Goal: Task Accomplishment & Management: Manage account settings

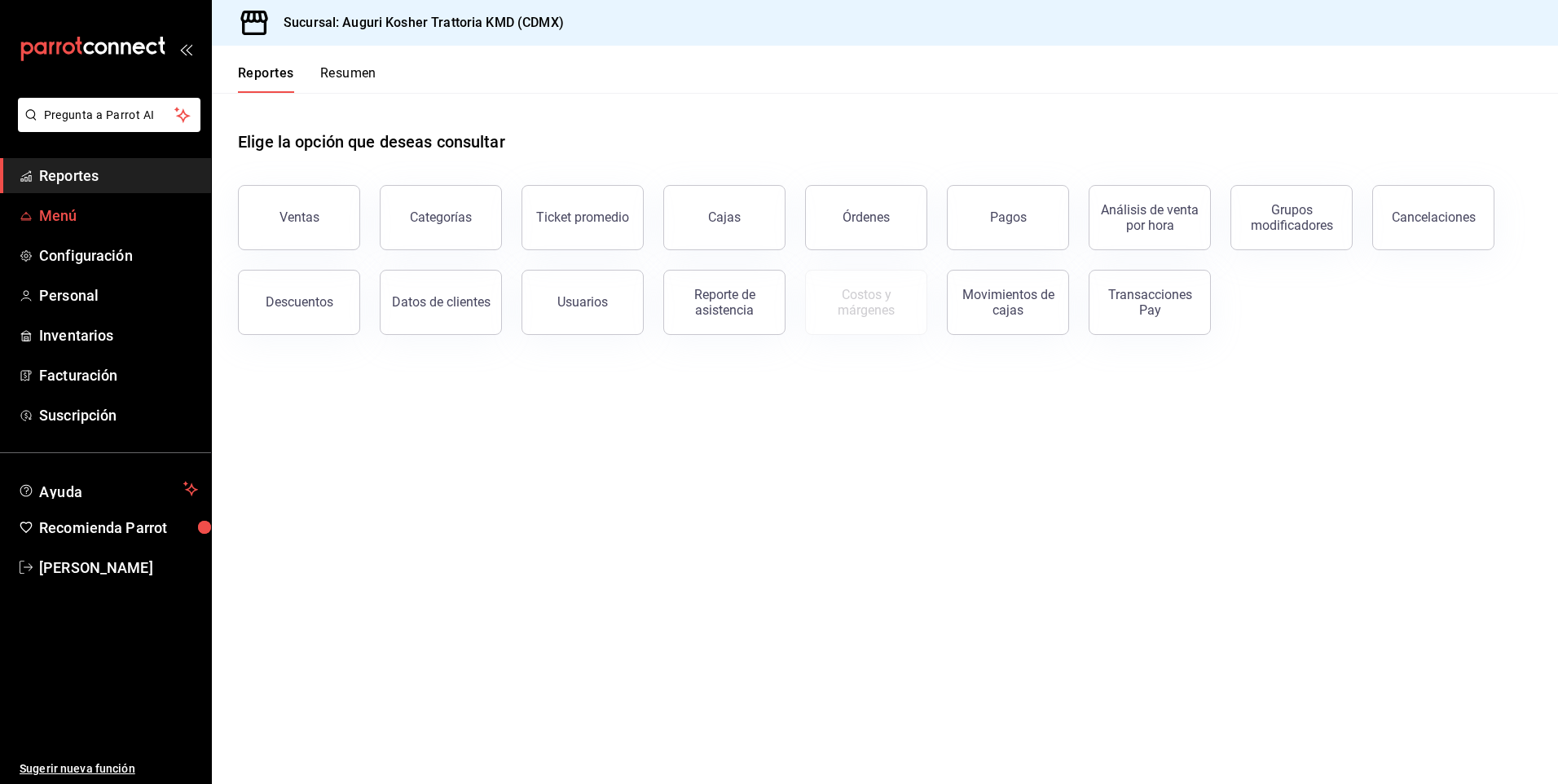
click at [60, 215] on span "Menú" at bounding box center [118, 215] width 159 height 22
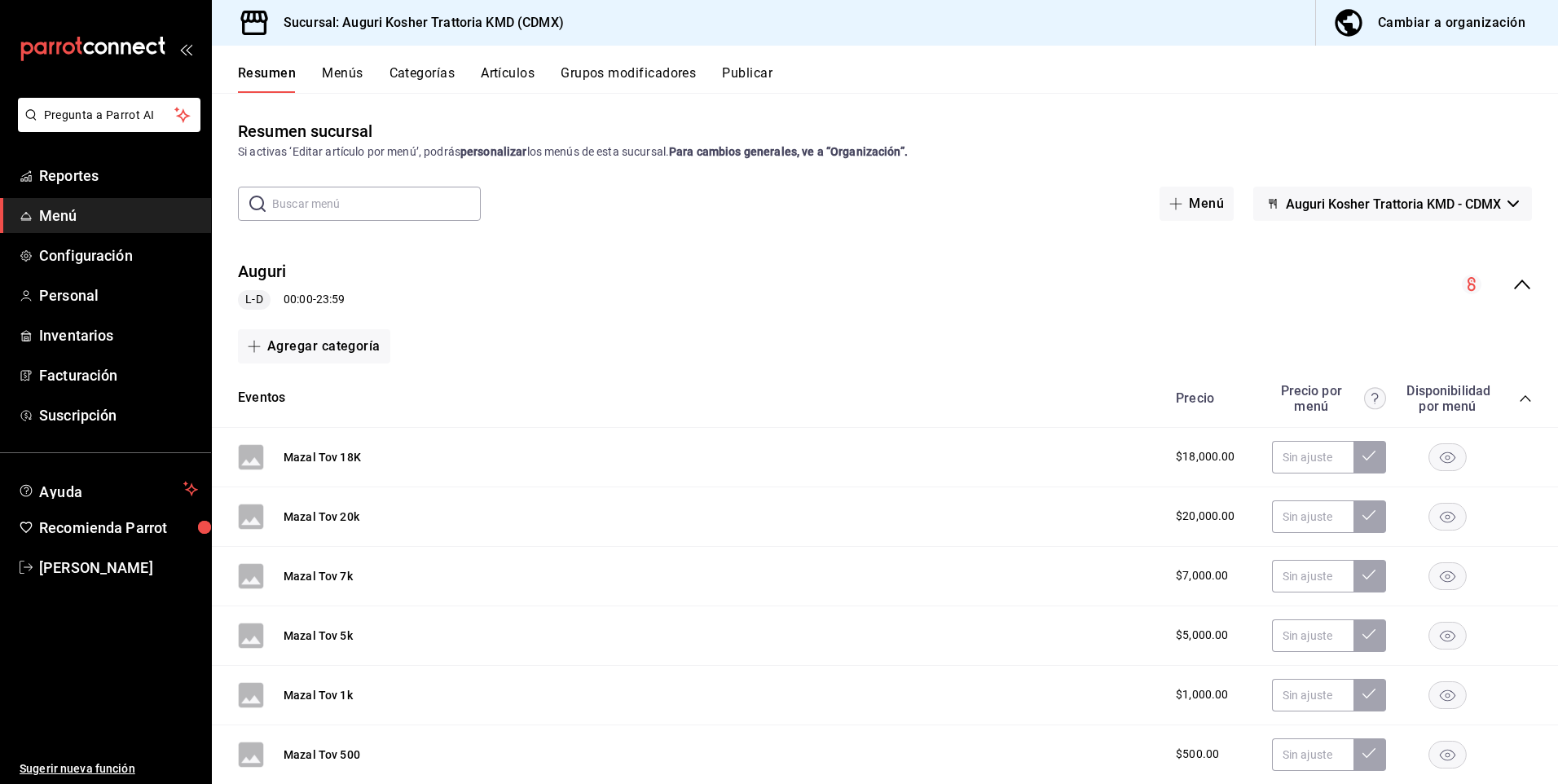
click at [516, 71] on button "Artículos" at bounding box center [507, 79] width 54 height 27
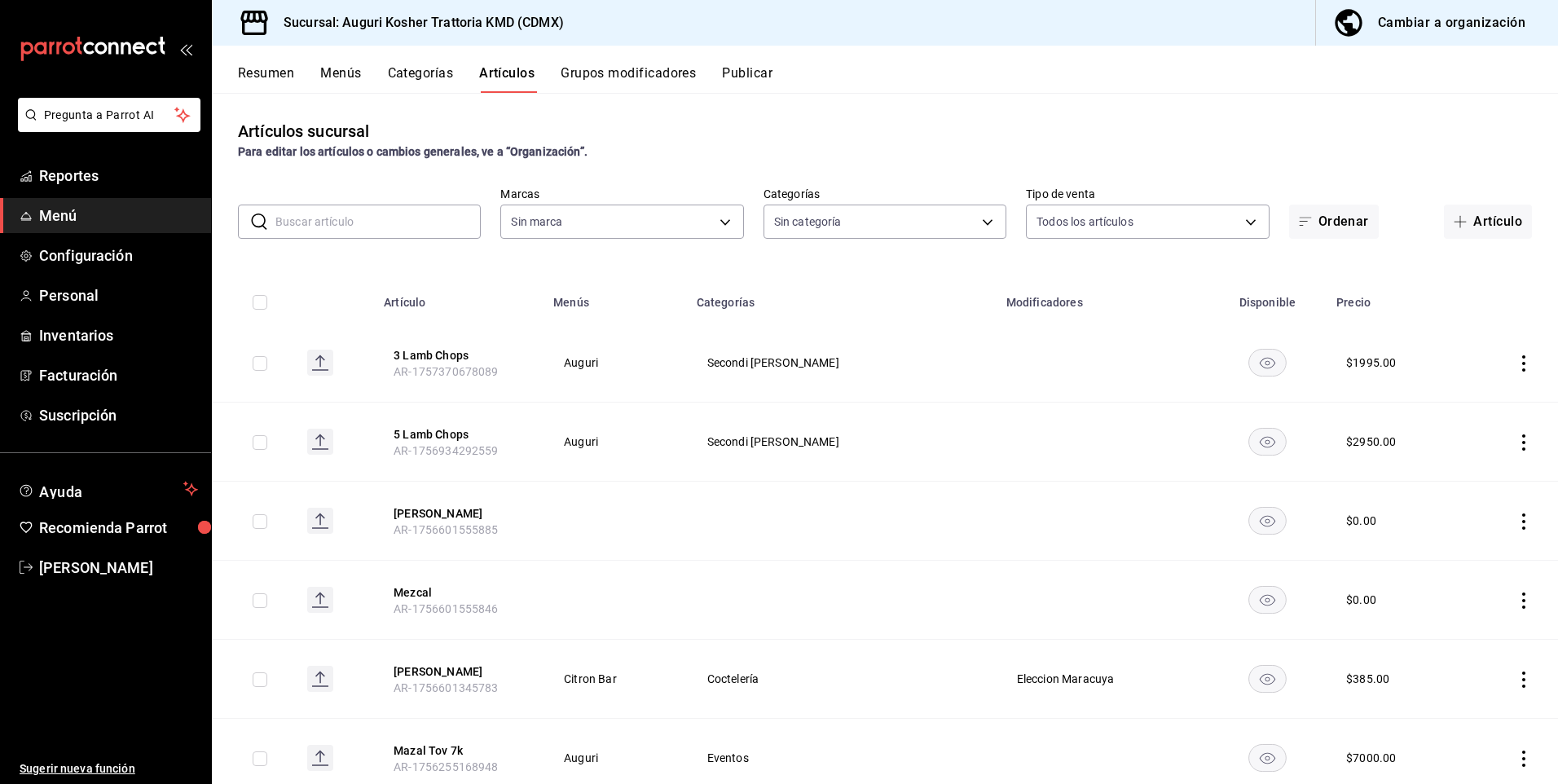
type input "547d7ab4-ae94-42c5-a6f1-5ade27299f19"
type input "ac309271-34c6-480e-a9c0-4e0dc7e68b46,34eac86f-96c9-44da-8e48-83fb0b51b989,7aeac…"
click at [303, 217] on input "text" at bounding box center [378, 222] width 205 height 33
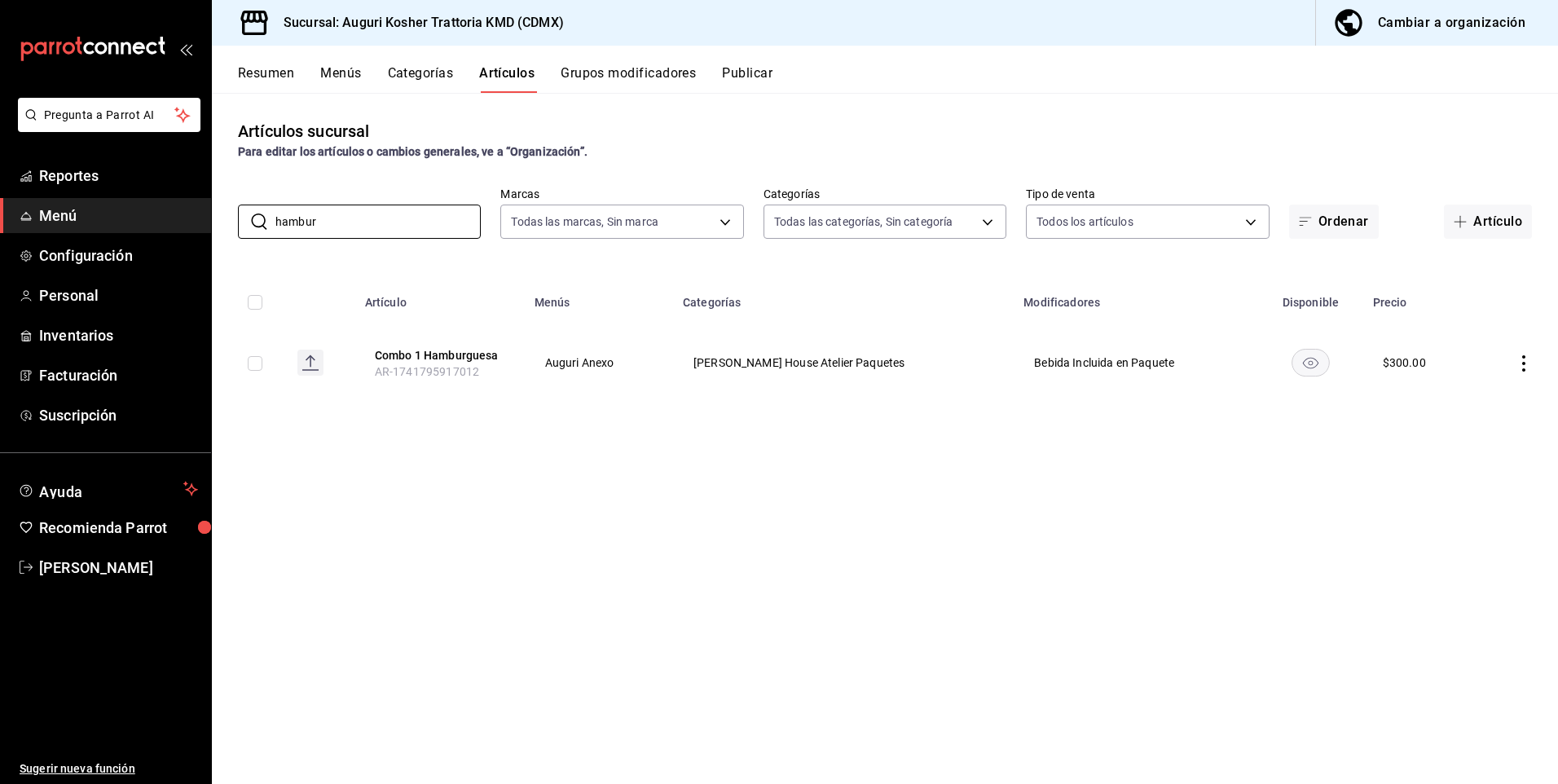
type input "hambur"
click at [1431, 21] on div "Cambiar a organización" at bounding box center [1452, 23] width 147 height 23
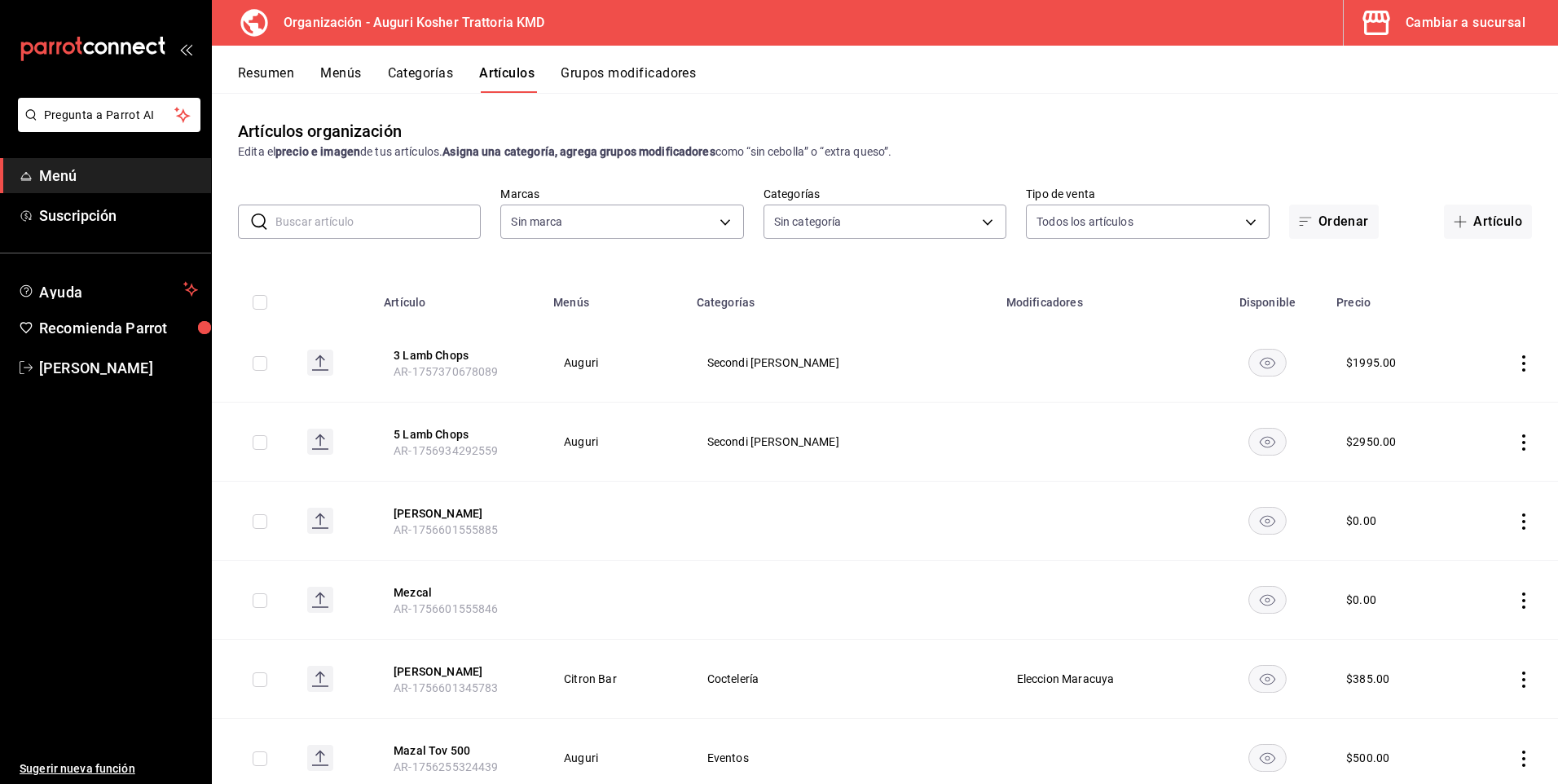
type input "e23644a7-5976-47b6-9b2f-62fead0229ba,a15b1493-c3ac-4f2b-b9bb-151df8cb1332,92e62…"
type input "639b8c24-ed2d-4448-bcb8-893a7ab97f05"
click at [325, 219] on input "text" at bounding box center [378, 222] width 205 height 33
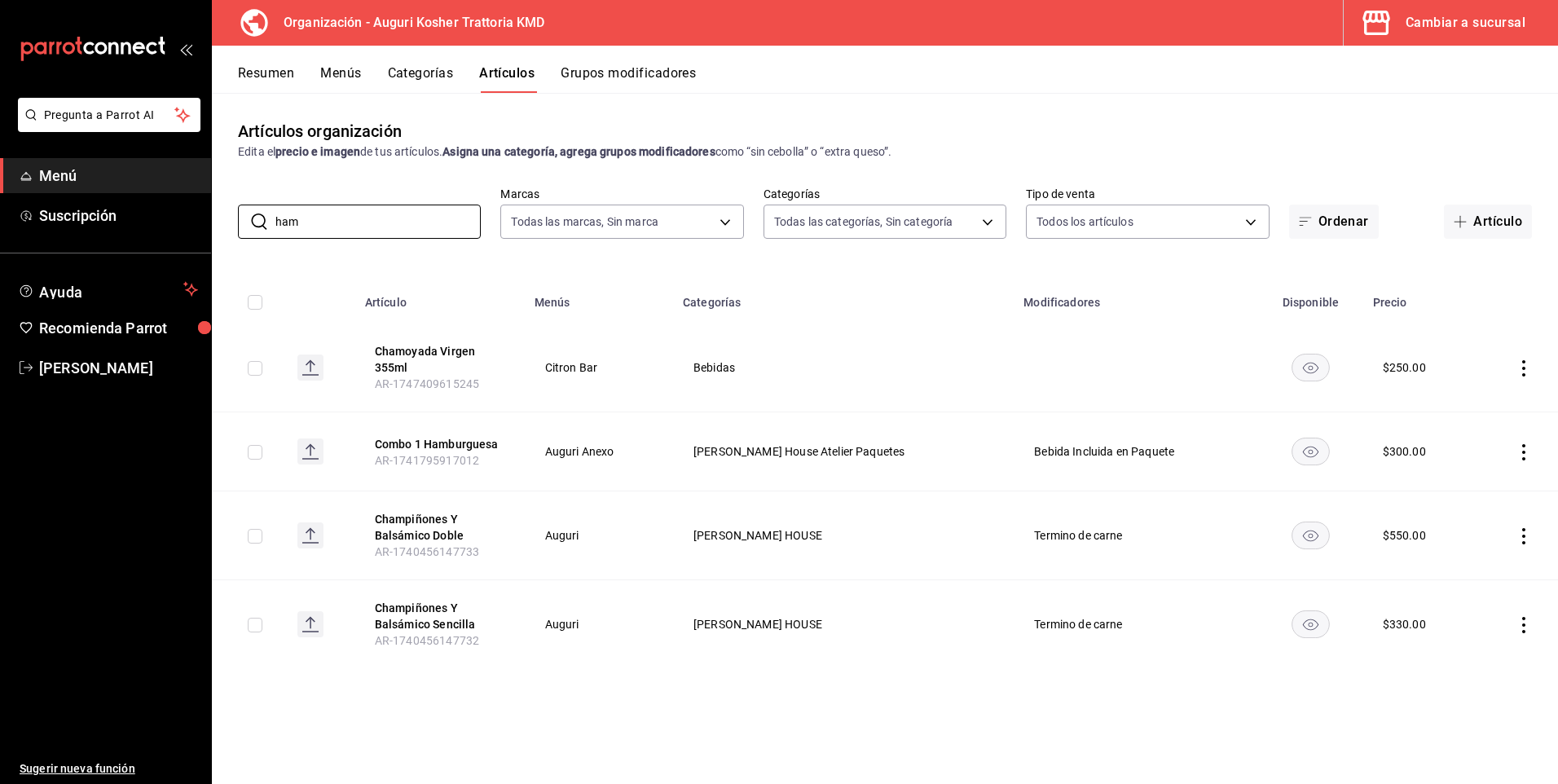
type input "ham"
click at [535, 697] on div "Artículos organización Edita el precio e imagen de tus artículos. Asigna una ca…" at bounding box center [884, 437] width 1346 height 690
click at [991, 223] on body "Pregunta a Parrot AI Menú Suscripción Ayuda Recomienda Parrot Arnol Quintero Su…" at bounding box center [779, 392] width 1558 height 784
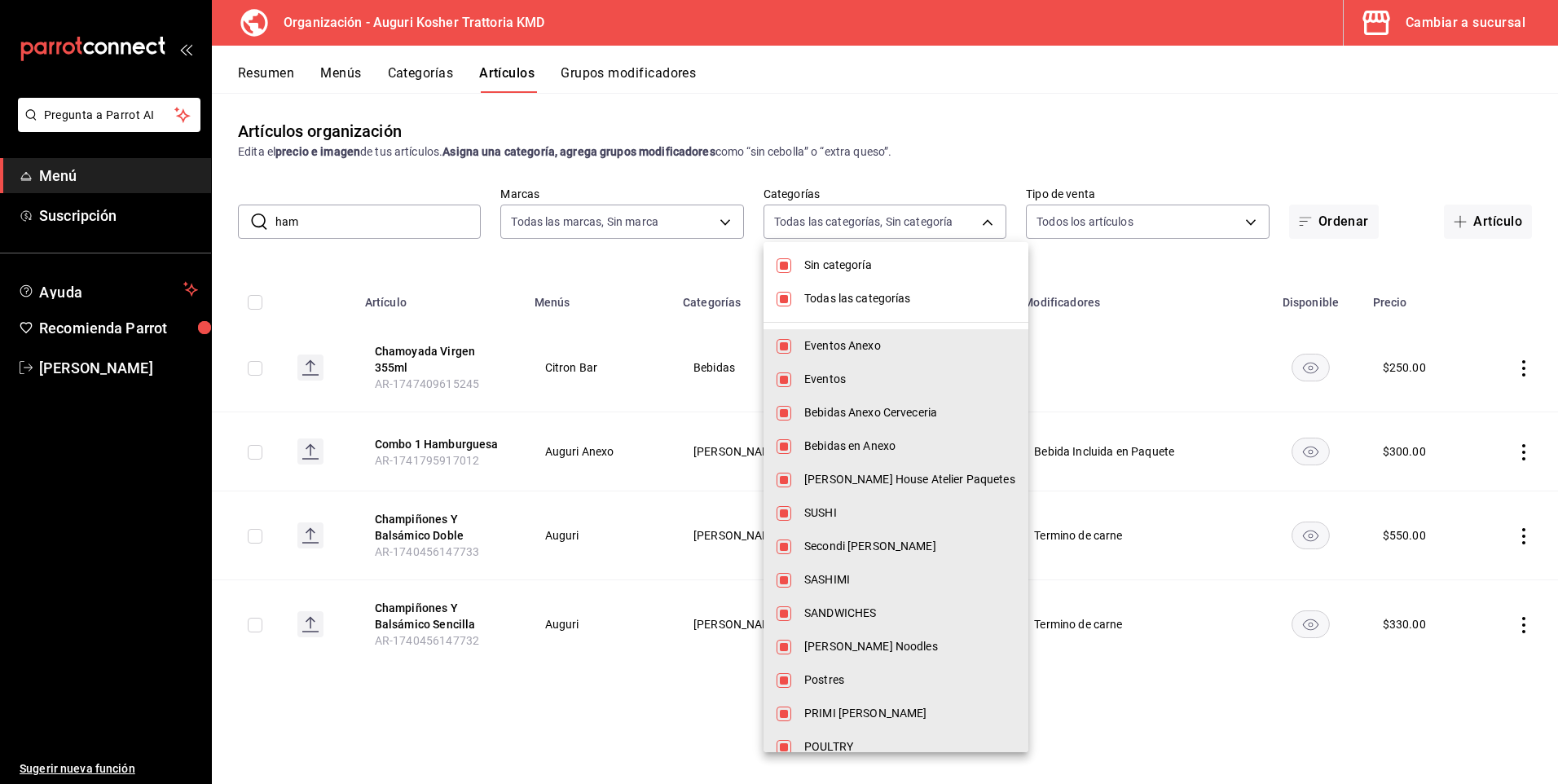
click at [789, 271] on input "checkbox" at bounding box center [784, 265] width 15 height 15
checkbox input "false"
click at [781, 303] on input "checkbox" at bounding box center [784, 299] width 15 height 15
checkbox input "false"
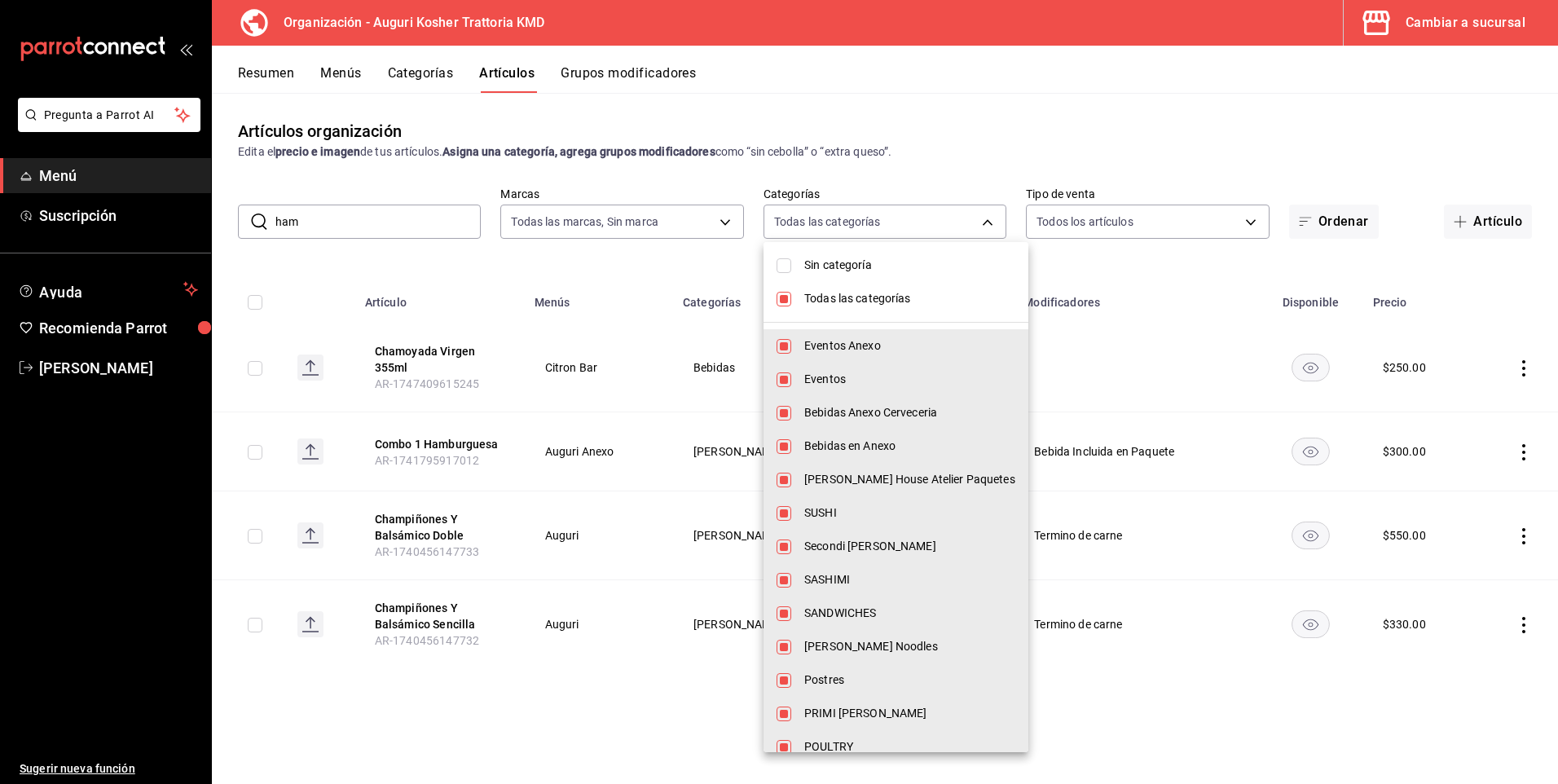
checkbox input "false"
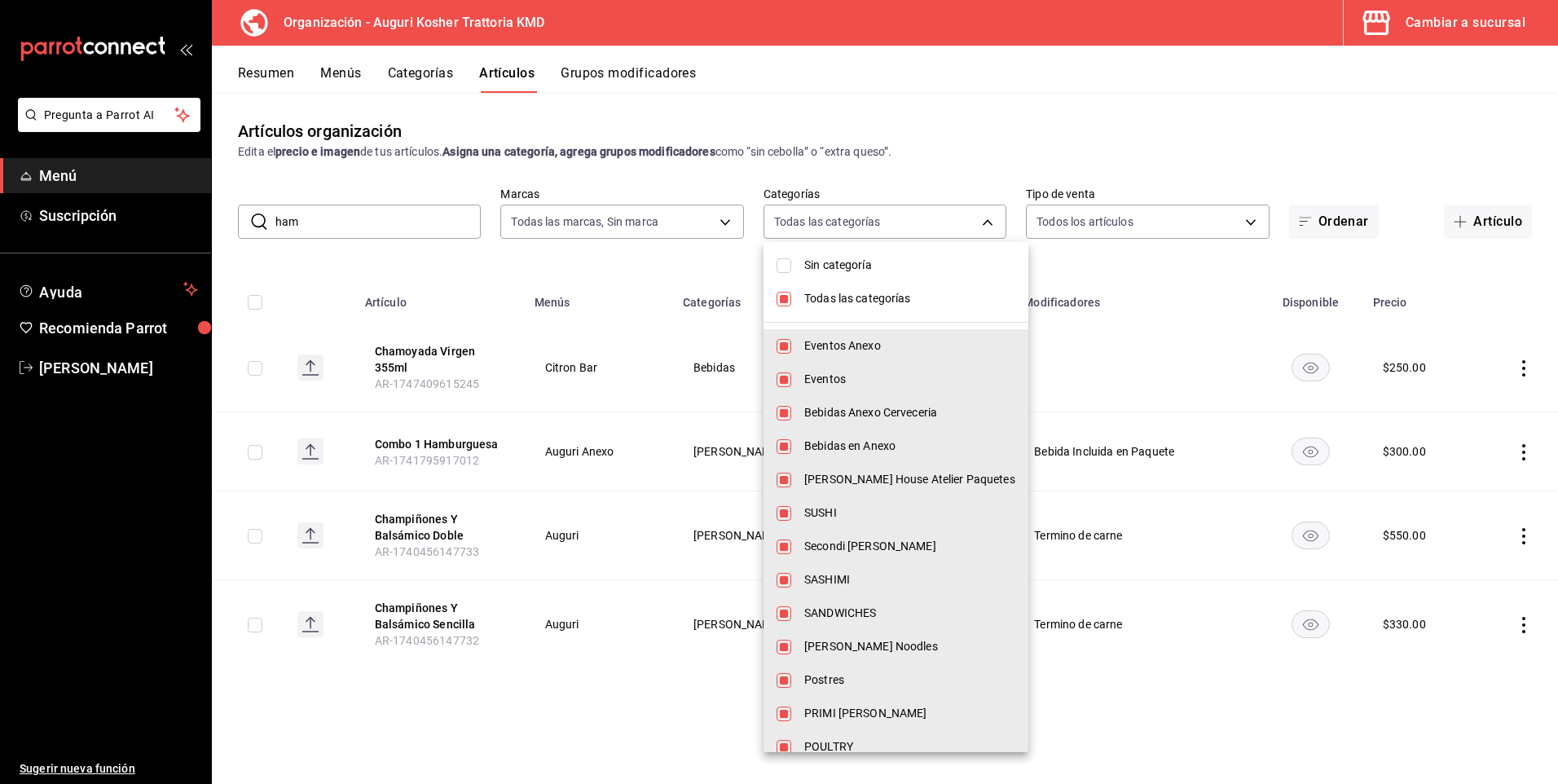
checkbox input "false"
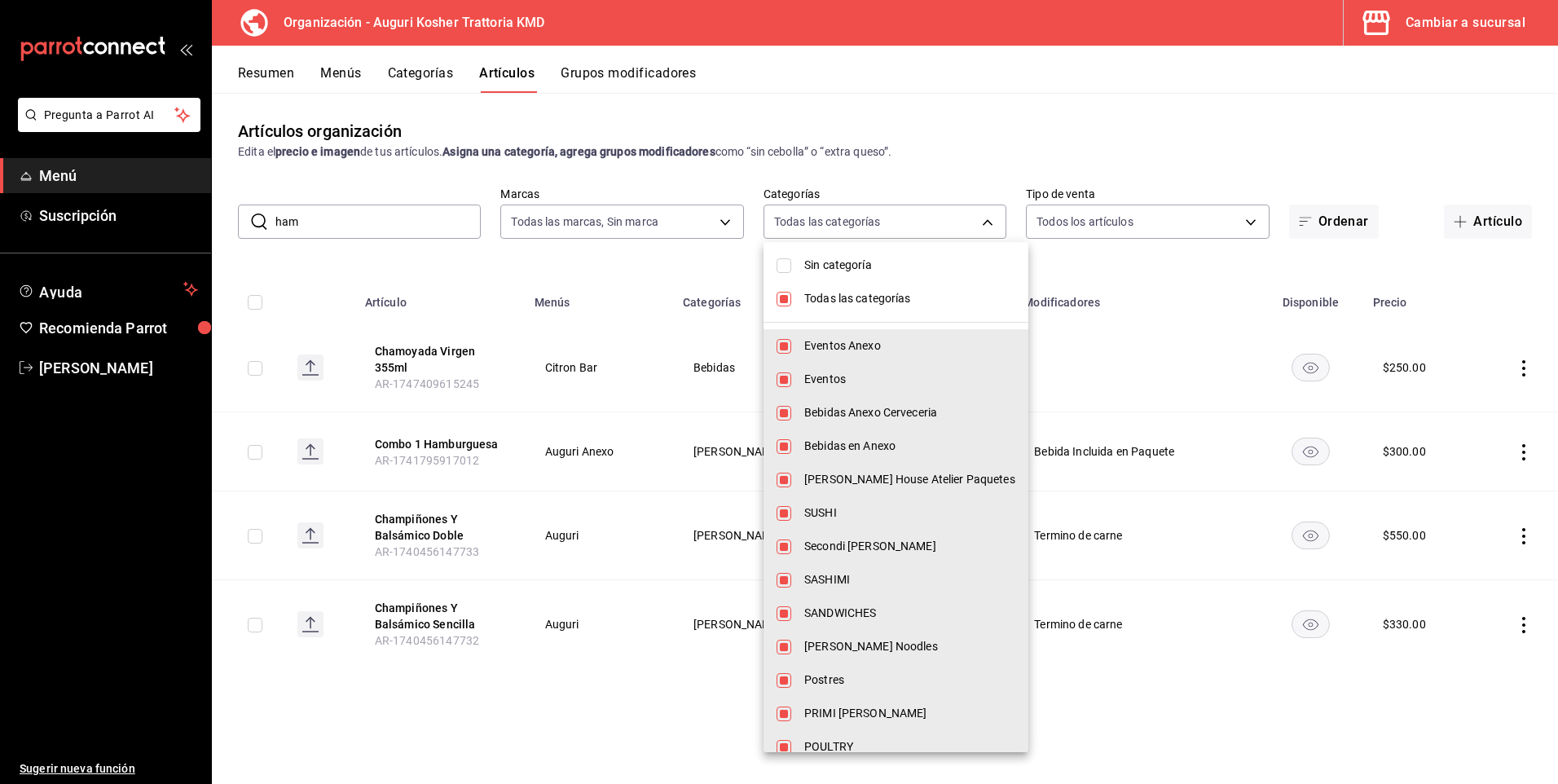
checkbox input "false"
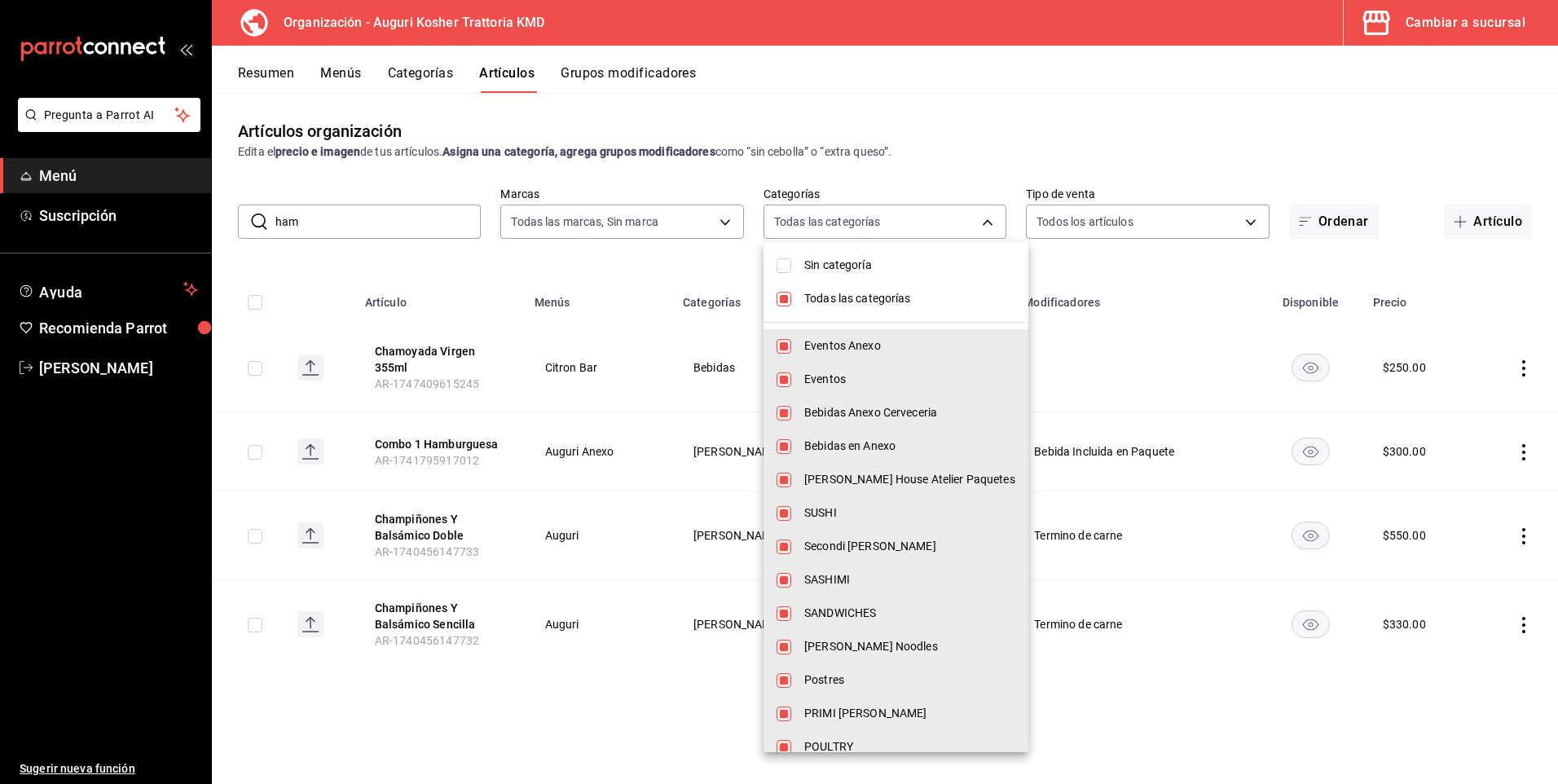
checkbox input "false"
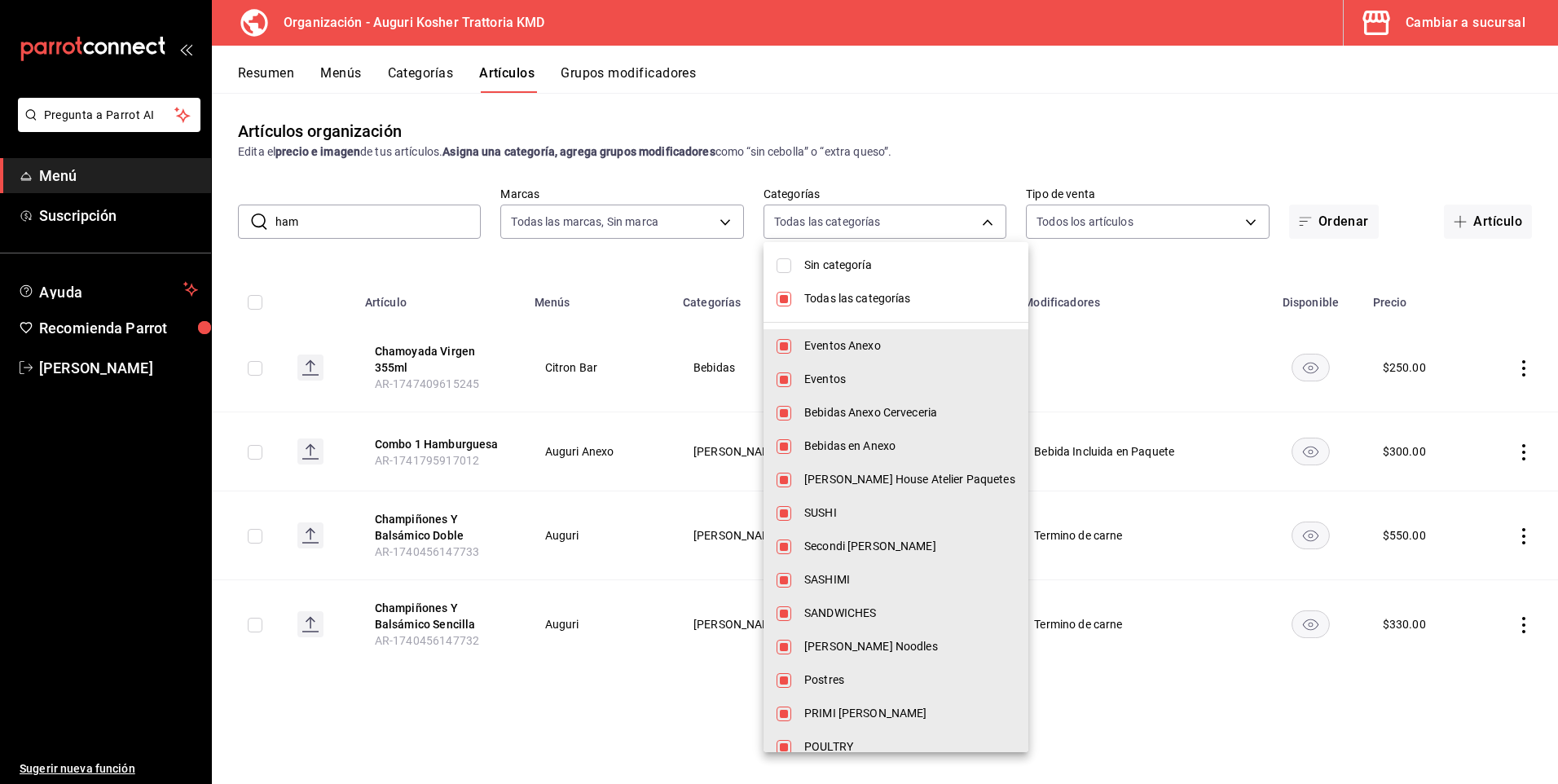
checkbox input "false"
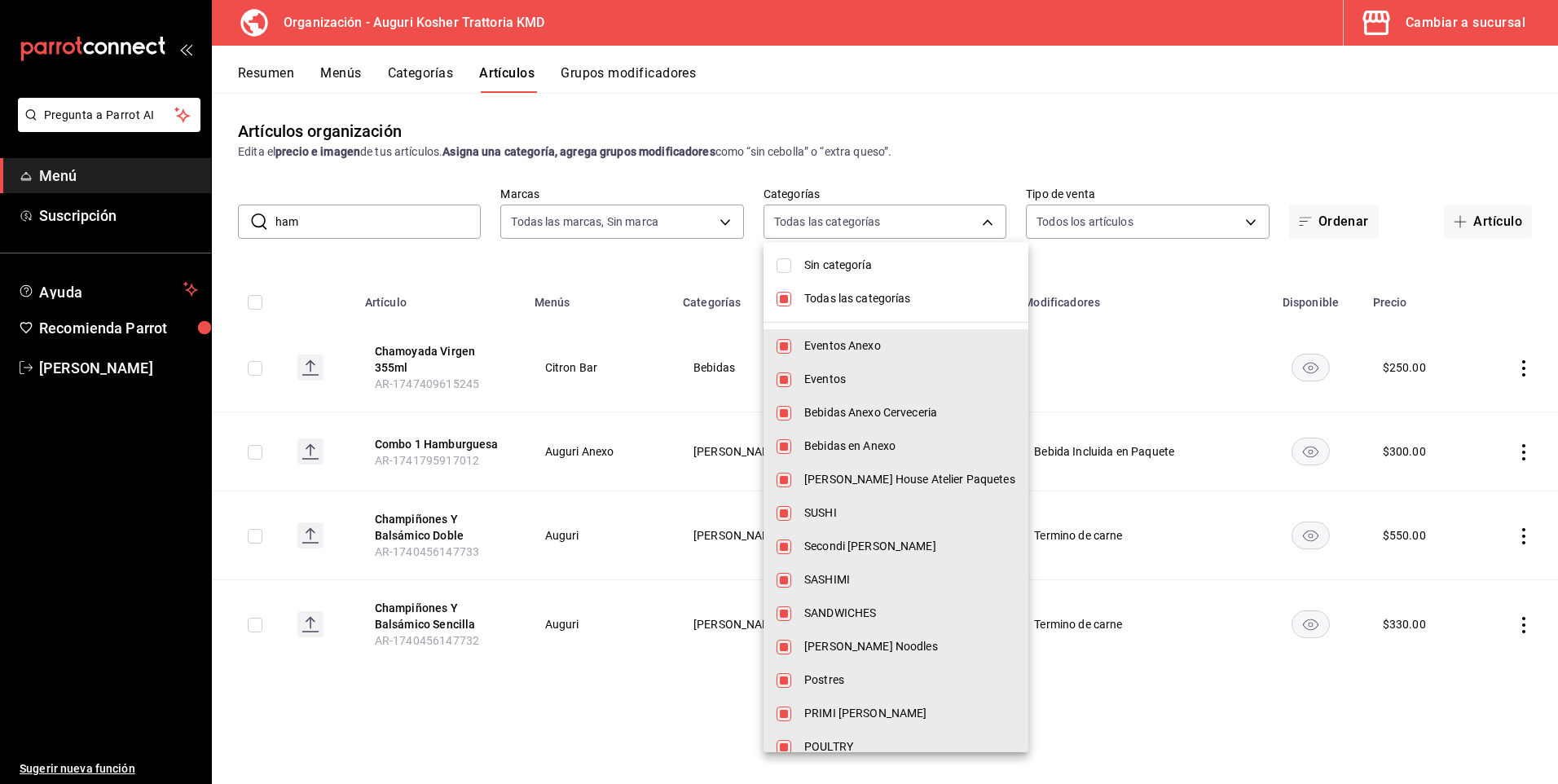
checkbox input "false"
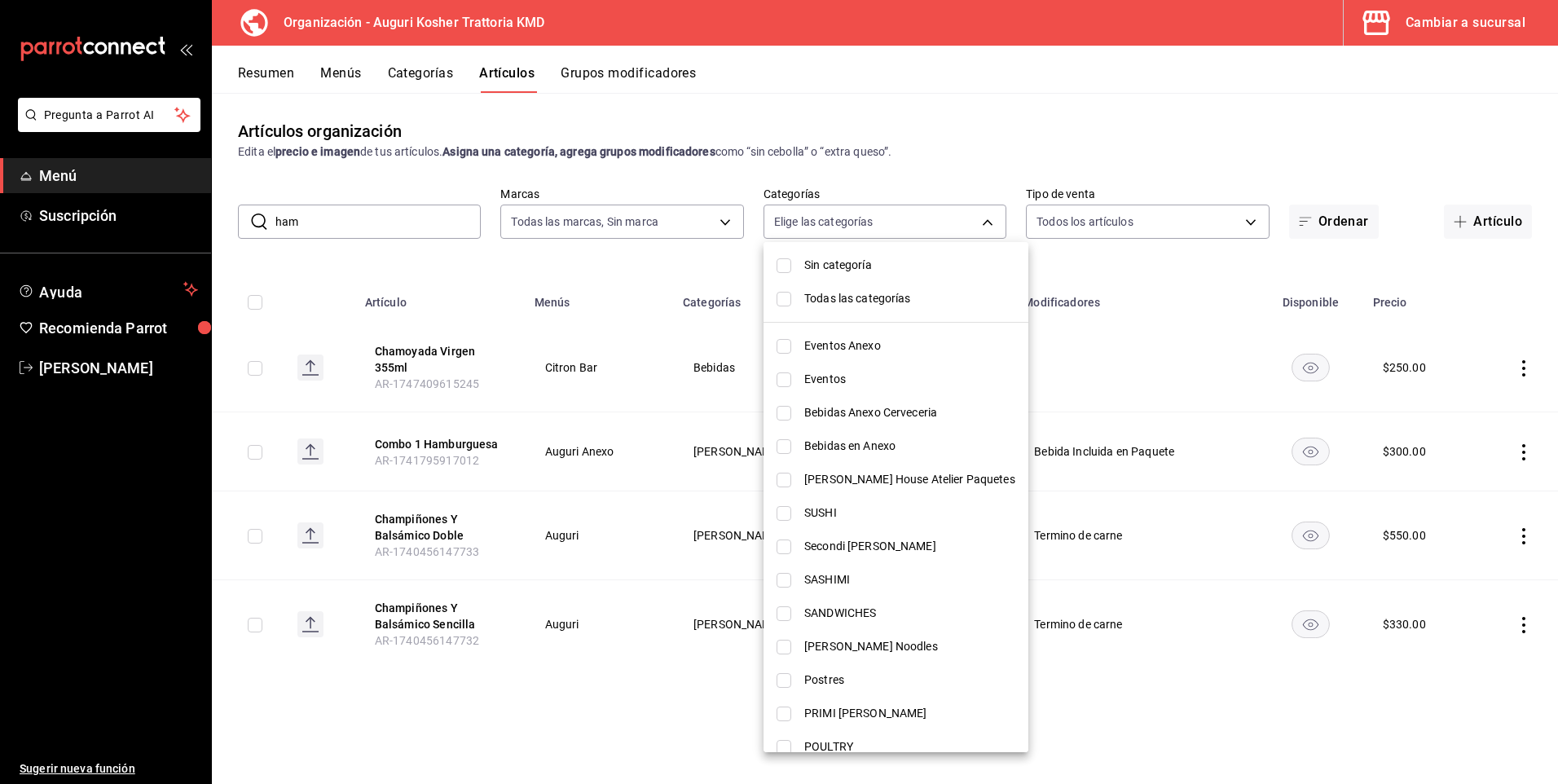
click at [787, 481] on input "checkbox" at bounding box center [784, 480] width 15 height 15
checkbox input "true"
type input "18de5bf2-5940-4a14-98b1-e8677b6d97a4"
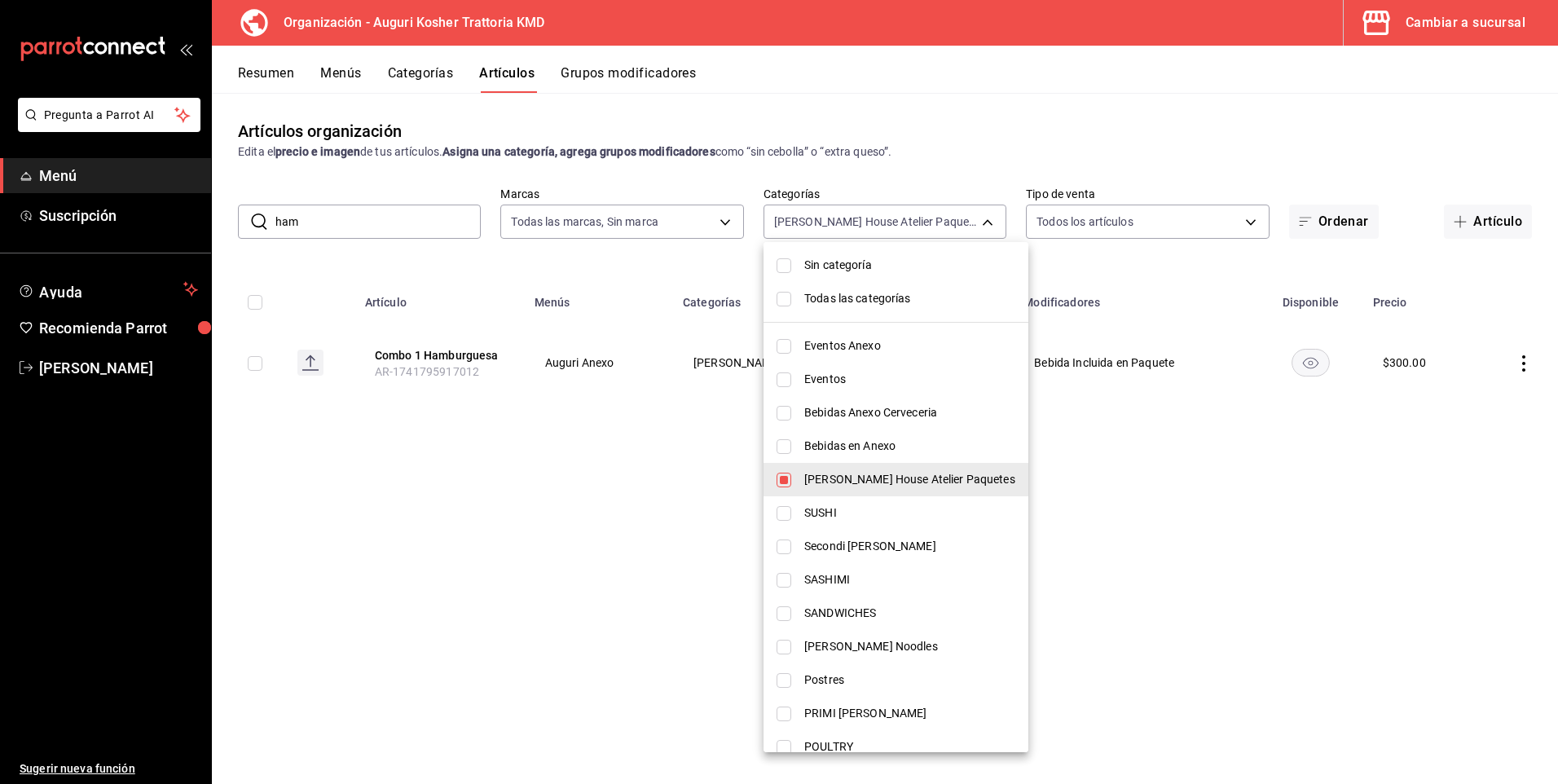
click at [871, 477] on span "Burger House Atelier Paquetes" at bounding box center [910, 479] width 211 height 17
checkbox input "false"
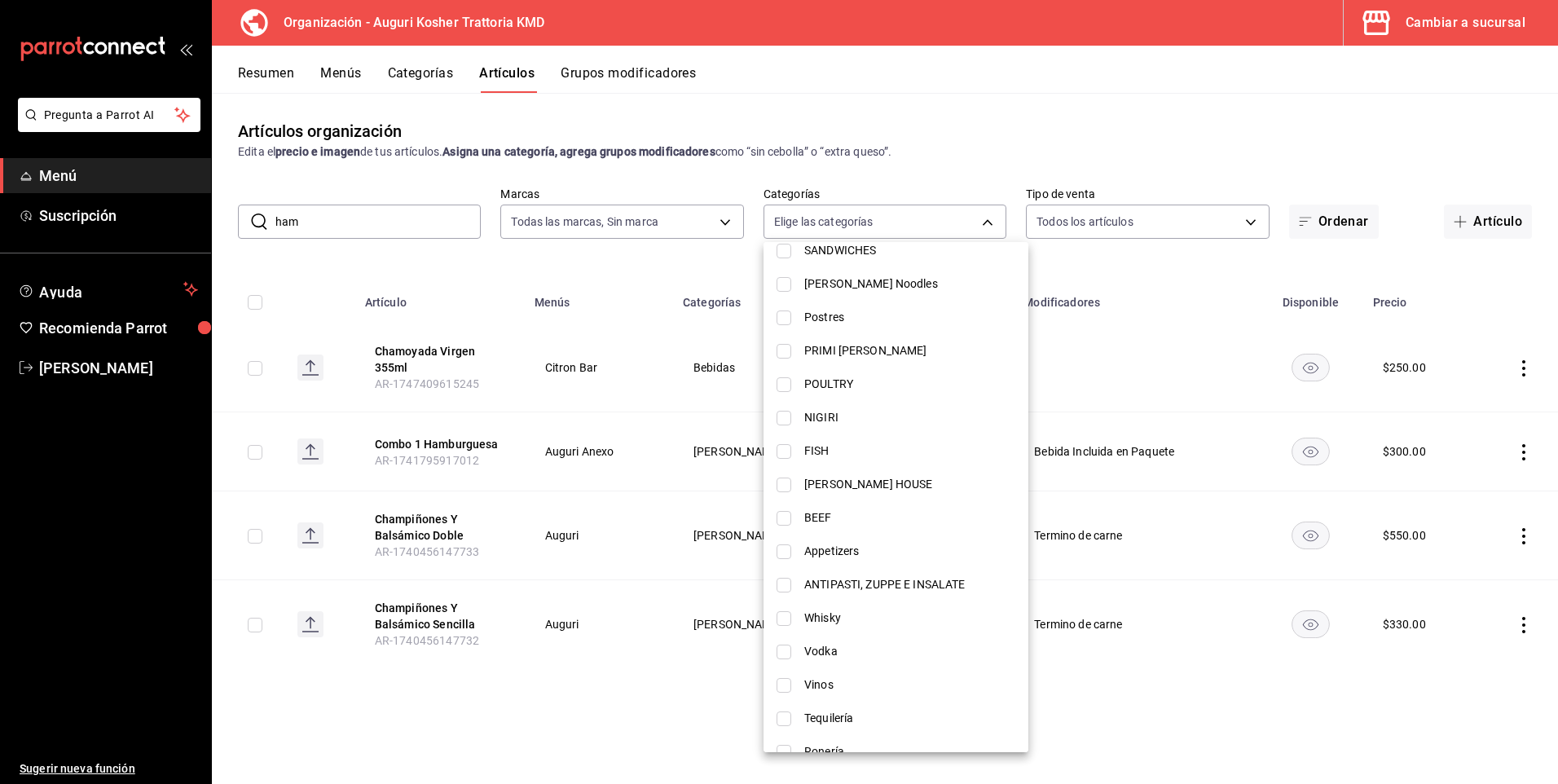
scroll to position [380, 0]
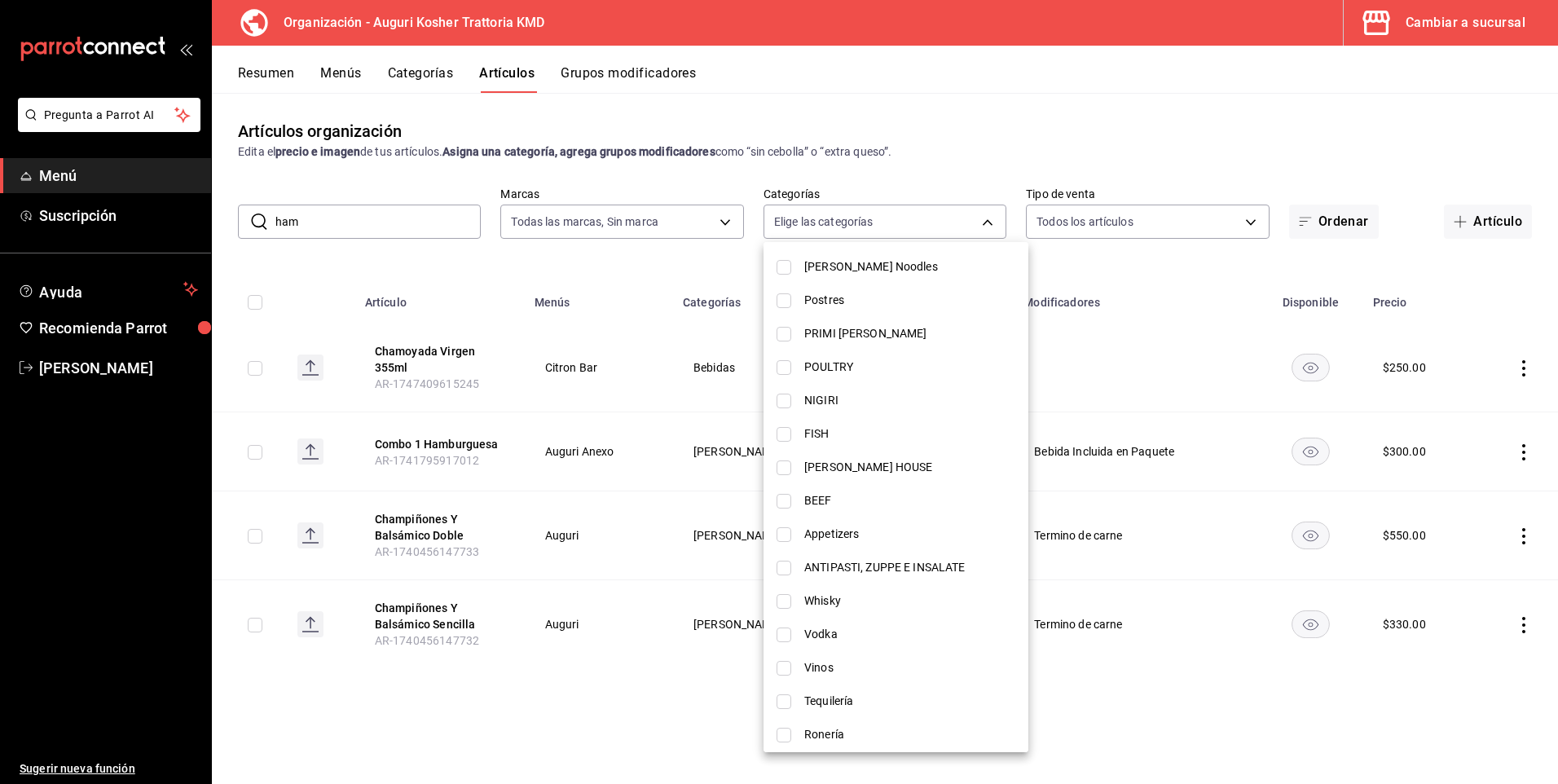
click at [782, 471] on input "checkbox" at bounding box center [784, 468] width 15 height 15
checkbox input "true"
type input "402da5fa-ead5-4a90-9379-133728e2ac0b"
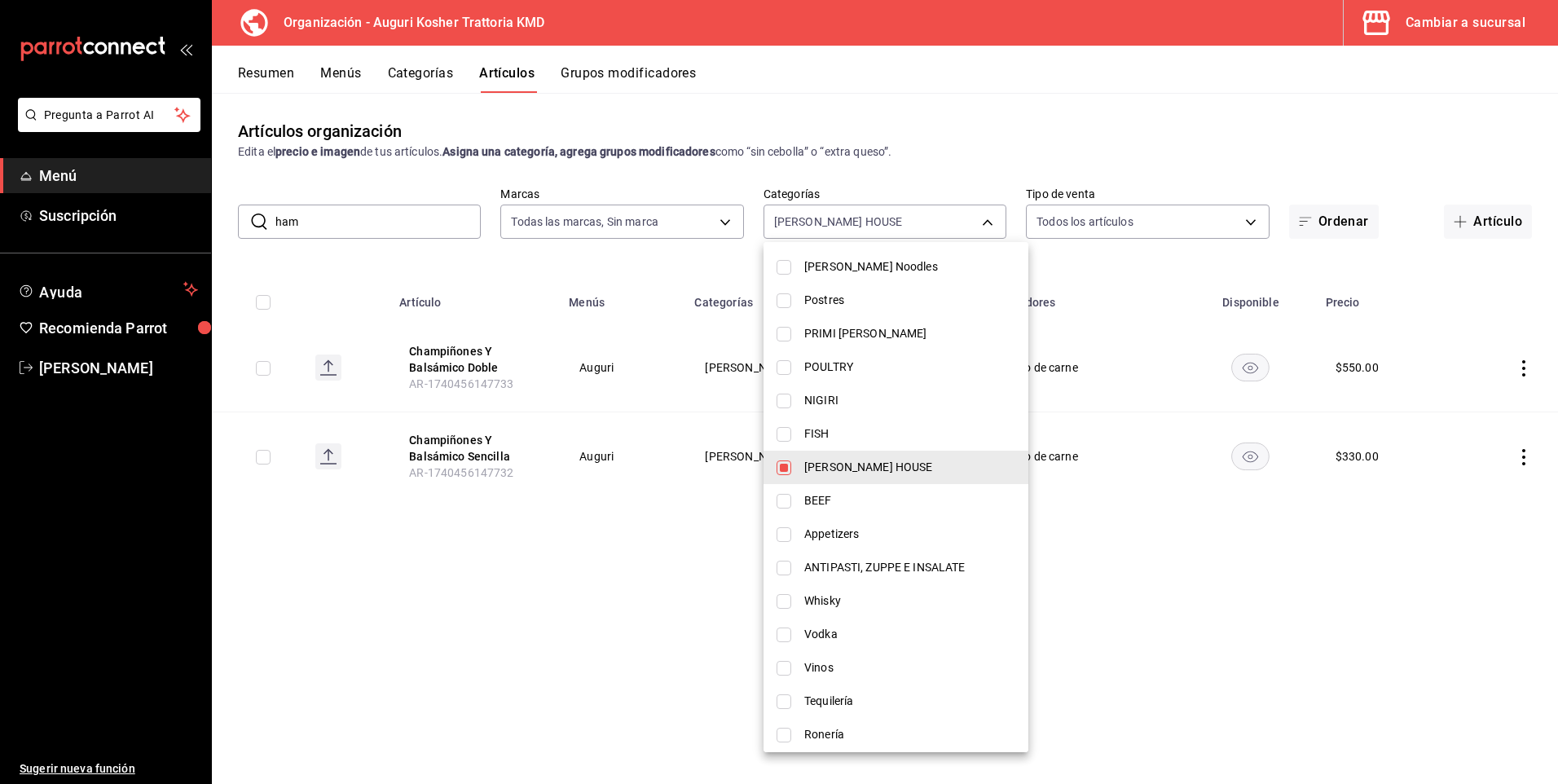
click at [533, 591] on div at bounding box center [779, 392] width 1558 height 784
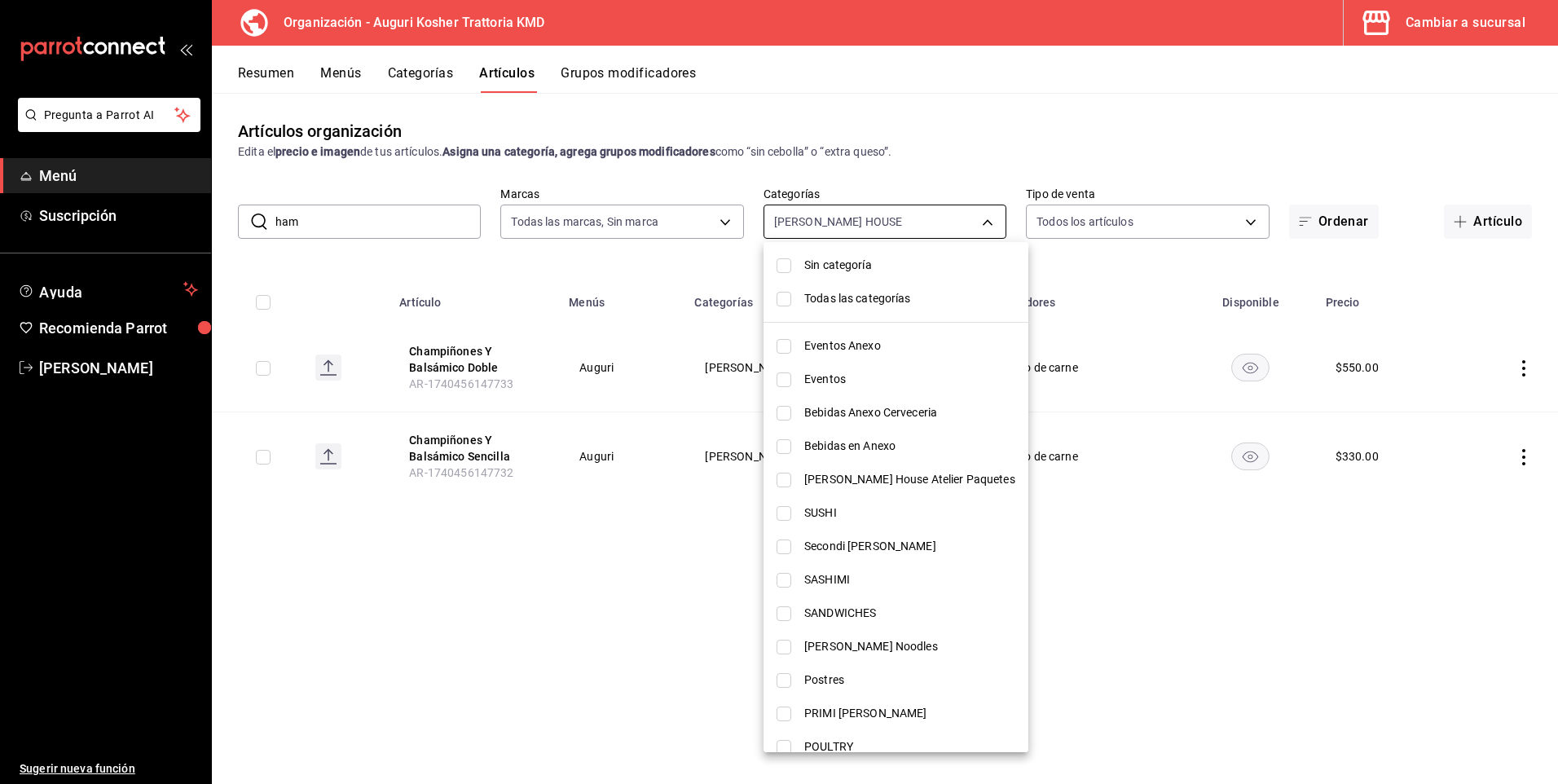
click at [987, 217] on body "Pregunta a Parrot AI Menú Suscripción Ayuda Recomienda Parrot Arnol Quintero Su…" at bounding box center [779, 392] width 1558 height 784
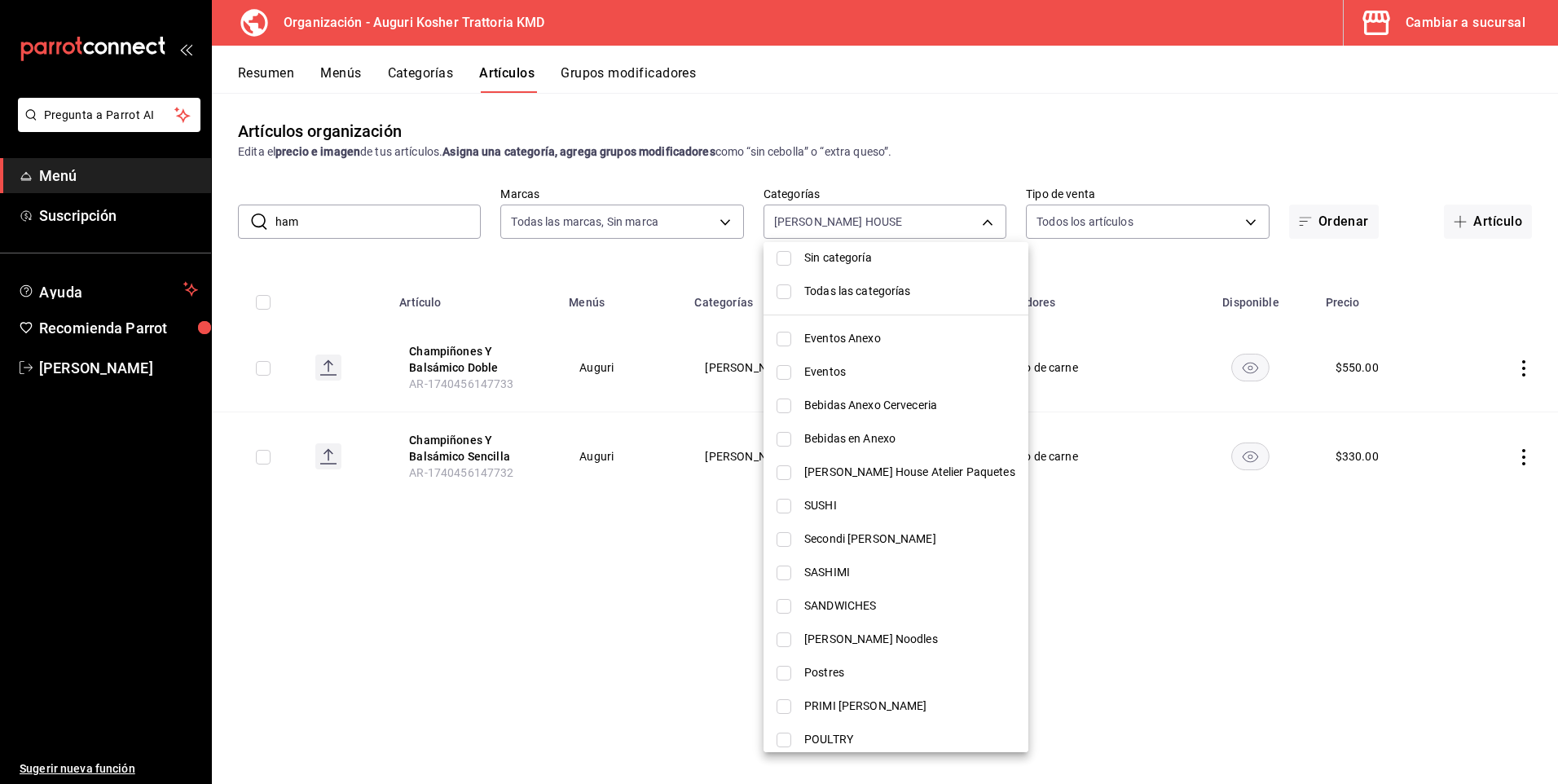
scroll to position [0, 0]
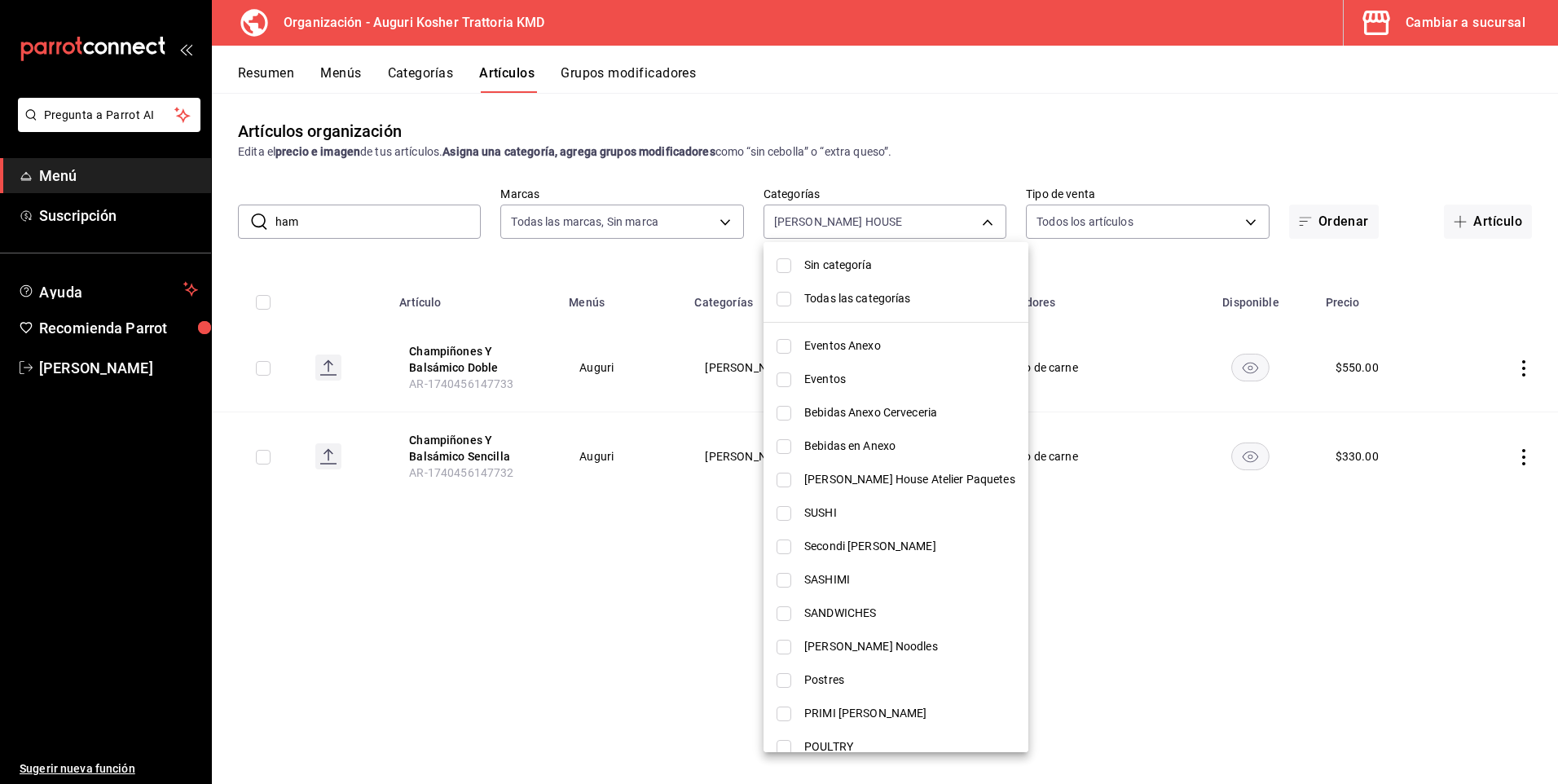
click at [334, 213] on div at bounding box center [779, 392] width 1558 height 784
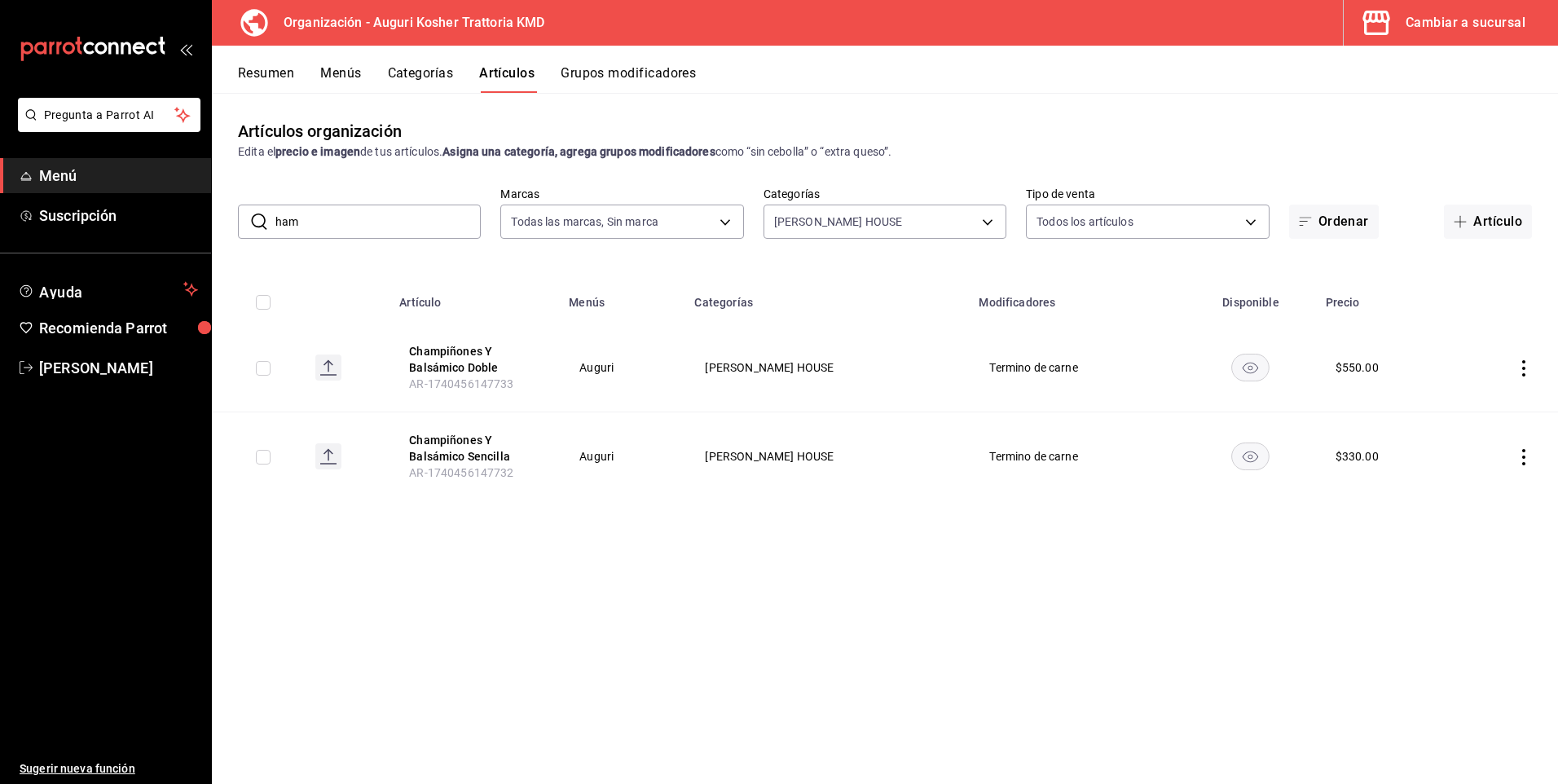
click at [315, 224] on input "ham" at bounding box center [378, 222] width 205 height 33
type input "h"
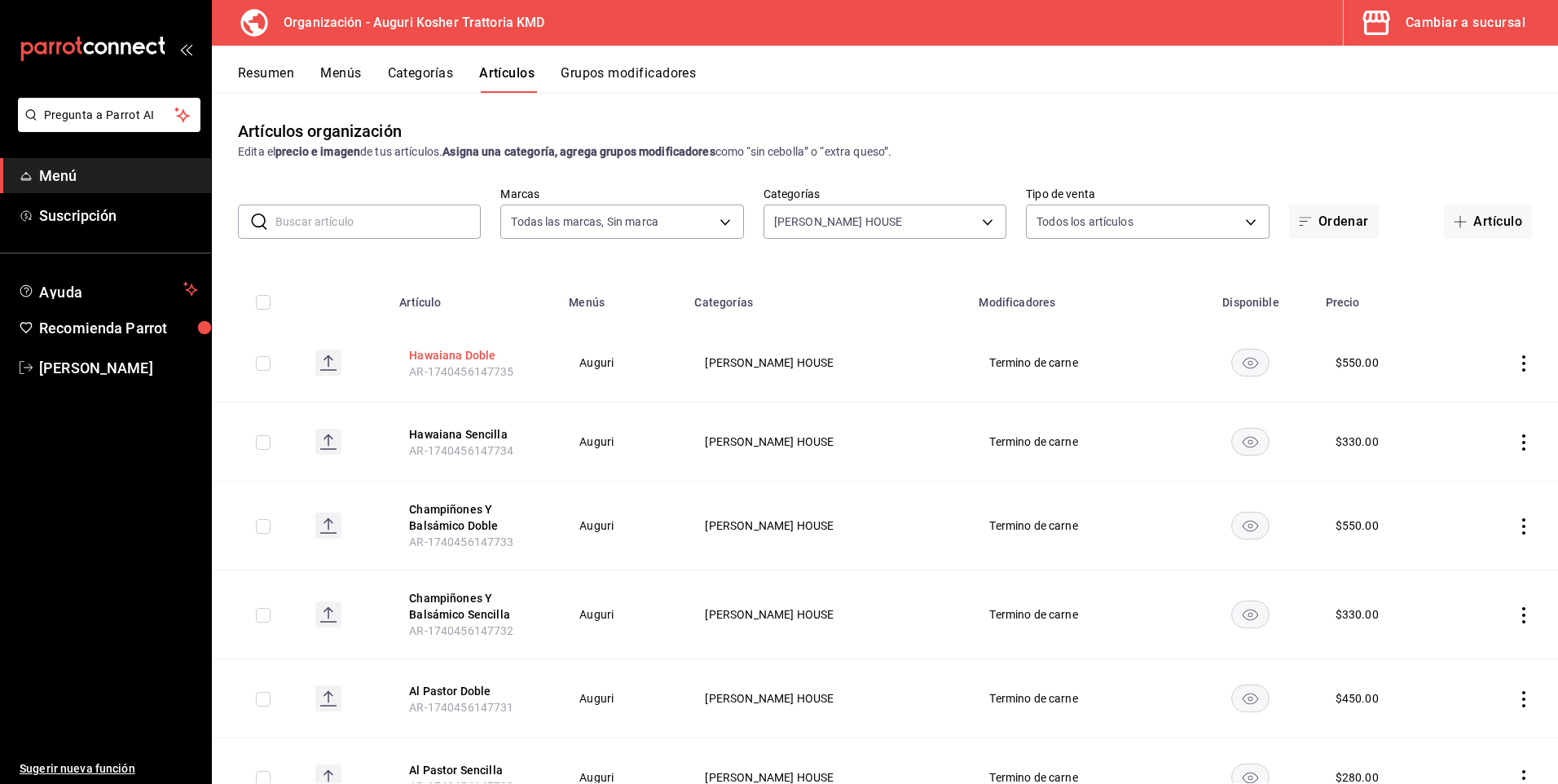
click at [463, 352] on button "Hawaiana Doble" at bounding box center [474, 355] width 130 height 16
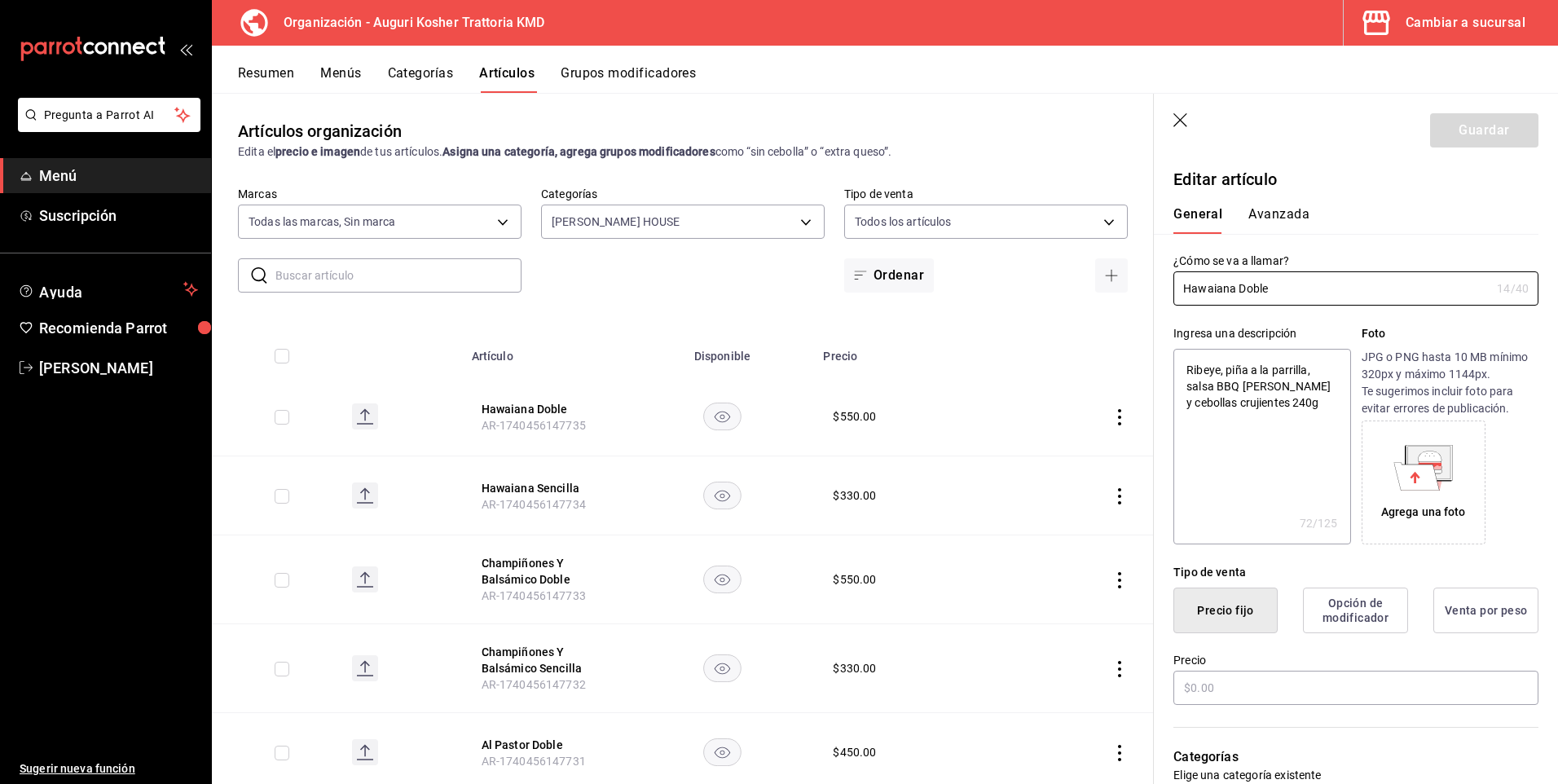
type textarea "x"
type input "$550.00"
type input "Hawaiana Doble"
type textarea "x"
type input "Hawaiana Doble 3"
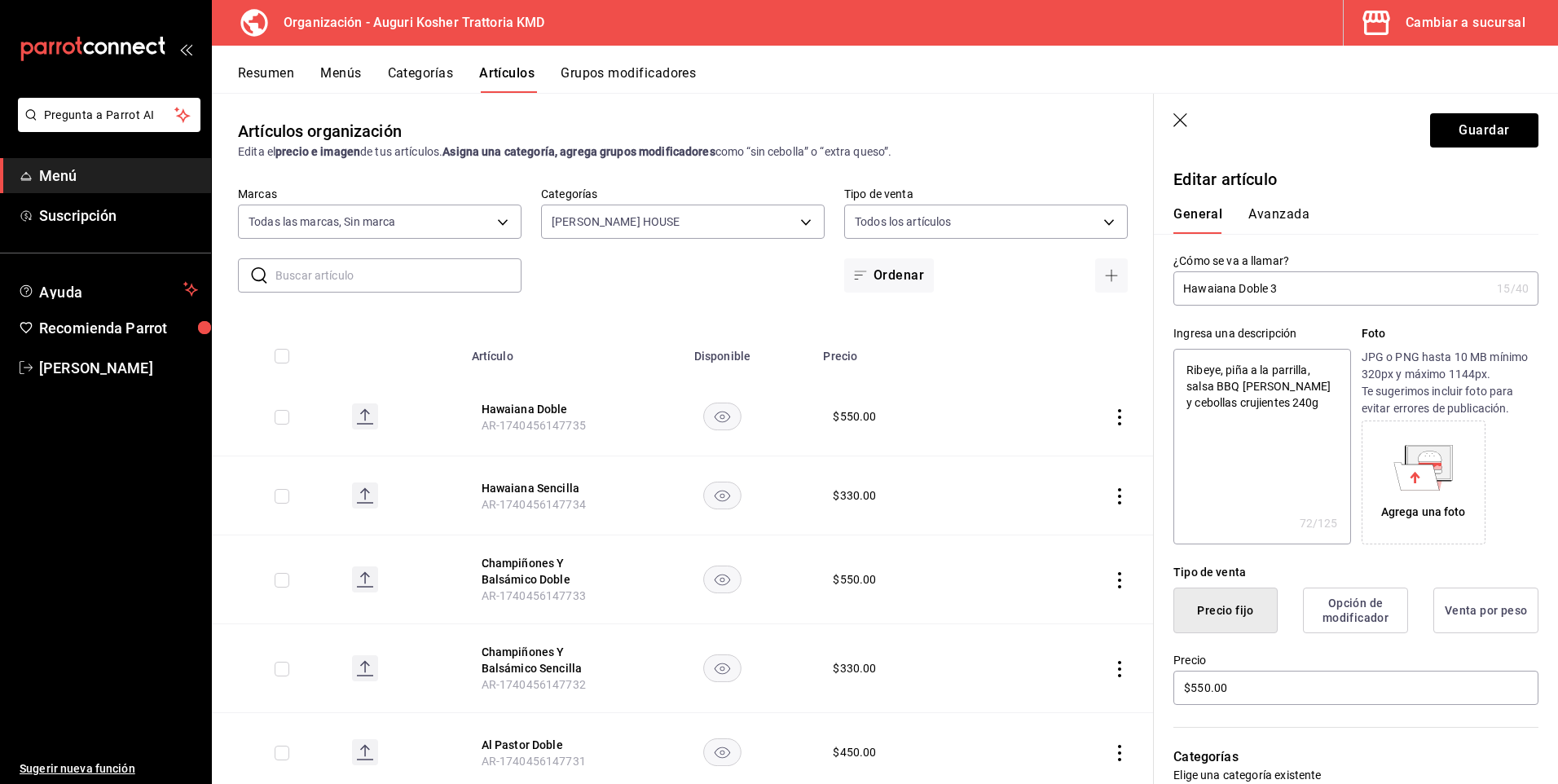
type textarea "x"
type input "Hawaiana Doble 3"
type textarea "x"
type input "Hawaiana Doble 34"
type textarea "x"
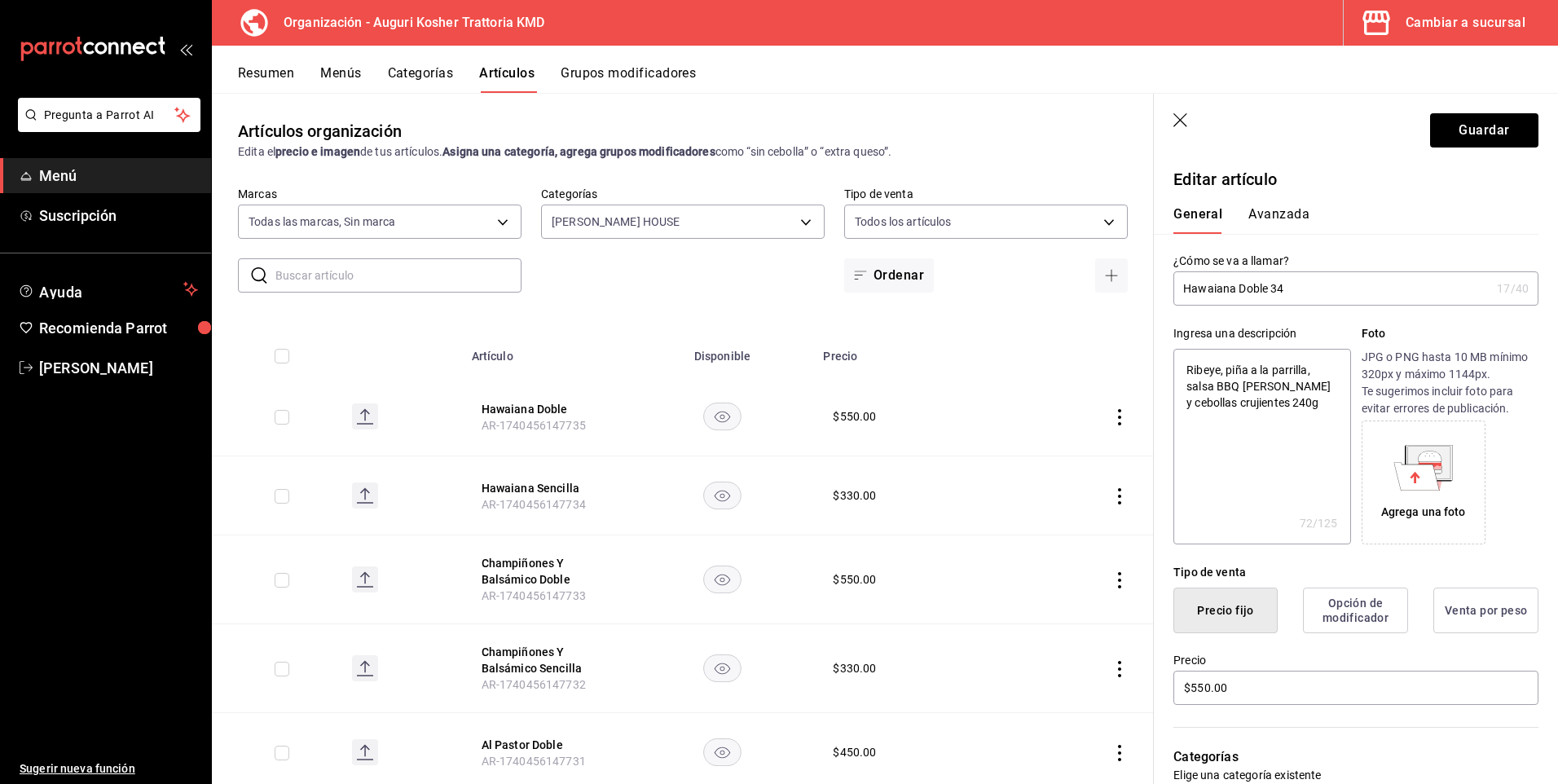
type input "Hawaiana Doble 3"
type textarea "x"
type input "Hawaiana Doble 3"
type textarea "x"
type input "Hawaiana Doble 3"
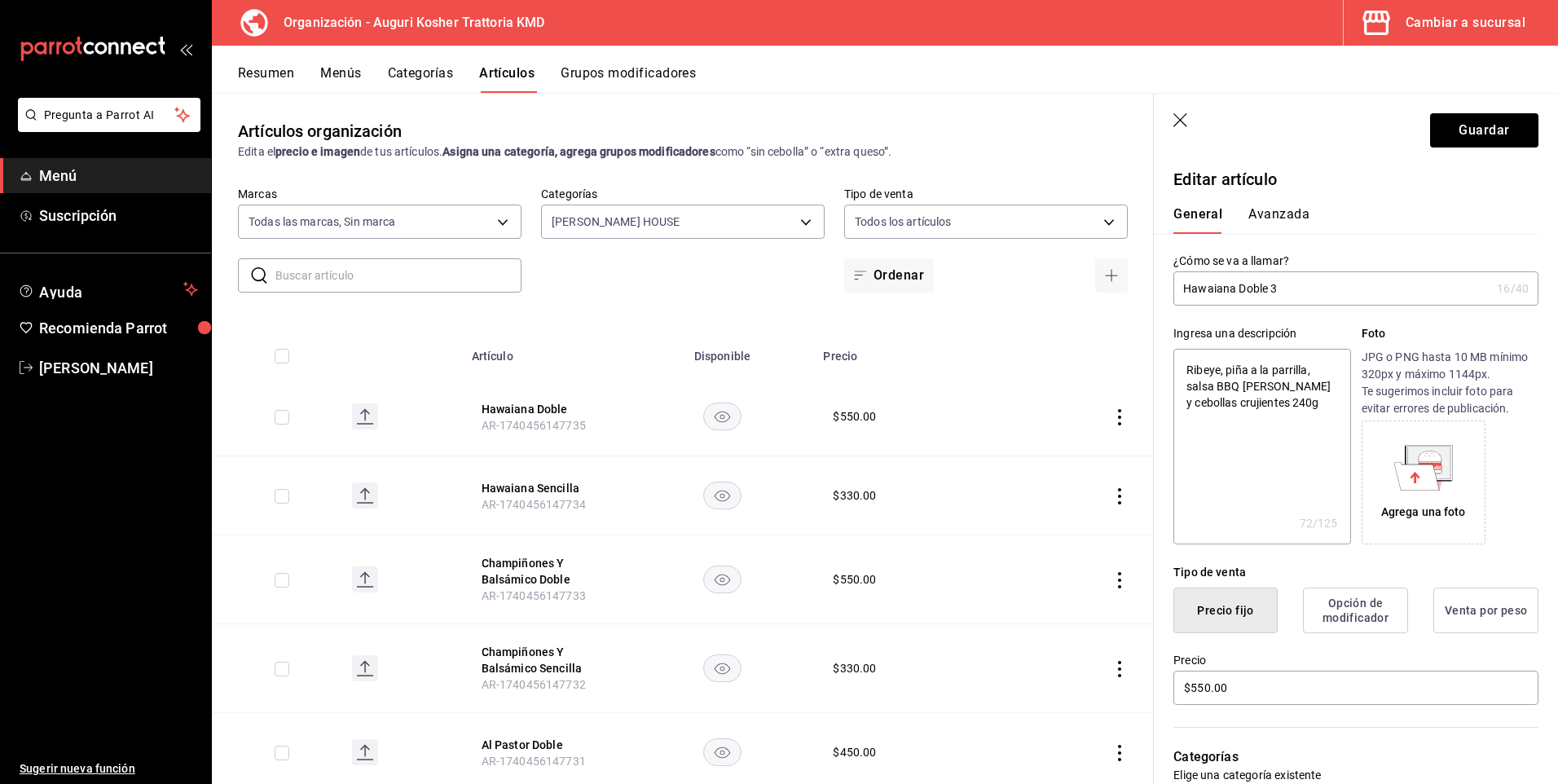
type textarea "x"
type input "Hawaiana Doble 3"
type textarea "x"
type input "Hawaiana Doble 3ñ"
type textarea "x"
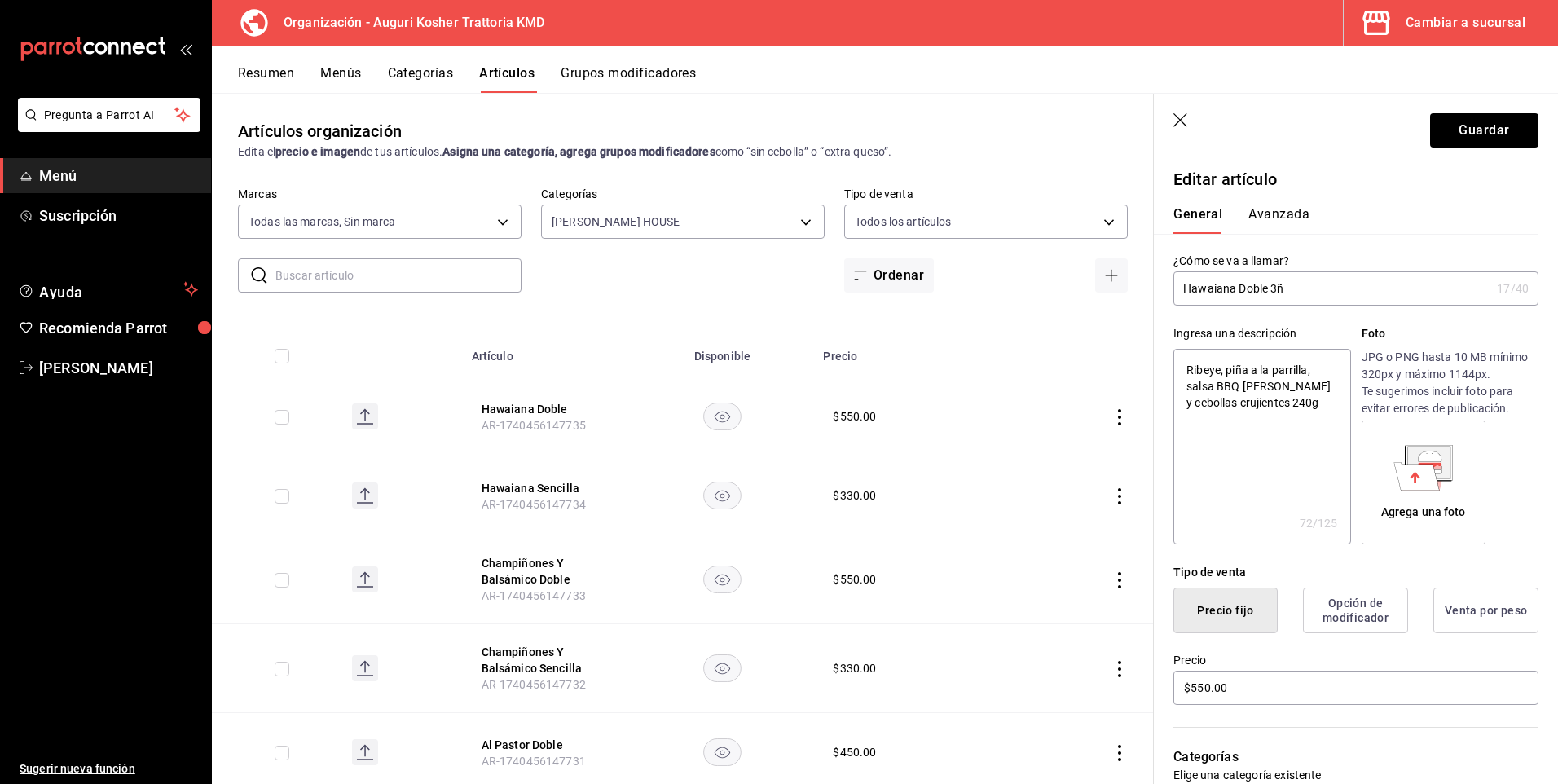
type input "Hawaiana Doble 3"
type textarea "x"
type input "Hawaiana Doble 3"
type textarea "x"
type input "Hawaiana Doble 39"
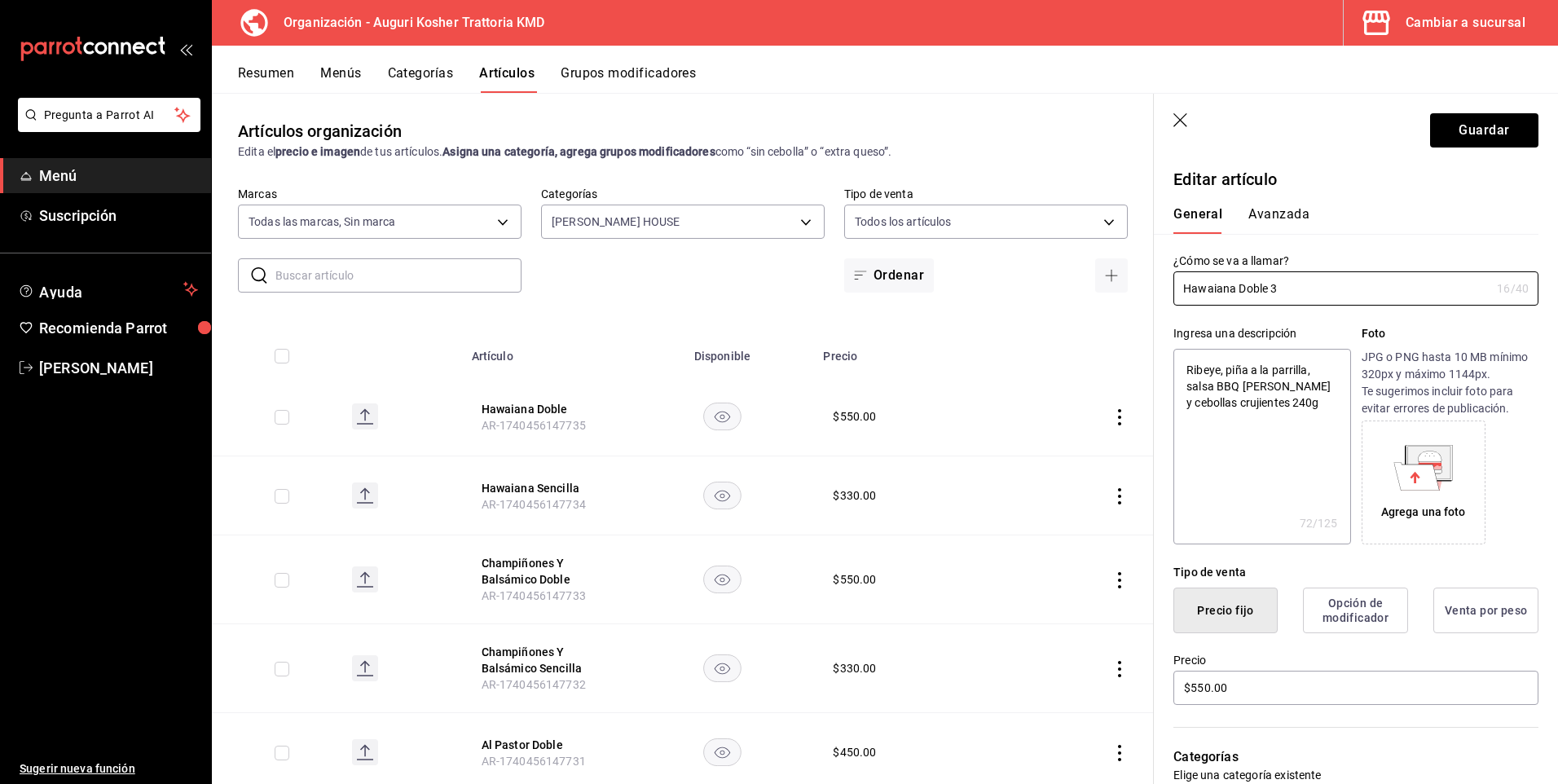
type textarea "x"
type input "Hawaiana Doble 3"
type textarea "x"
type input "Hawaiana Doble 39"
type textarea "x"
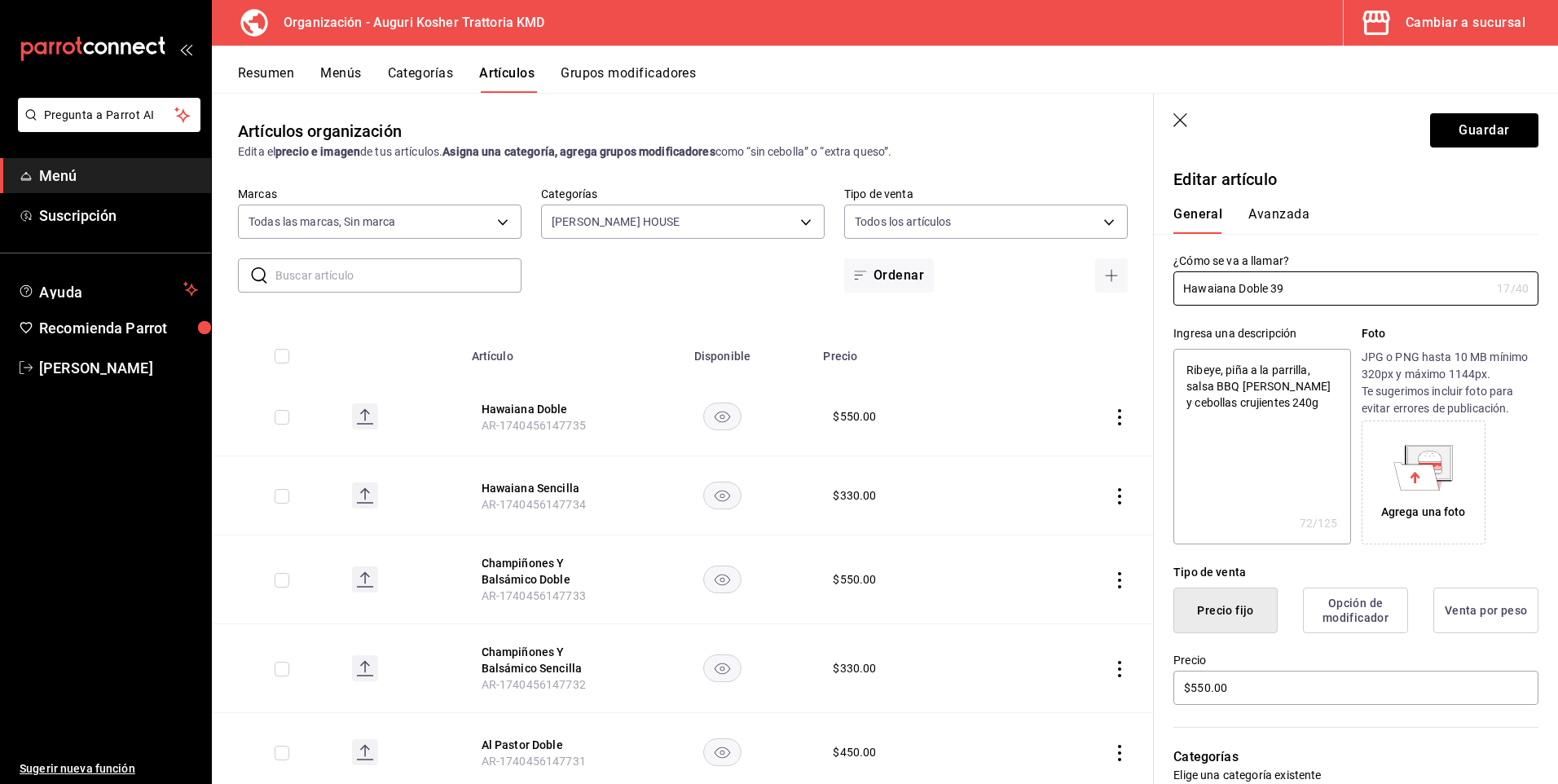
type input "Hawaiana Doble 3"
type textarea "x"
type input "Hawaiana Doble 3"
type textarea "x"
type input "Hawaiana Doble 3"
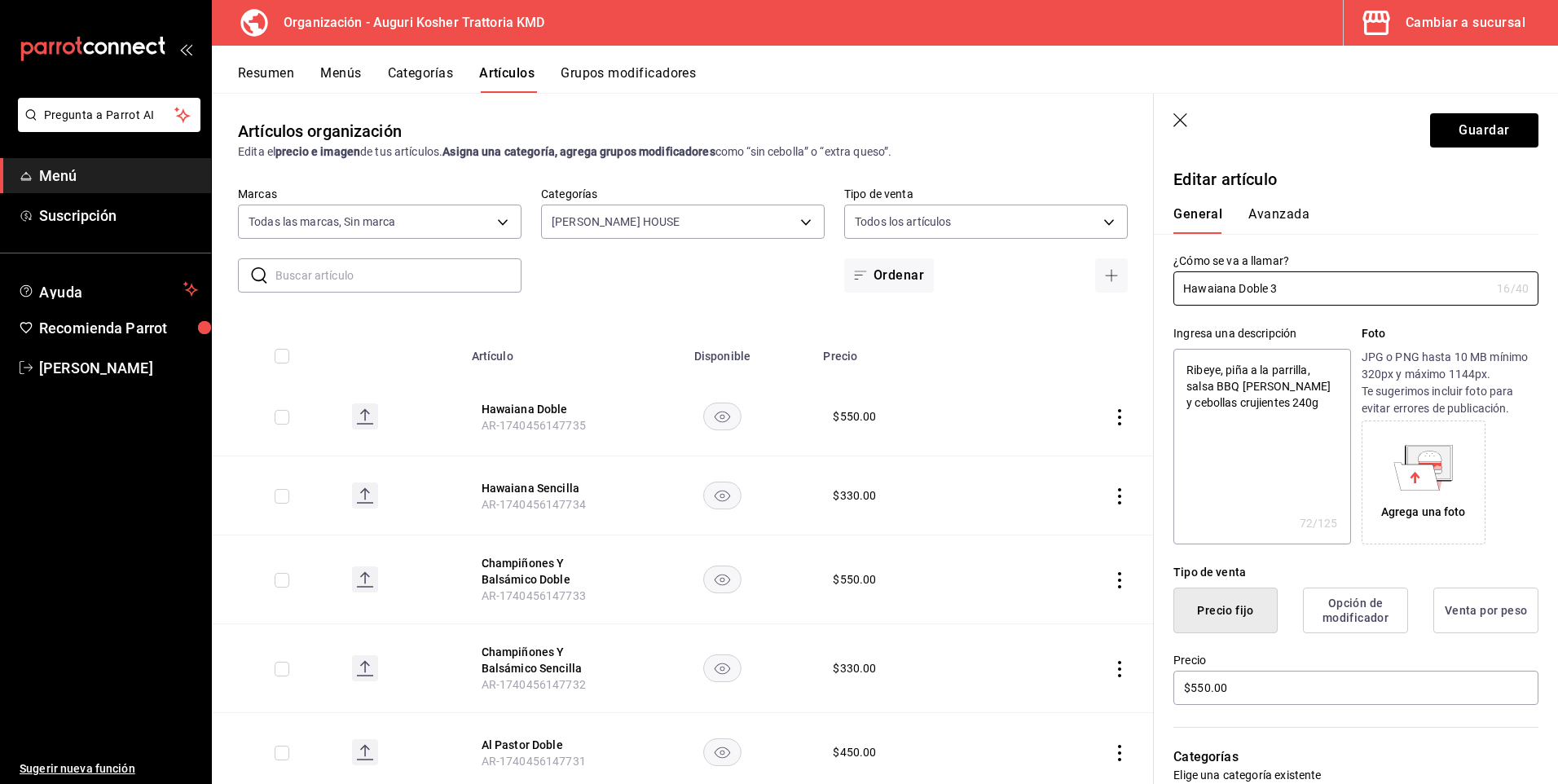
type textarea "x"
type input "Hawaiana Doble 3"
type textarea "x"
type input "Hawaiana Doble 3"
type textarea "x"
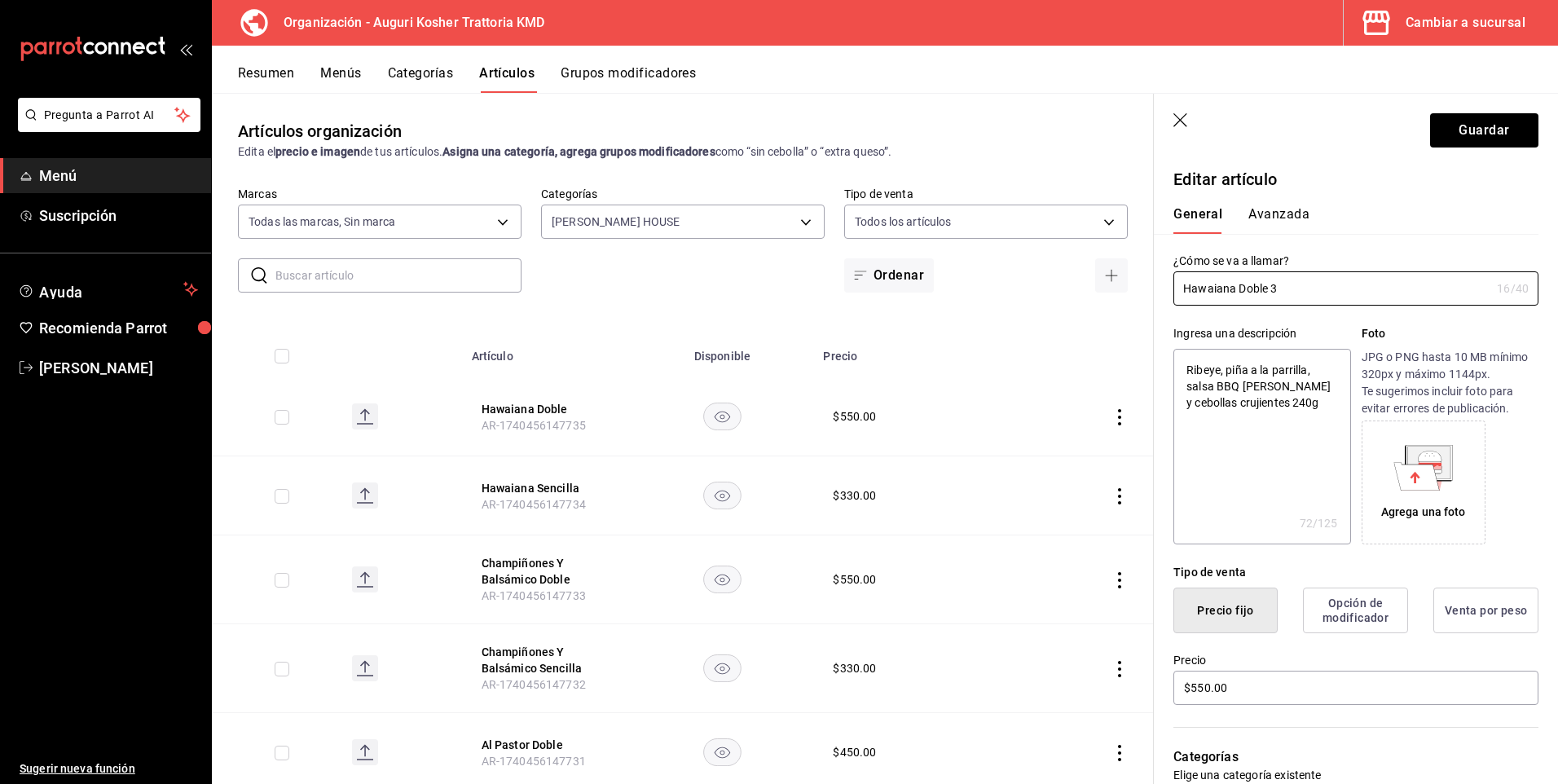
type input "Hawaiana Doble 3"
type textarea "x"
type input "Hawaiana Doble 3"
type textarea "x"
type input "Hawaiana Doble 357"
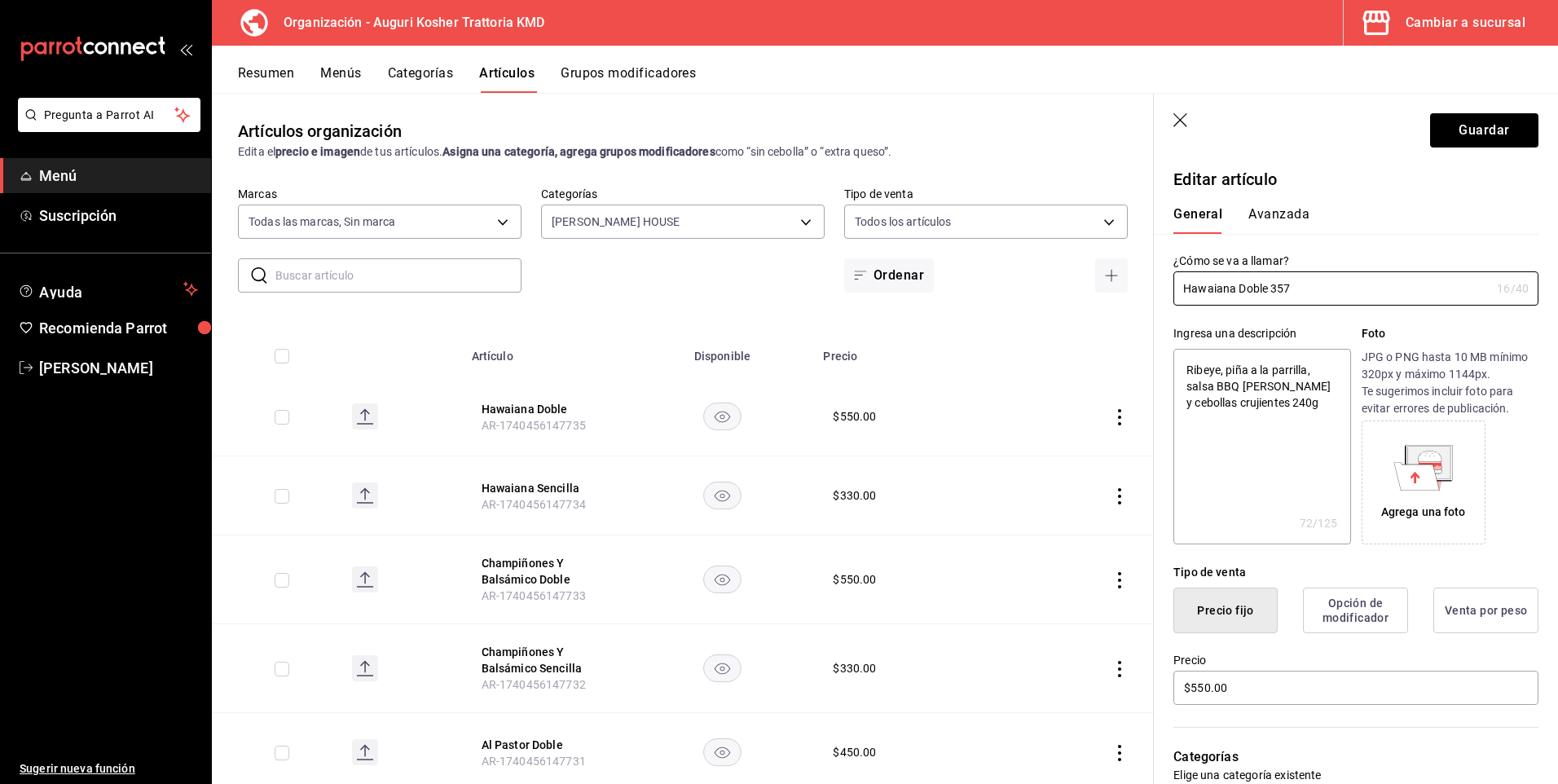
type textarea "x"
type input "Hawaiana Doble 35"
type textarea "x"
type input "Hawaiana Doble 3"
type textarea "x"
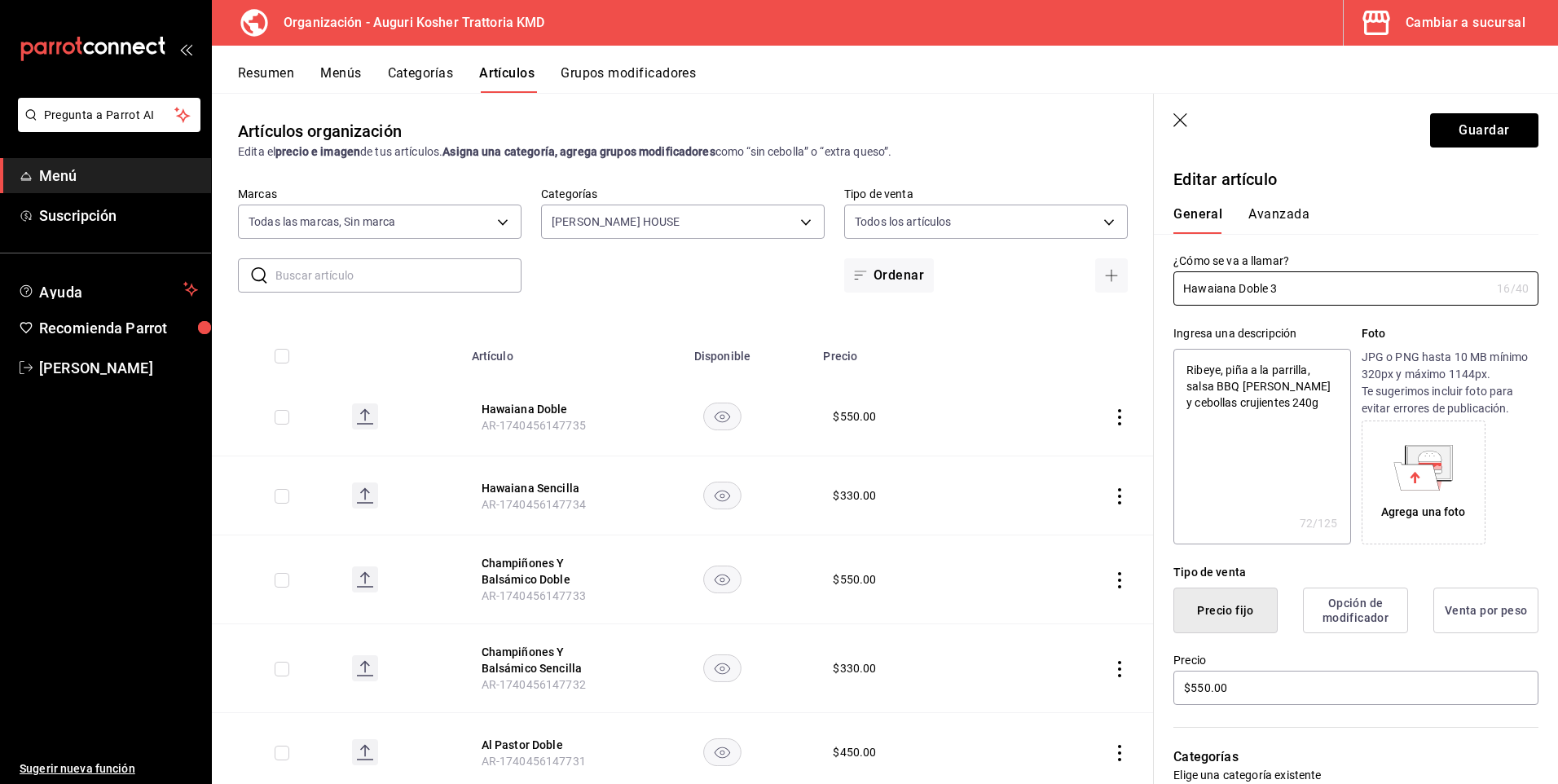
type input "Hawaiana Doble 3'"
type textarea "x"
type input "Hawaiana Doble 3"
type textarea "x"
type input "Hawaiana Doble 3?"
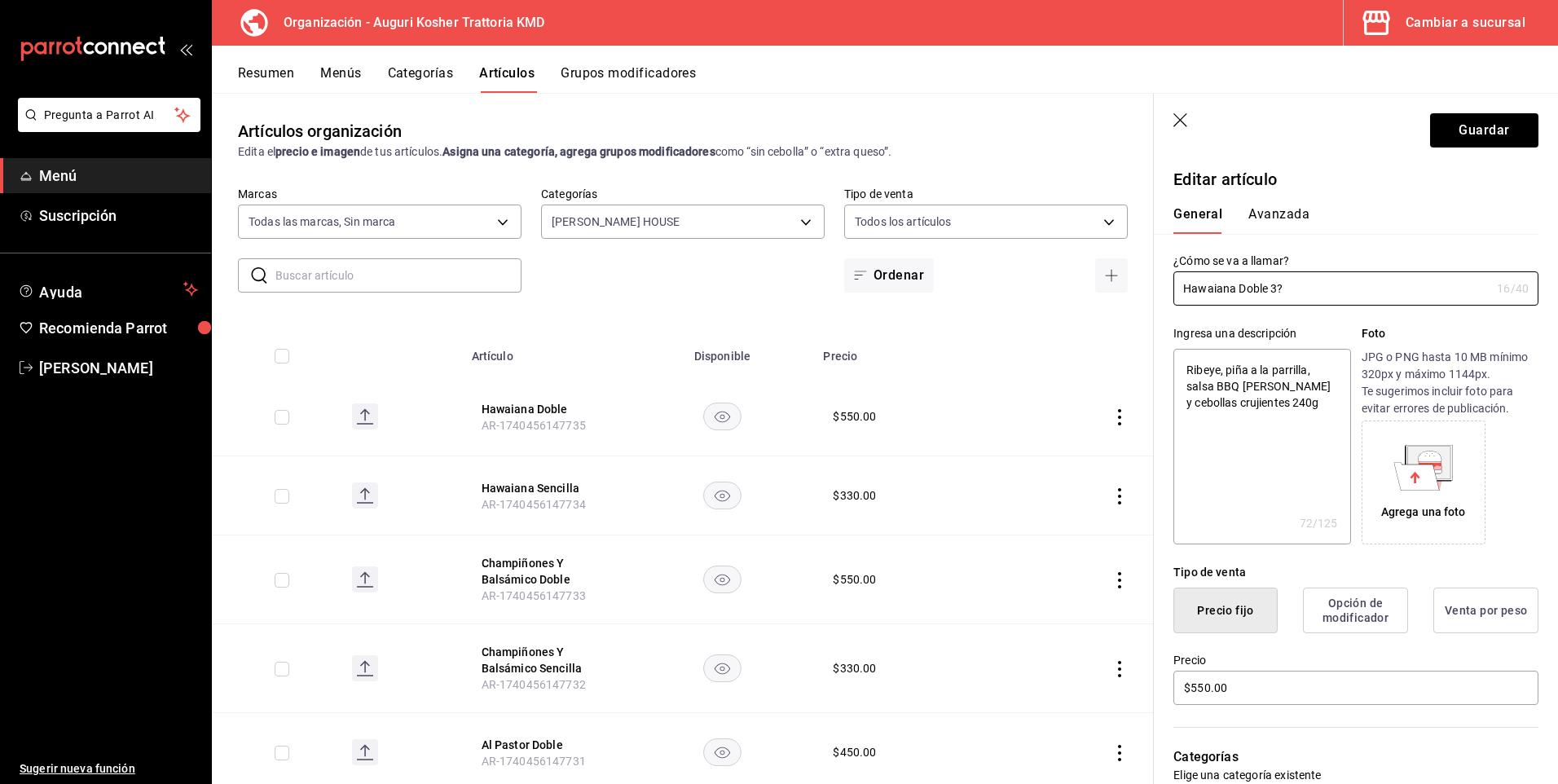
type textarea "x"
type input "Hawaiana Doble 3"
type textarea "x"
type input "Hawaiana Doble 3"
type textarea "x"
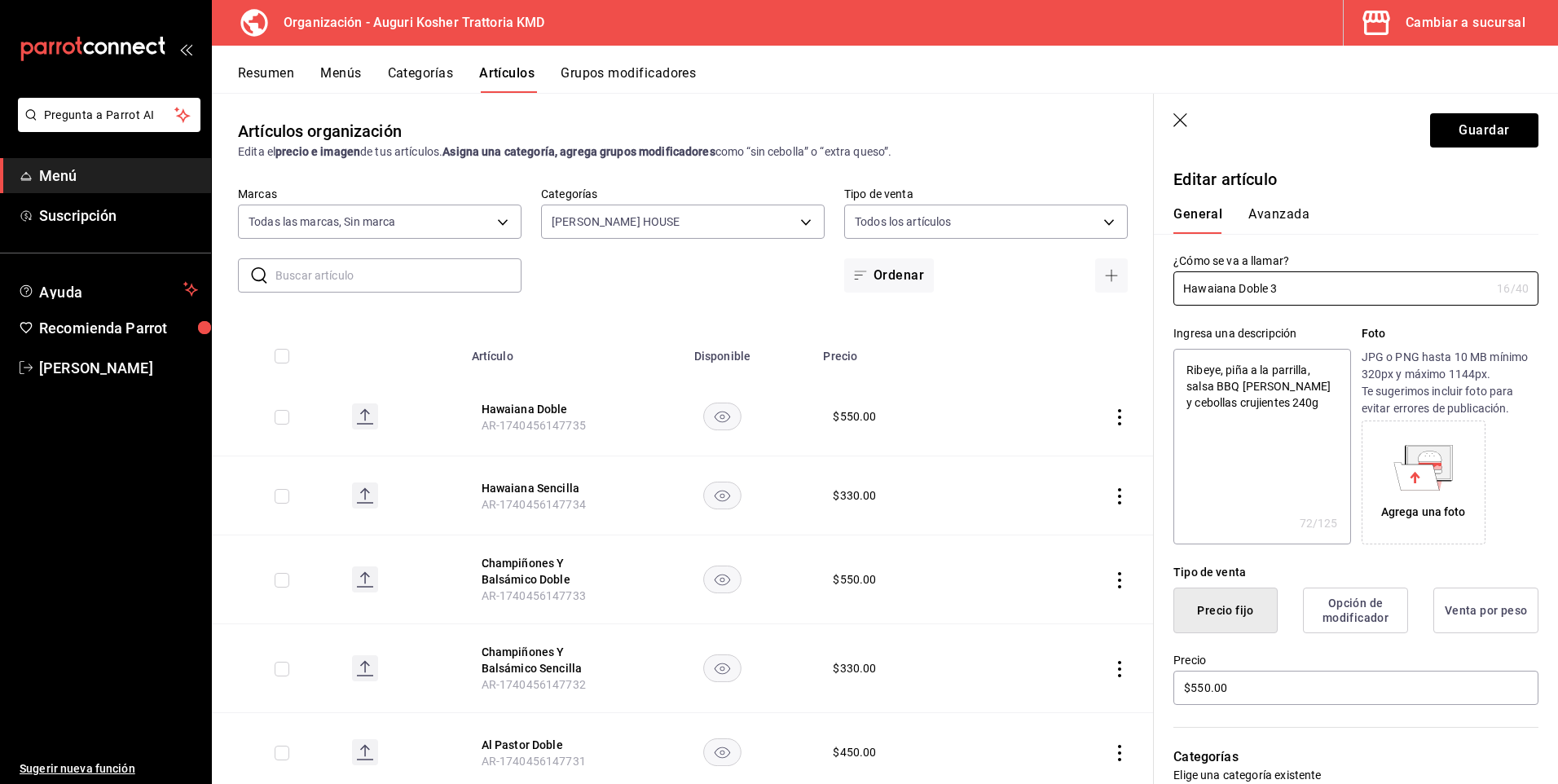
type input "Hawaiana Doble 3"
type textarea "x"
type input "Hawaiana Doble 3"
type textarea "x"
type input "Hawaiana Doble"
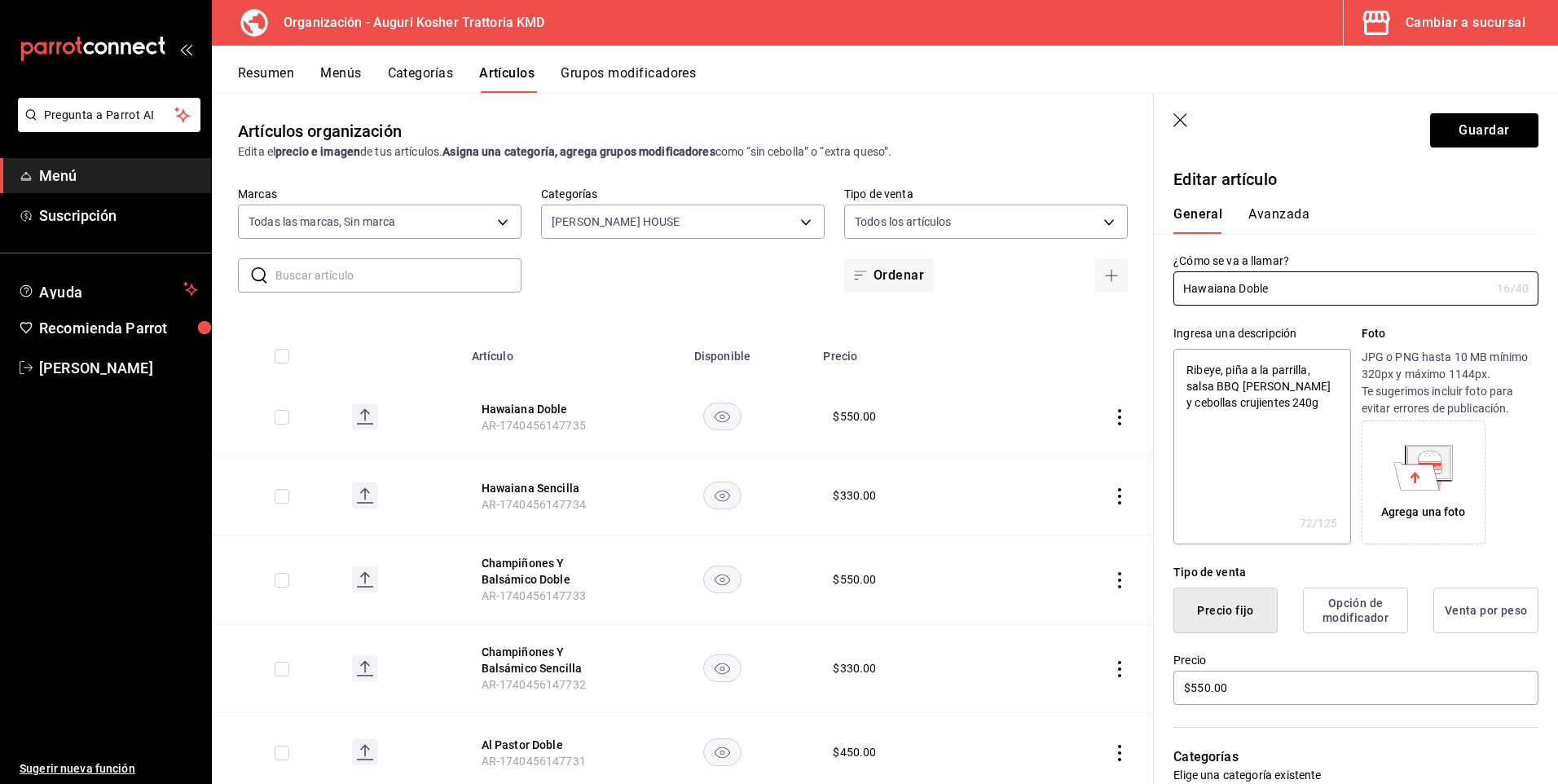
type textarea "x"
paste input "34"
type input "Hawaiana Doble 34"
type textarea "x"
type input "Hawaiana Doble 3"
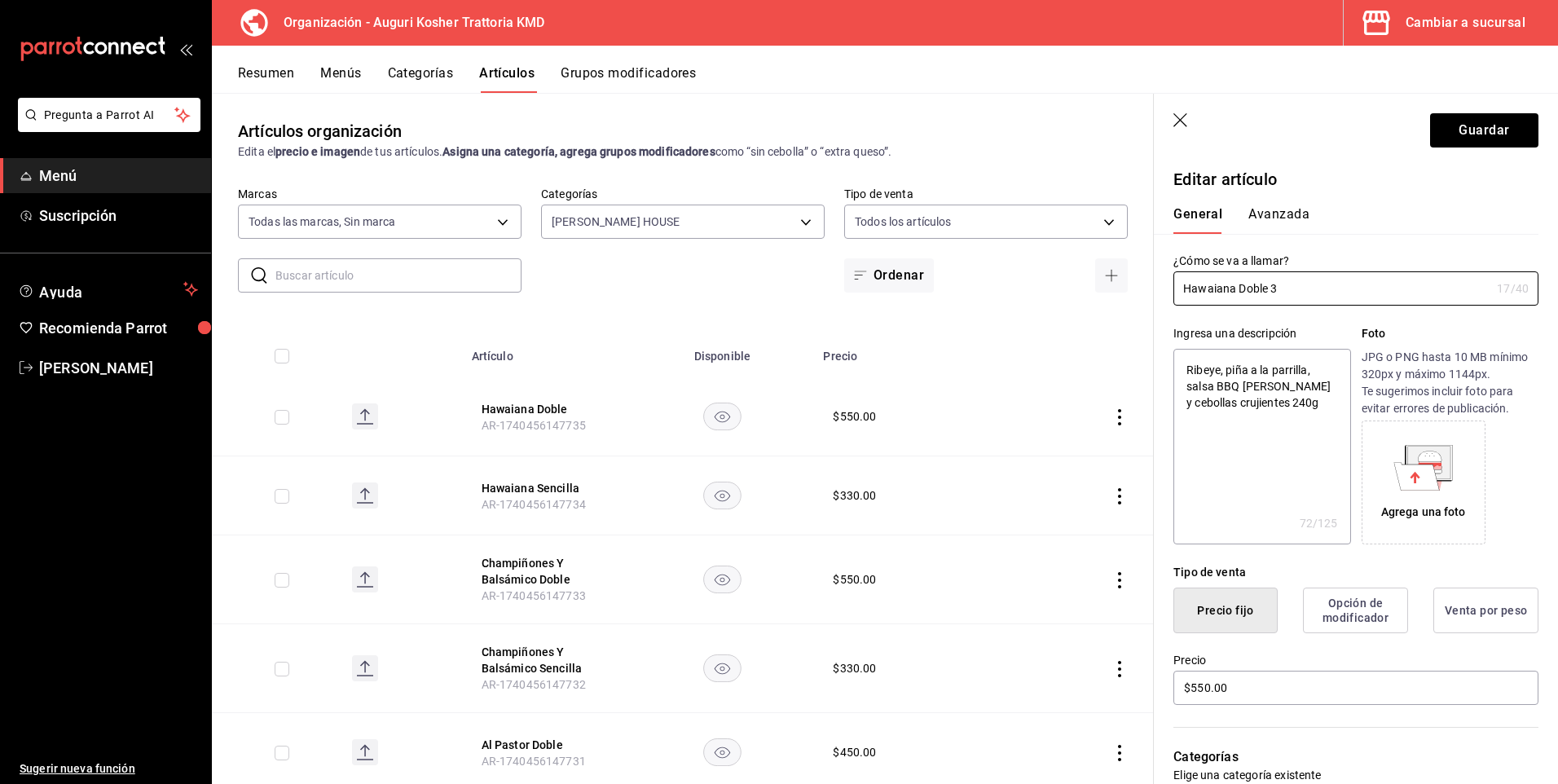
type textarea "x"
type input "Hawaiana Doble 3"
type textarea "x"
type input "Hawaiana Doble"
type textarea "x"
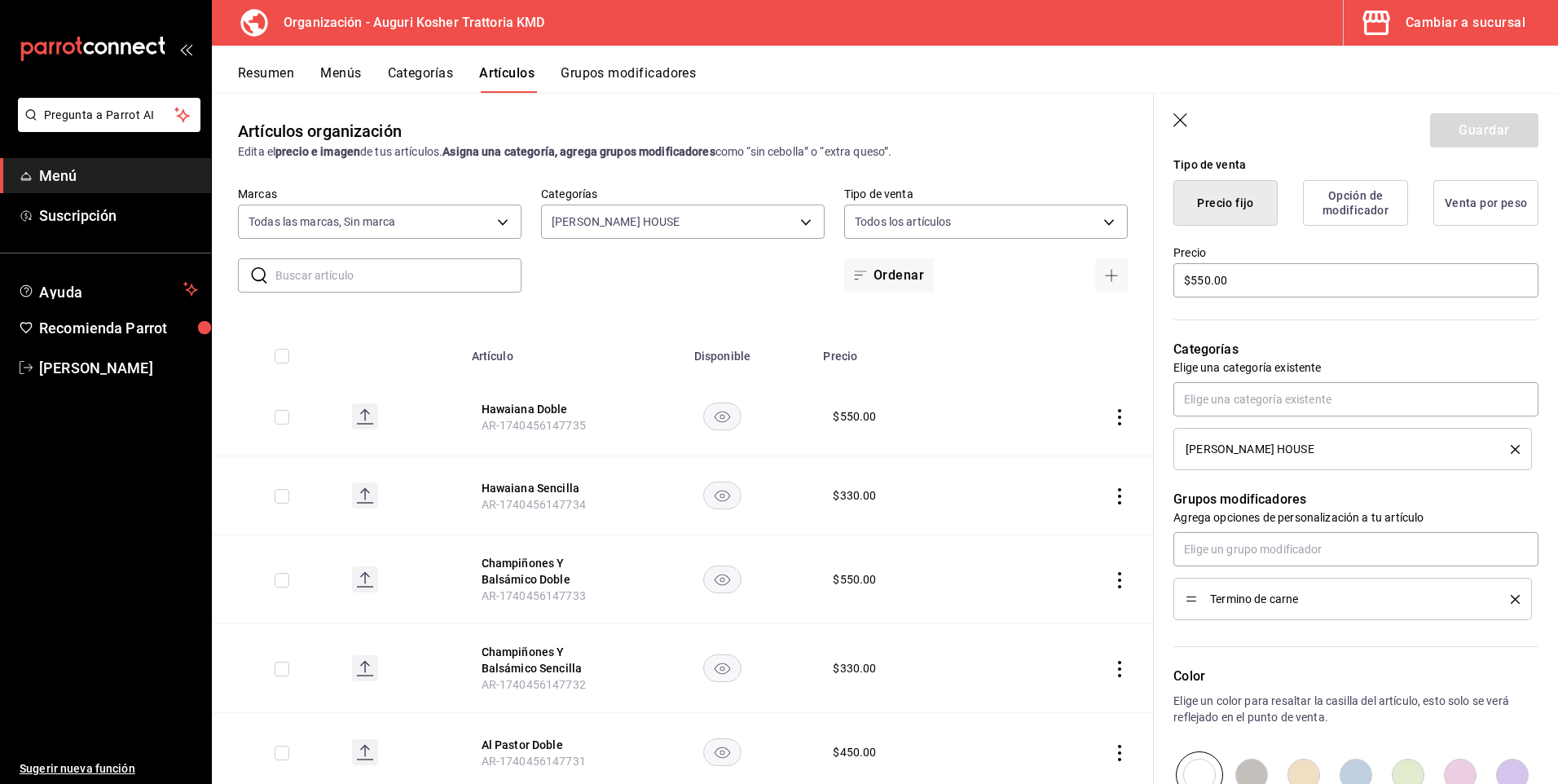
scroll to position [489, 0]
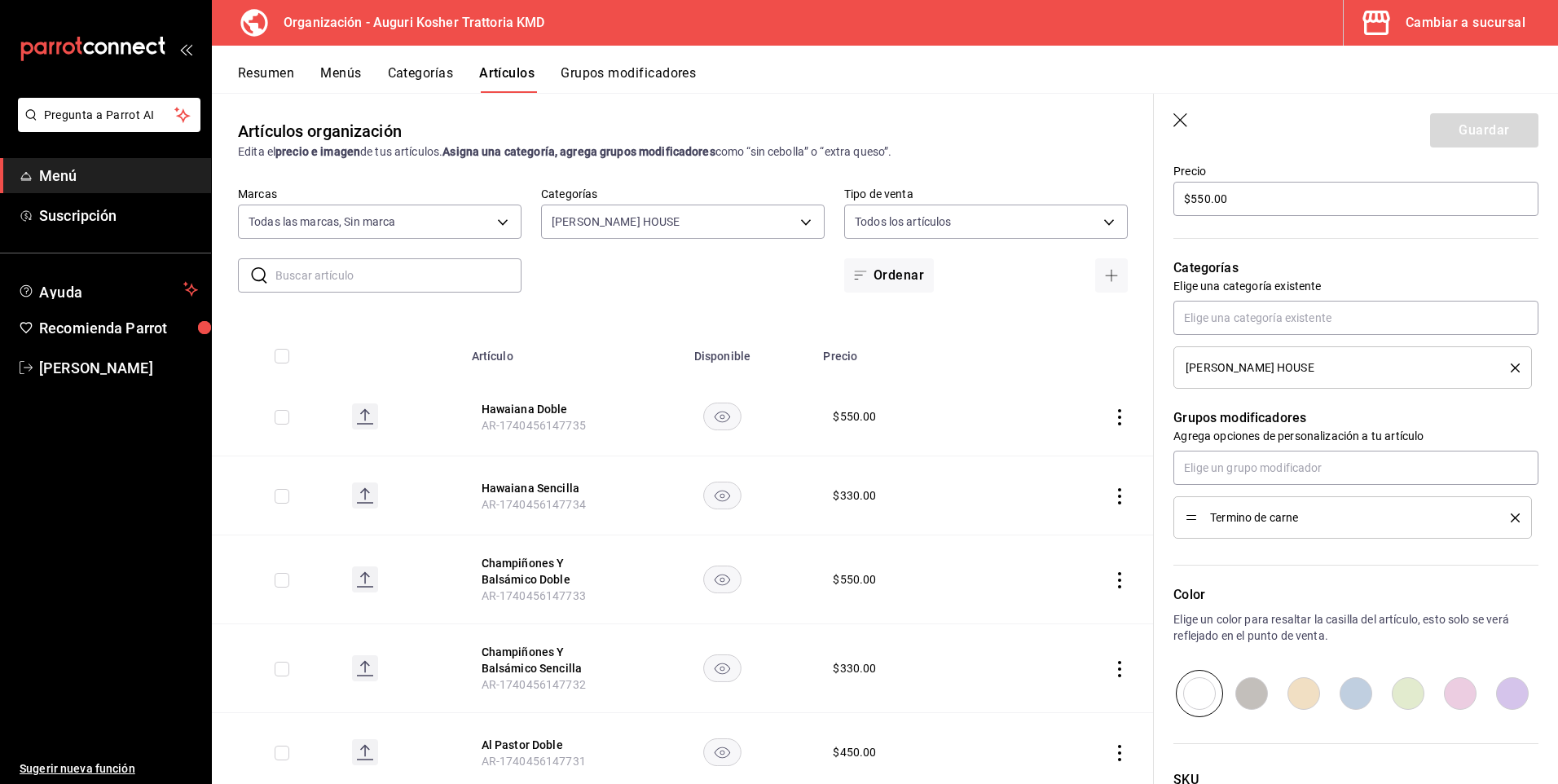
click at [611, 302] on div "Artículos organización Edita el precio e imagen de tus artículos. Asigna una ca…" at bounding box center [683, 437] width 943 height 690
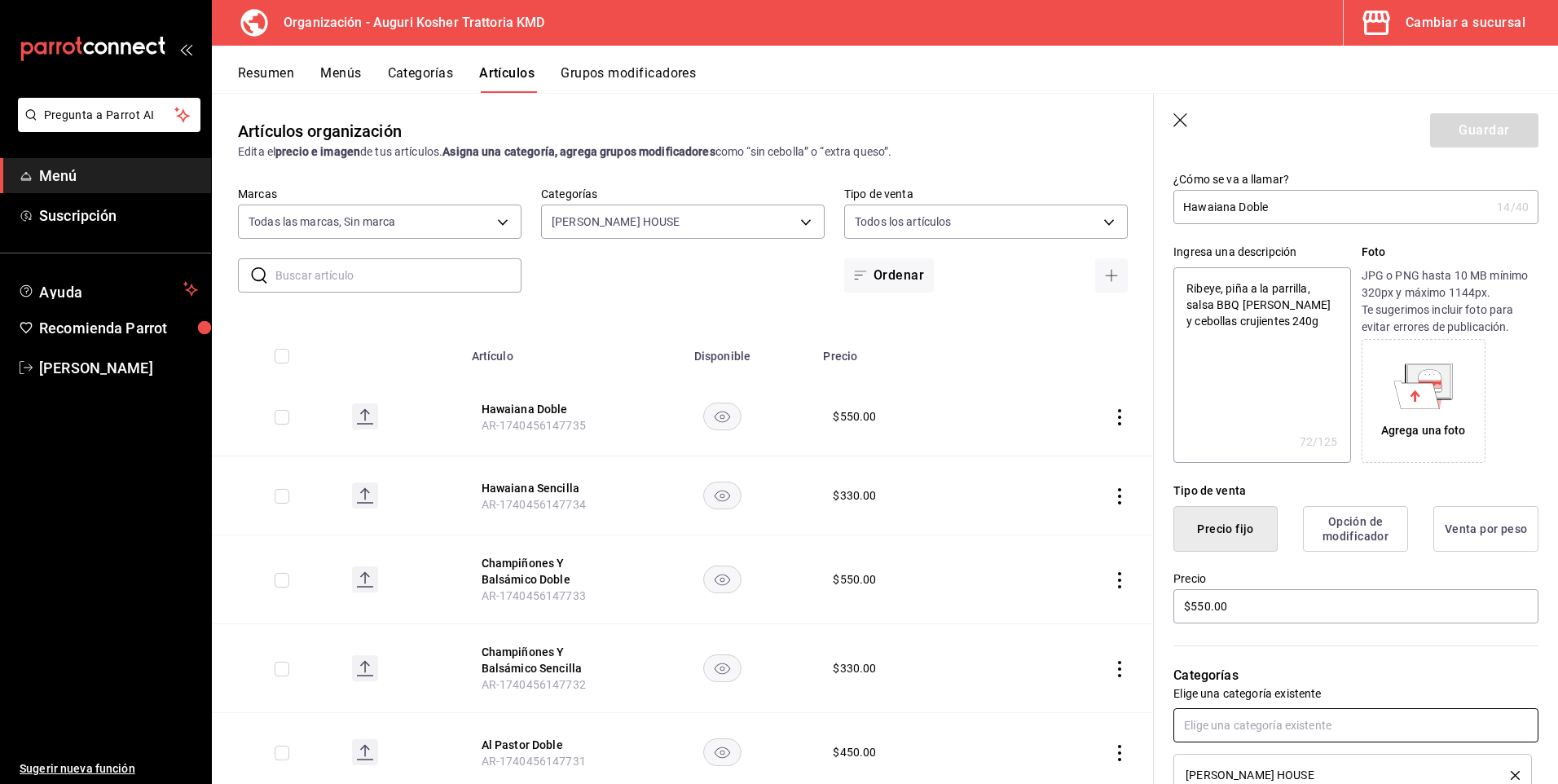
scroll to position [0, 0]
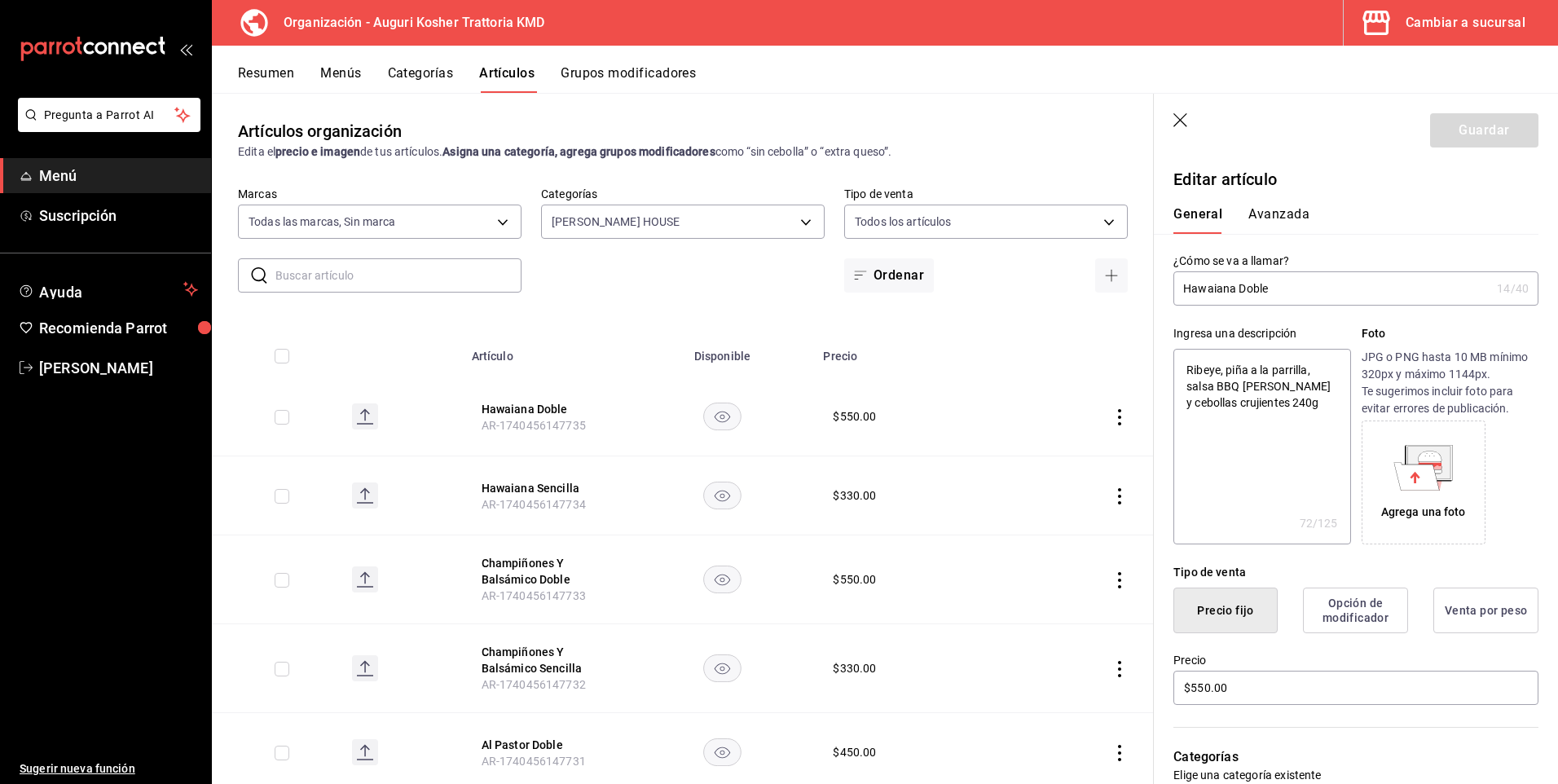
click at [1298, 284] on input "Hawaiana Doble" at bounding box center [1332, 288] width 317 height 33
type input "Hawaiana Doble"
type textarea "x"
type input "Hawaiana Doble 3"
type textarea "x"
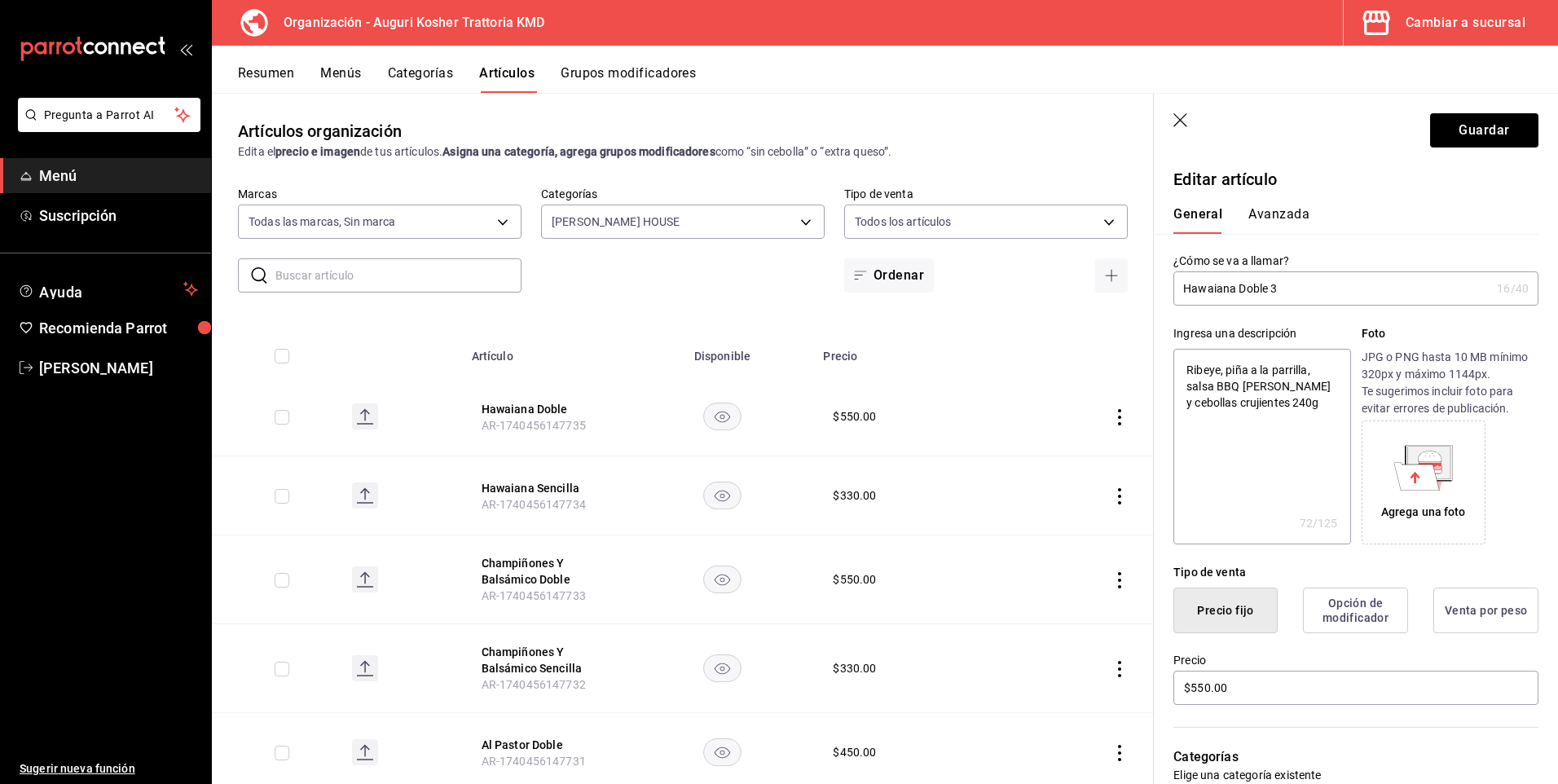
type input "Hawaiana Doble 3"
type textarea "x"
type input "Hawaiana Doble 3 4"
type textarea "x"
type input "Hawaiana Doble 3 4"
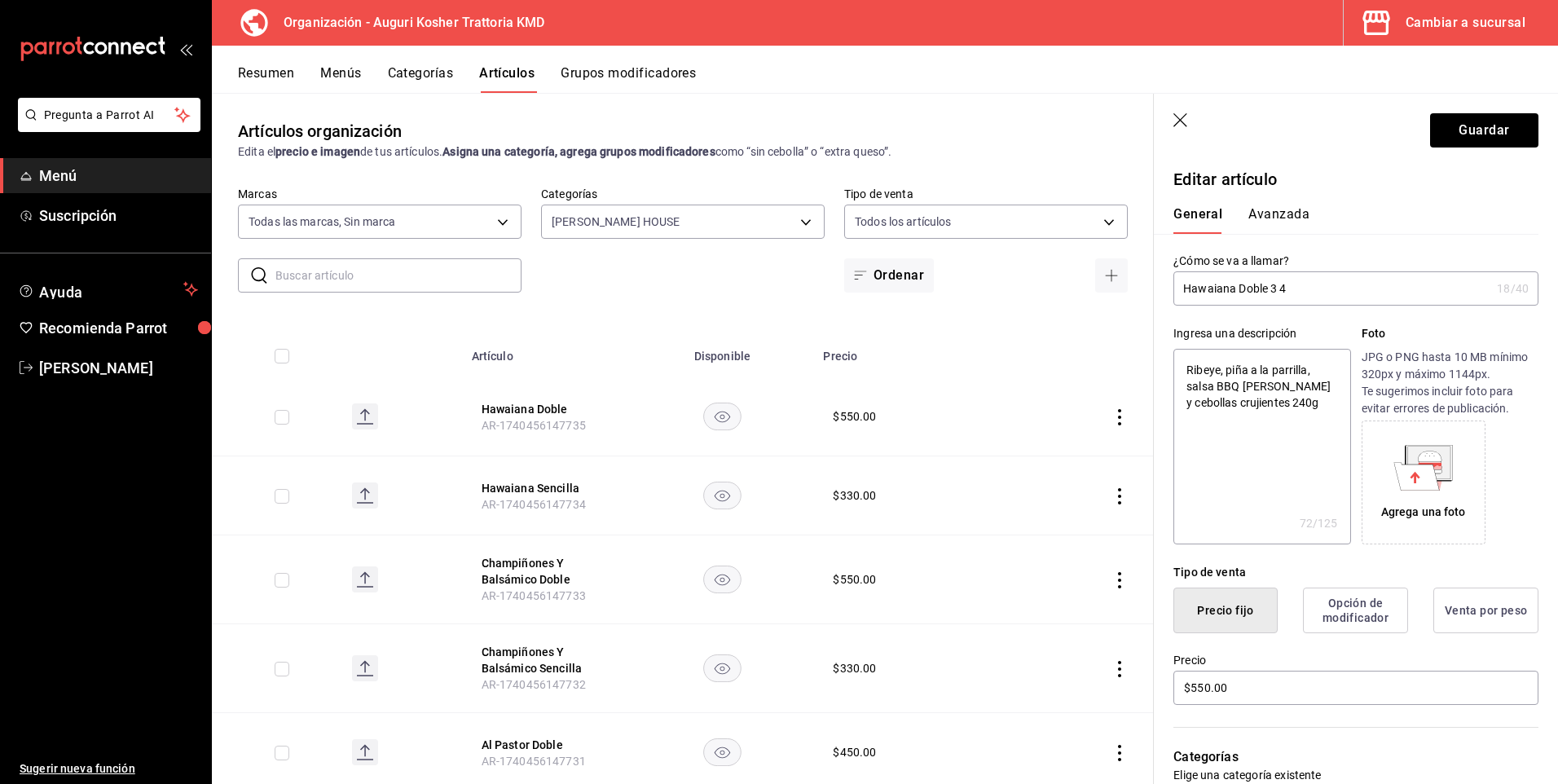
type textarea "x"
type input "Hawaiana Doble 3 4"
type textarea "x"
type input "Hawaiana Doble 3 4"
type textarea "x"
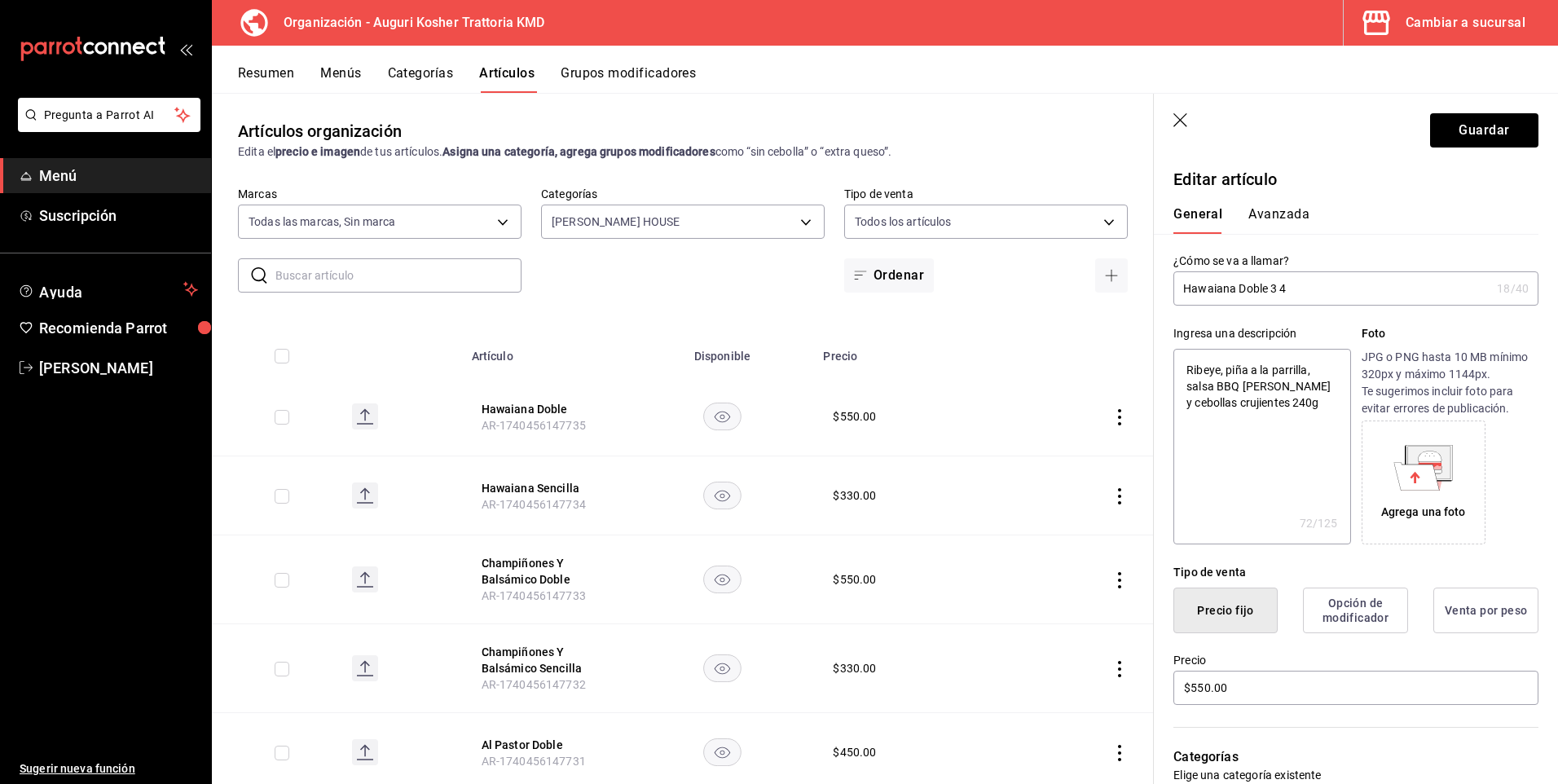
type input "Hawaiana Doble "3 4"
type textarea "x"
type input "Hawaiana Doble "3 4"
type textarea "x"
type input "Hawaiana Doble "3 4"
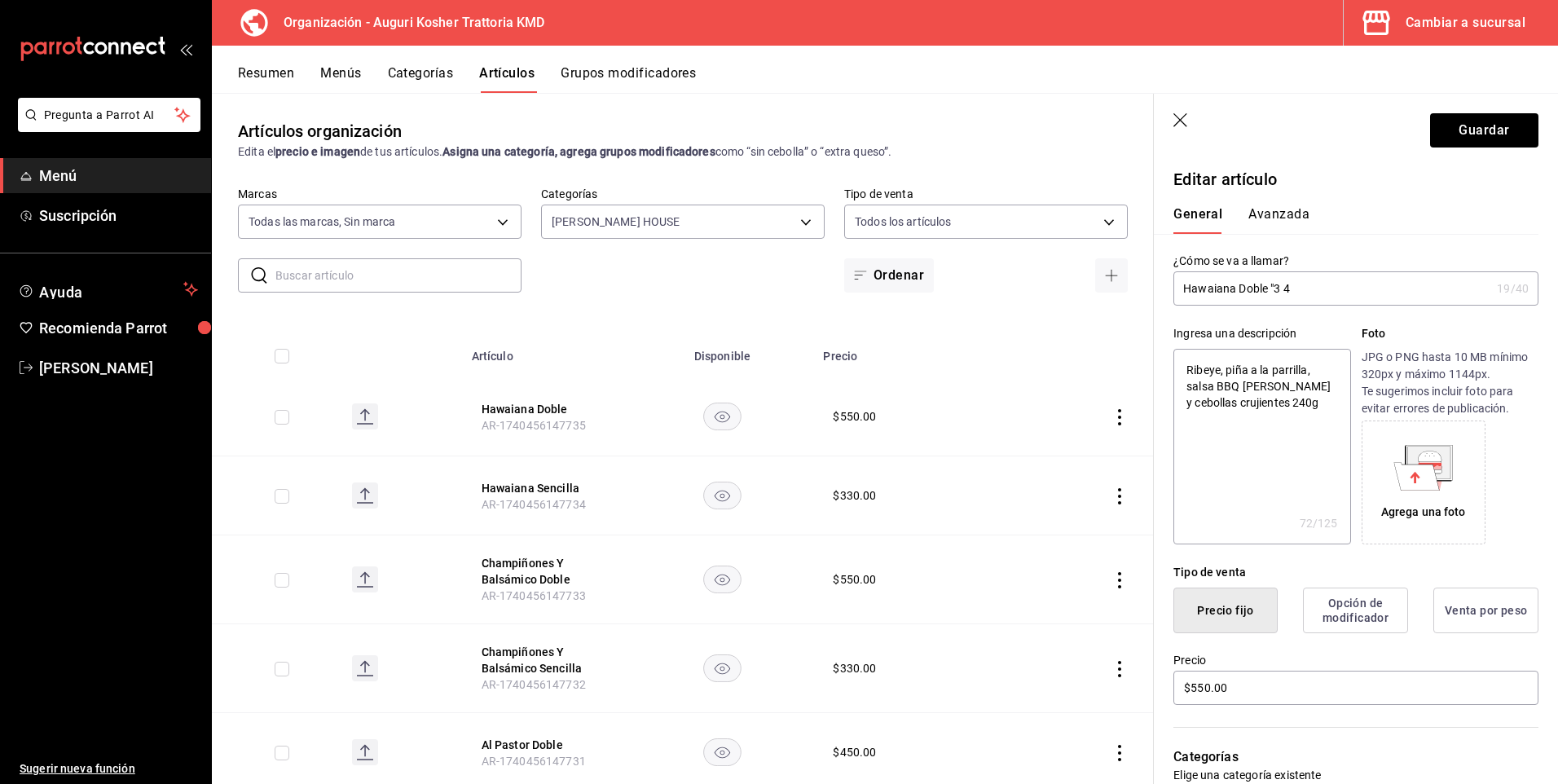
type textarea "x"
type input "Hawaiana Doble "3 4"
type textarea "x"
type input "Hawaiana Doble "3 4"
type textarea "x"
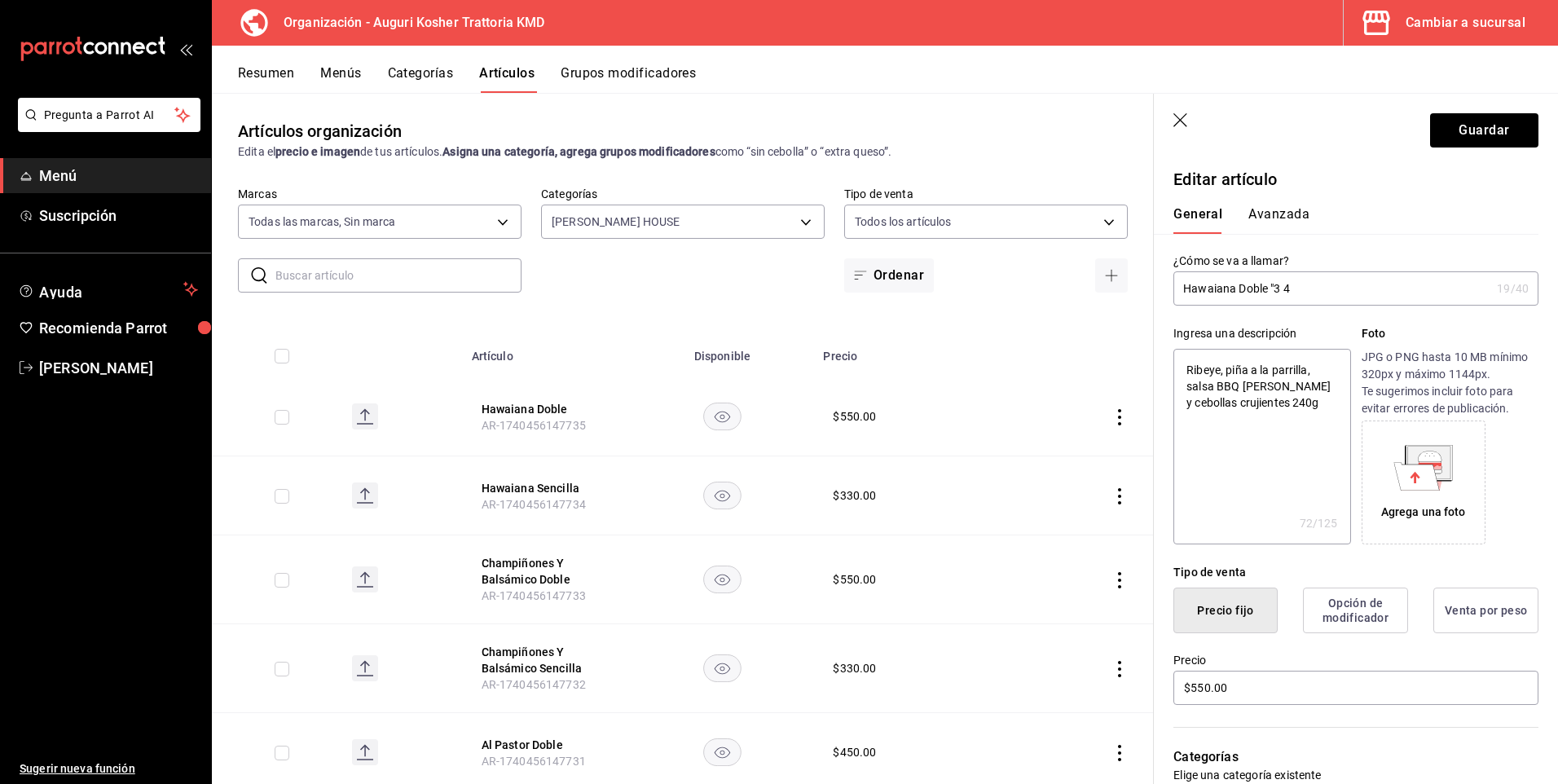
type input "Hawaiana Doble "3 4"
type textarea "x"
type input "Hawaiana Doble "3 4)"
type textarea "x"
type input "Hawaiana Doble "3 4)("
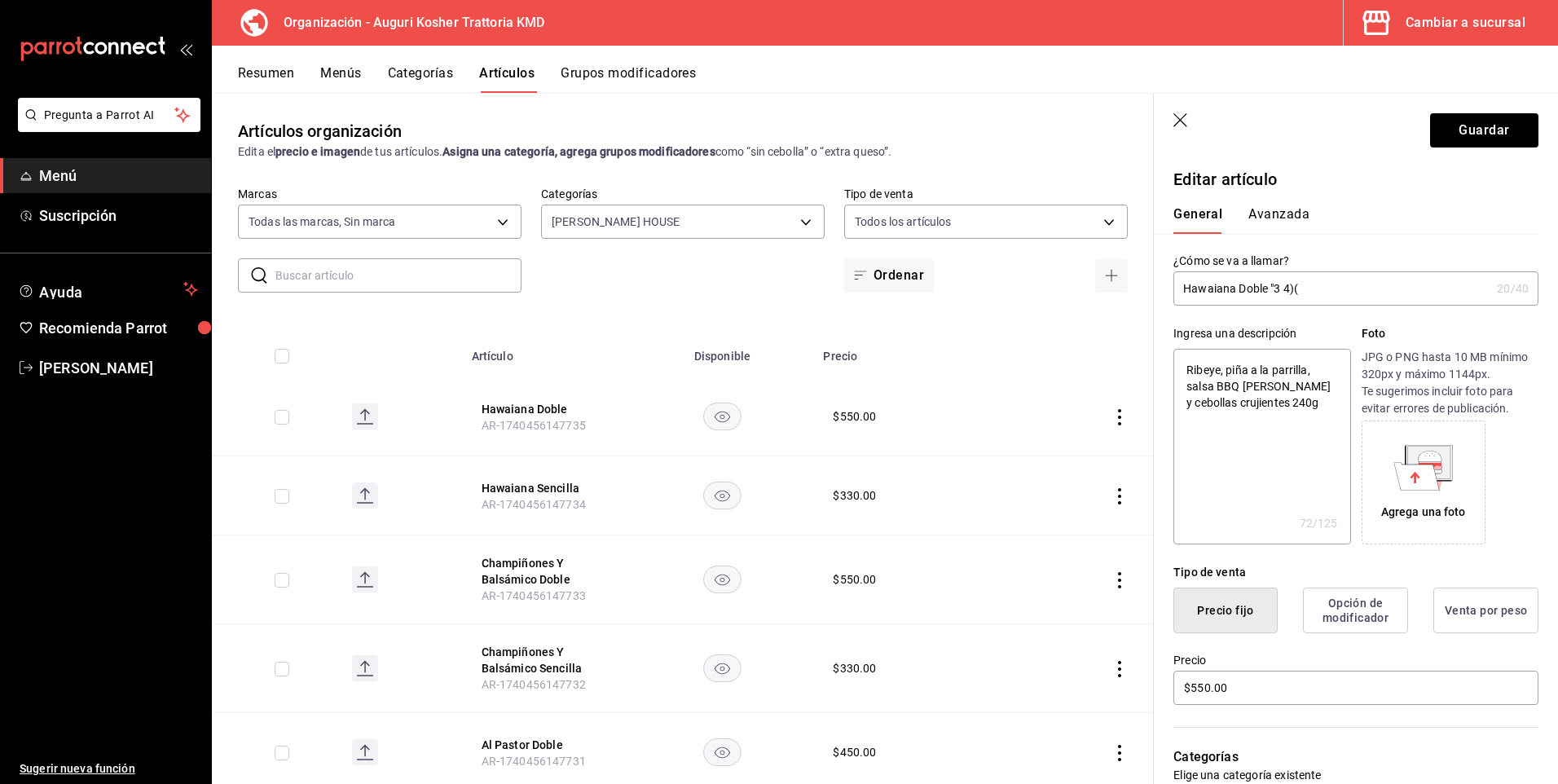
type textarea "x"
type input "Hawaiana Doble "3 4)()"
type textarea "x"
type input "Hawaiana Doble "3"
type textarea "x"
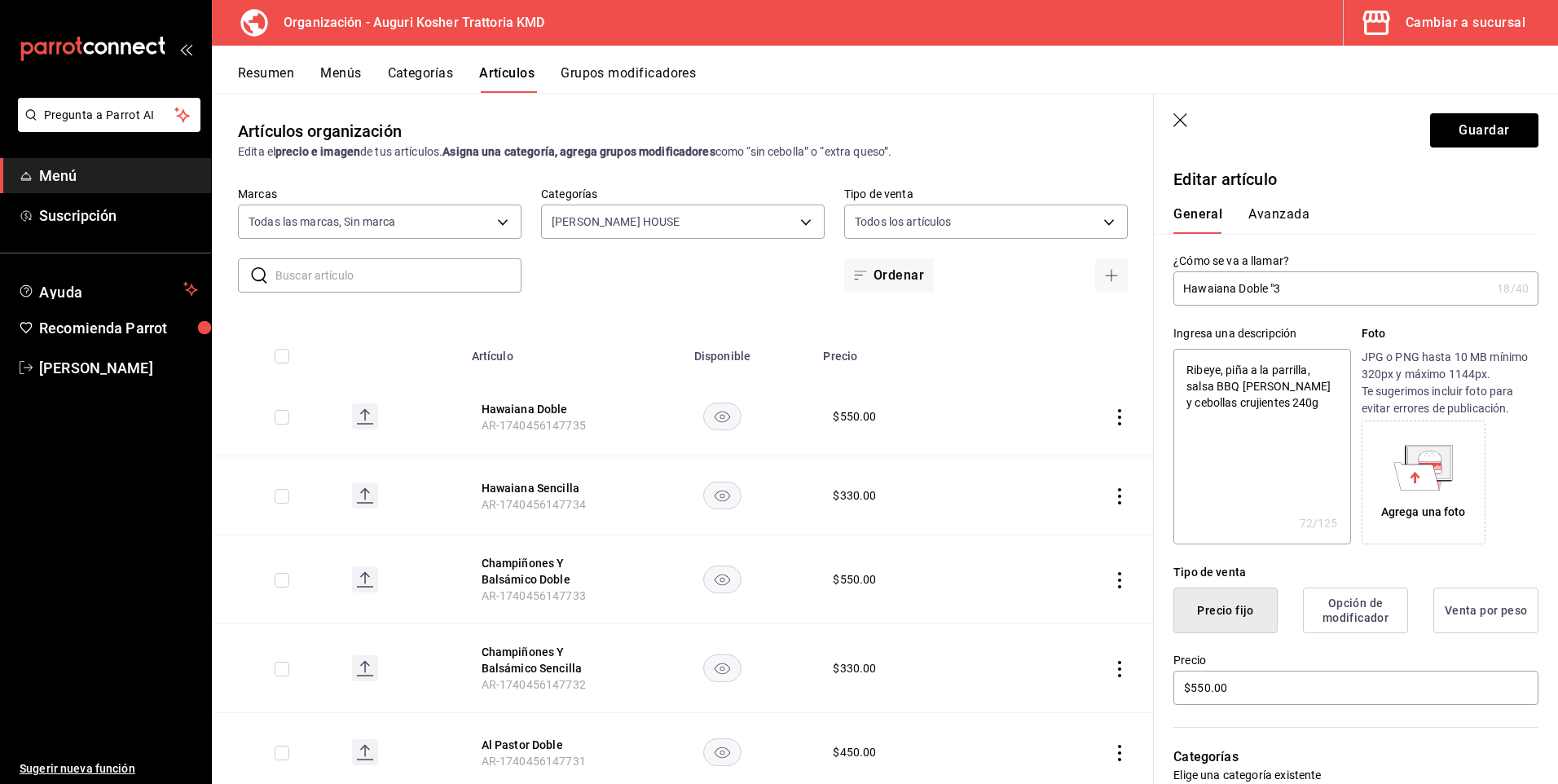
type input "Hawaiana Doble ""
type textarea "x"
type input "Hawaiana Doble"
type textarea "x"
type input "Hawaiana Doble 3"
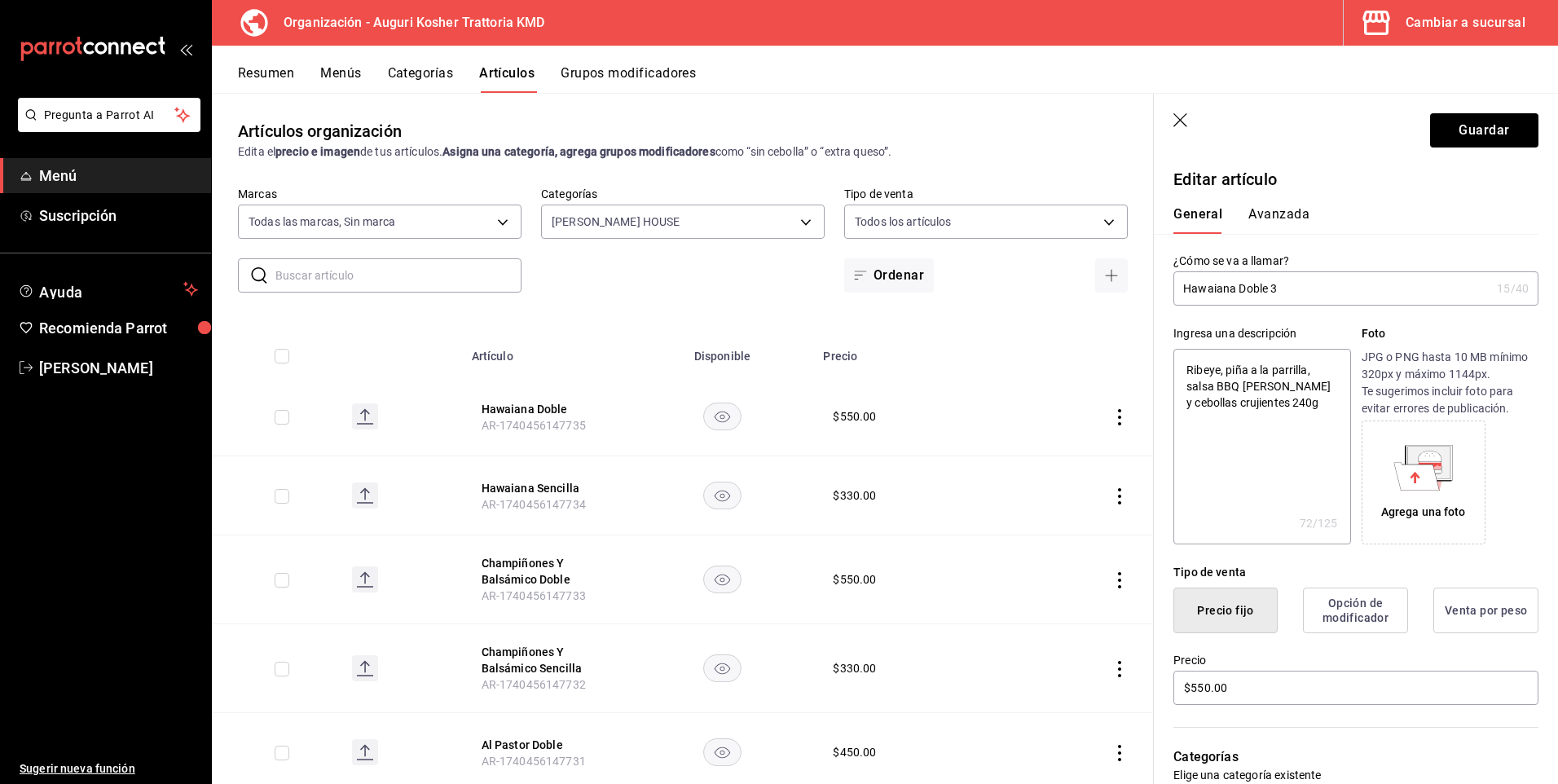
type textarea "x"
type input "Hawaiana Doble 3-"
type textarea "x"
type input "Hawaiana Doble 3-4"
type textarea "x"
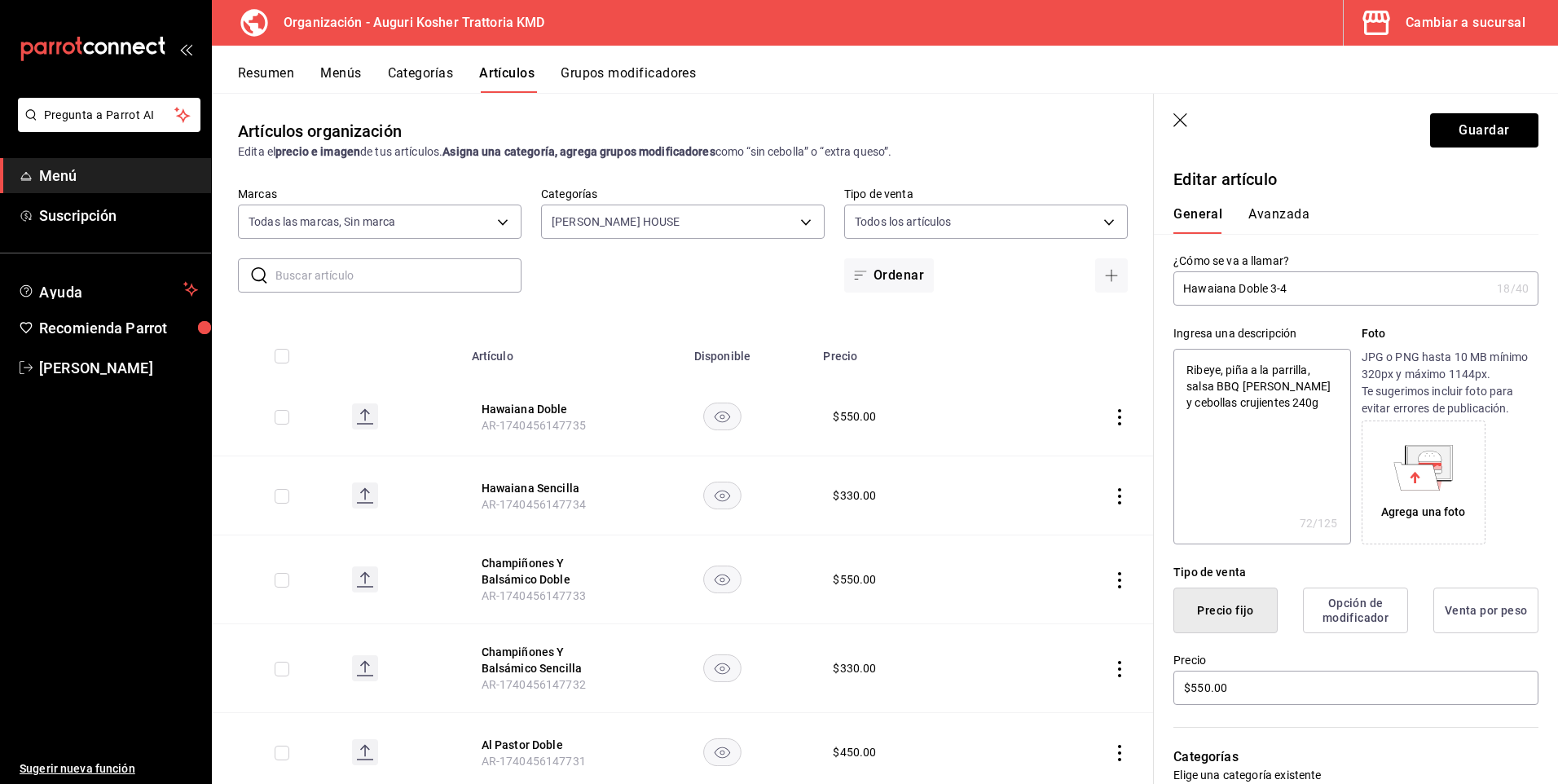
type input "Hawaiana Doble 34"
type textarea "x"
type input "Hawaiana Doble 34"
type textarea "x"
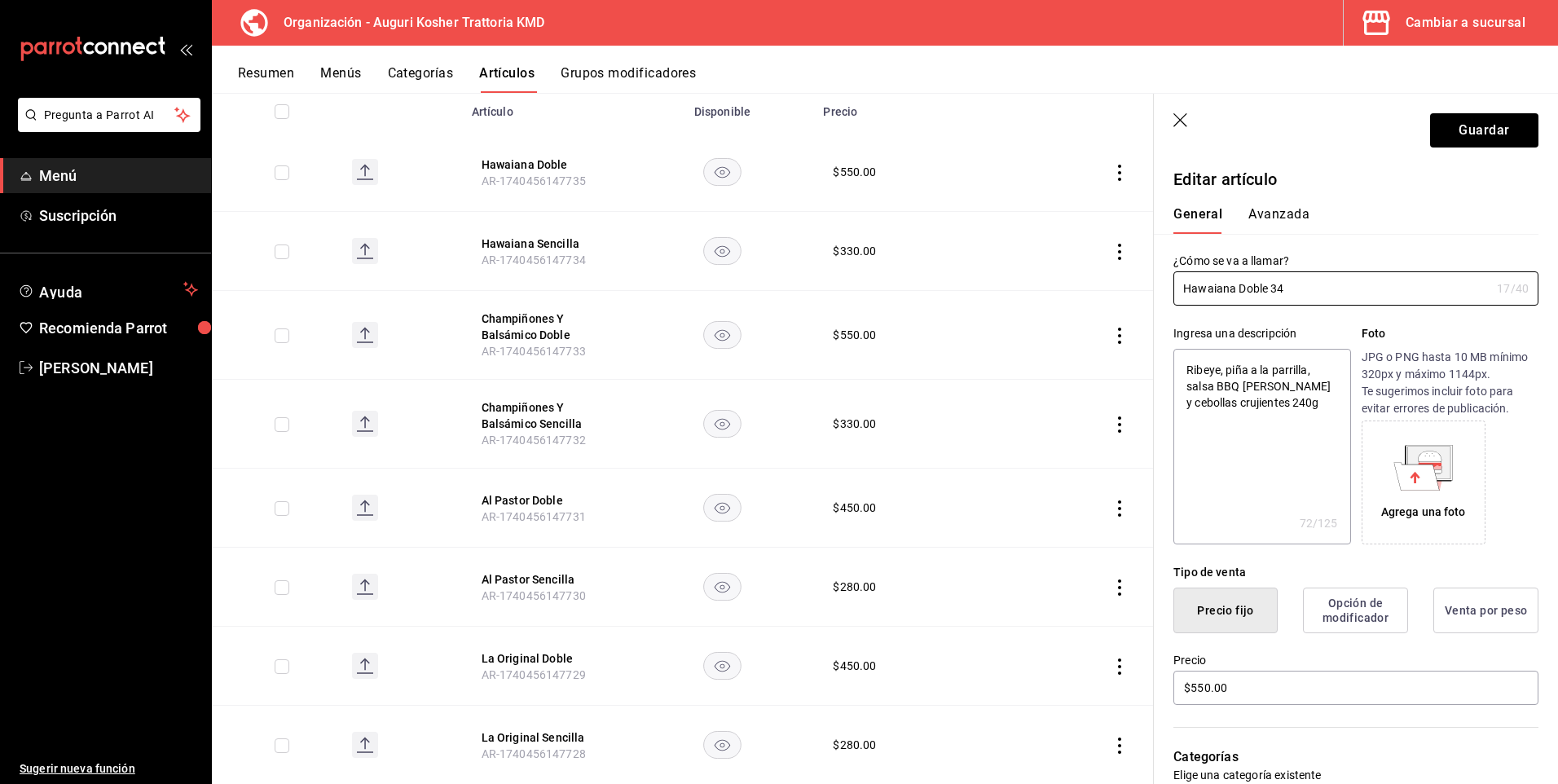
scroll to position [284, 0]
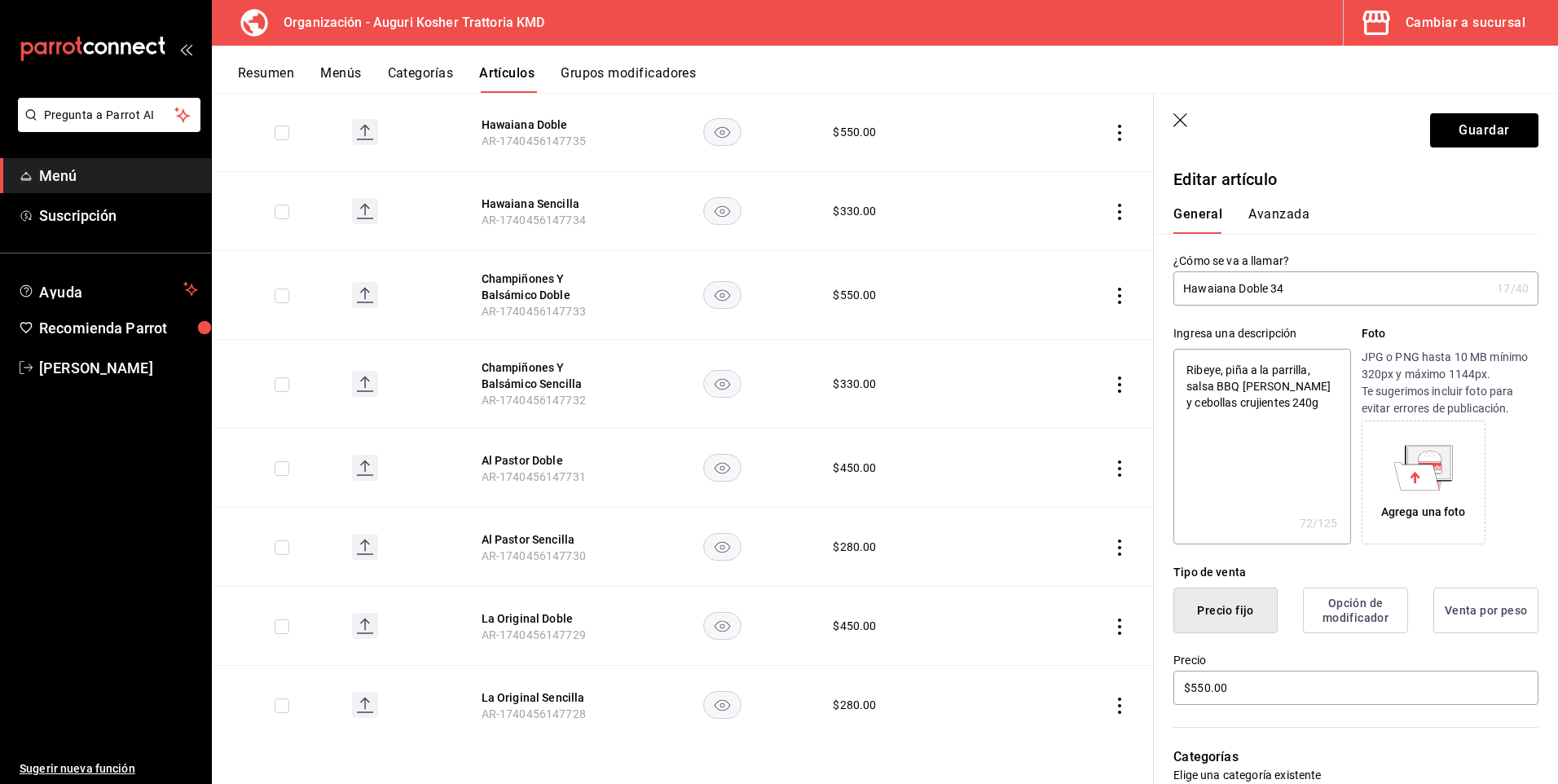
paste input "34"
type input "Hawaiana Doble 3434"
type textarea "x"
type input "Hawaiana Doble 34"
type textarea "x"
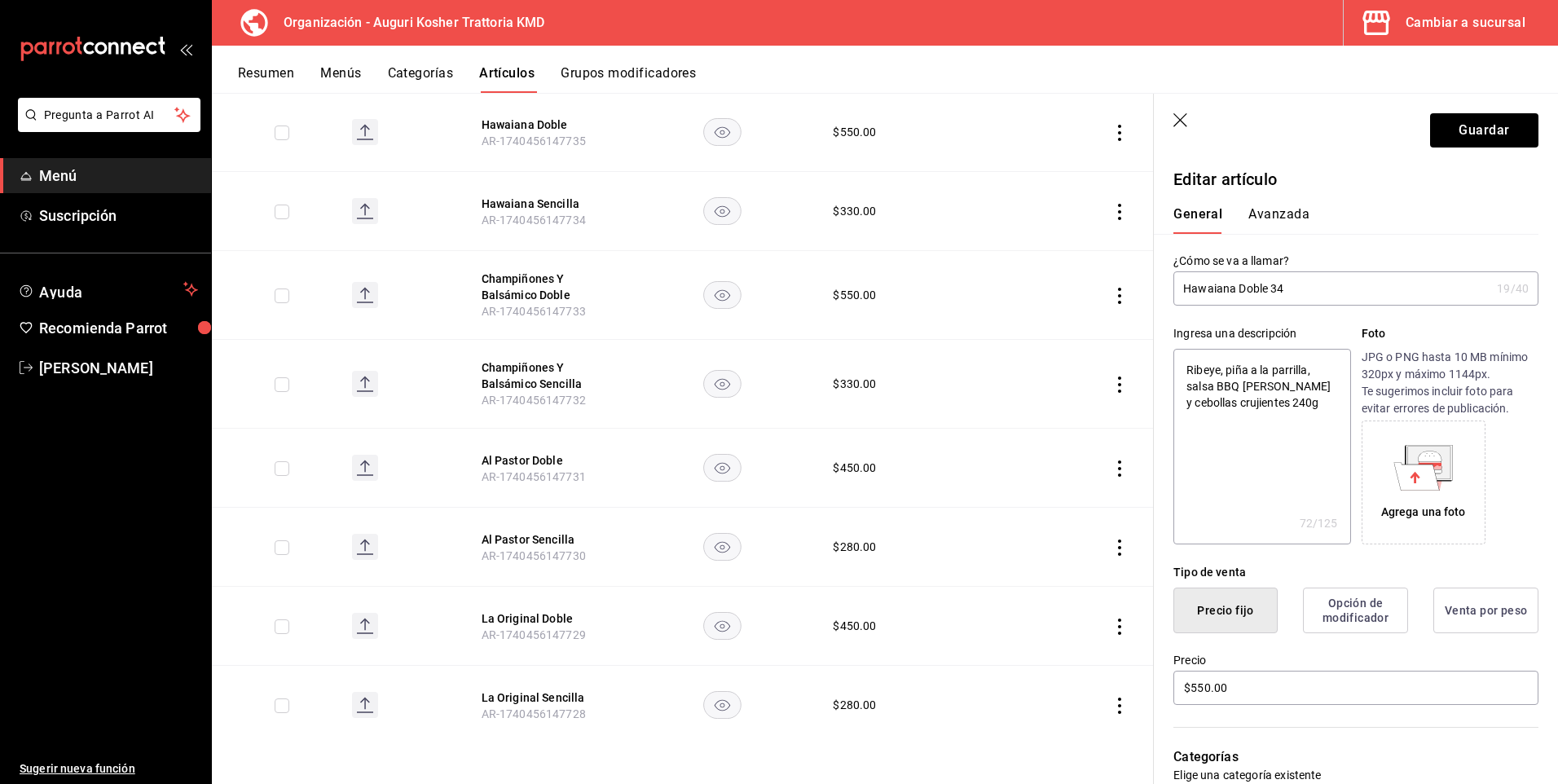
type input "Hawaiana Doble 3"
type textarea "x"
type input "Hawaiana Doble 3"
type textarea "x"
type input "Hawaiana Doble 3 c"
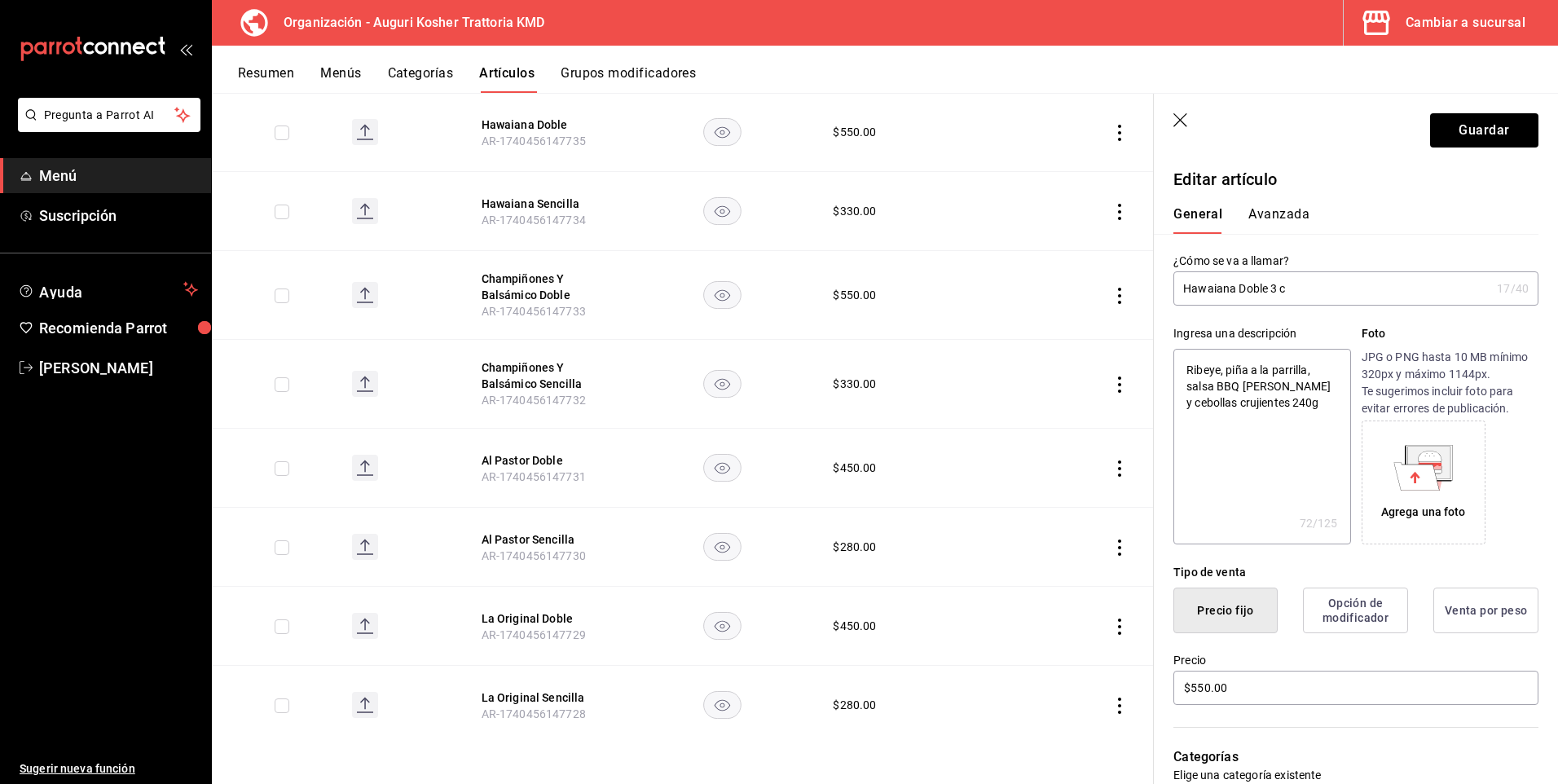
type textarea "x"
type input "Hawaiana Doble 3"
type textarea "x"
click at [1294, 287] on input "Hawaiana Doble 3" at bounding box center [1332, 288] width 317 height 33
type input "Hawaiana Doble"
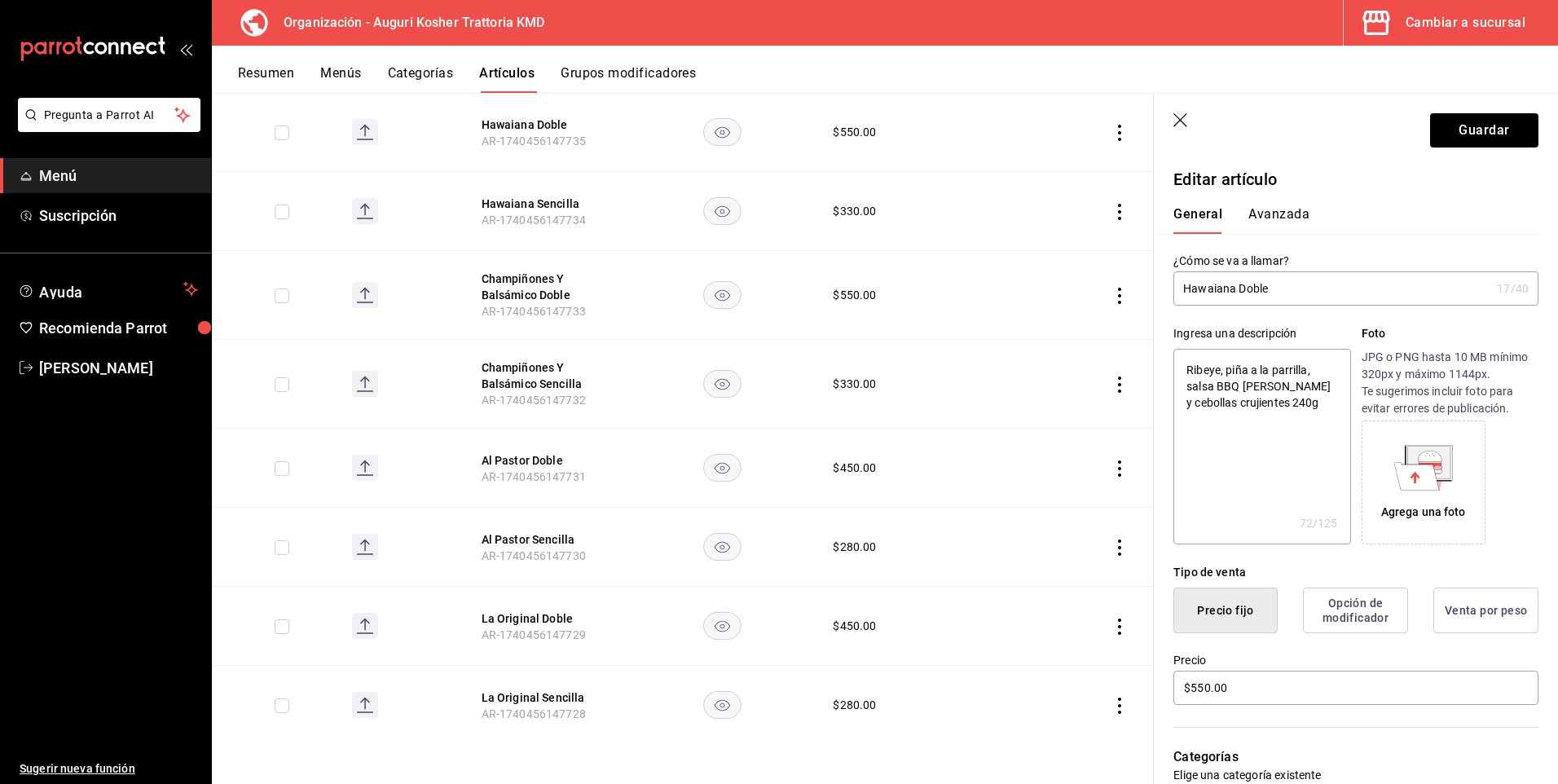
type textarea "x"
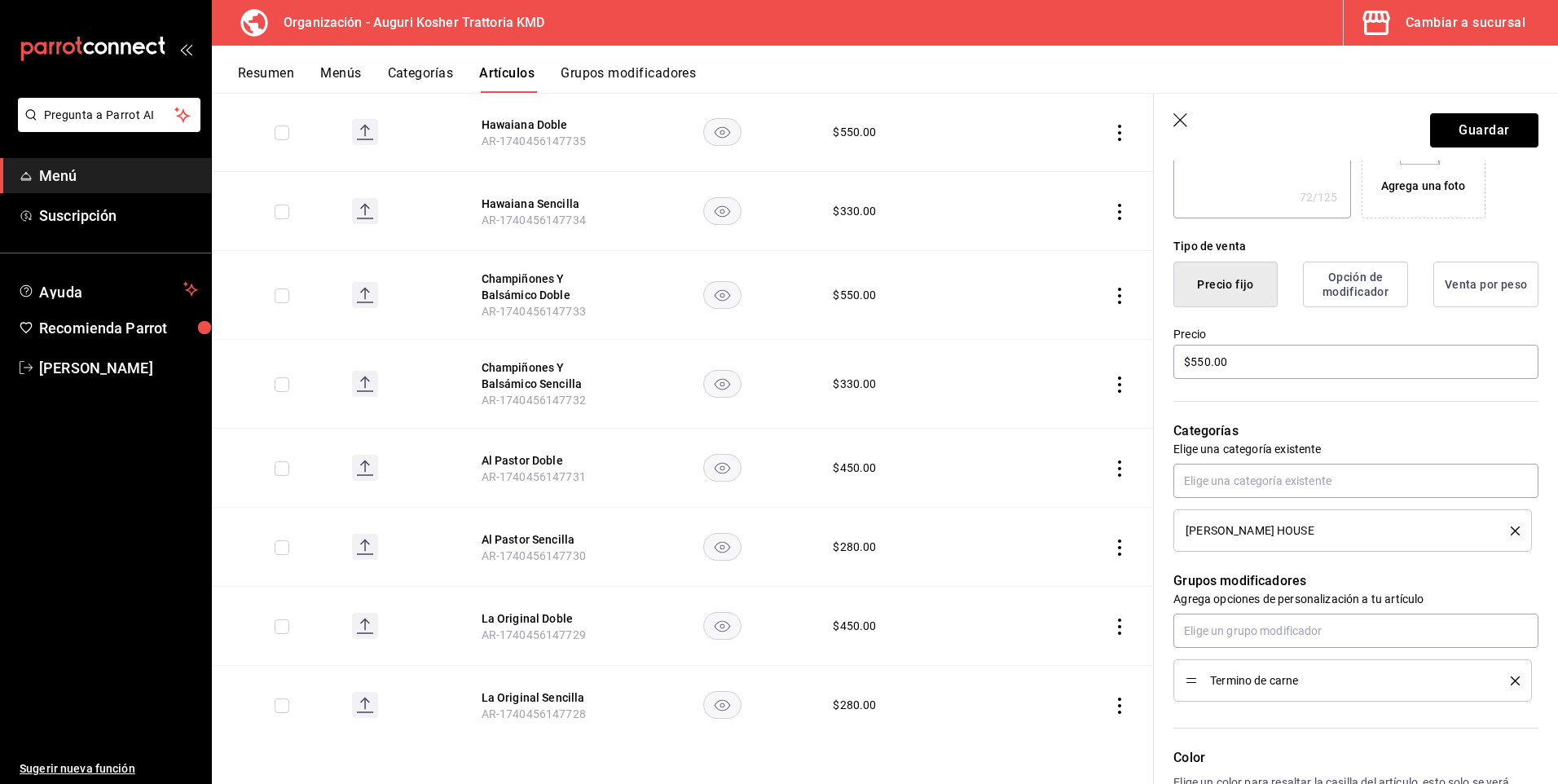
scroll to position [407, 0]
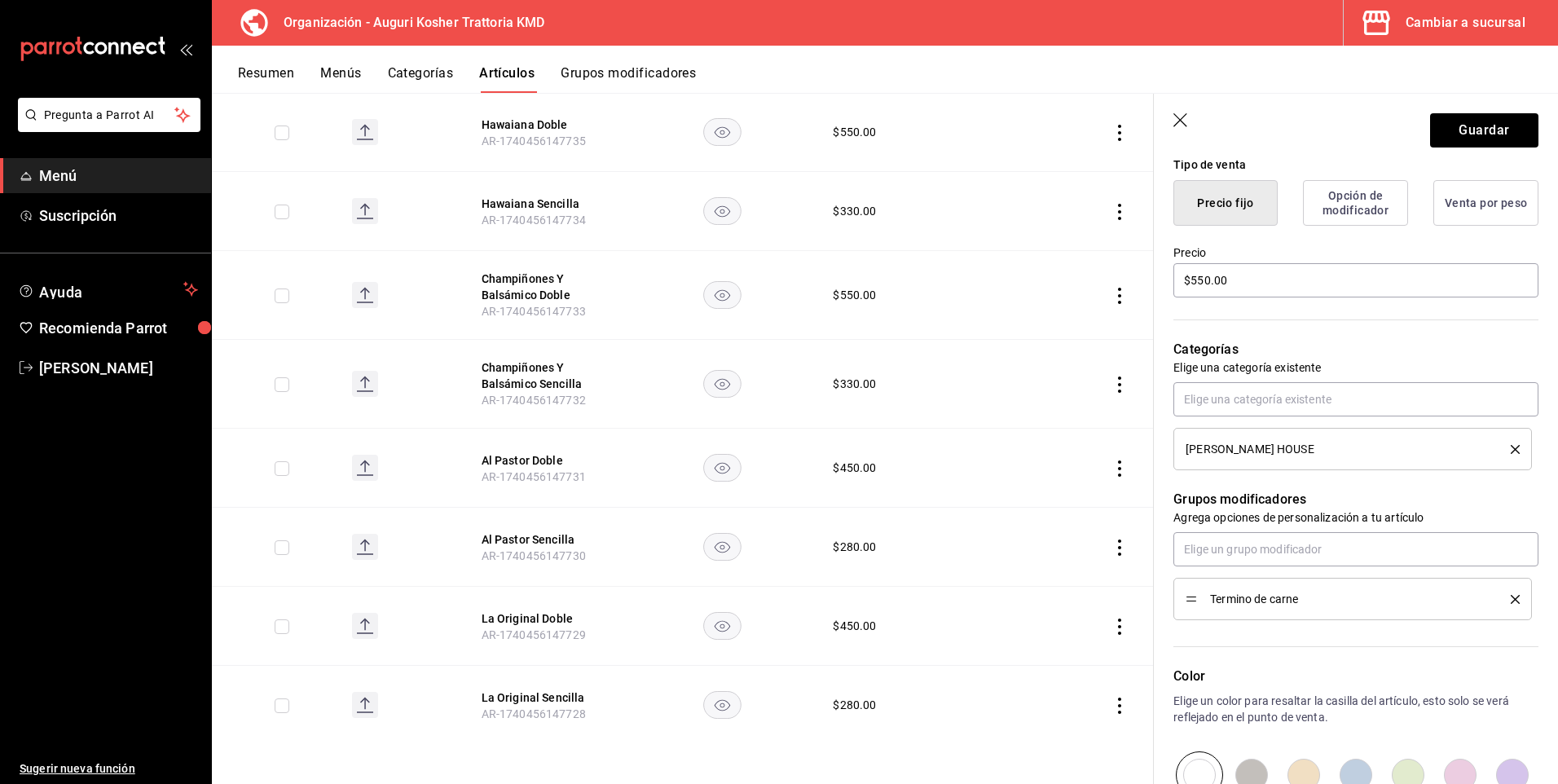
type input "Hawaiana Doble"
click at [1511, 600] on icon "delete" at bounding box center [1515, 600] width 9 height 9
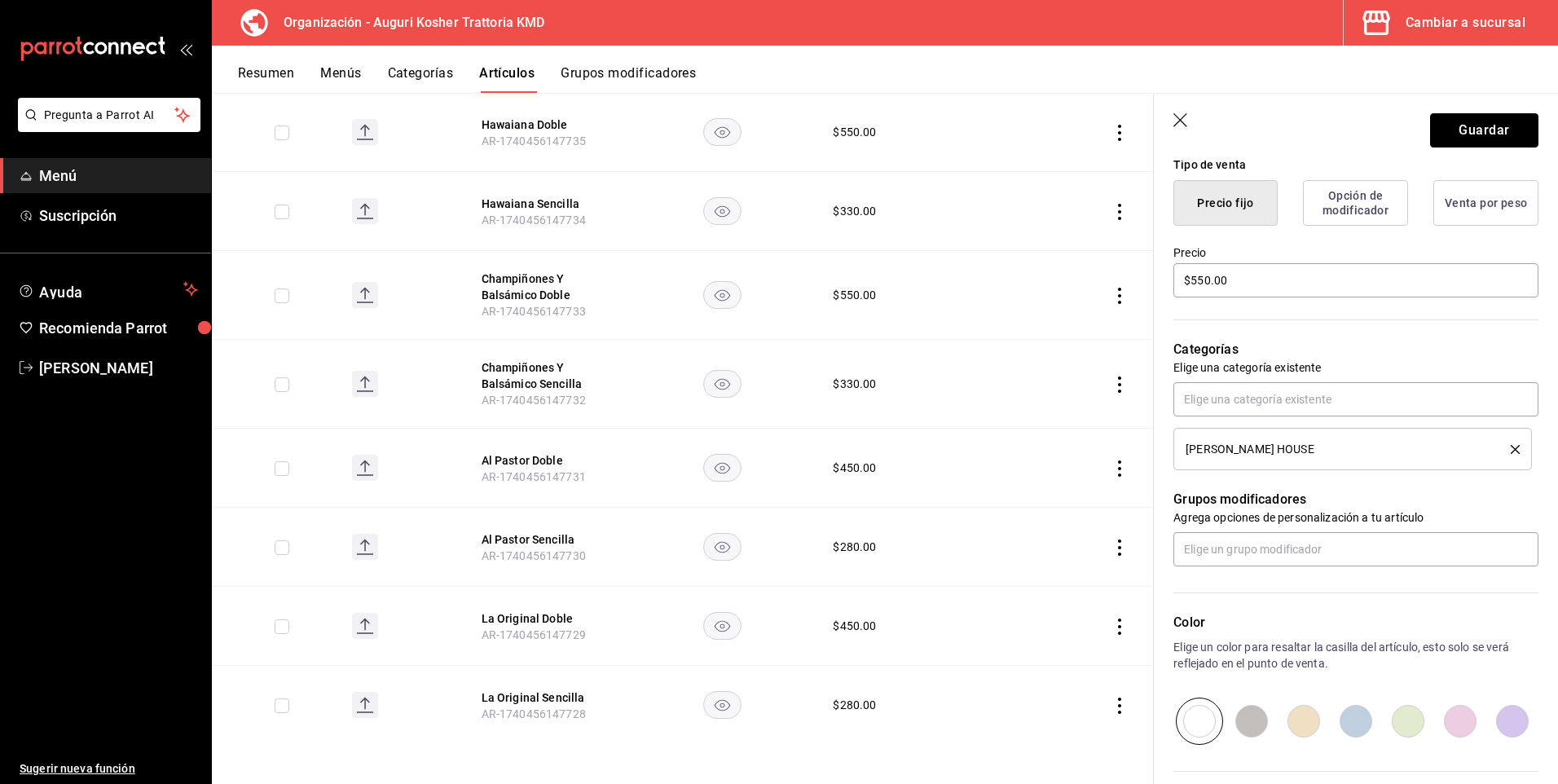
click at [1461, 123] on button "Guardar" at bounding box center [1484, 131] width 108 height 35
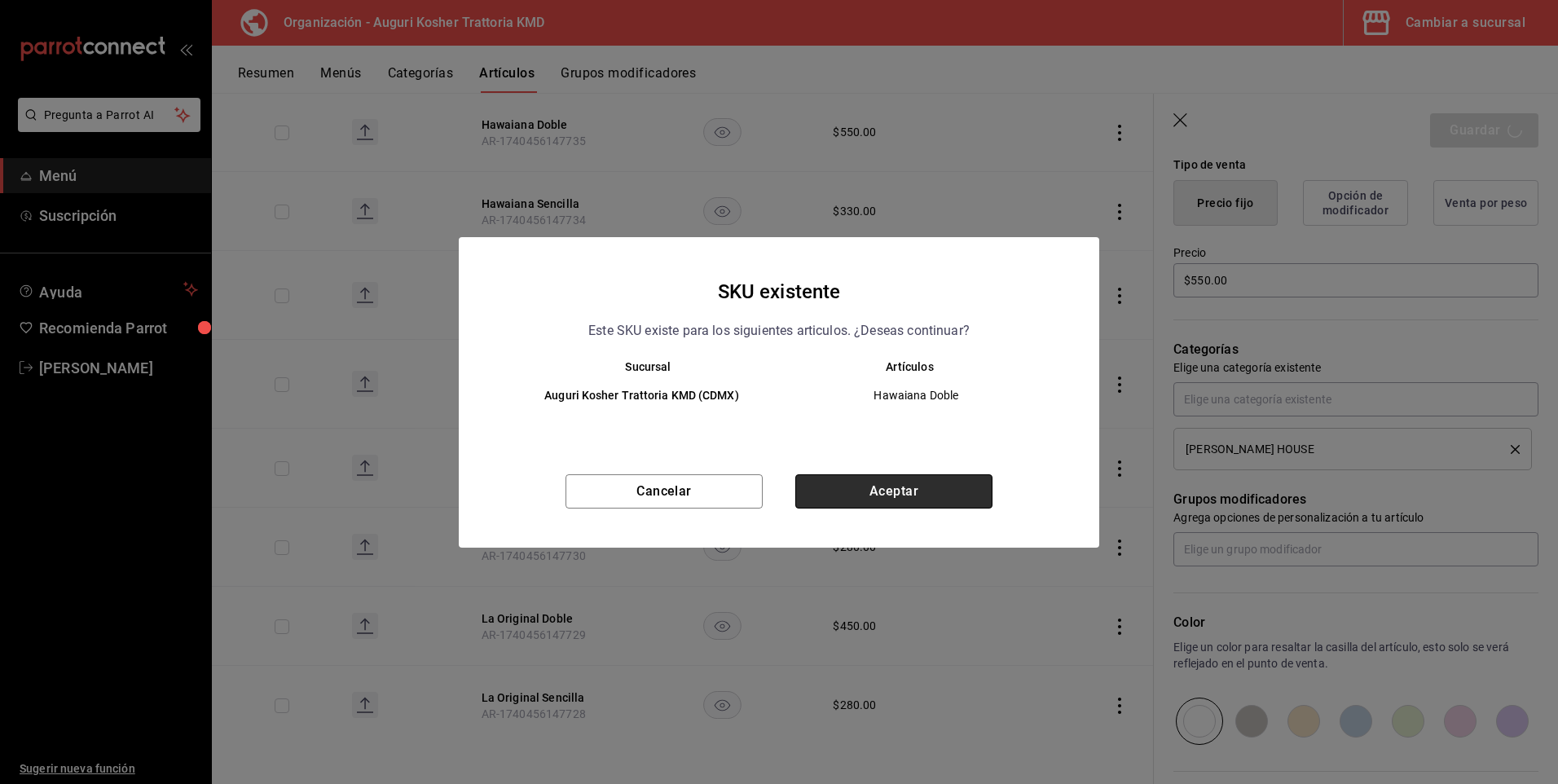
click at [866, 492] on button "Aceptar" at bounding box center [894, 491] width 197 height 35
type textarea "x"
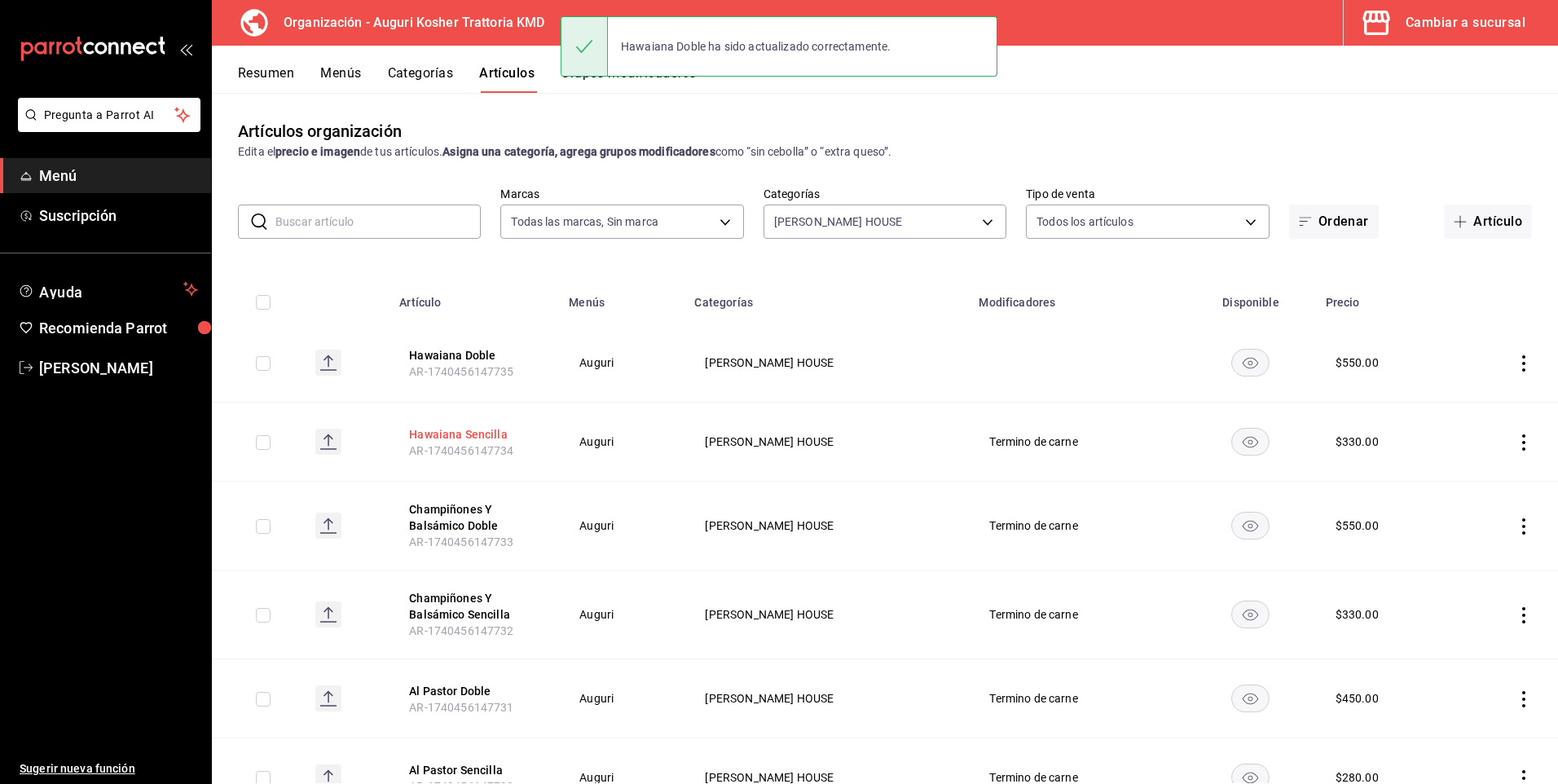
click at [477, 432] on button "Hawaiana Sencilla" at bounding box center [474, 434] width 130 height 16
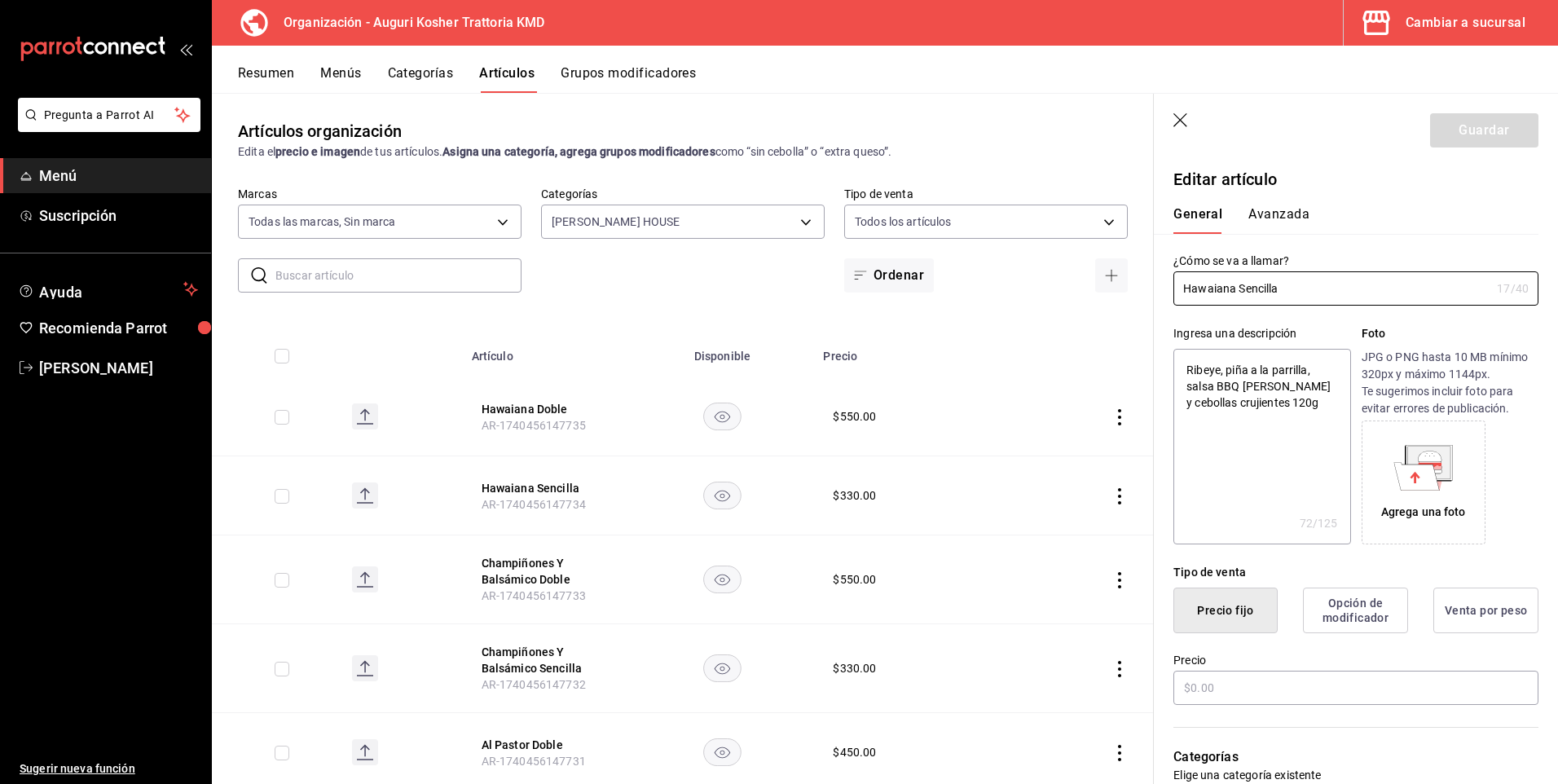
type textarea "x"
type input "$330.00"
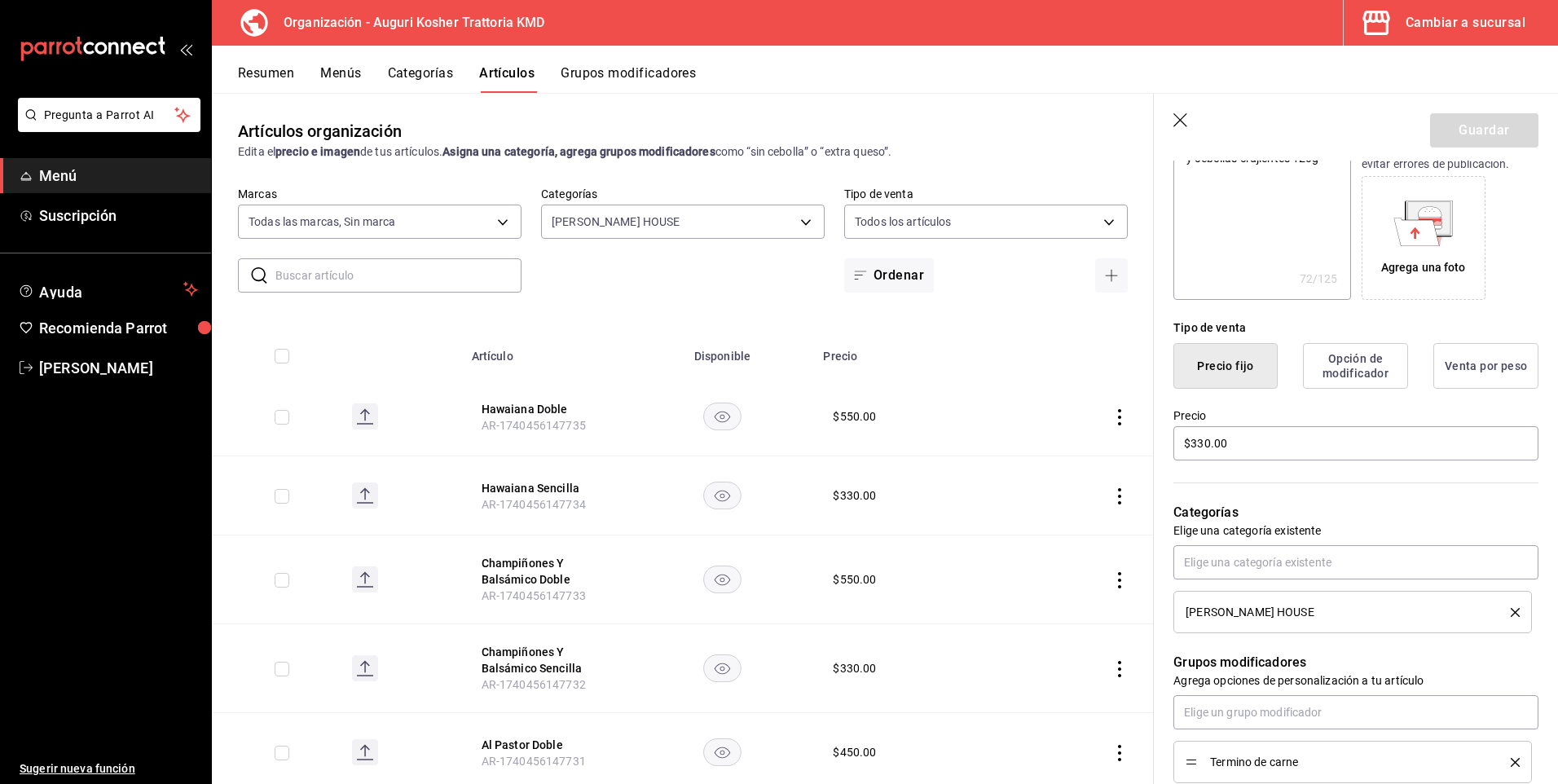
scroll to position [407, 0]
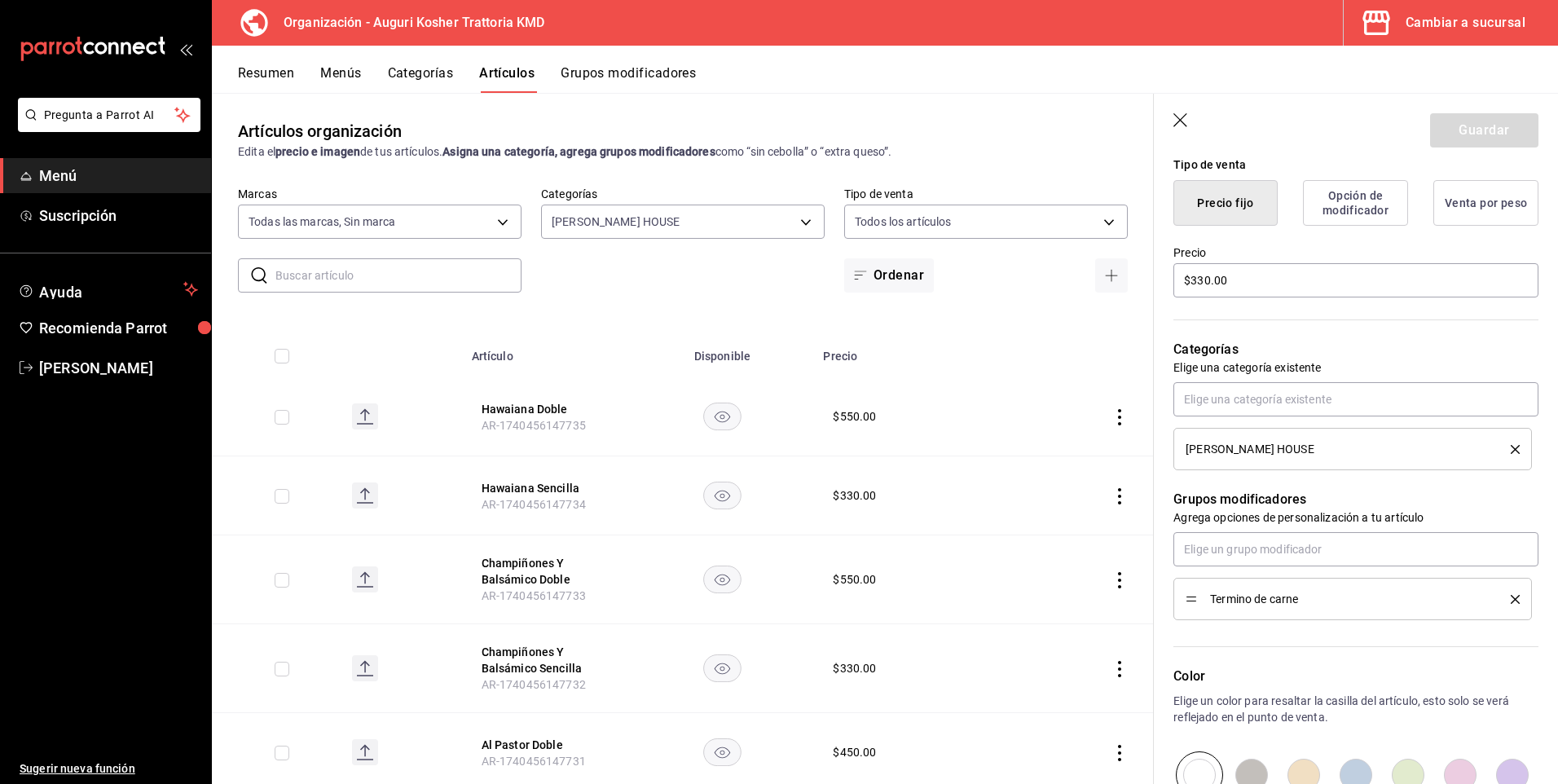
click at [1511, 596] on icon "delete" at bounding box center [1515, 600] width 9 height 9
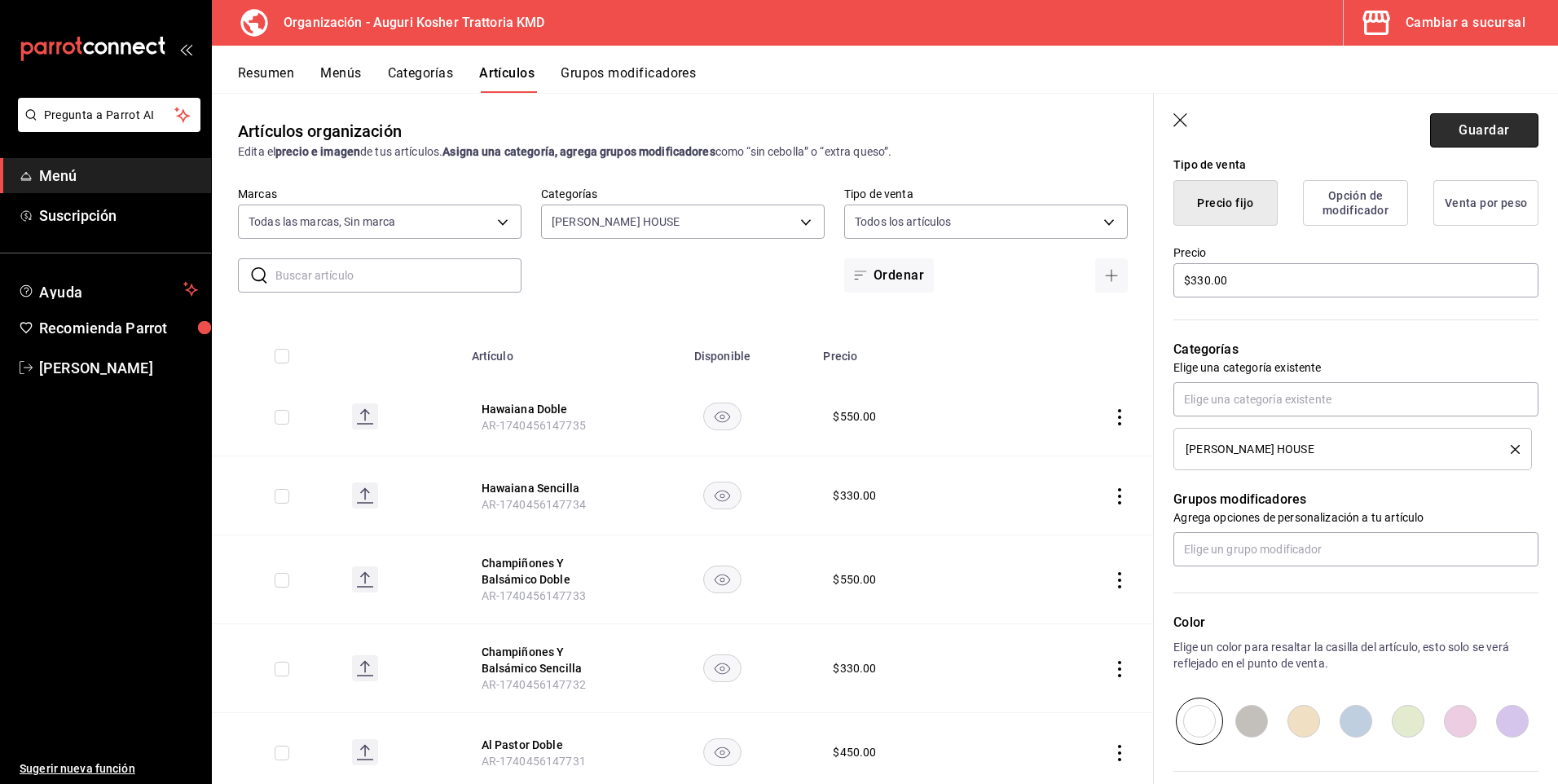
click at [1461, 121] on button "Guardar" at bounding box center [1484, 131] width 108 height 35
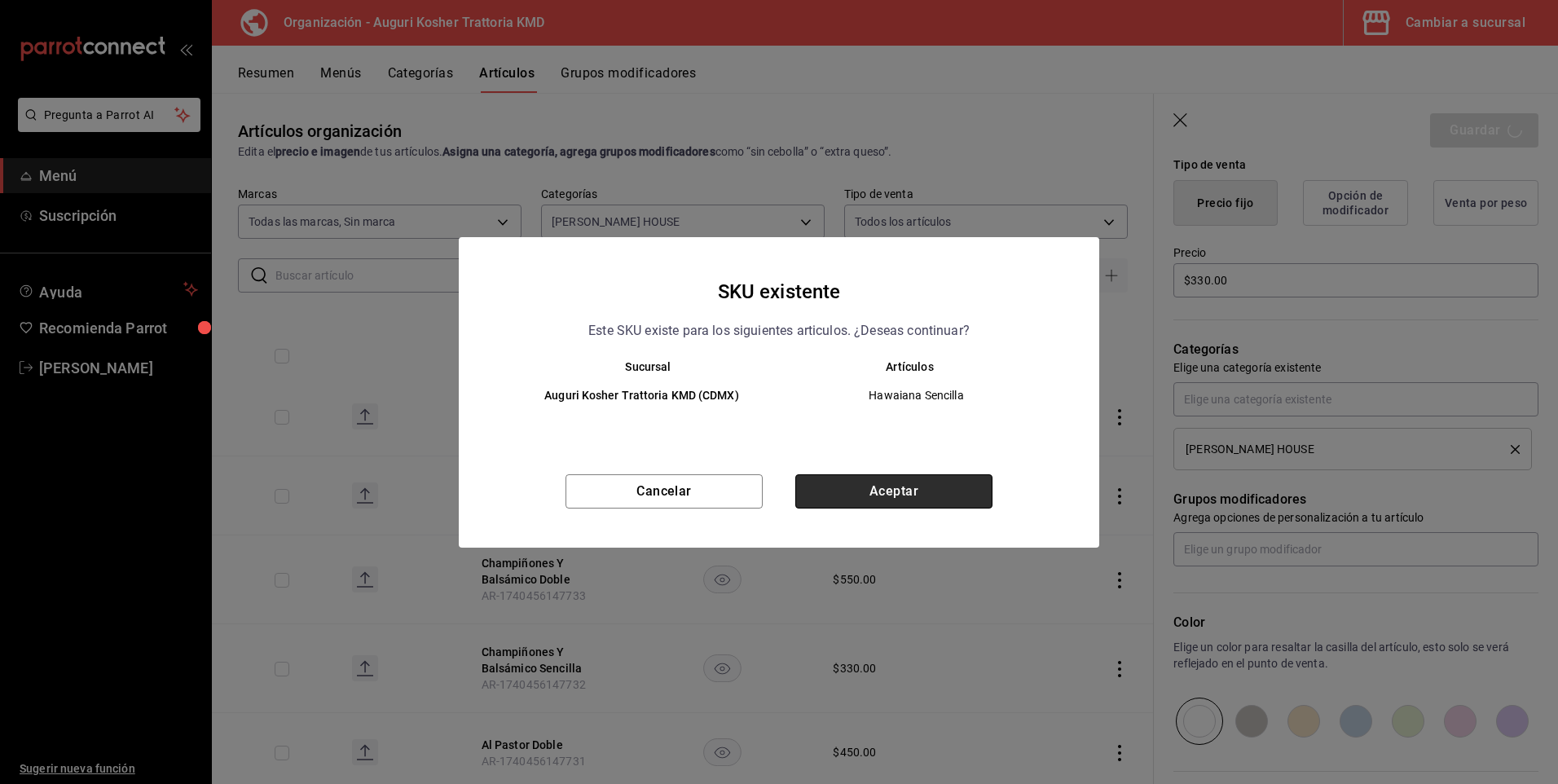
click at [885, 490] on button "Aceptar" at bounding box center [894, 491] width 197 height 35
type textarea "x"
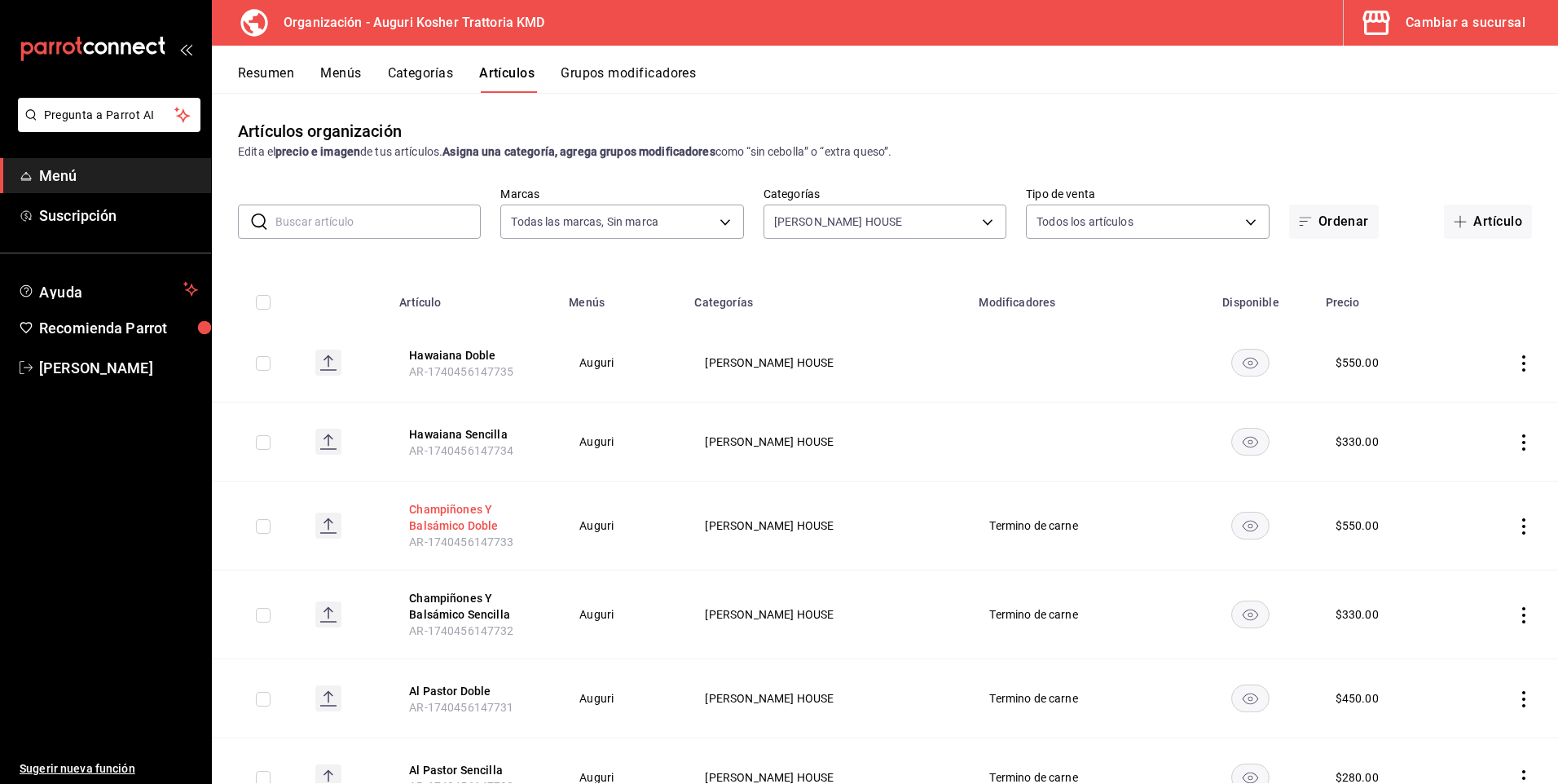
click at [467, 511] on button "Champiñones Y Balsámico Doble" at bounding box center [474, 517] width 130 height 33
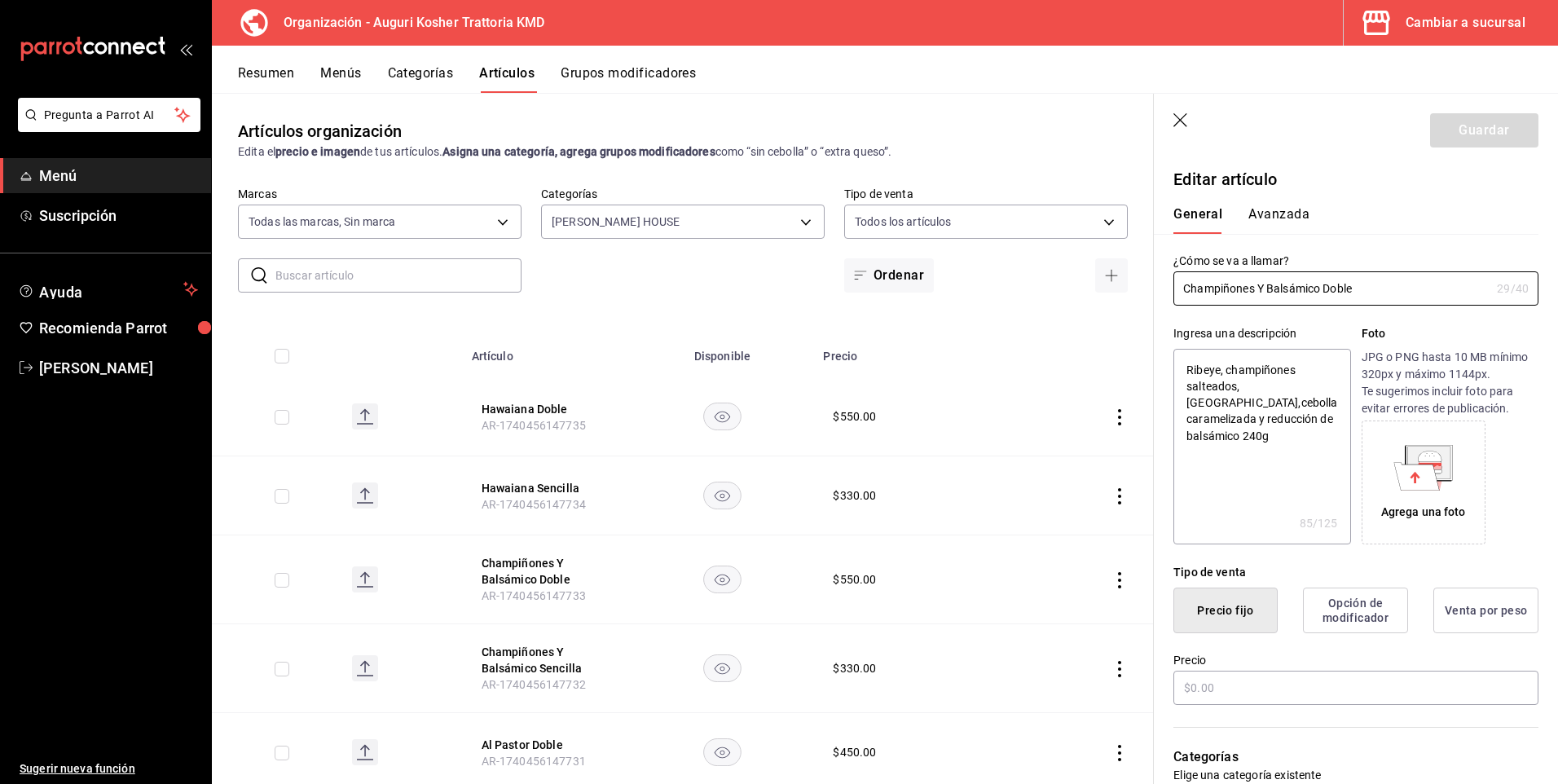
type textarea "x"
type input "$550.00"
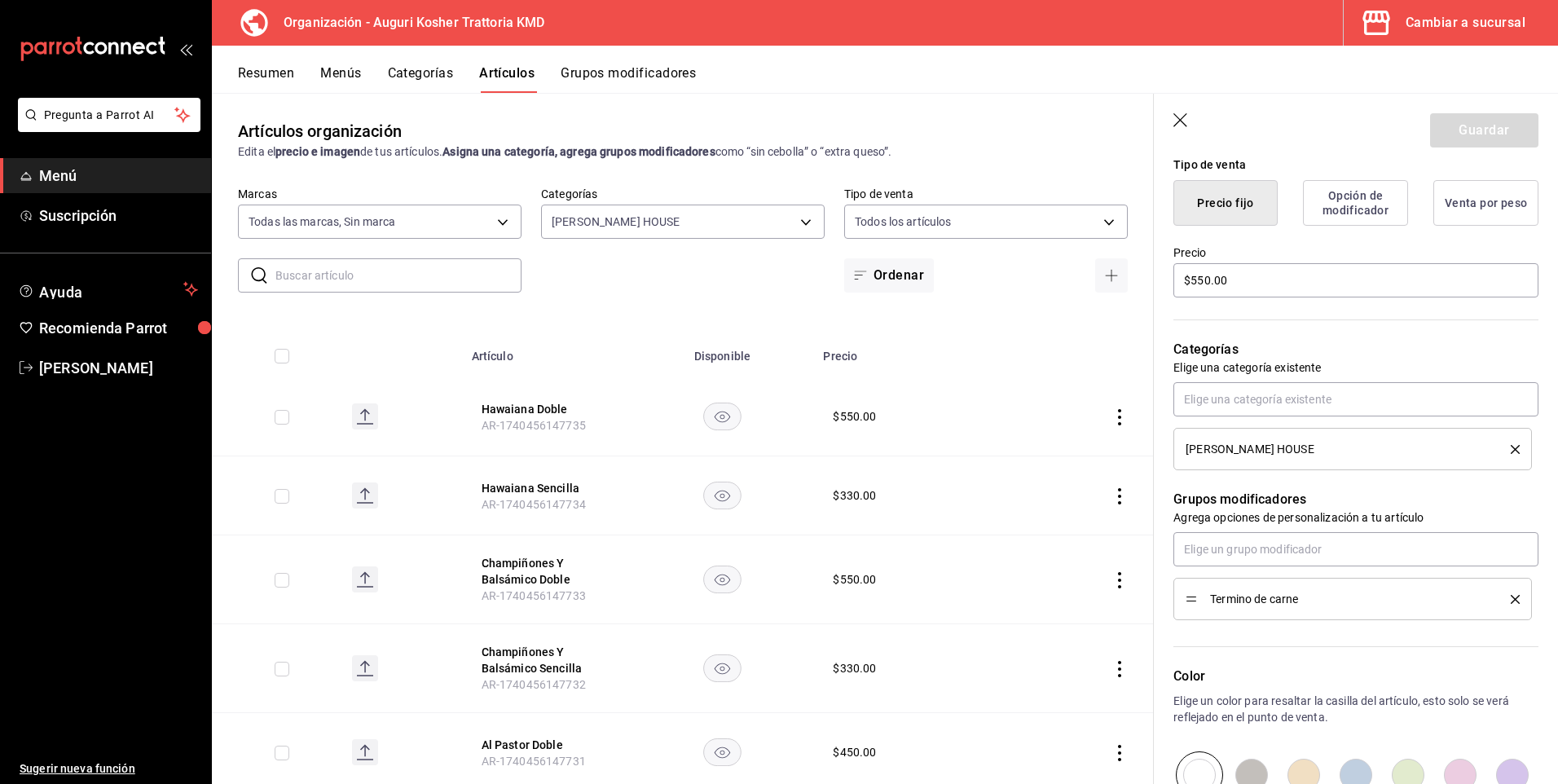
click at [1503, 603] on div "Termino de carne" at bounding box center [1353, 599] width 335 height 18
click at [1511, 600] on icon "delete" at bounding box center [1515, 600] width 9 height 9
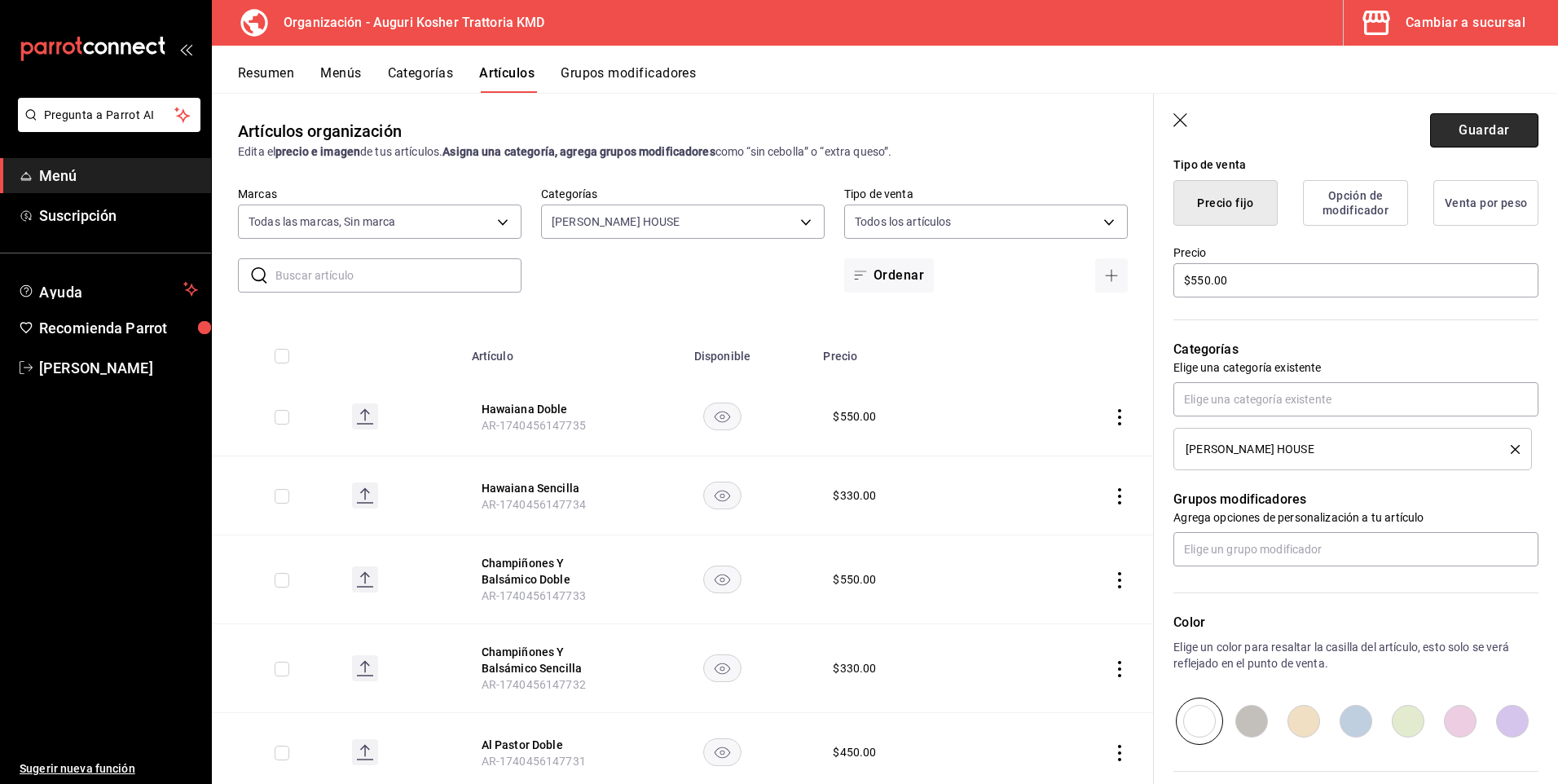
click at [1476, 133] on button "Guardar" at bounding box center [1484, 131] width 108 height 35
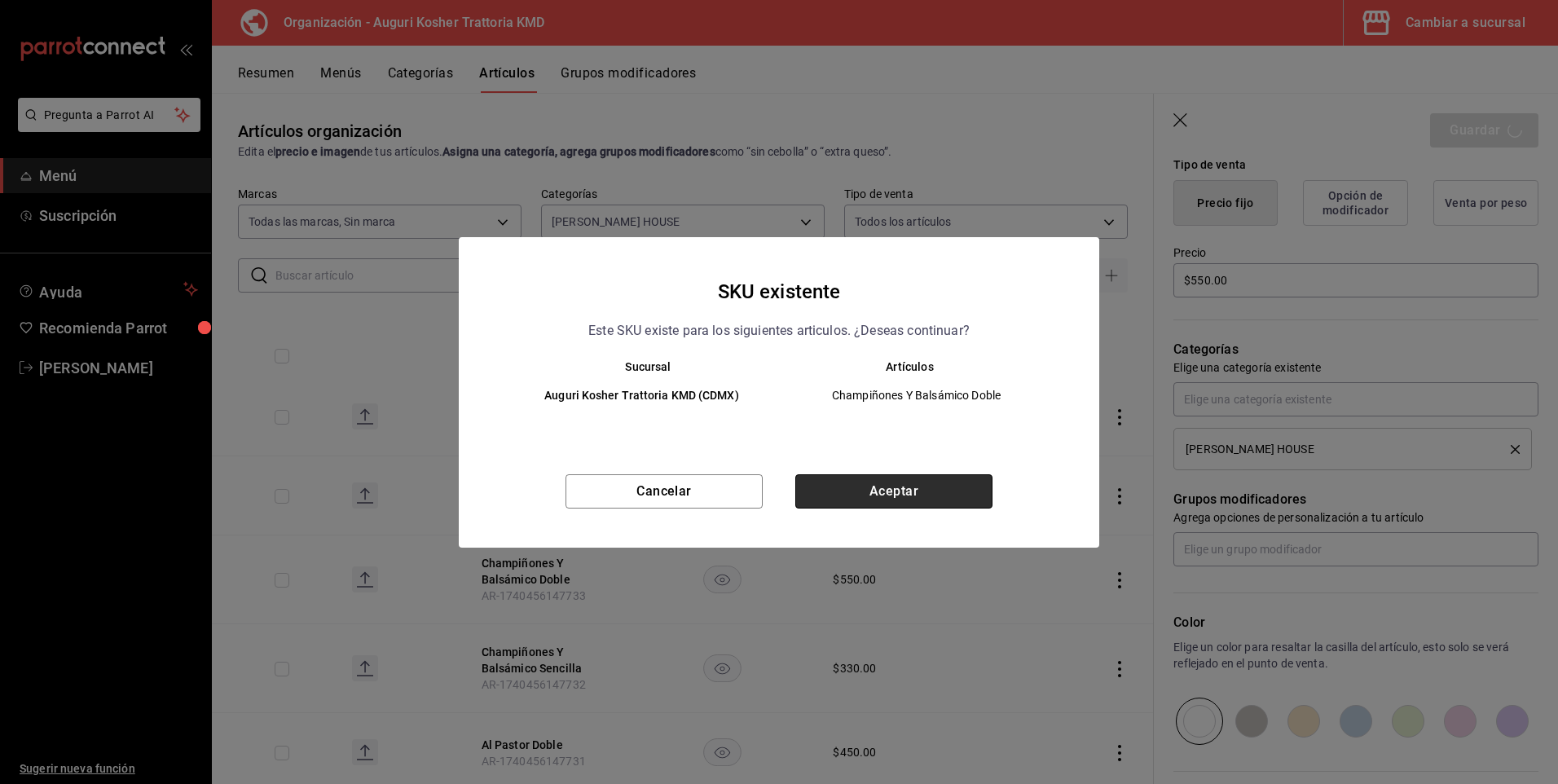
click at [927, 482] on button "Aceptar" at bounding box center [894, 491] width 197 height 35
type textarea "x"
type input "AR-1758146973841"
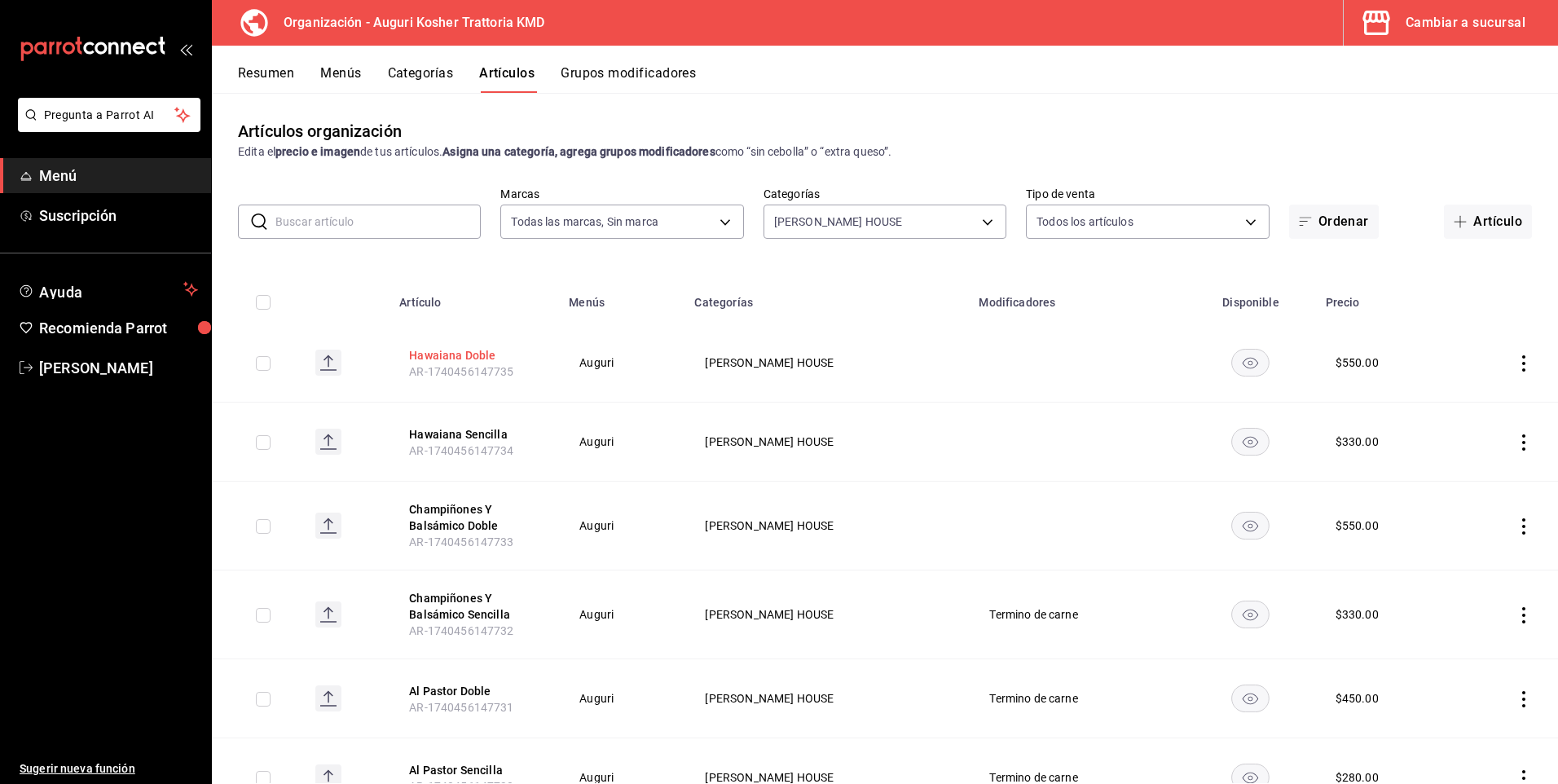
click at [446, 352] on button "Hawaiana Doble" at bounding box center [474, 355] width 130 height 16
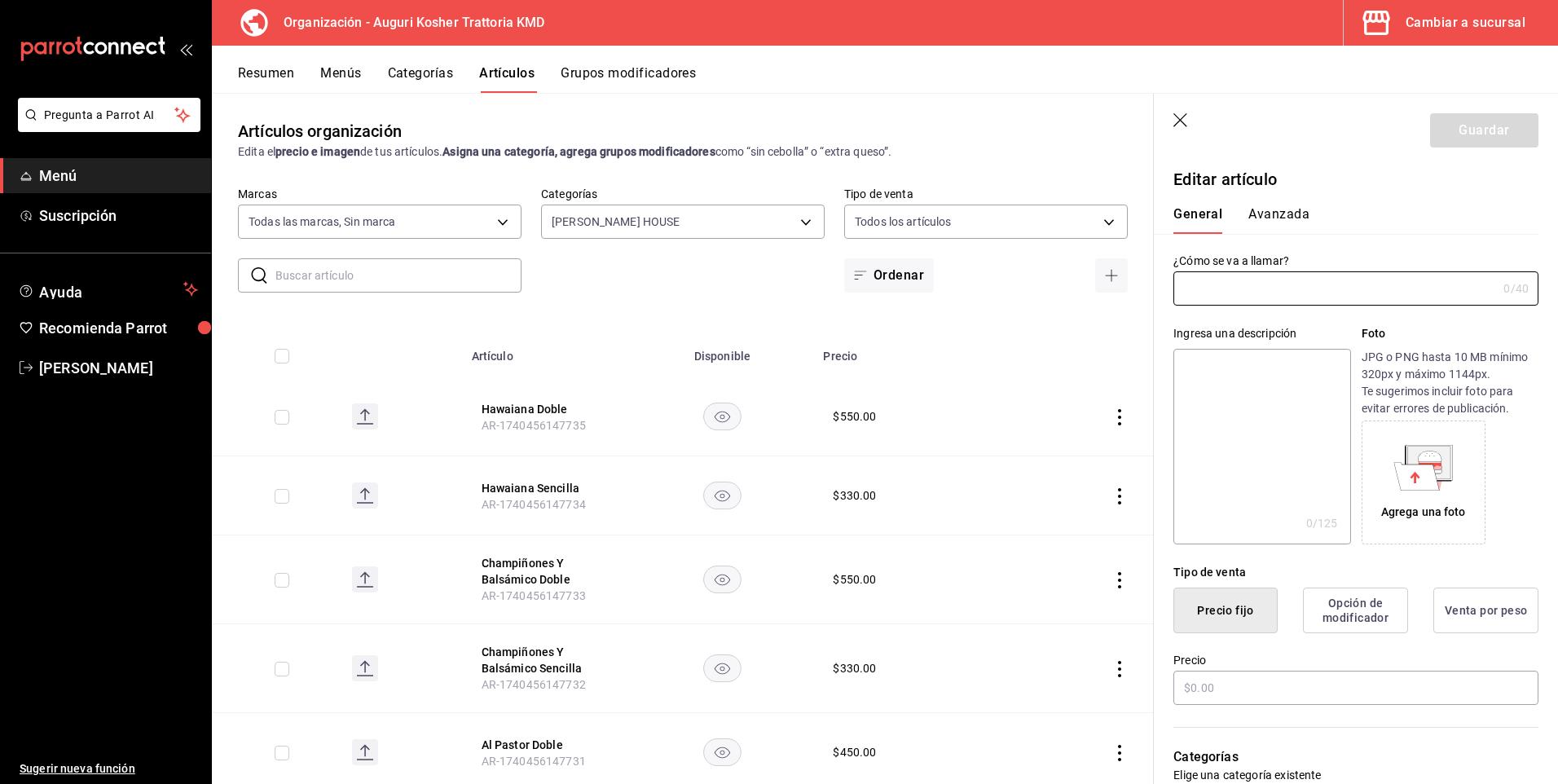
type input "Hawaiana Doble"
type textarea "Ribeye, piña a la parrilla, salsa BBQ de piña y cebollas crujientes 240g"
type textarea "x"
type input "AR-1740456147735"
type textarea "x"
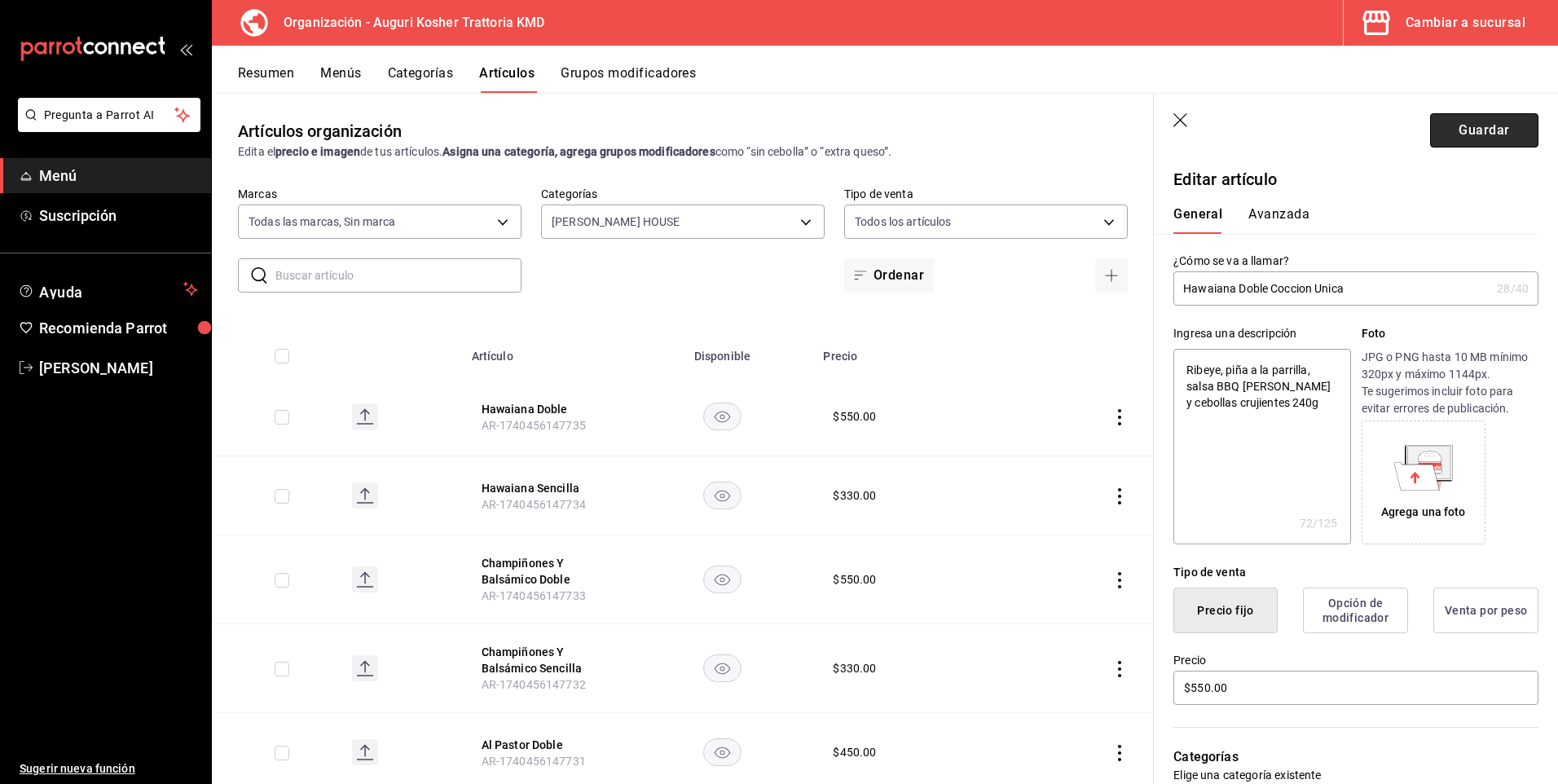
click at [1467, 123] on button "Guardar" at bounding box center [1484, 131] width 108 height 35
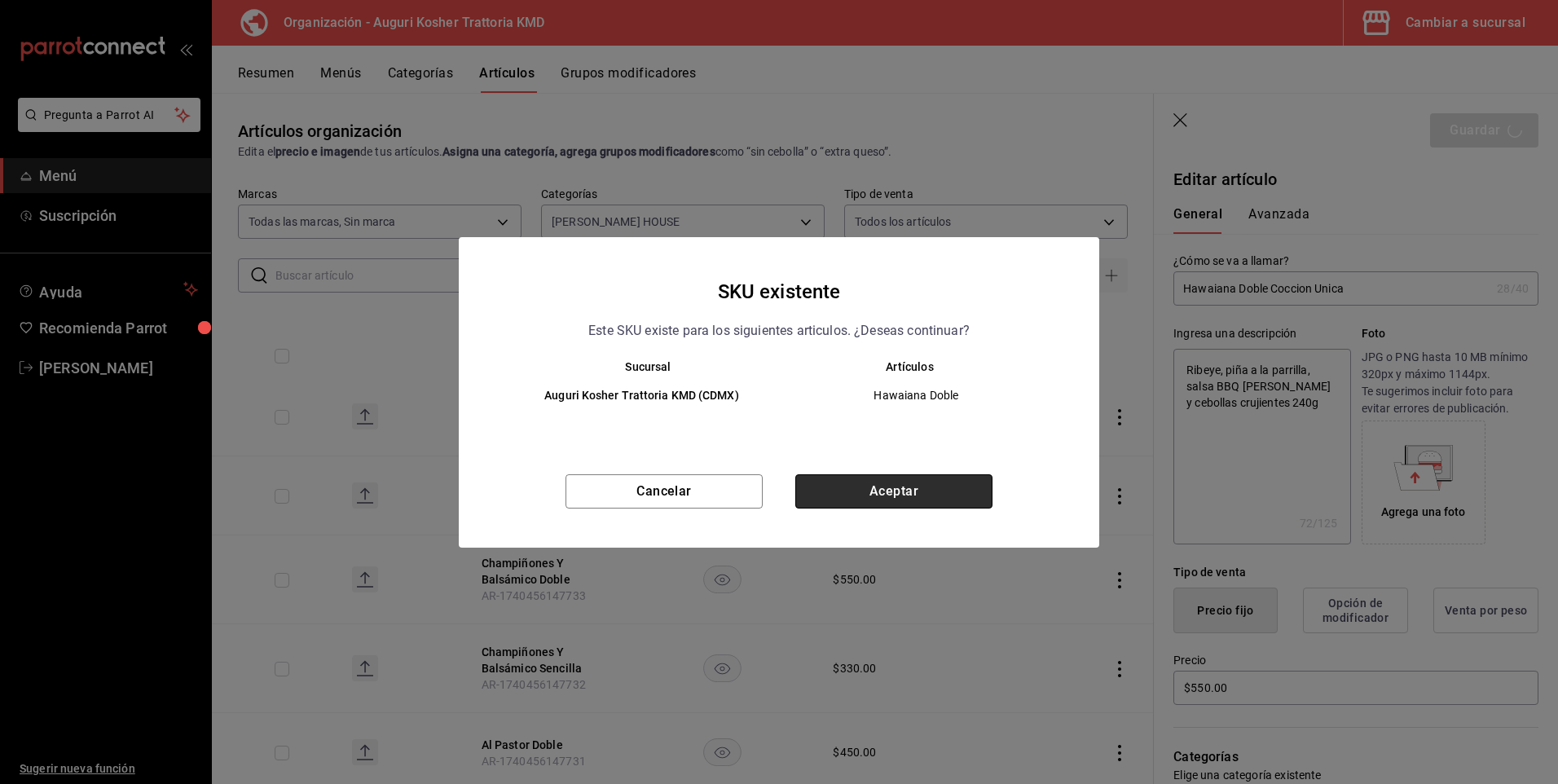
click at [873, 497] on button "Aceptar" at bounding box center [894, 491] width 197 height 35
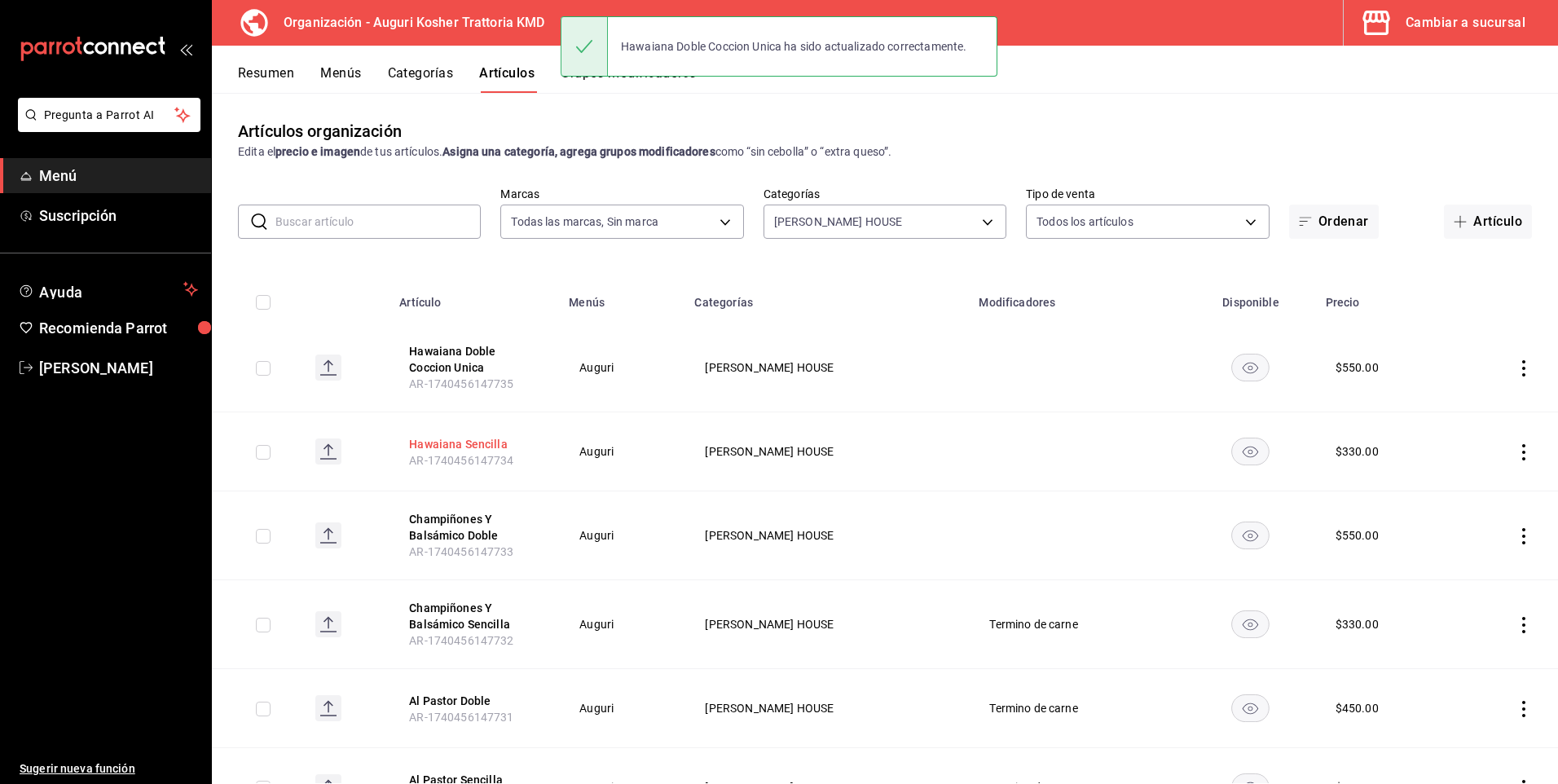
click at [469, 438] on button "Hawaiana Sencilla" at bounding box center [474, 444] width 130 height 16
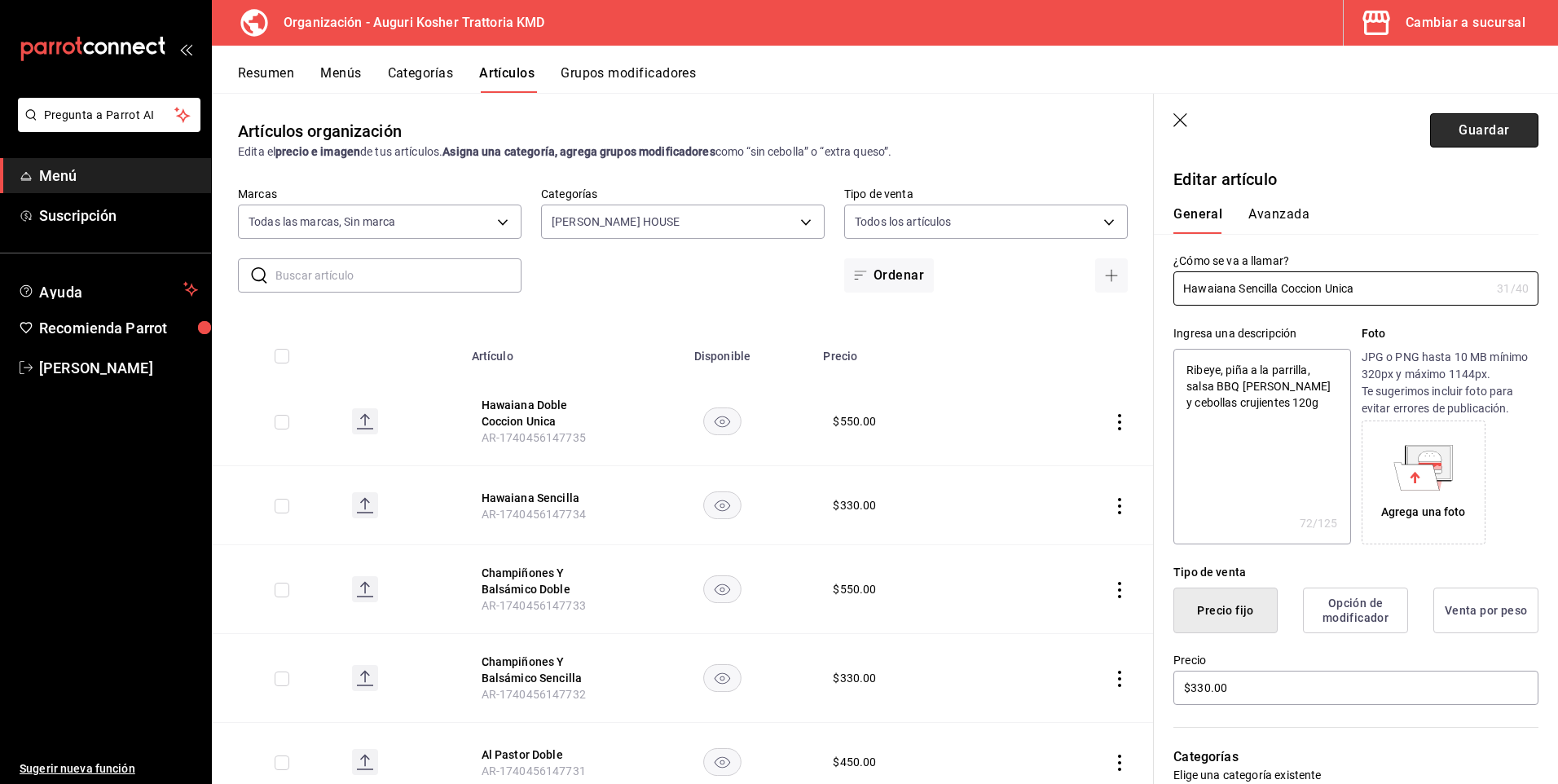
click at [1469, 128] on button "Guardar" at bounding box center [1484, 131] width 108 height 35
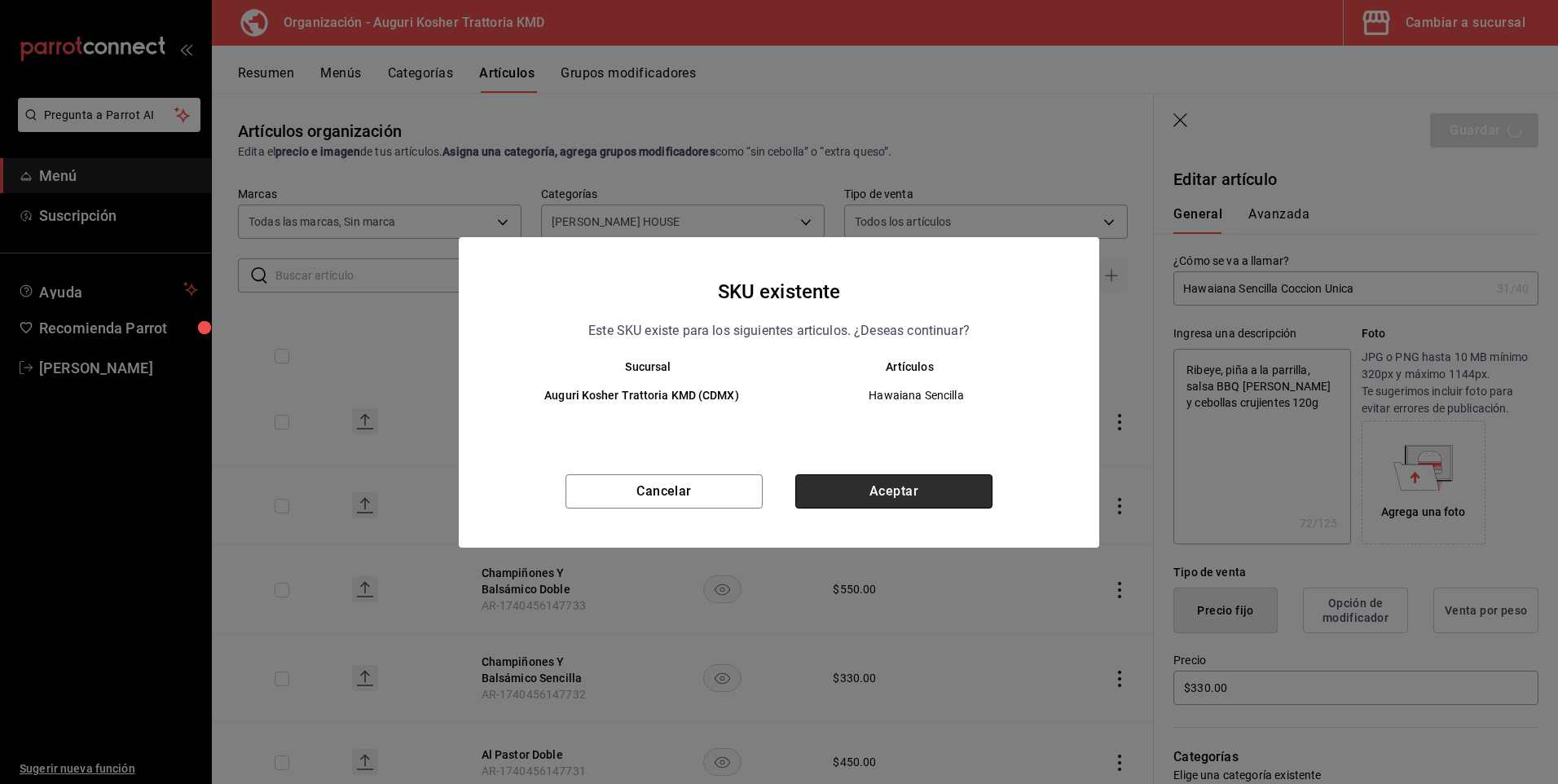
click at [895, 493] on button "Aceptar" at bounding box center [894, 491] width 197 height 35
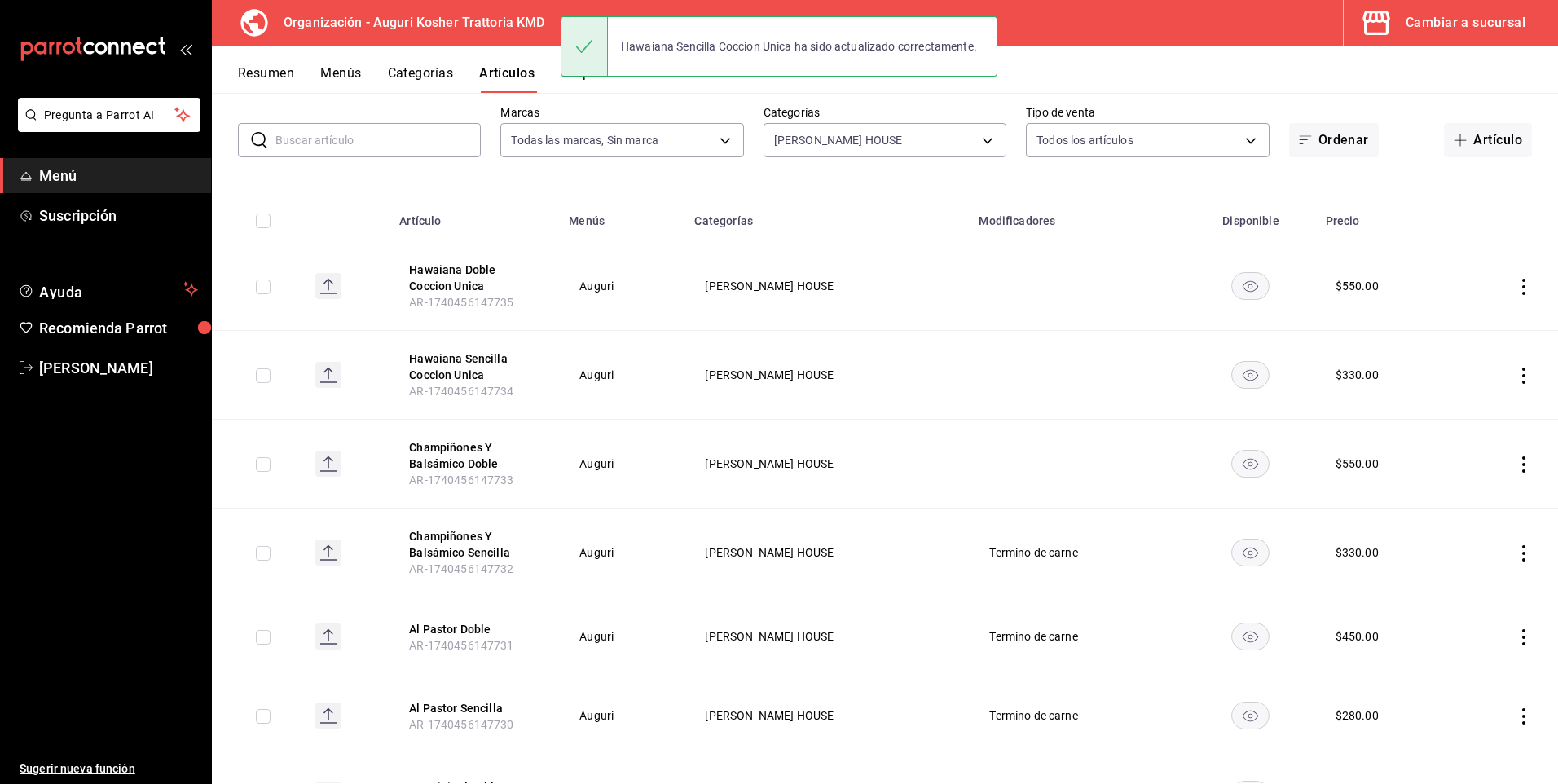
scroll to position [163, 0]
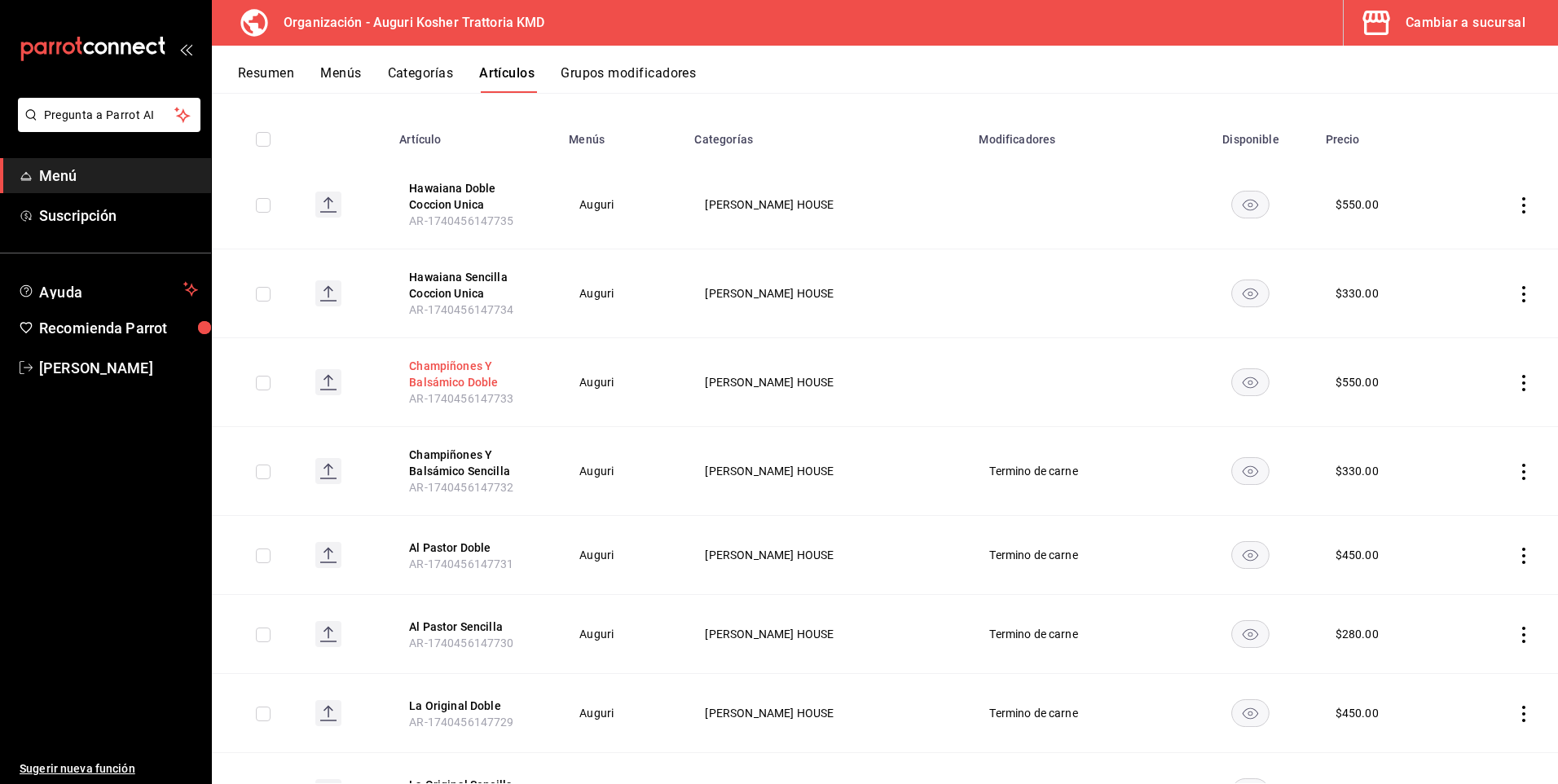
click at [461, 369] on button "Champiñones Y Balsámico Doble" at bounding box center [474, 374] width 130 height 33
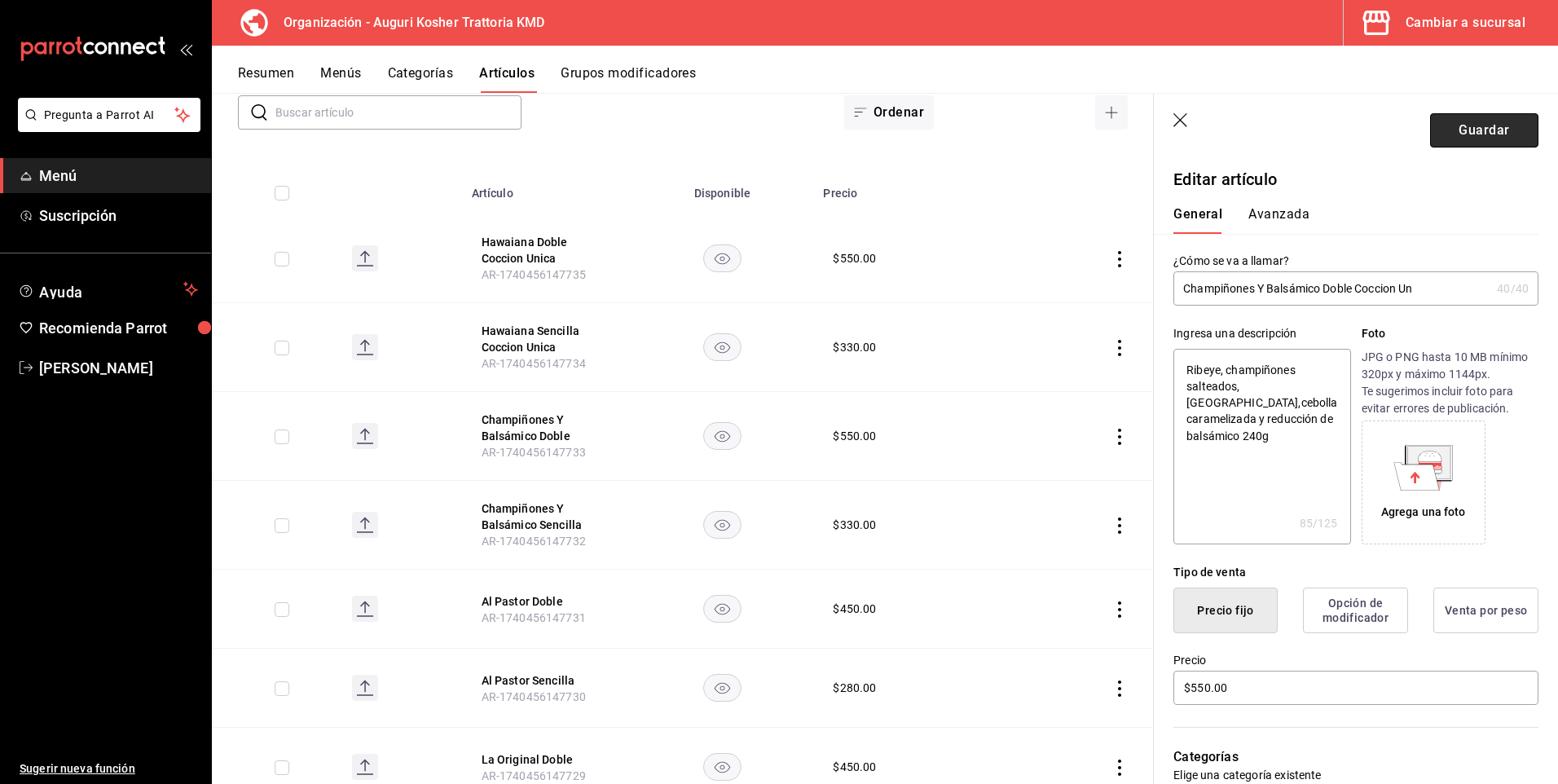
click at [1460, 131] on button "Guardar" at bounding box center [1484, 131] width 108 height 35
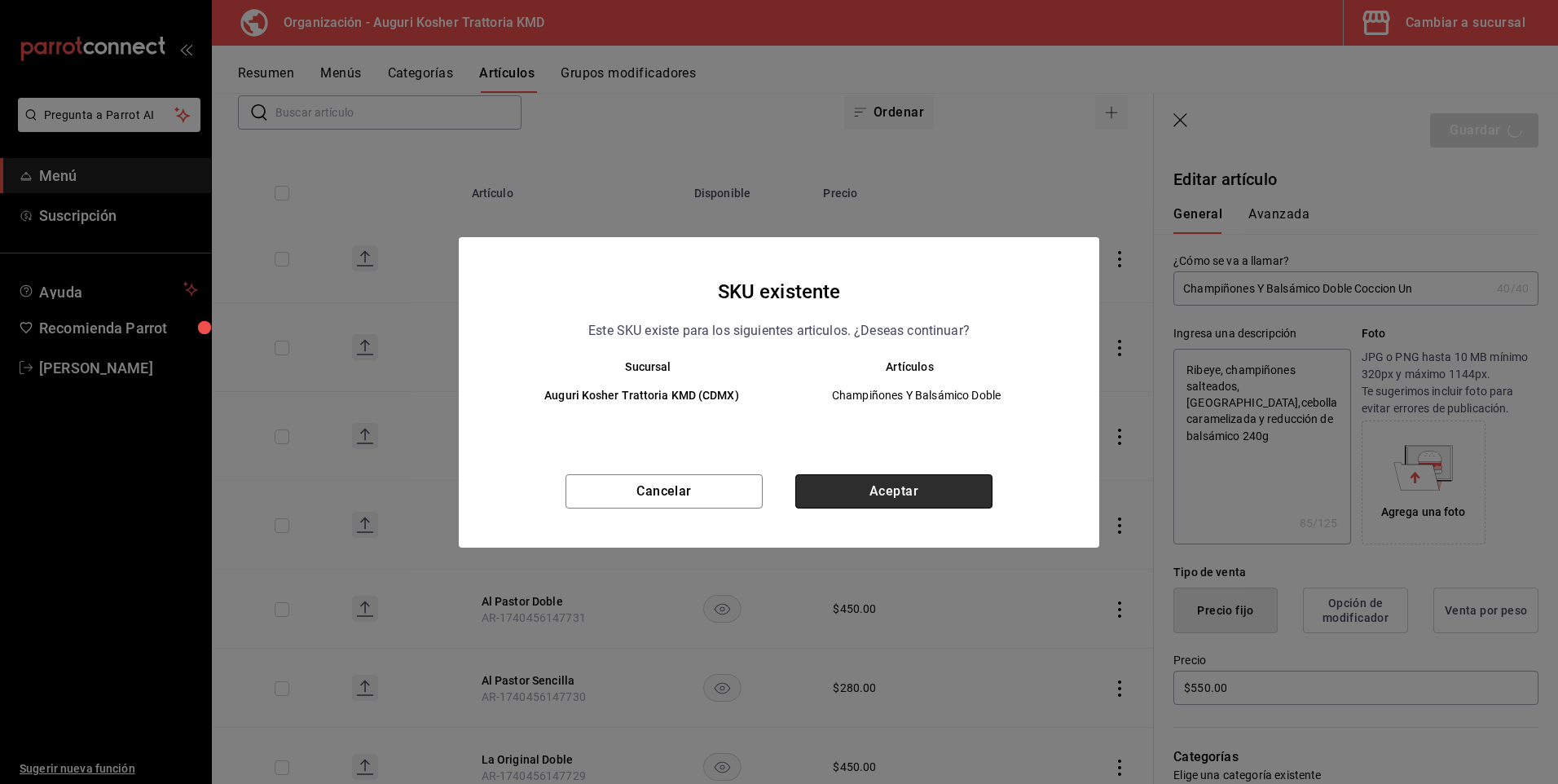
click at [904, 484] on button "Aceptar" at bounding box center [894, 491] width 197 height 35
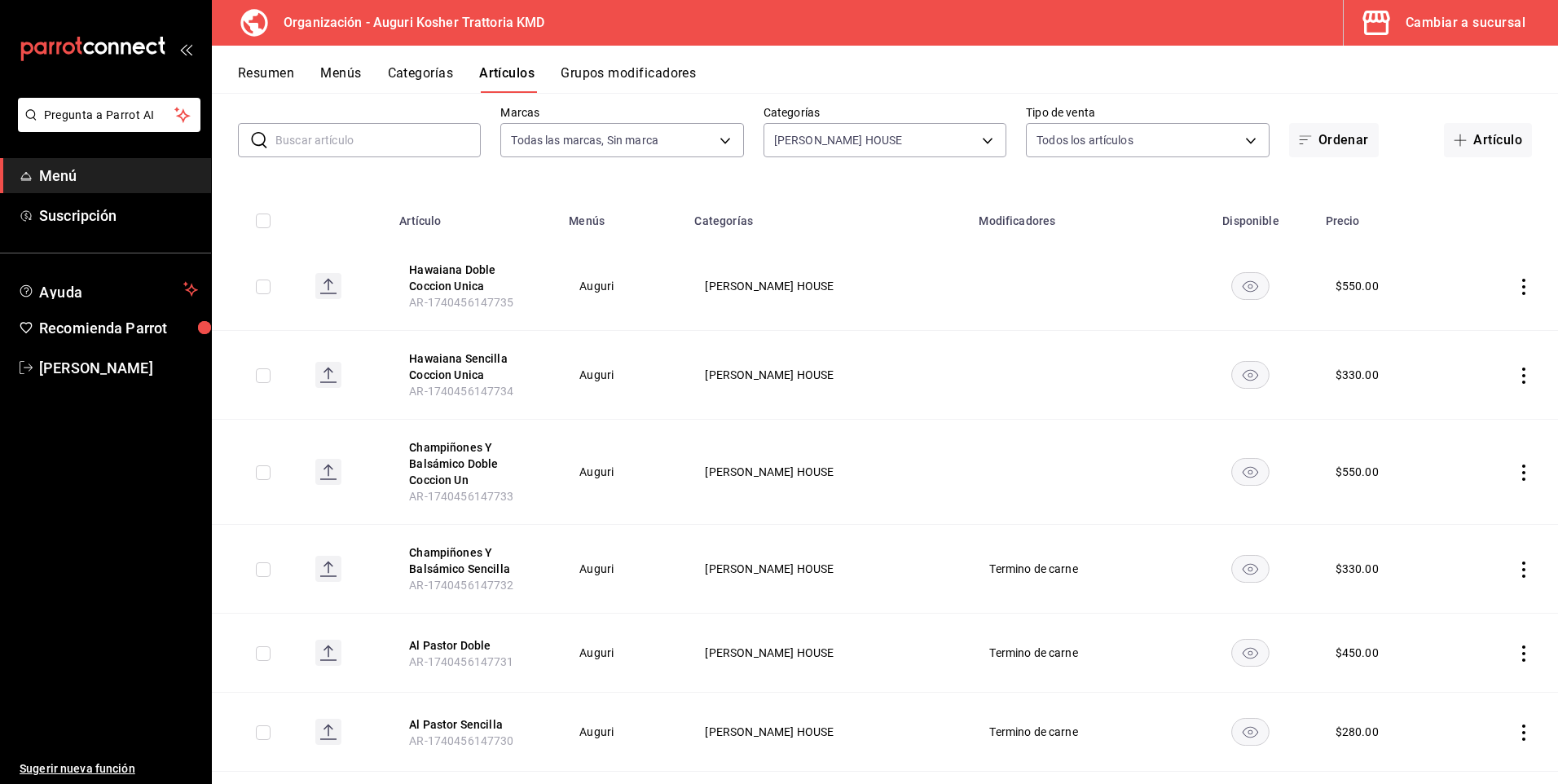
scroll to position [163, 0]
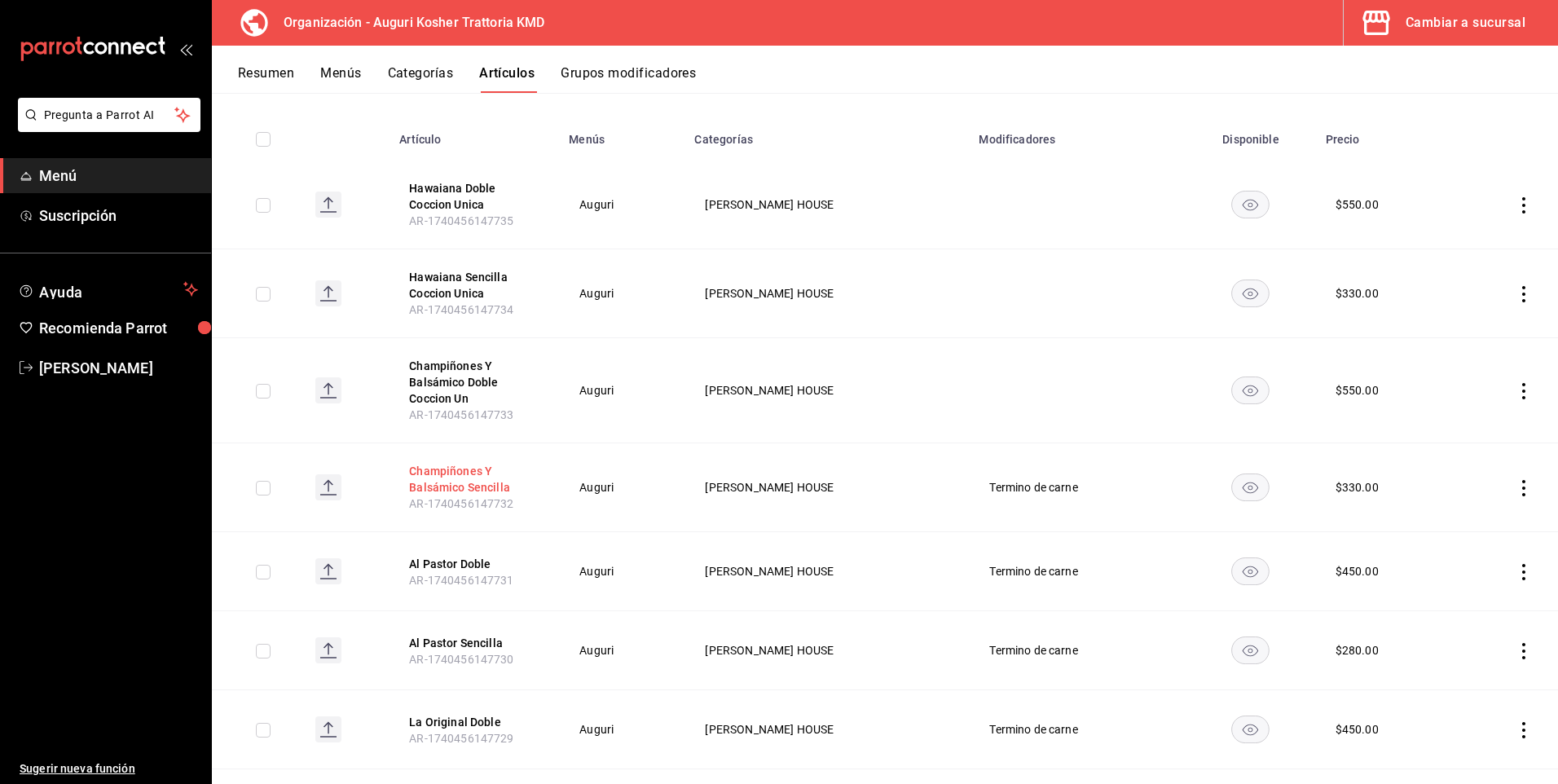
click at [464, 471] on button "Champiñones Y Balsámico Sencilla" at bounding box center [474, 479] width 130 height 33
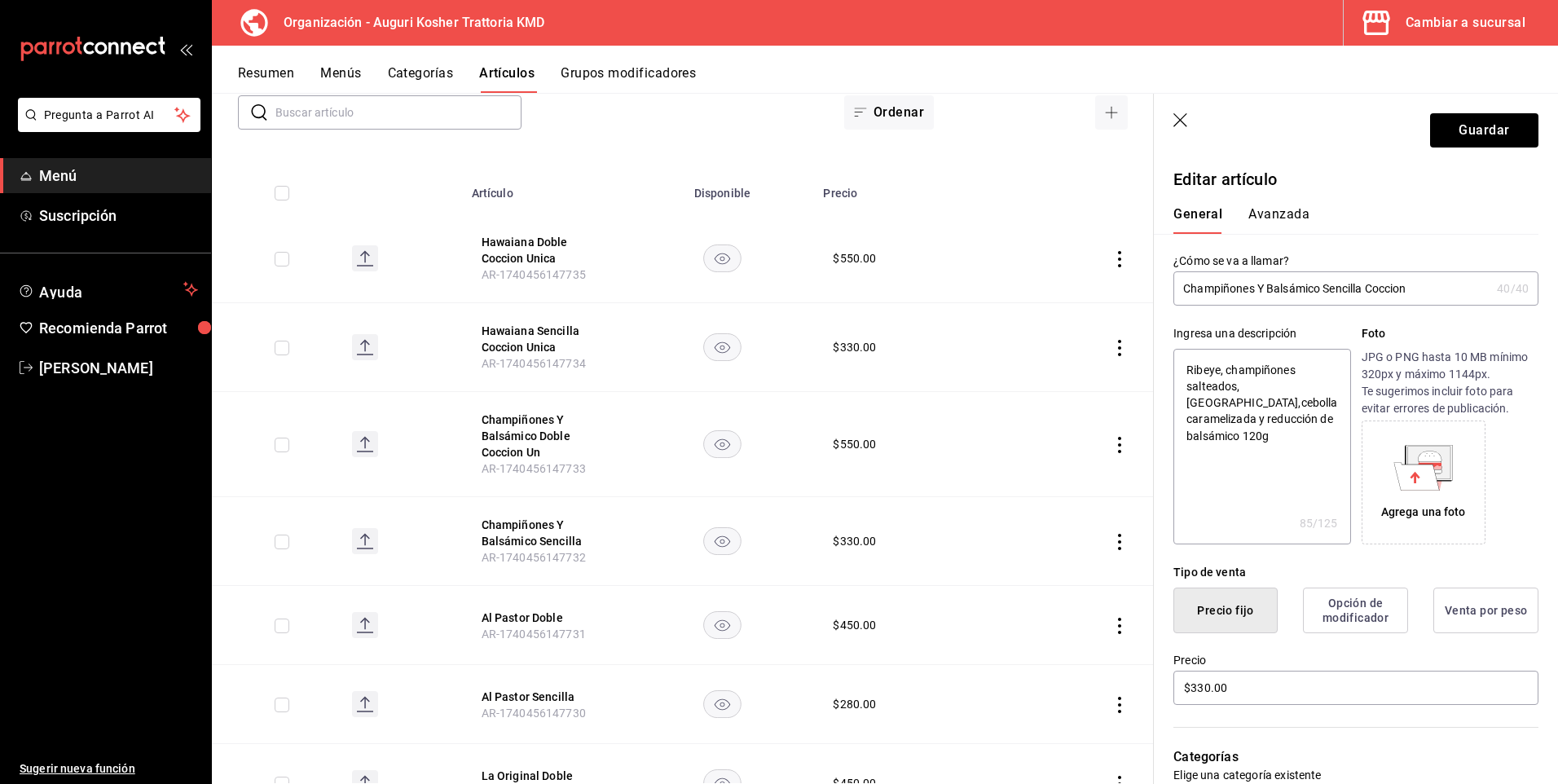
click at [1290, 291] on input "Champiñones Y Balsámico Sencilla Coccion" at bounding box center [1332, 288] width 317 height 33
drag, startPoint x: 1338, startPoint y: 289, endPoint x: 1386, endPoint y: 290, distance: 48.0
click at [1386, 290] on input "Champiñones Y Bals Sencilla Coccion" at bounding box center [1332, 288] width 317 height 33
click at [1468, 125] on button "Guardar" at bounding box center [1484, 131] width 108 height 35
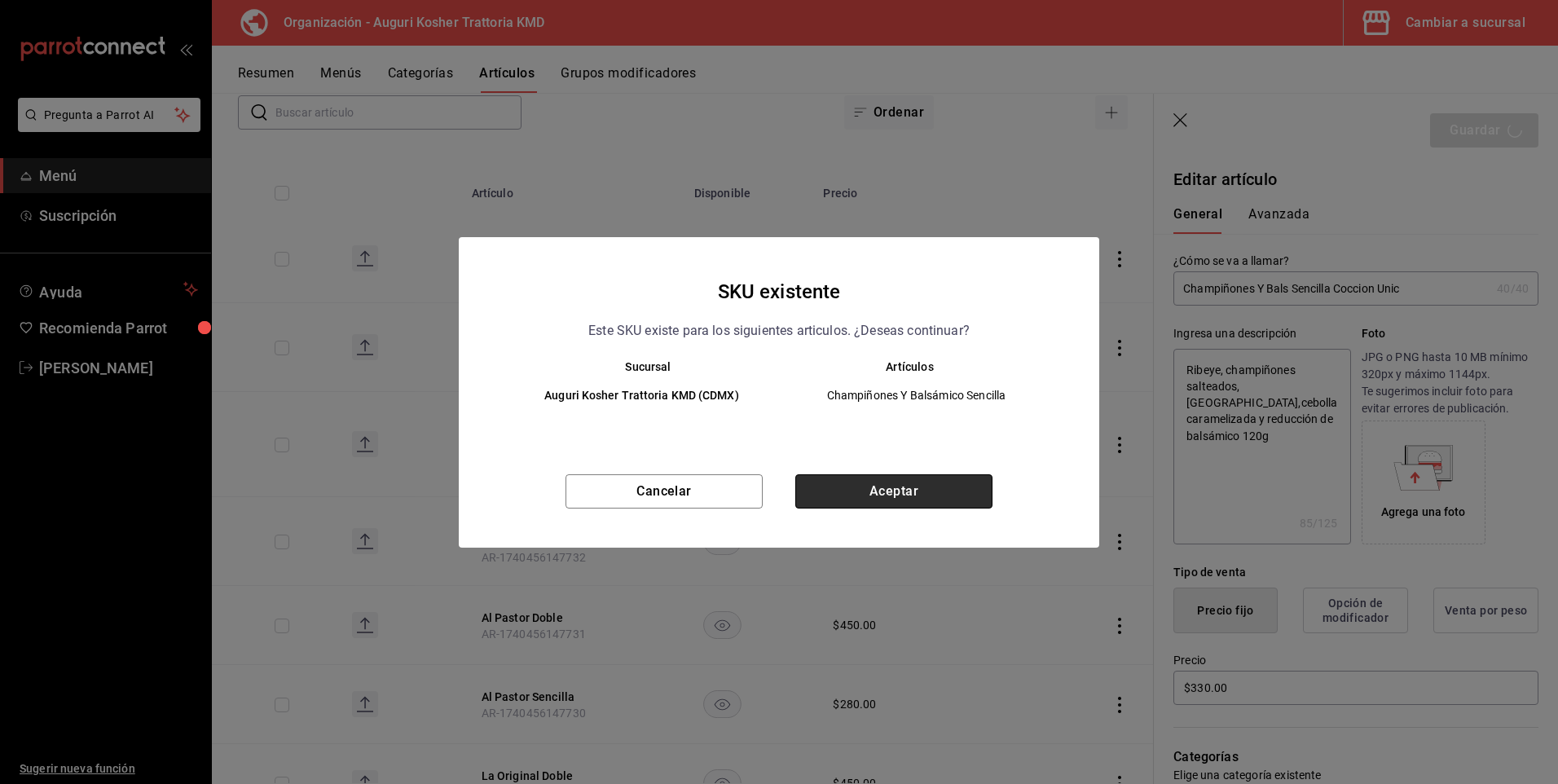
click at [884, 493] on button "Aceptar" at bounding box center [894, 491] width 197 height 35
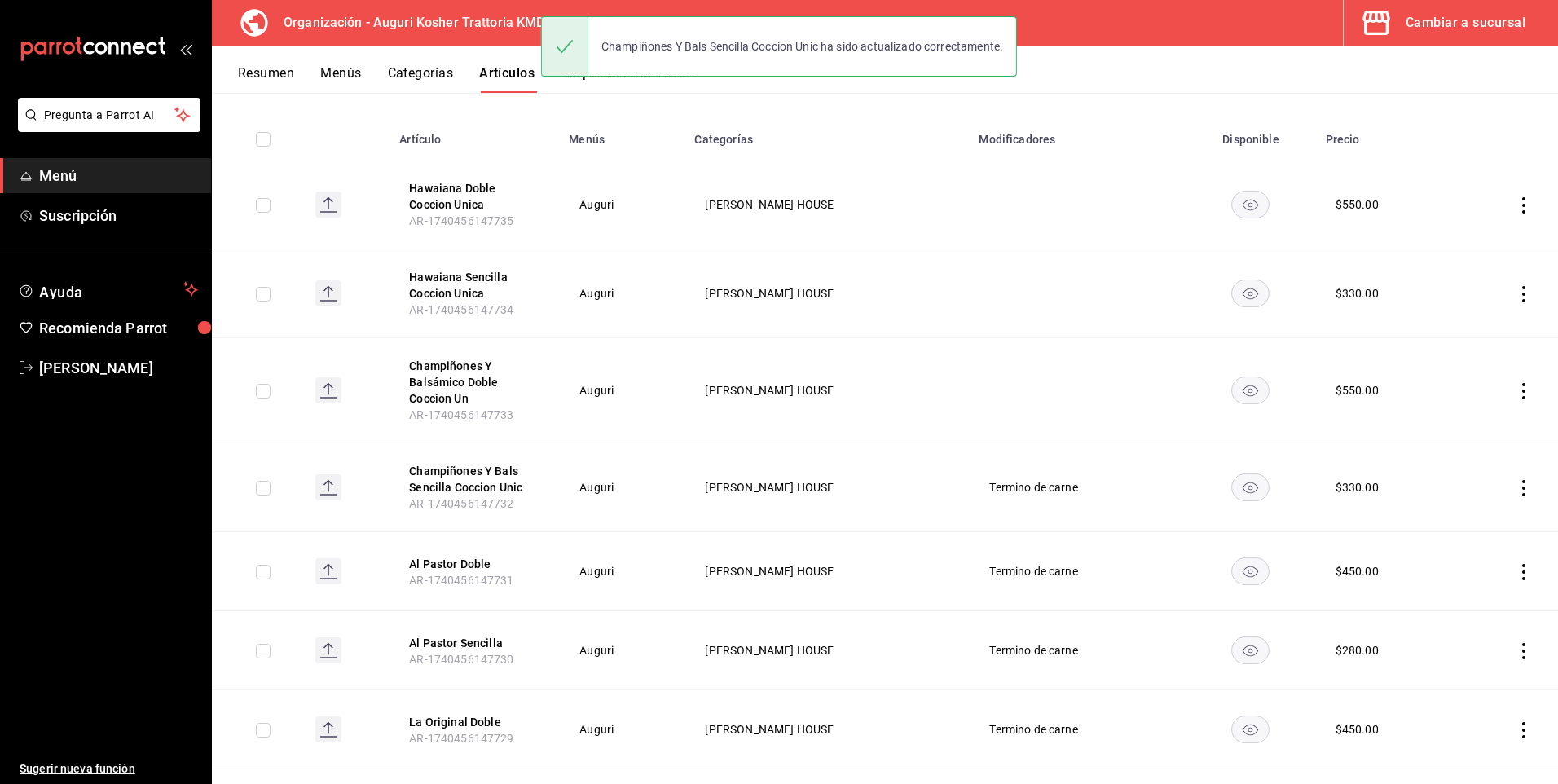
scroll to position [244, 0]
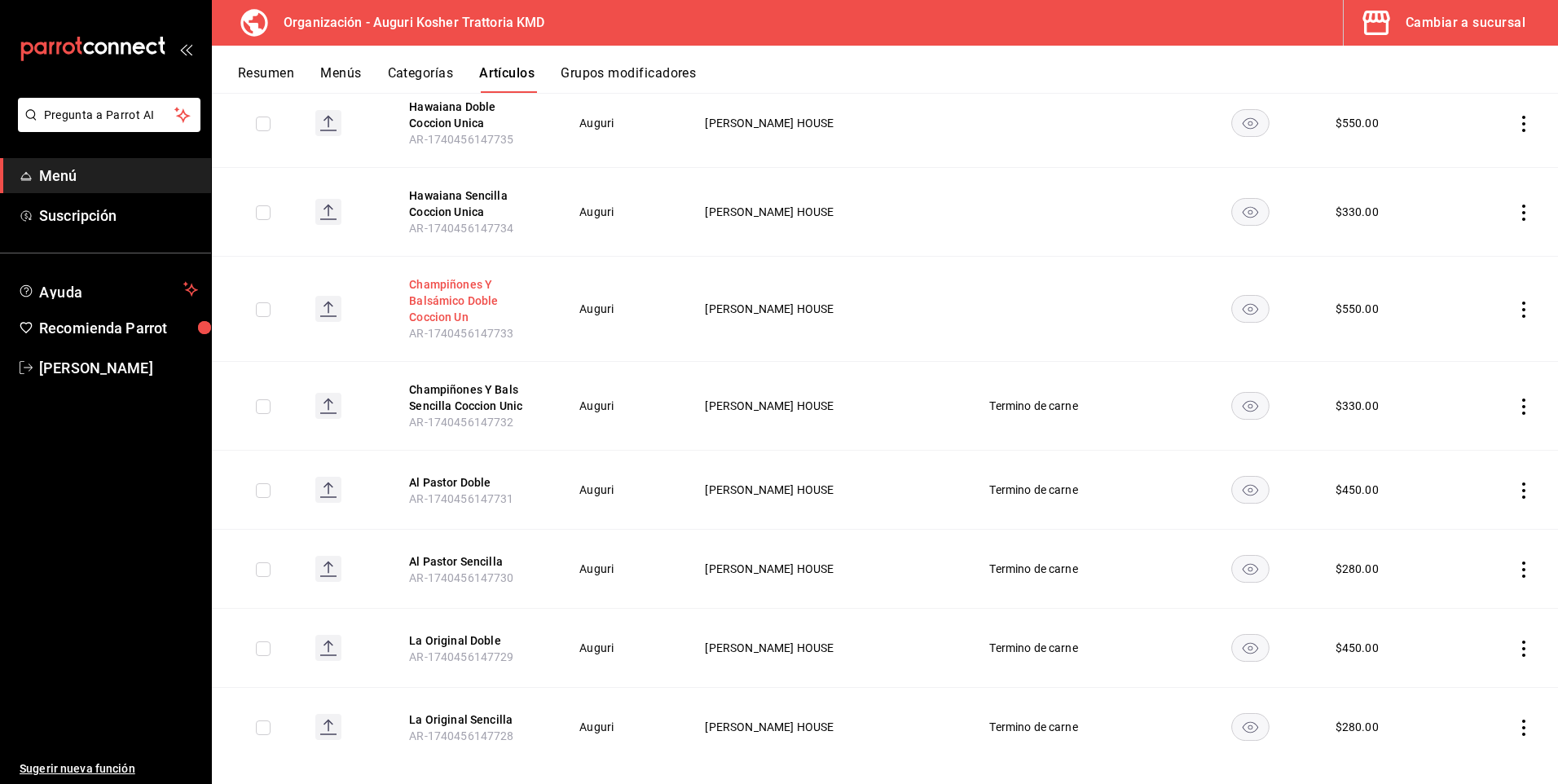
click at [461, 291] on button "Champiñones Y Balsámico Doble Coccion Un" at bounding box center [474, 301] width 130 height 49
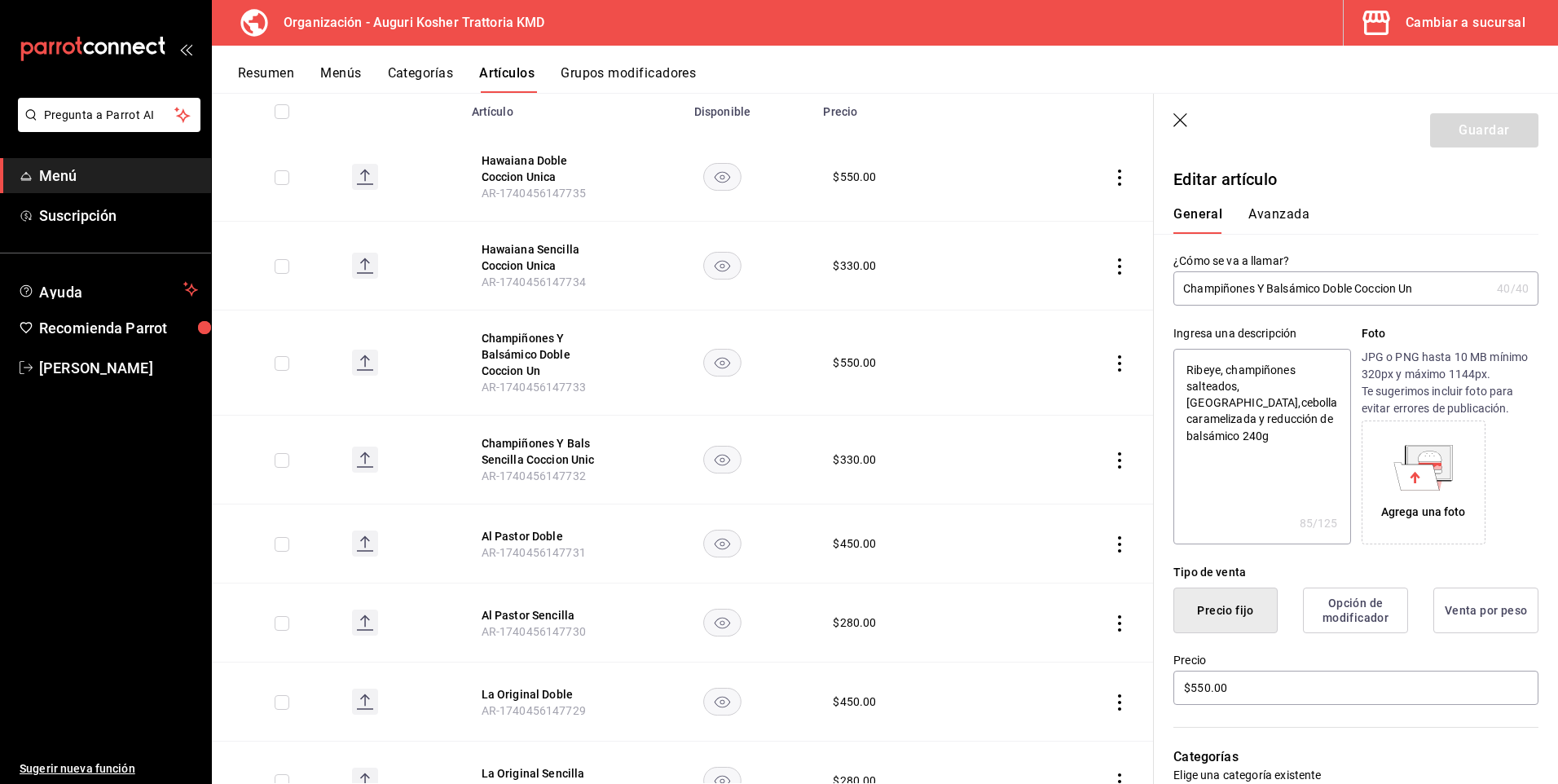
click at [1293, 288] on input "Champiñones Y Balsámico Doble Coccion Un" at bounding box center [1332, 288] width 317 height 33
click at [1479, 122] on button "Guardar" at bounding box center [1484, 131] width 108 height 35
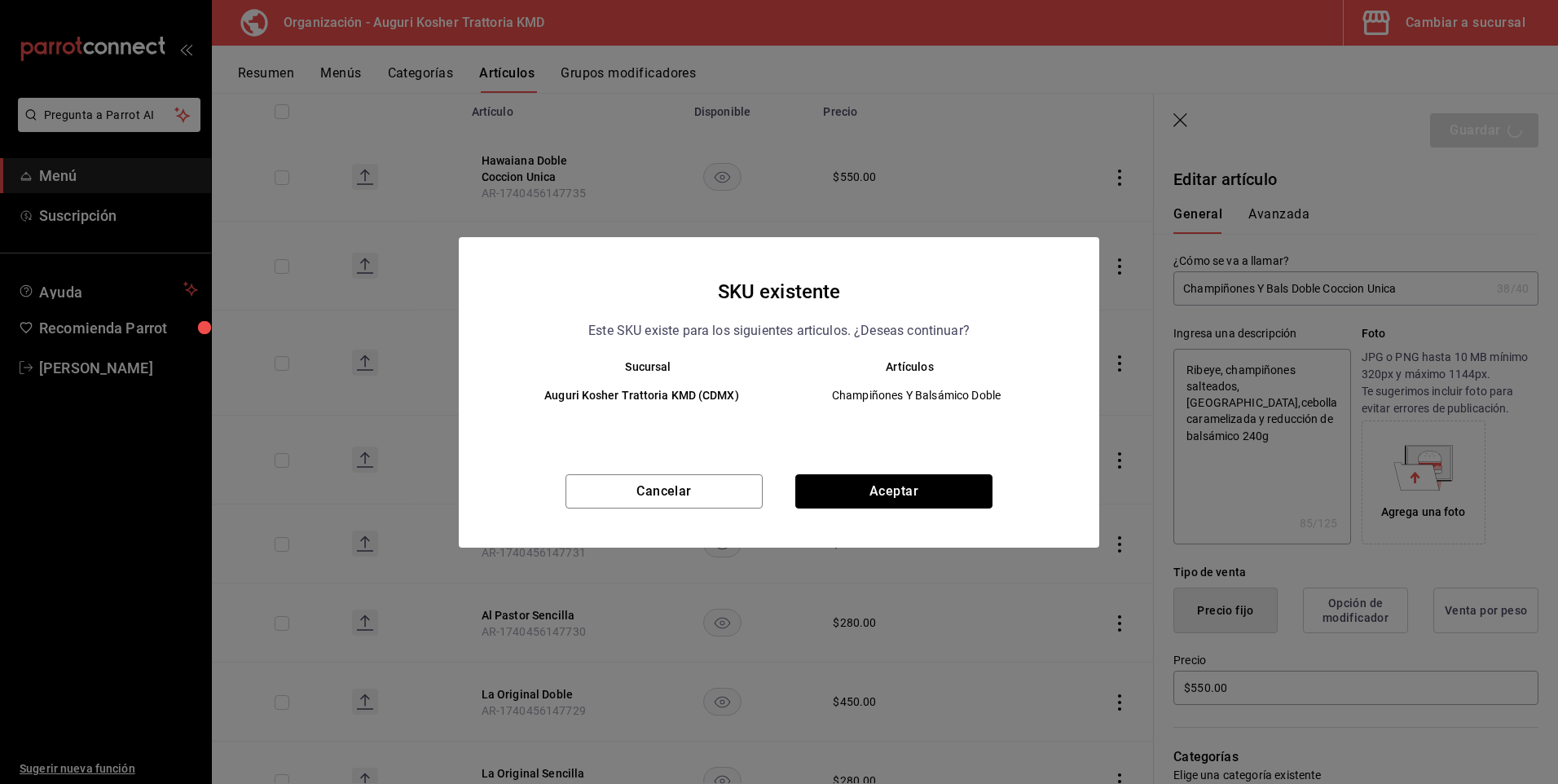
drag, startPoint x: 898, startPoint y: 488, endPoint x: 860, endPoint y: 529, distance: 55.9
click at [900, 484] on button "Aceptar" at bounding box center [894, 491] width 197 height 35
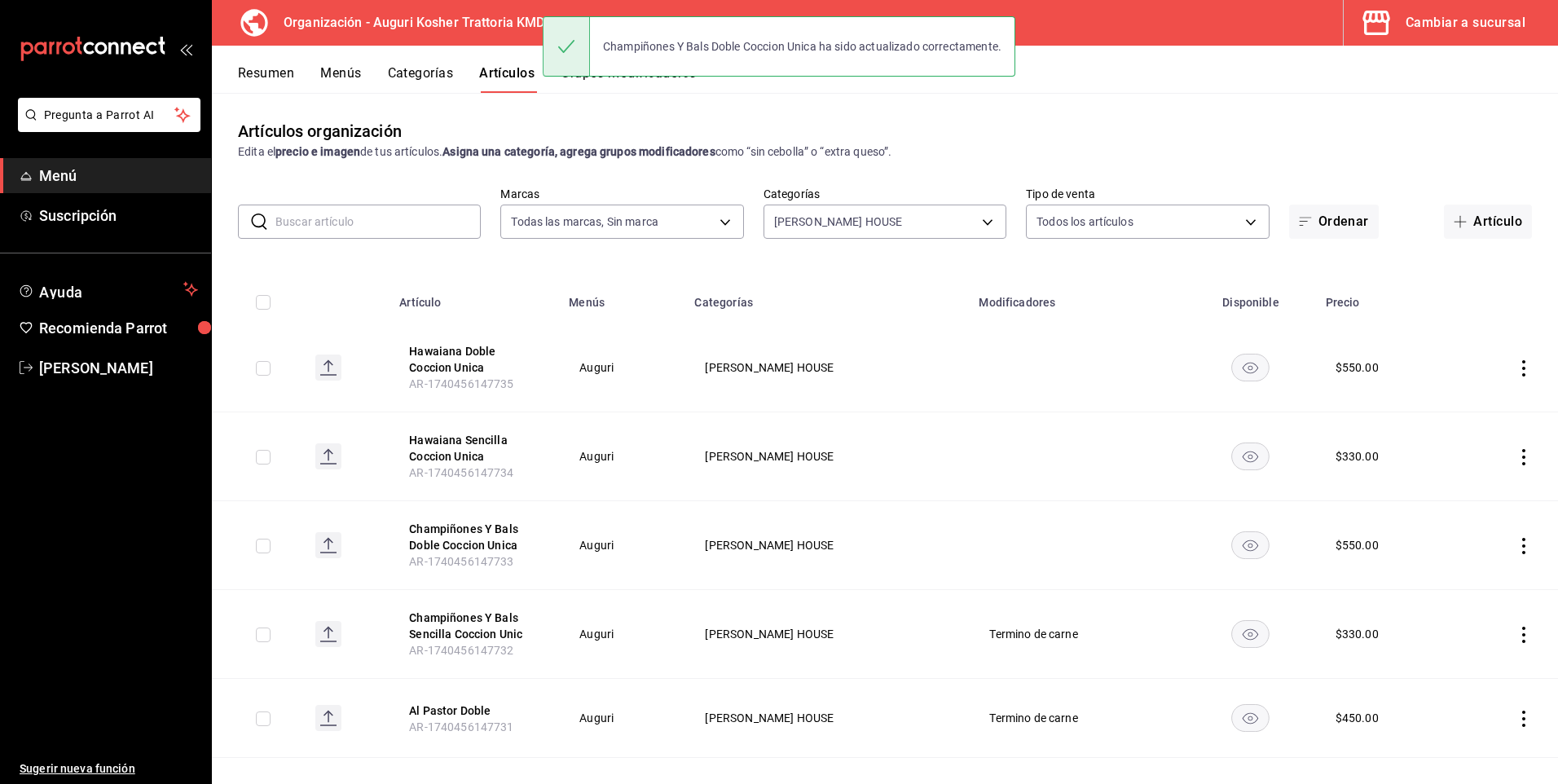
scroll to position [163, 0]
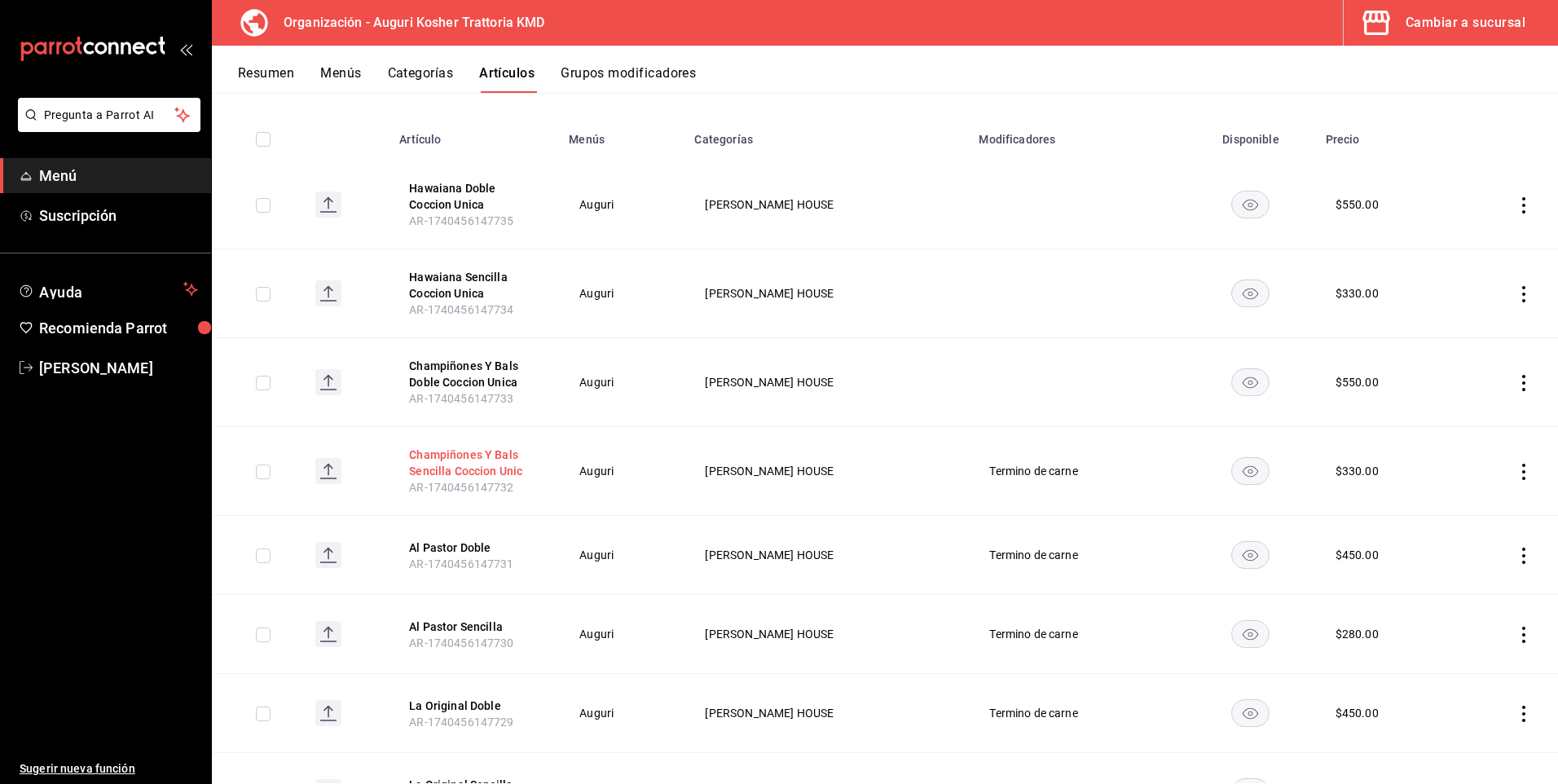
click at [475, 460] on button "Champiñones Y Bals Sencilla Coccion Unic" at bounding box center [474, 462] width 130 height 33
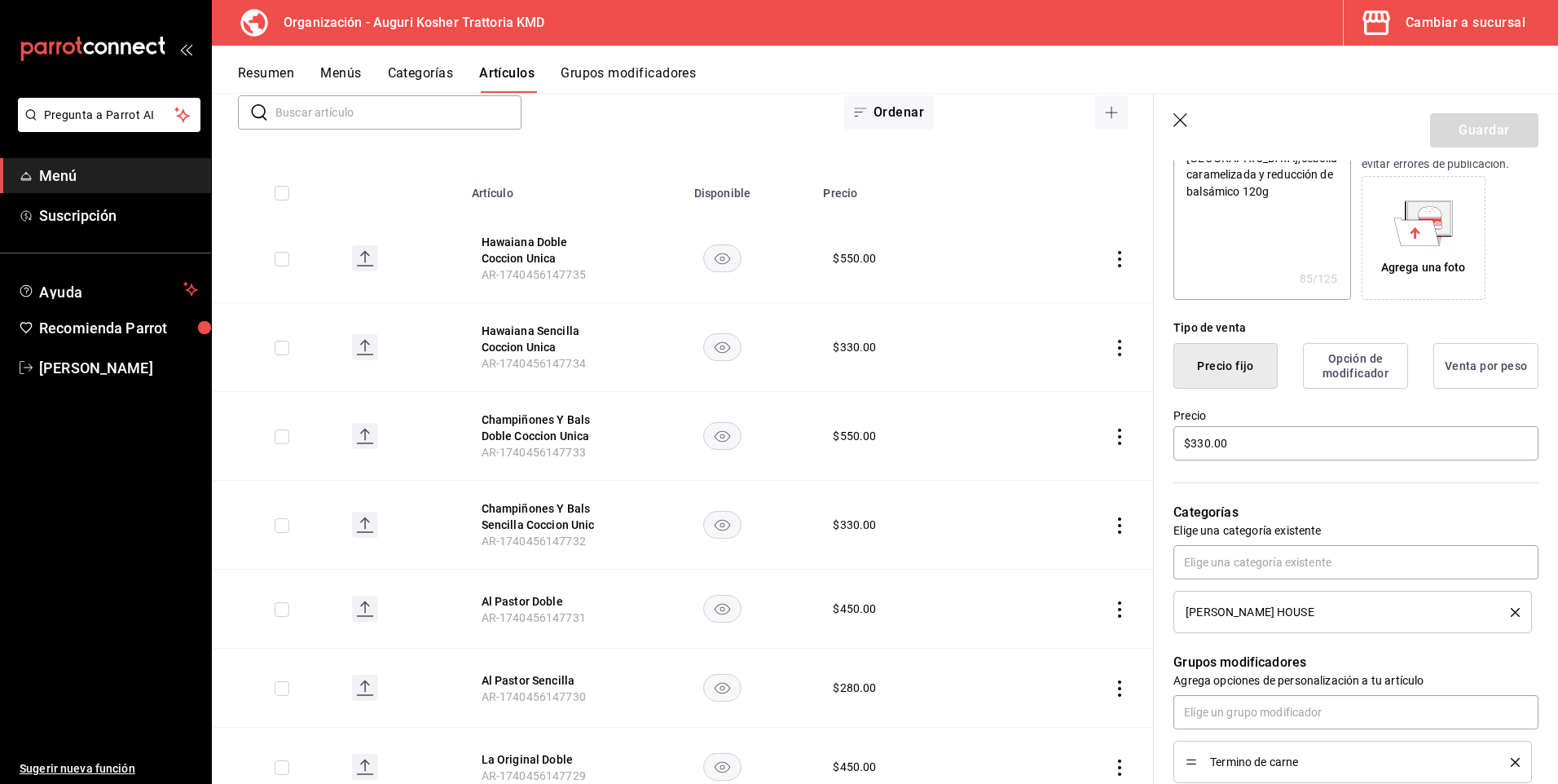
scroll to position [407, 0]
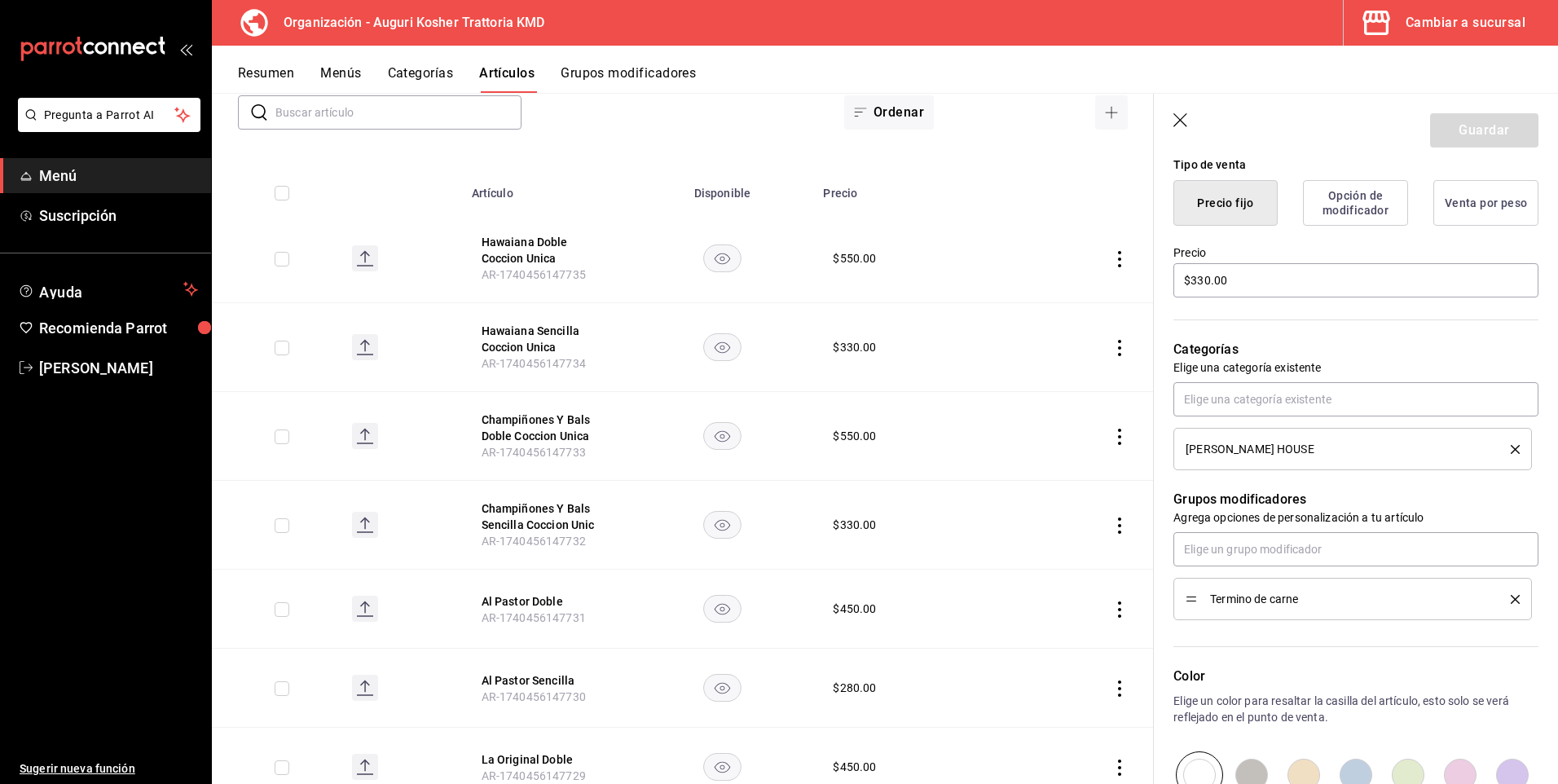
click at [1511, 601] on icon "delete" at bounding box center [1515, 600] width 9 height 9
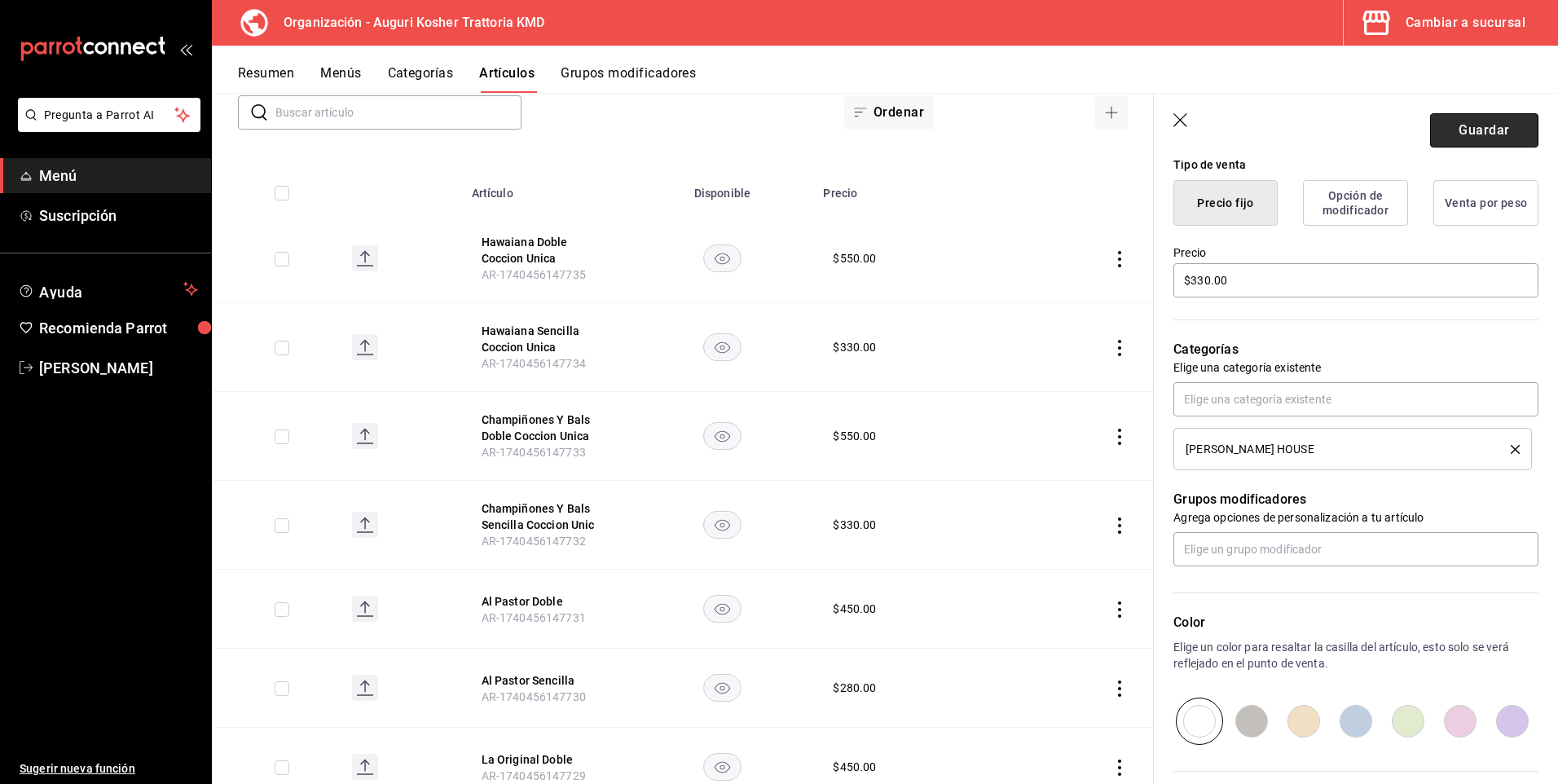
click at [1464, 120] on button "Guardar" at bounding box center [1484, 131] width 108 height 35
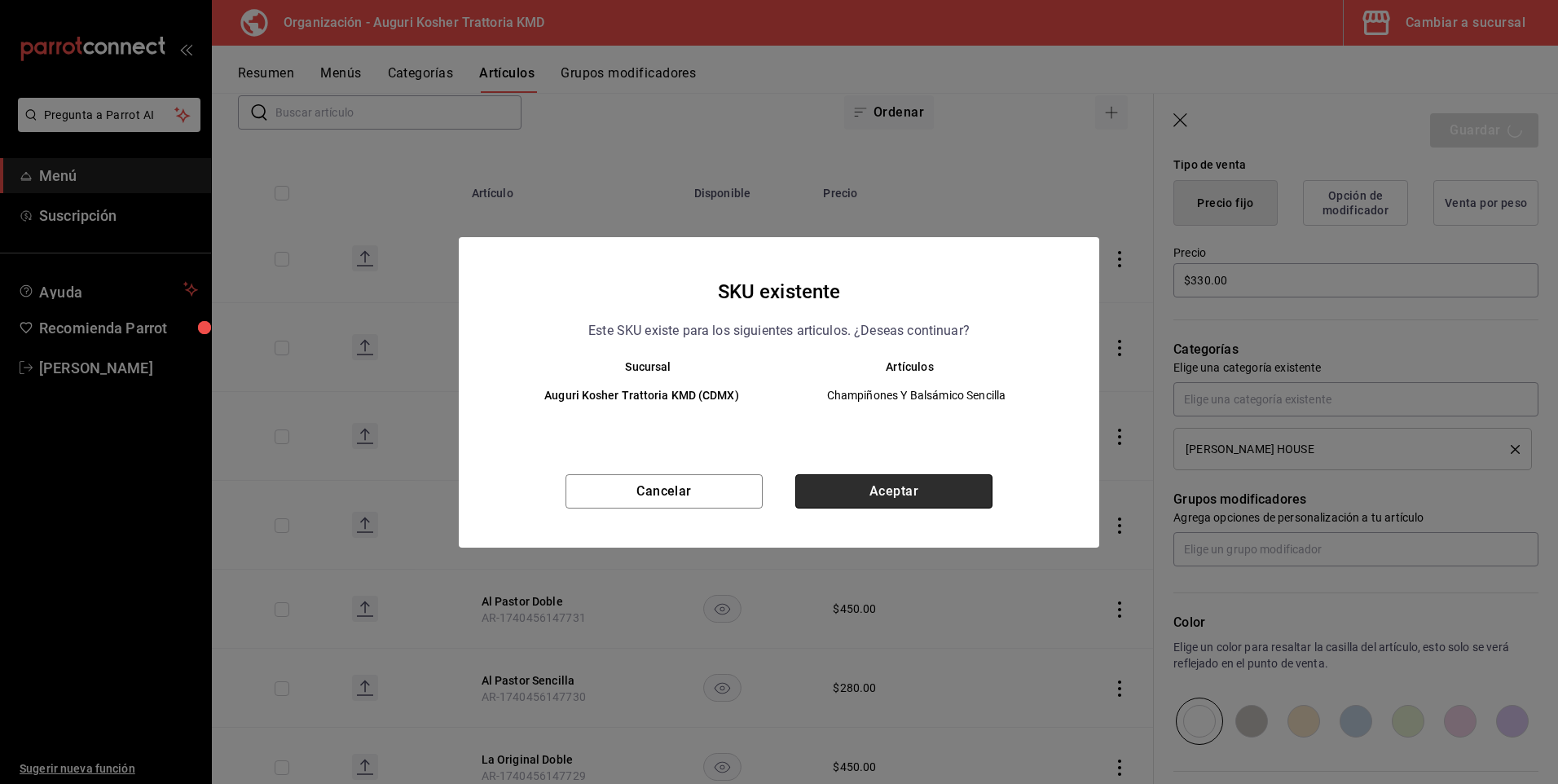
click at [874, 490] on button "Aceptar" at bounding box center [894, 491] width 197 height 35
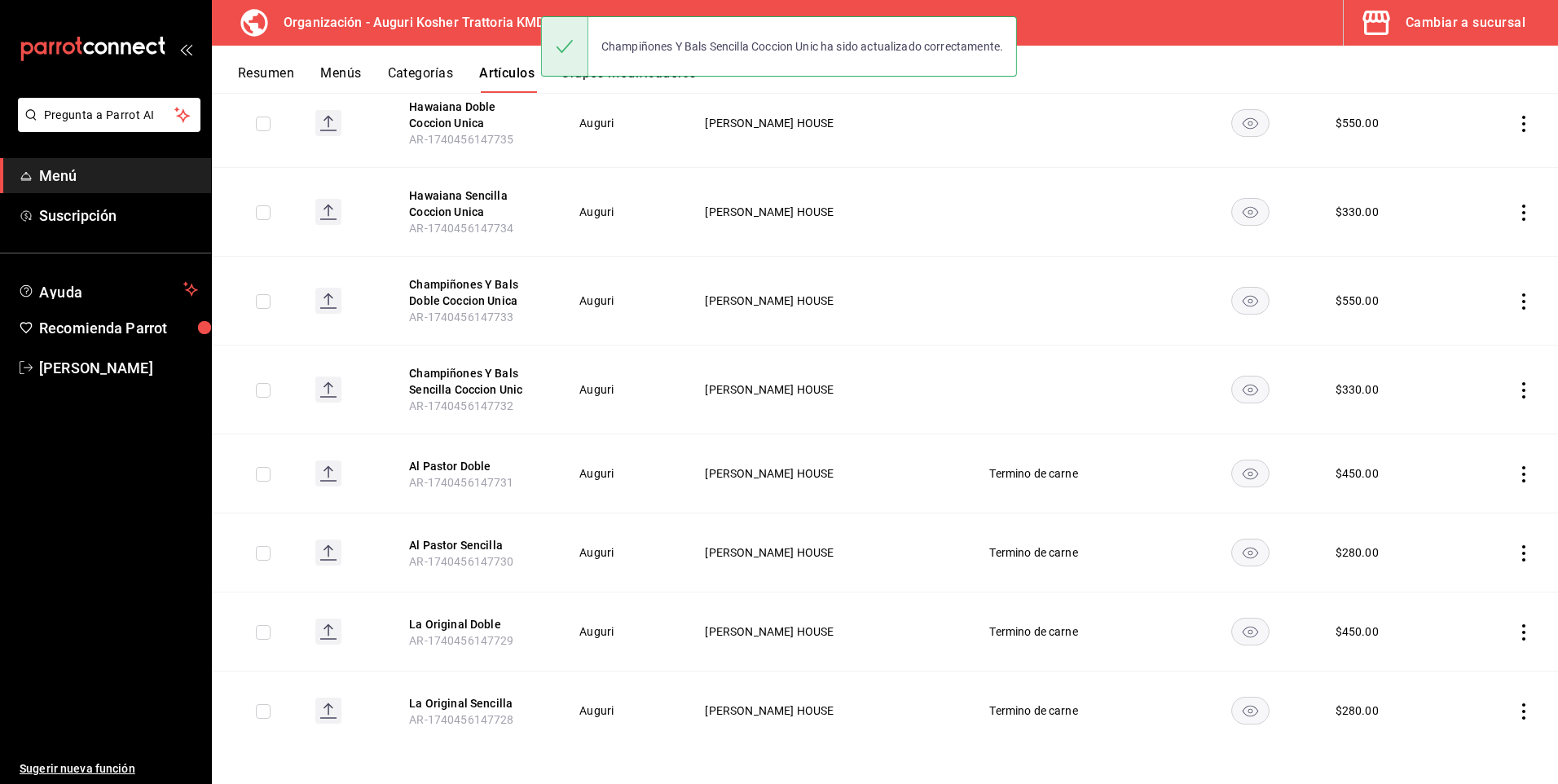
scroll to position [250, 0]
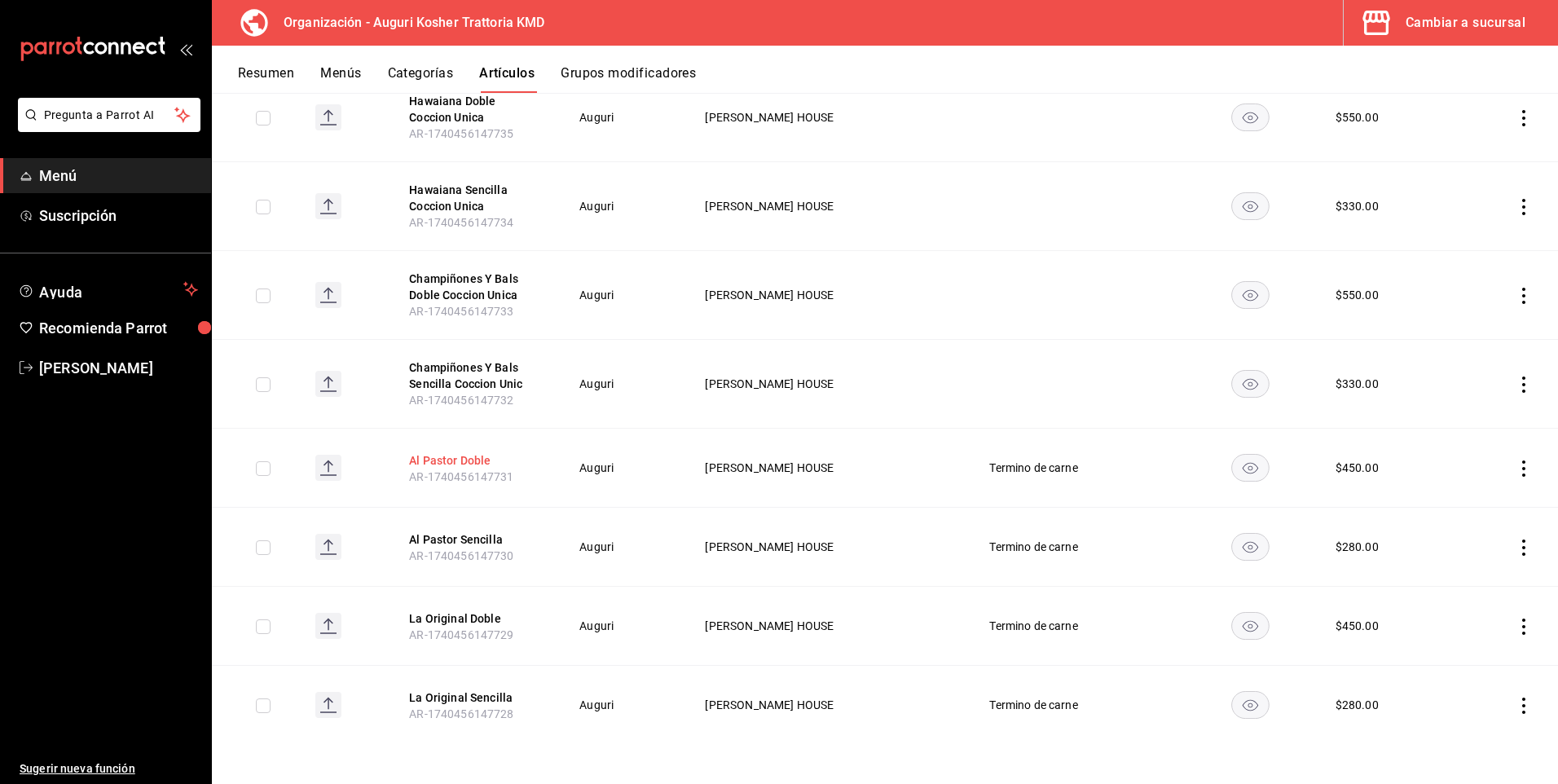
click at [466, 458] on button "Al Pastor Doble" at bounding box center [474, 461] width 130 height 16
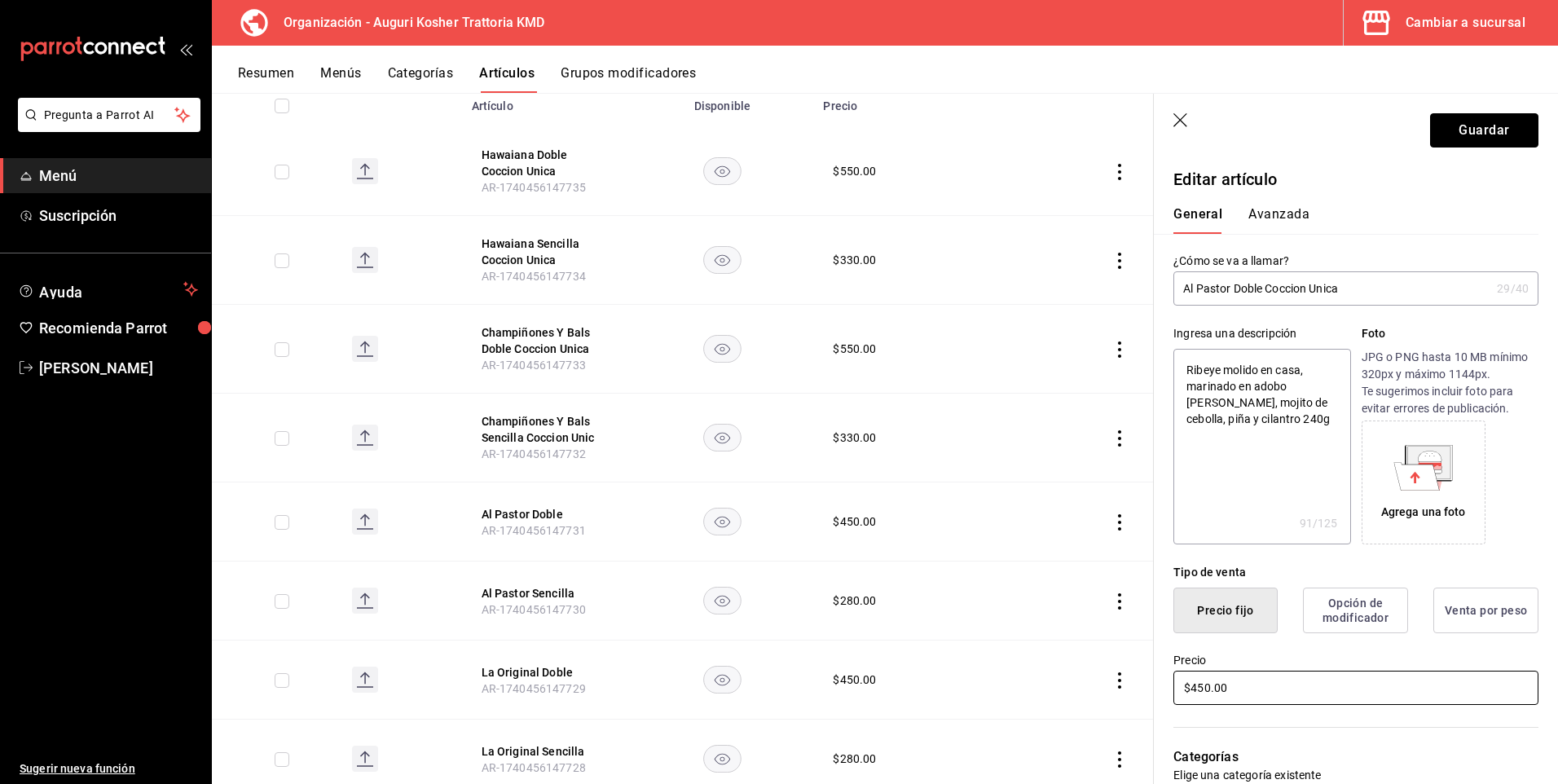
drag, startPoint x: 1449, startPoint y: 132, endPoint x: 1432, endPoint y: 688, distance: 556.3
click at [1432, 687] on section "Guardar Editar artículo General Avanzada ¿Cómo se va a llamar? Al Pastor Doble …" at bounding box center [1356, 438] width 404 height 690
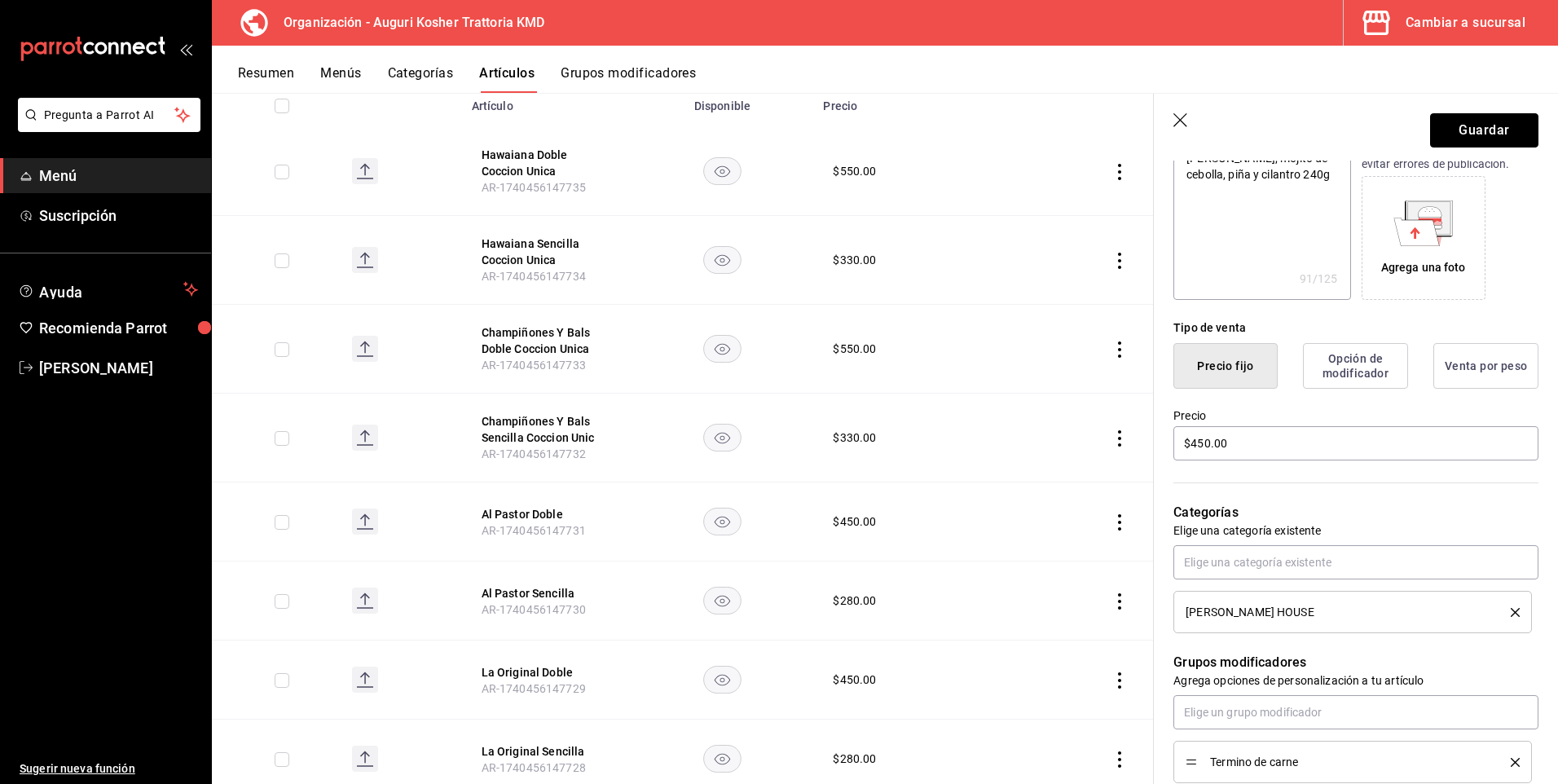
scroll to position [489, 0]
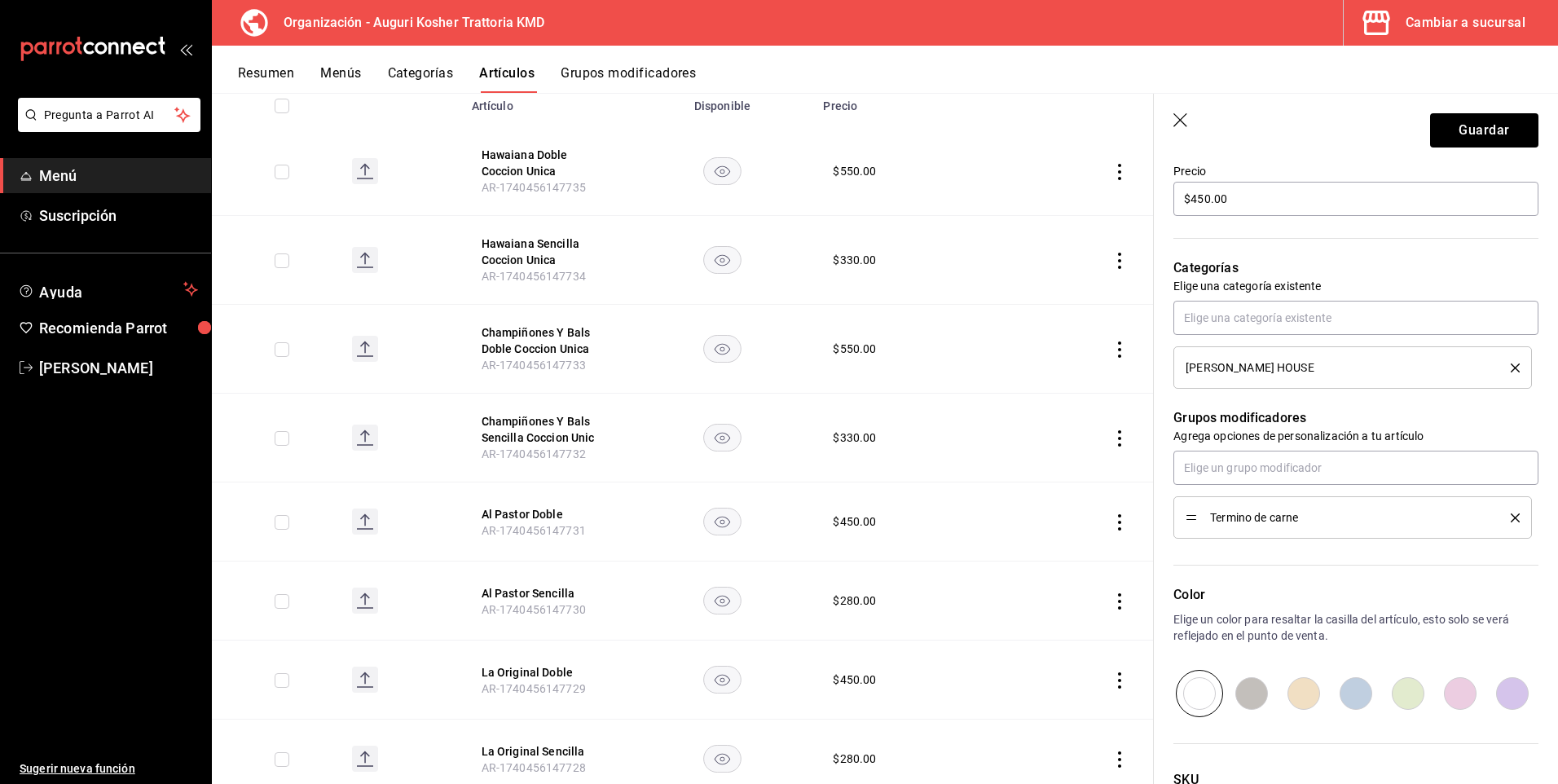
click at [1511, 519] on icon "delete" at bounding box center [1515, 518] width 9 height 9
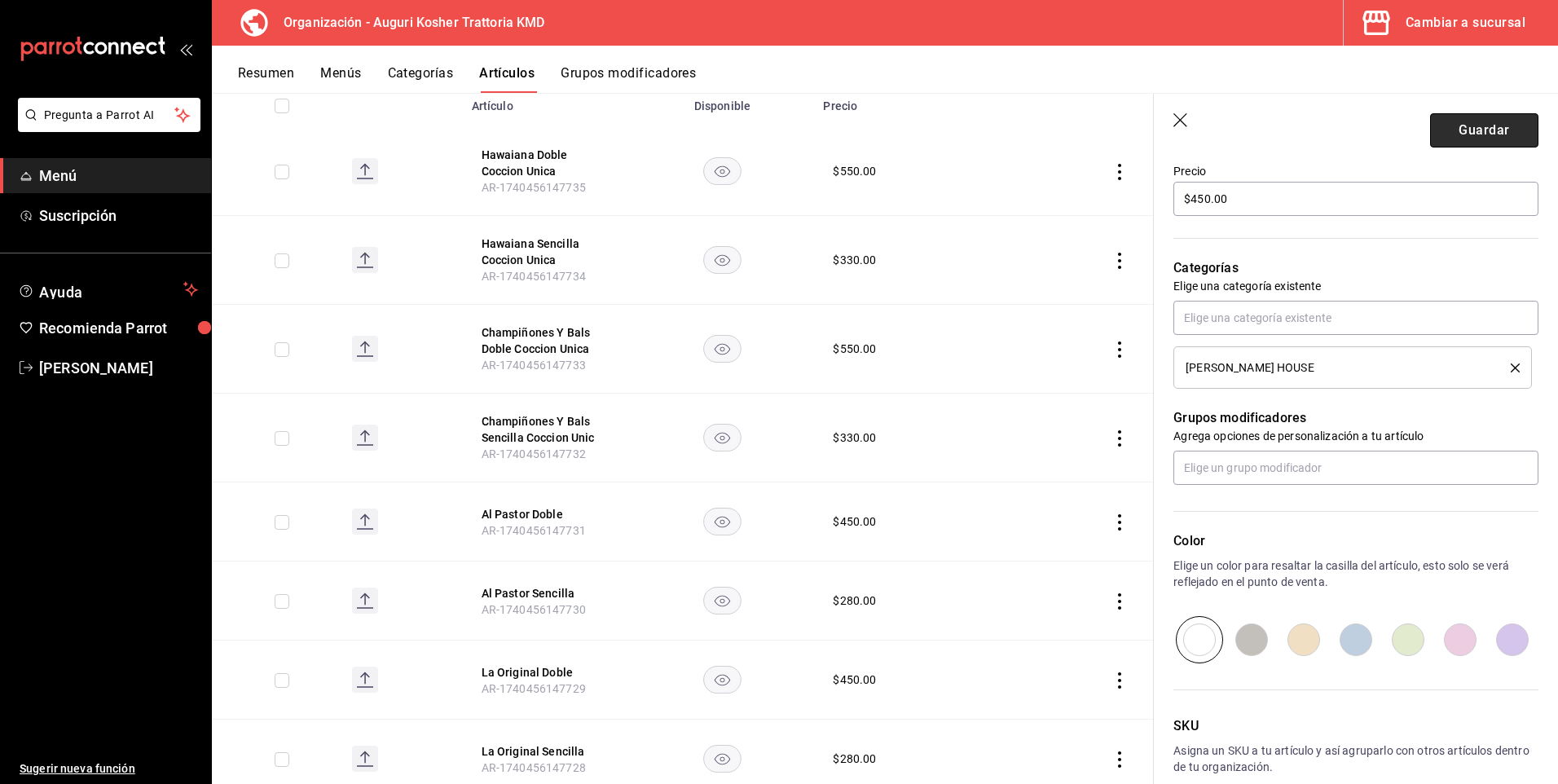
click at [1490, 137] on button "Guardar" at bounding box center [1484, 131] width 108 height 35
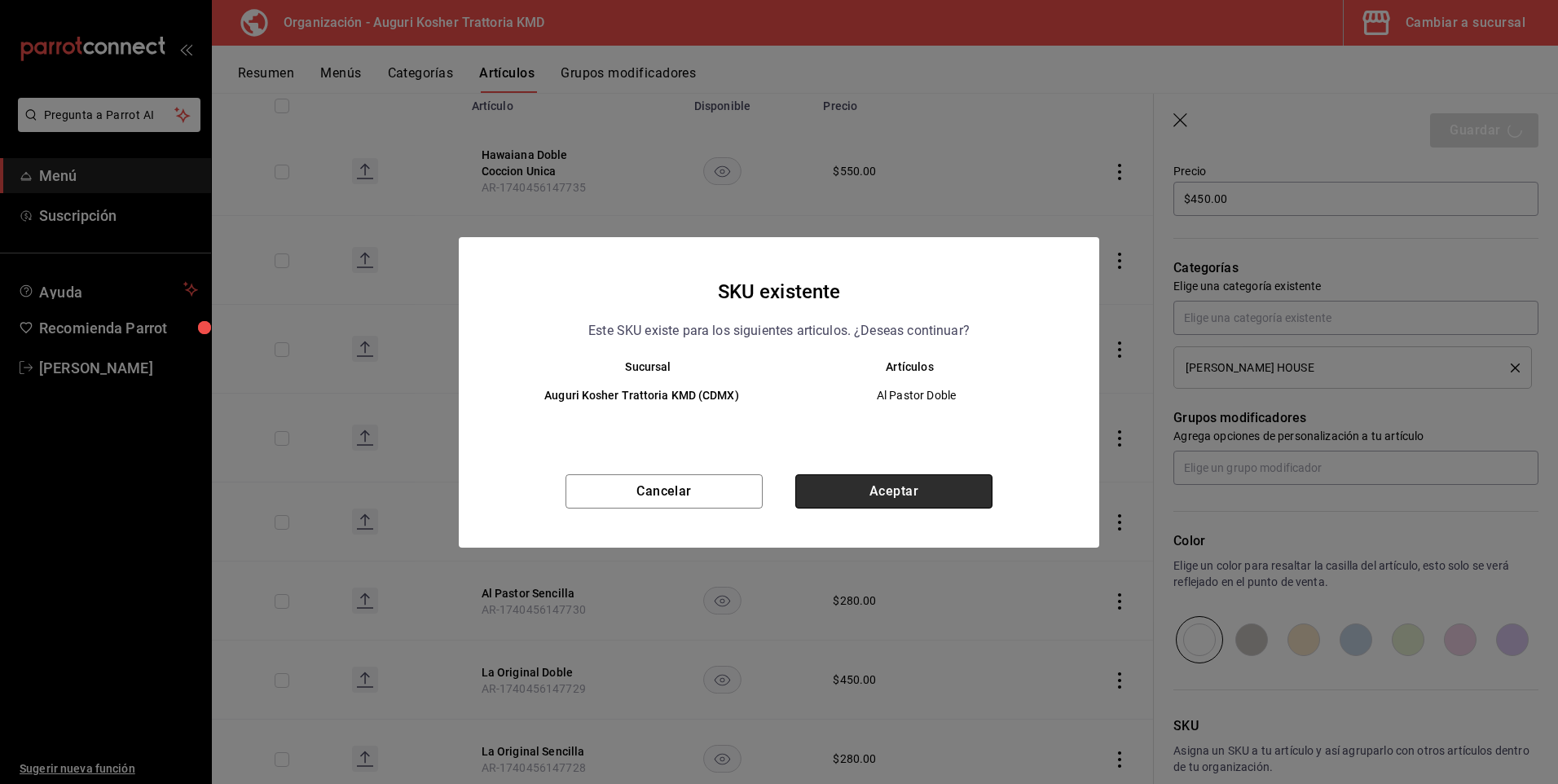
click at [867, 477] on button "Aceptar" at bounding box center [894, 491] width 197 height 35
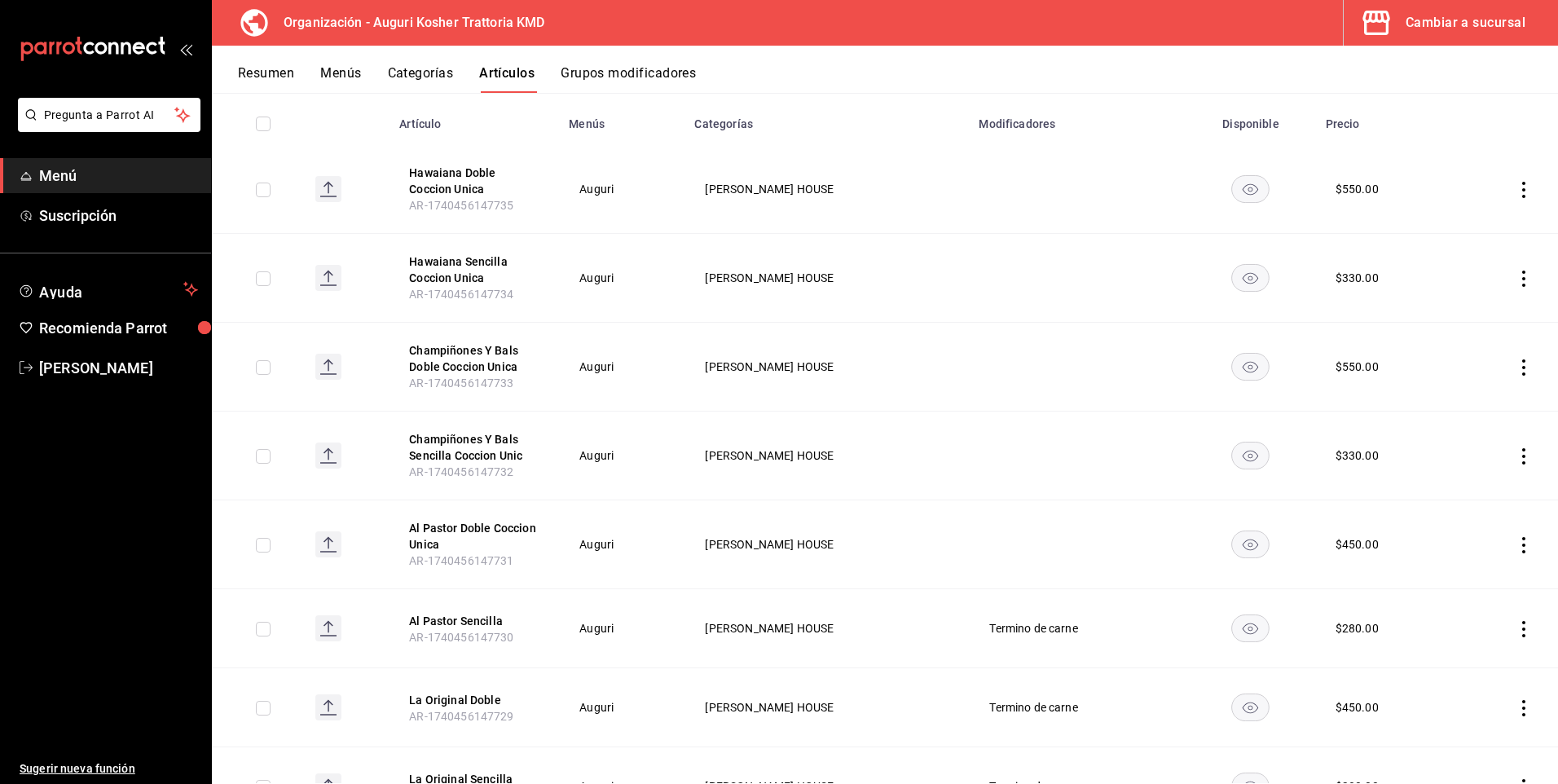
scroll to position [260, 0]
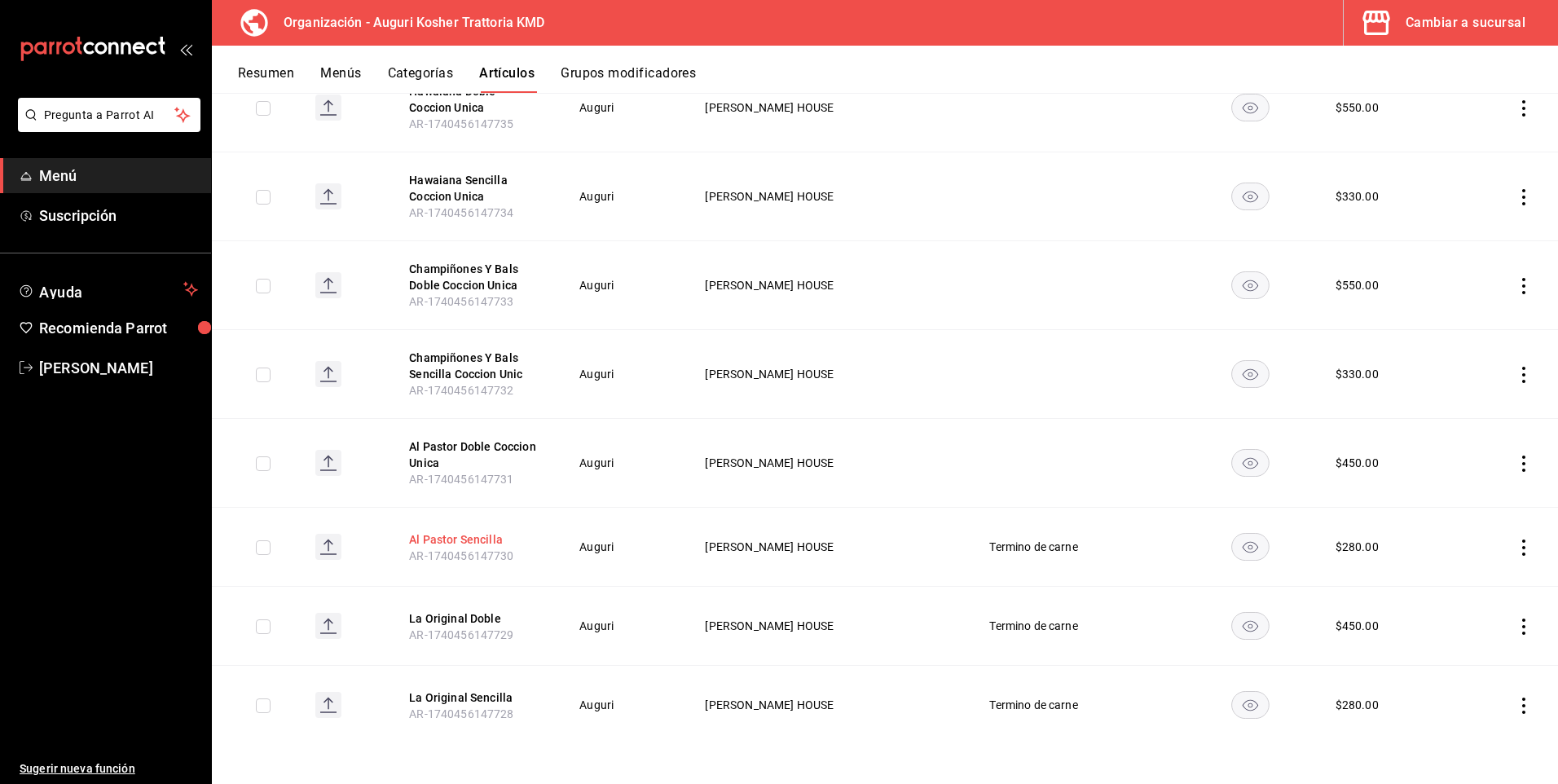
click at [476, 535] on button "Al Pastor Sencilla" at bounding box center [474, 540] width 130 height 16
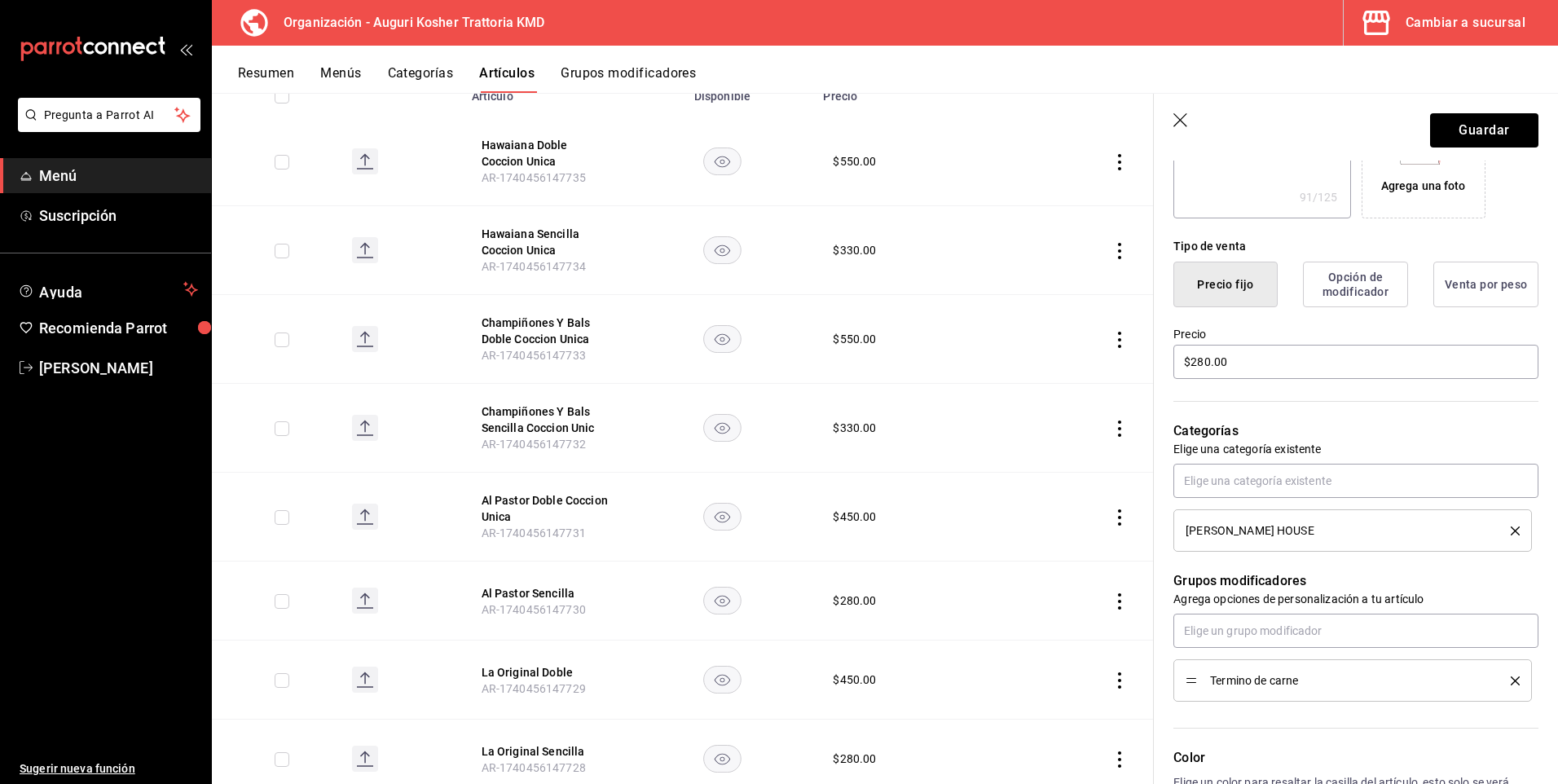
scroll to position [571, 0]
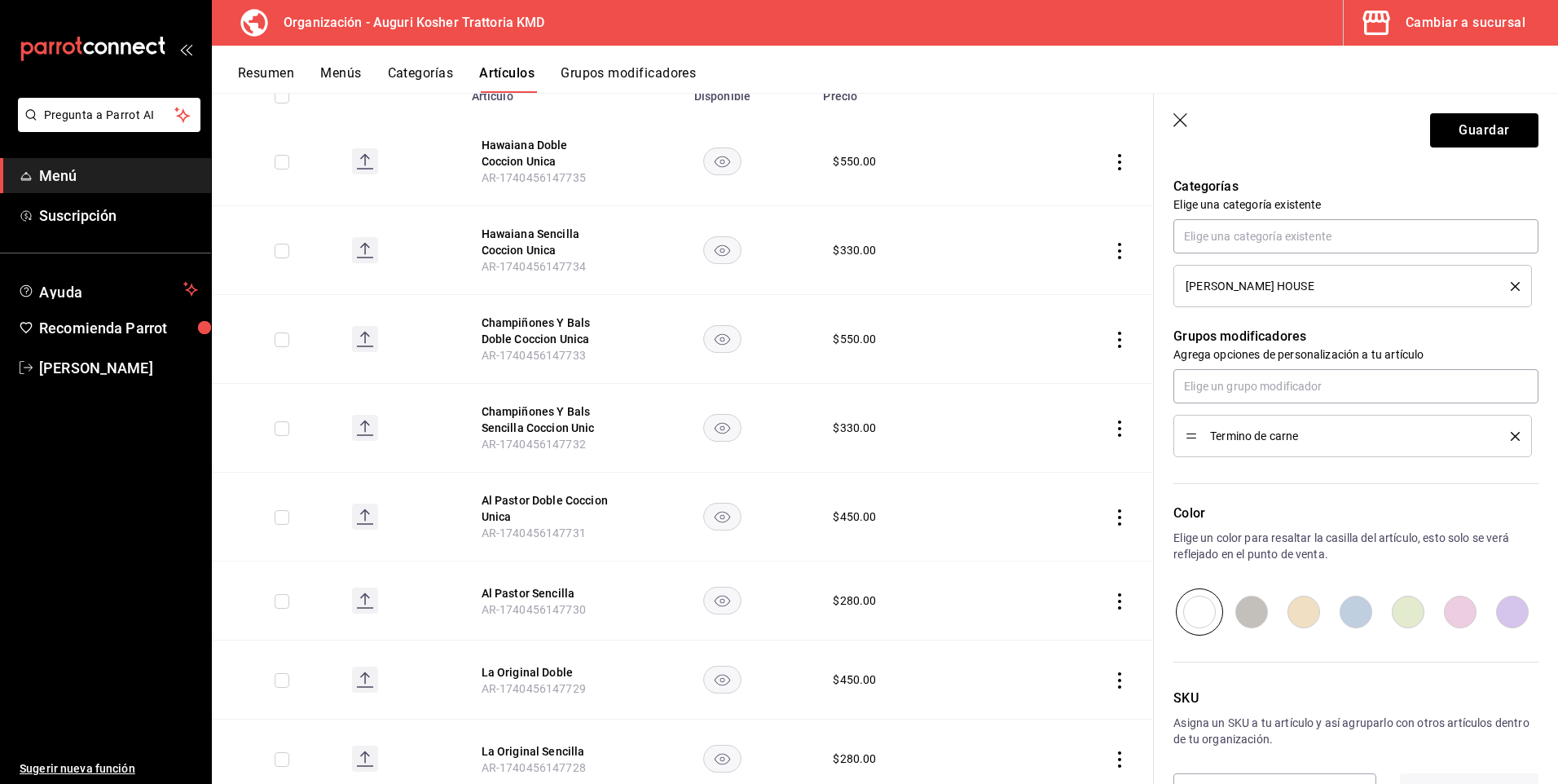
click at [1373, 423] on li "Termino de carne" at bounding box center [1353, 435] width 359 height 43
click at [1511, 437] on icon "delete" at bounding box center [1515, 436] width 9 height 9
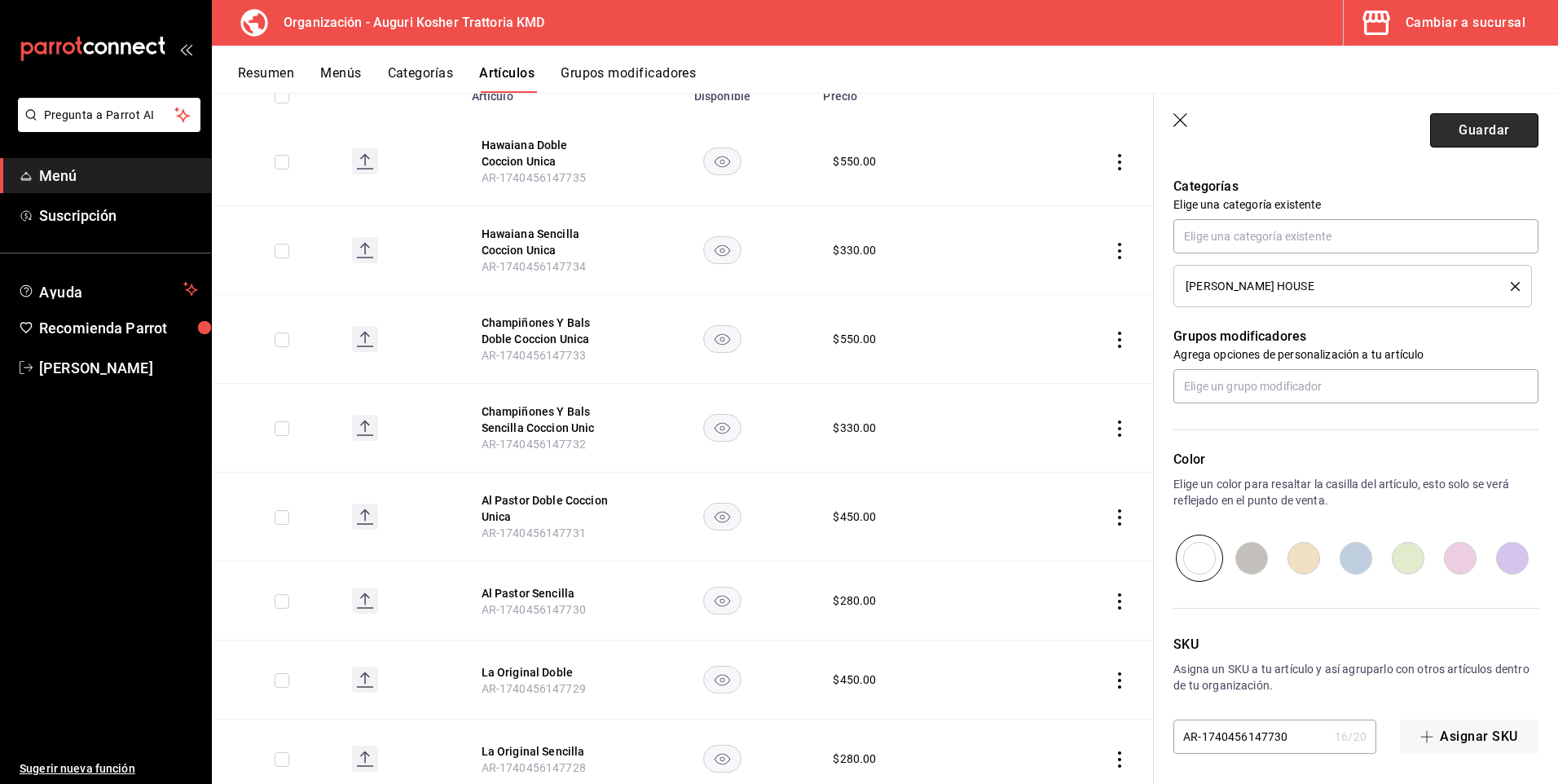
click at [1463, 132] on button "Guardar" at bounding box center [1484, 131] width 108 height 35
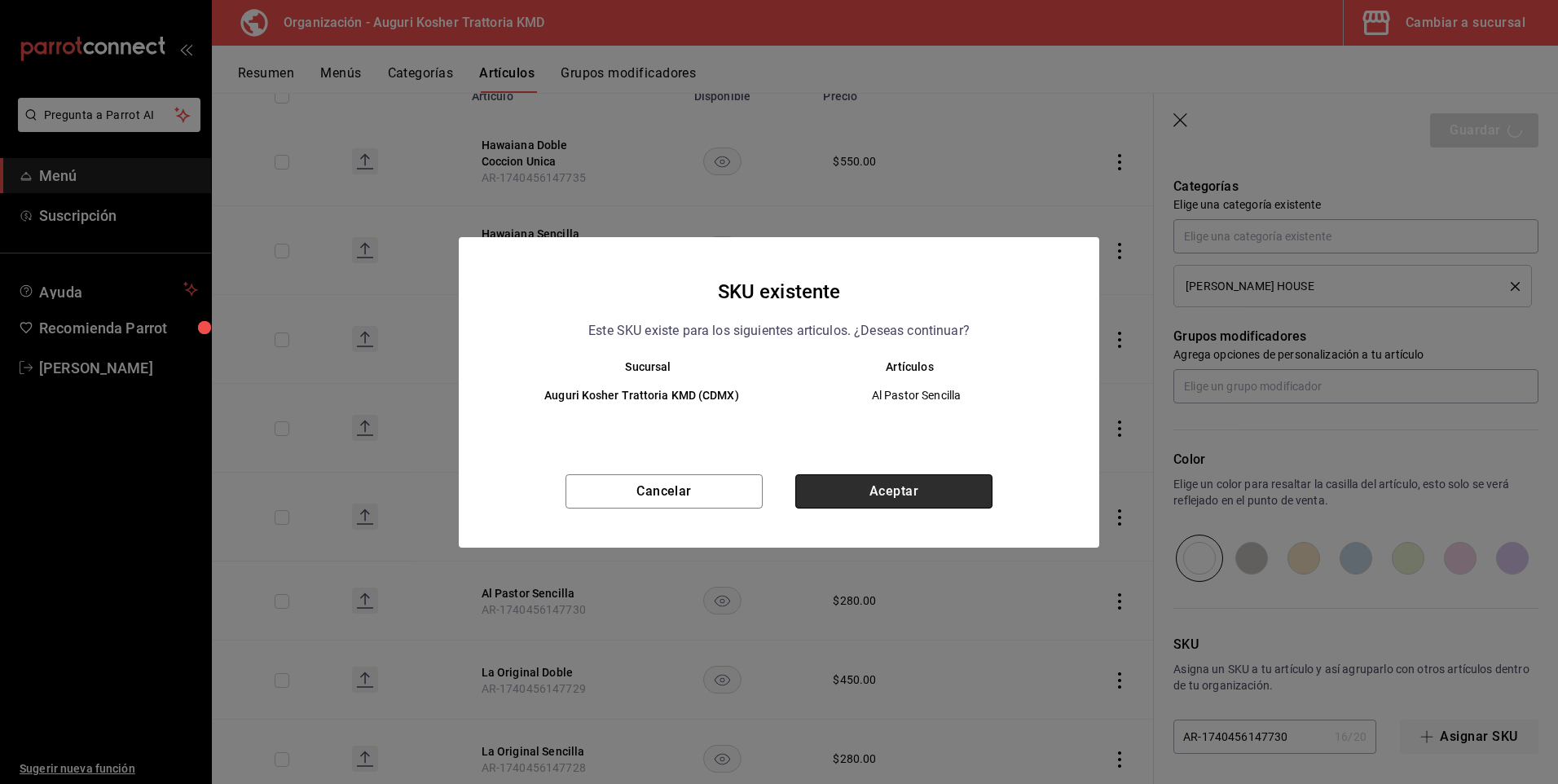
click at [883, 484] on button "Aceptar" at bounding box center [894, 491] width 197 height 35
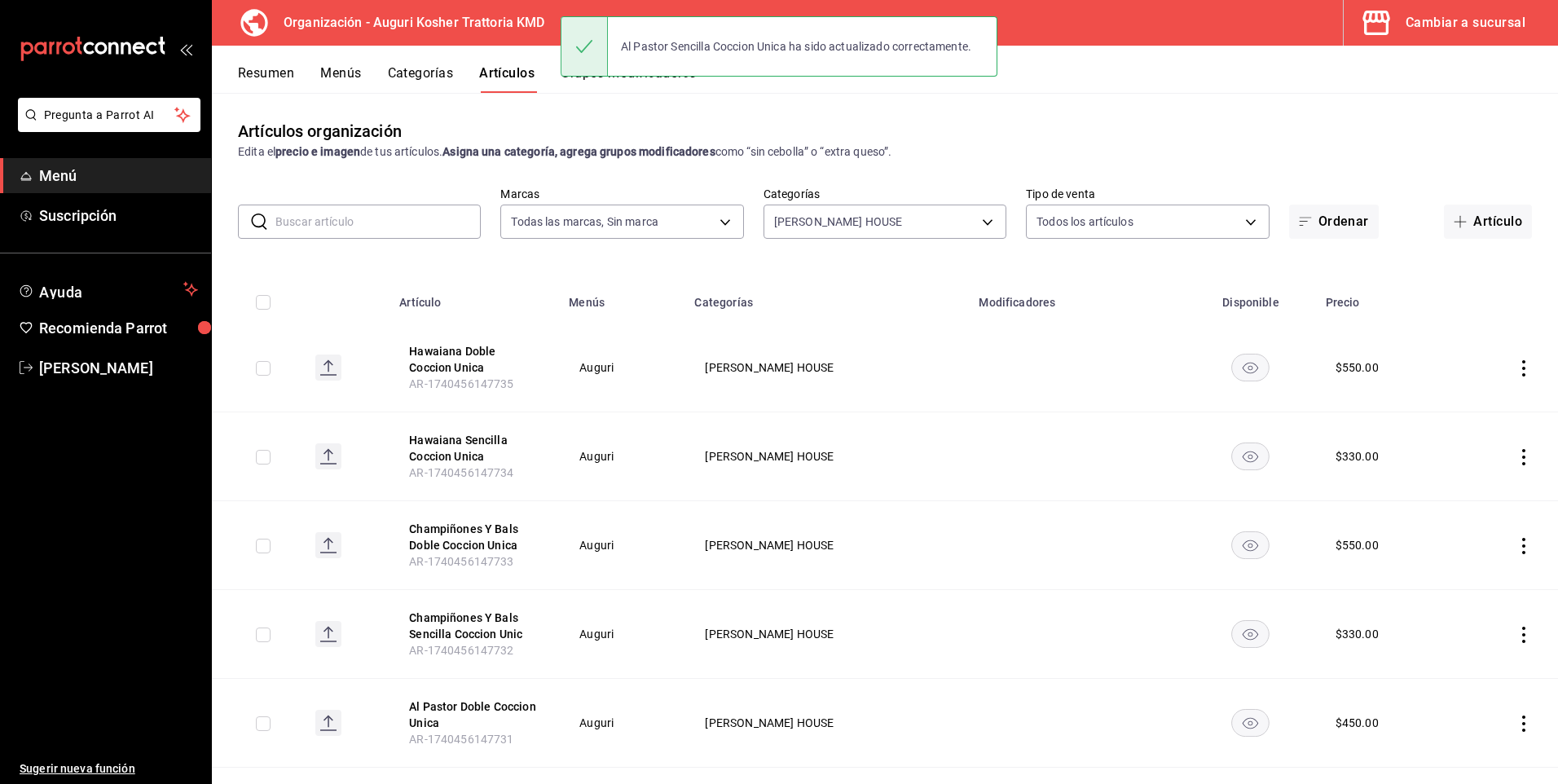
scroll to position [270, 0]
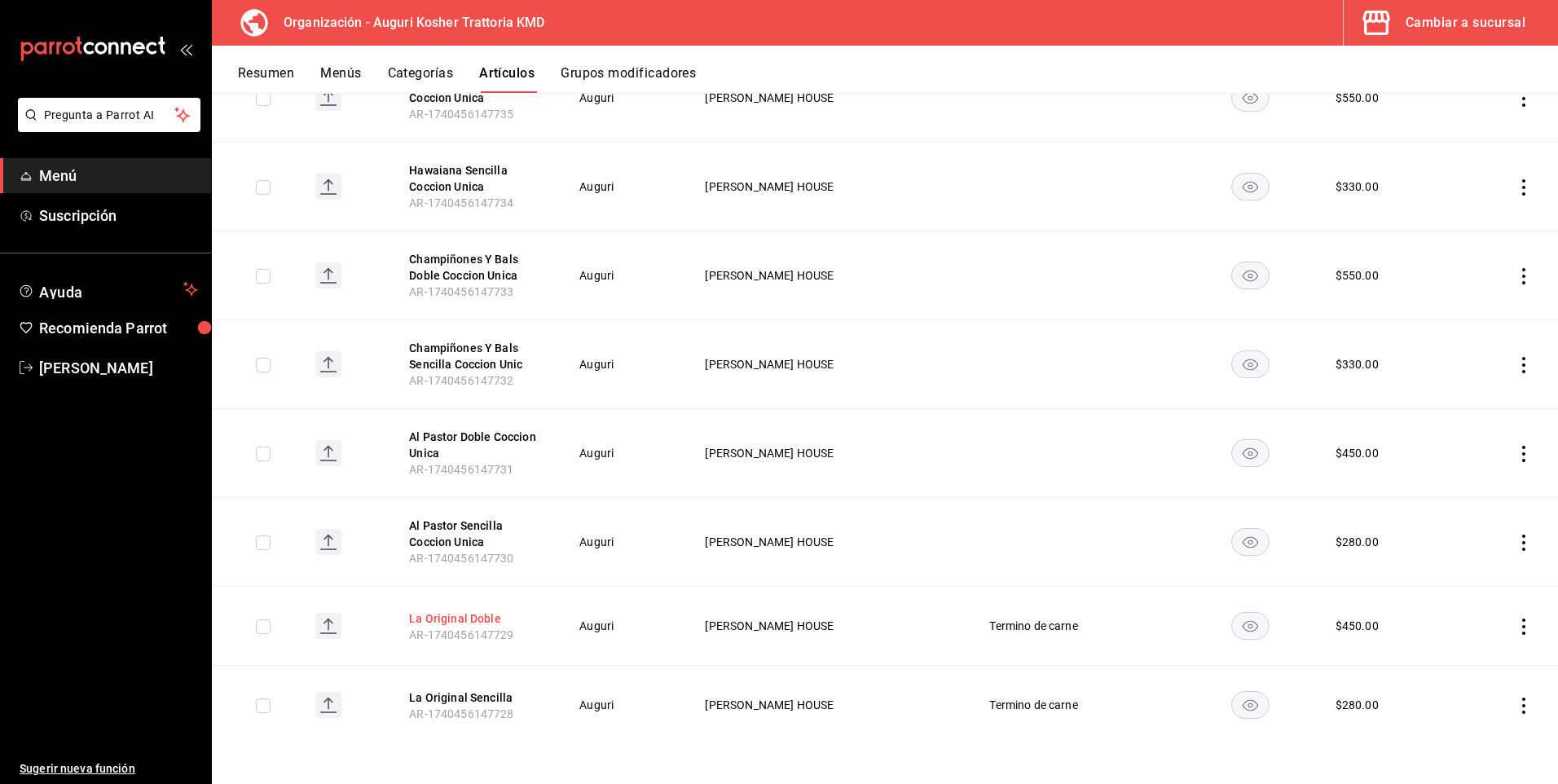
click at [478, 613] on button "La Original Doble" at bounding box center [474, 619] width 130 height 16
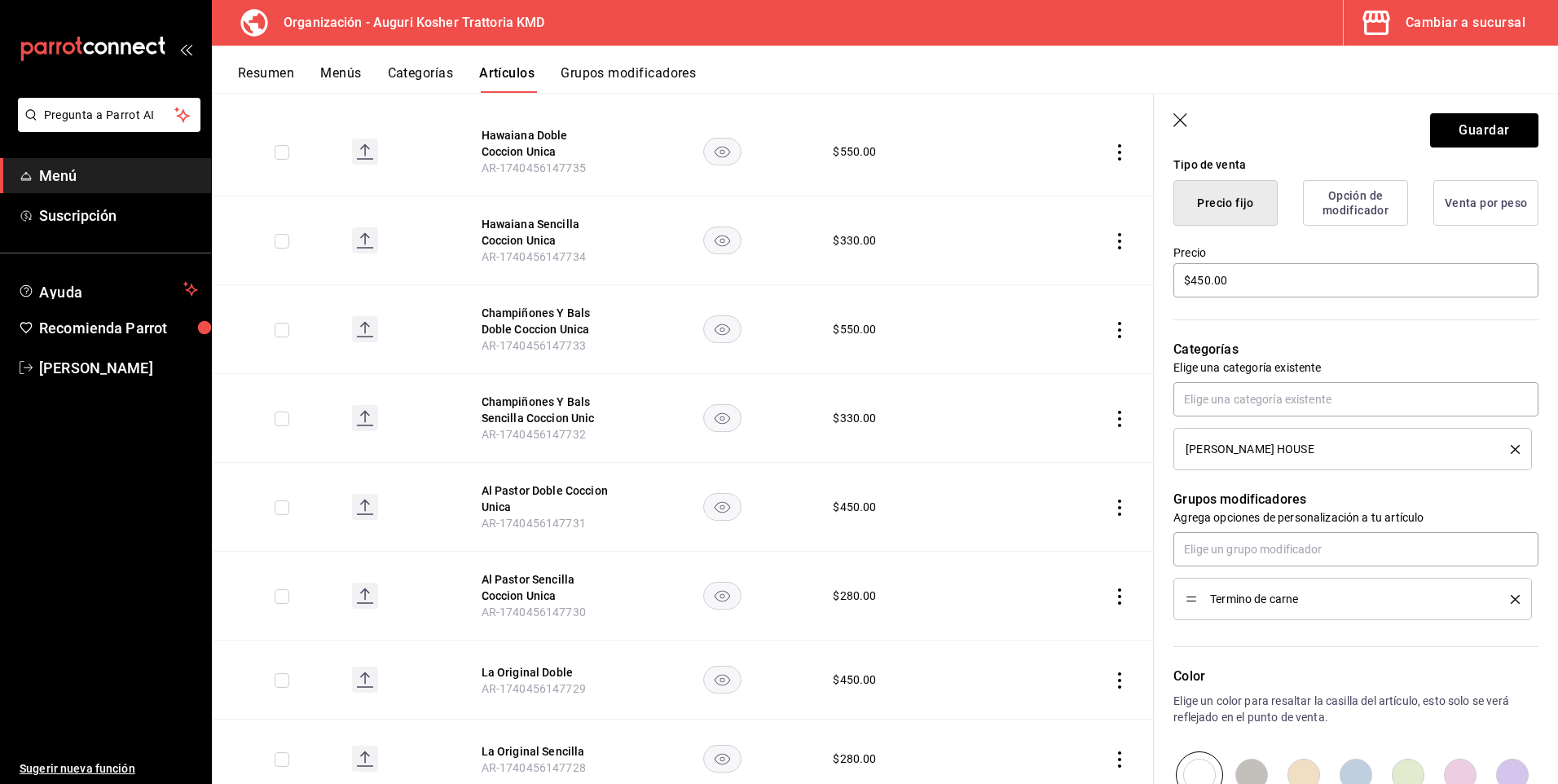
scroll to position [489, 0]
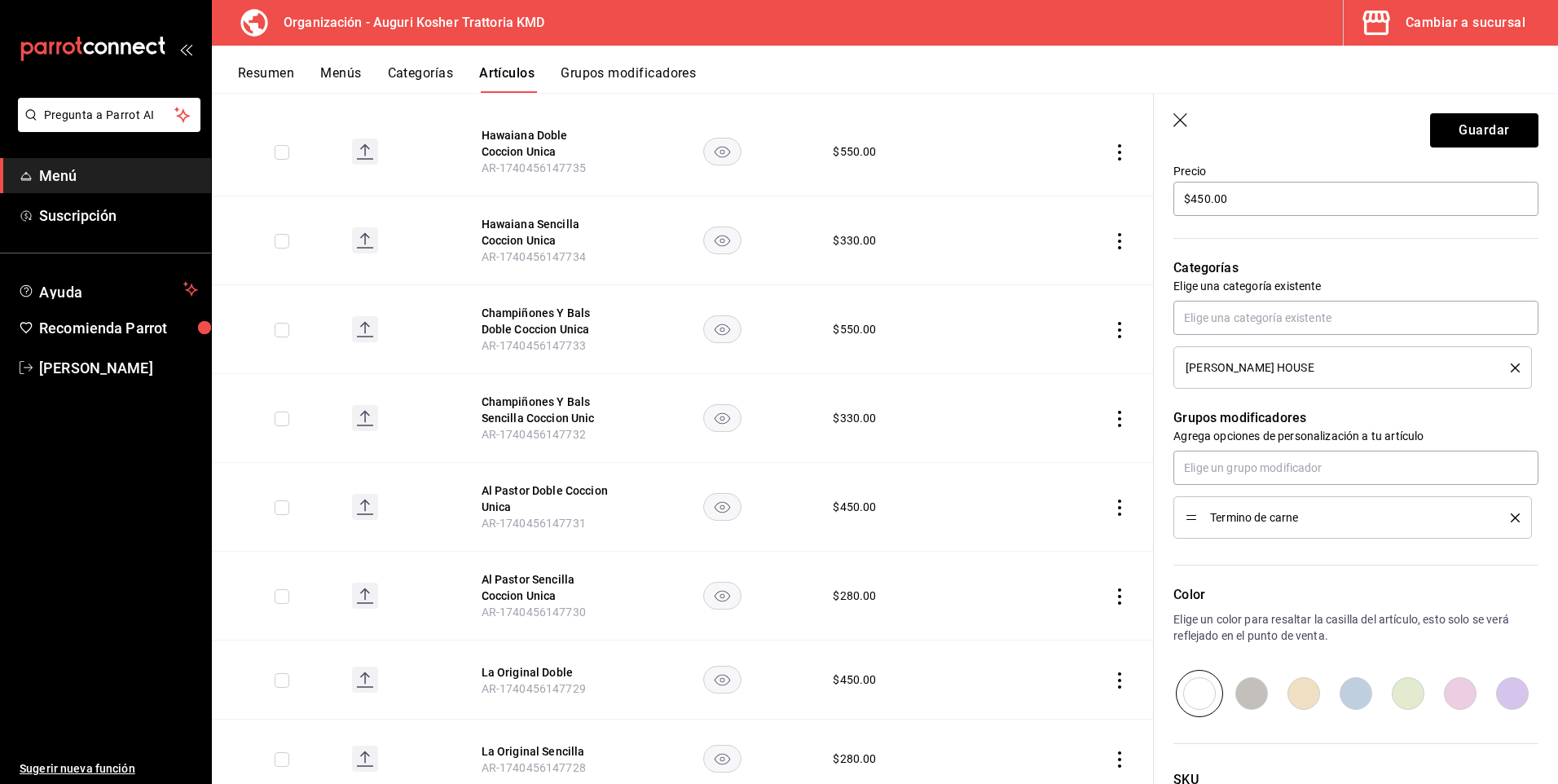
click at [1511, 520] on icon "delete" at bounding box center [1515, 518] width 9 height 9
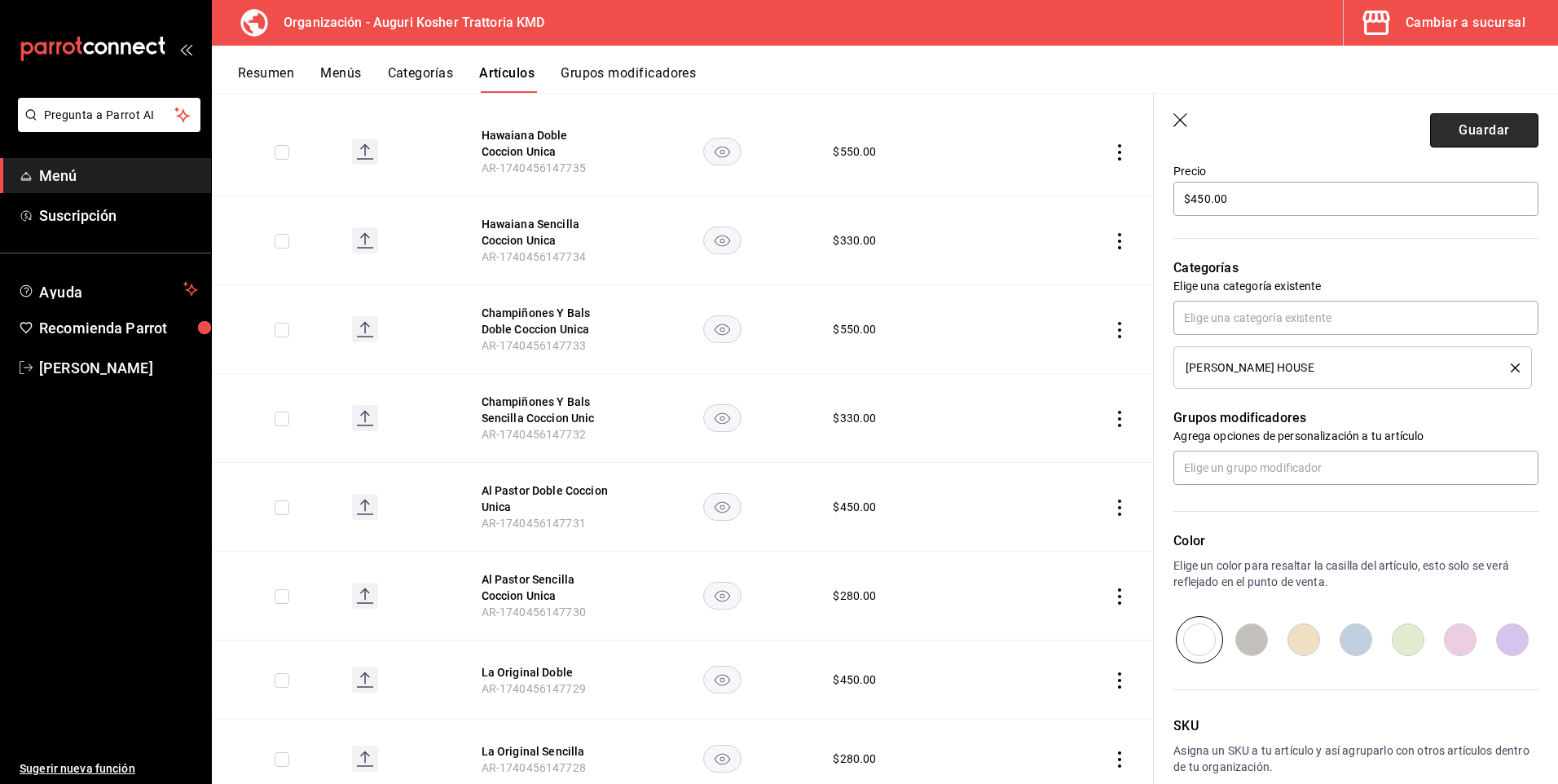
click at [1449, 126] on button "Guardar" at bounding box center [1484, 131] width 108 height 35
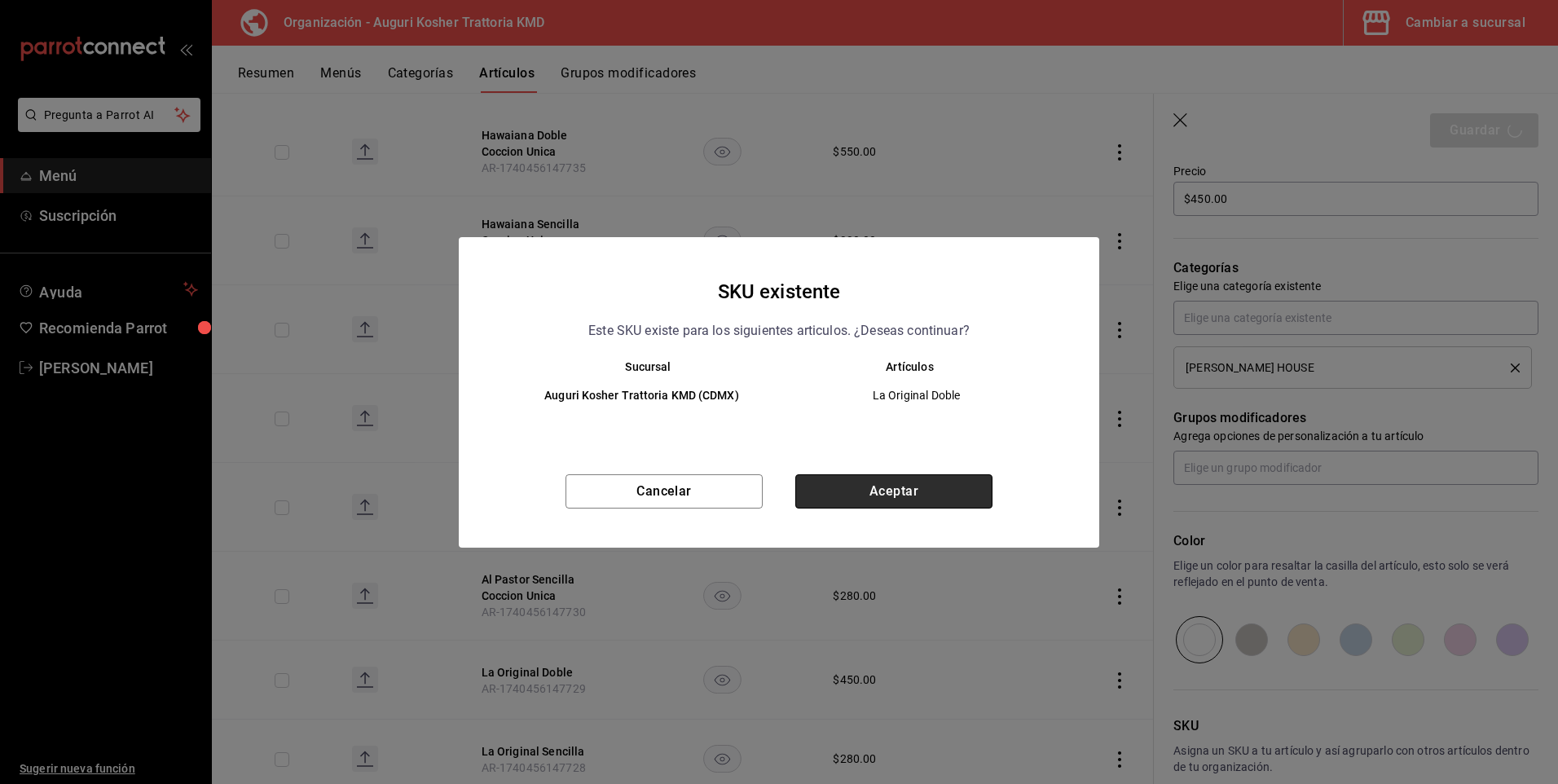
click at [872, 486] on button "Aceptar" at bounding box center [894, 491] width 197 height 35
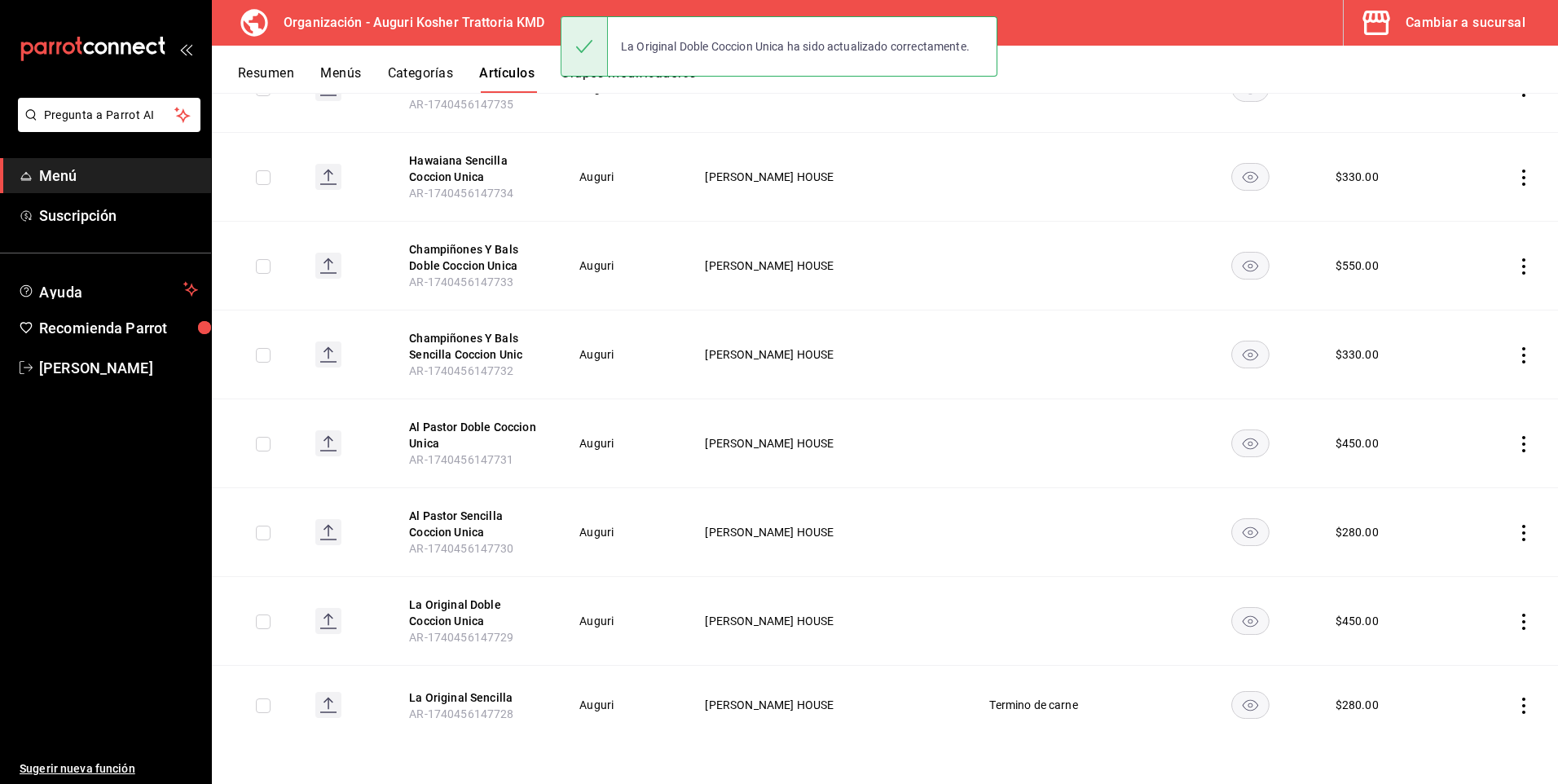
scroll to position [280, 0]
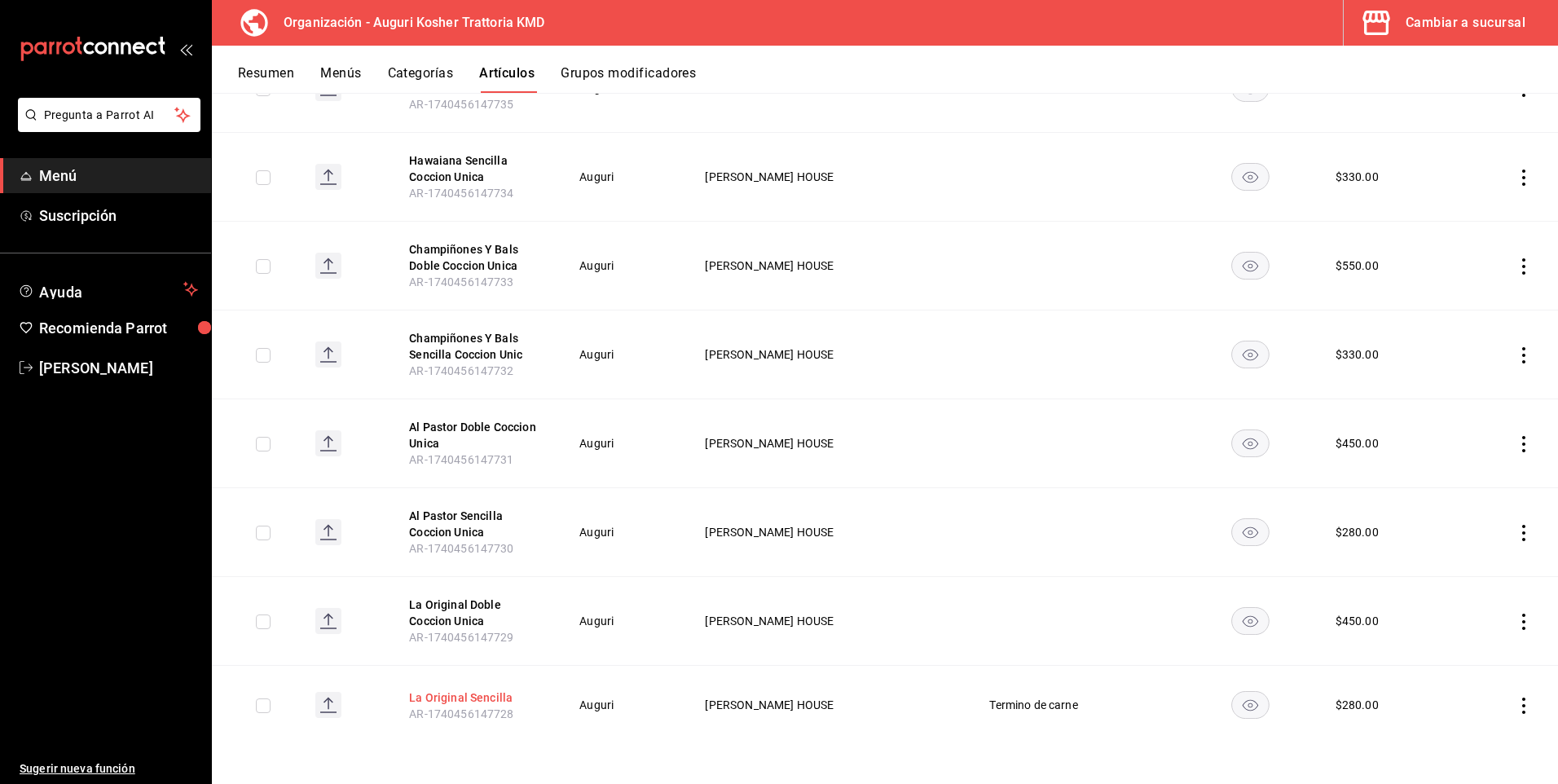
click at [472, 700] on button "La Original Sencilla" at bounding box center [474, 698] width 130 height 16
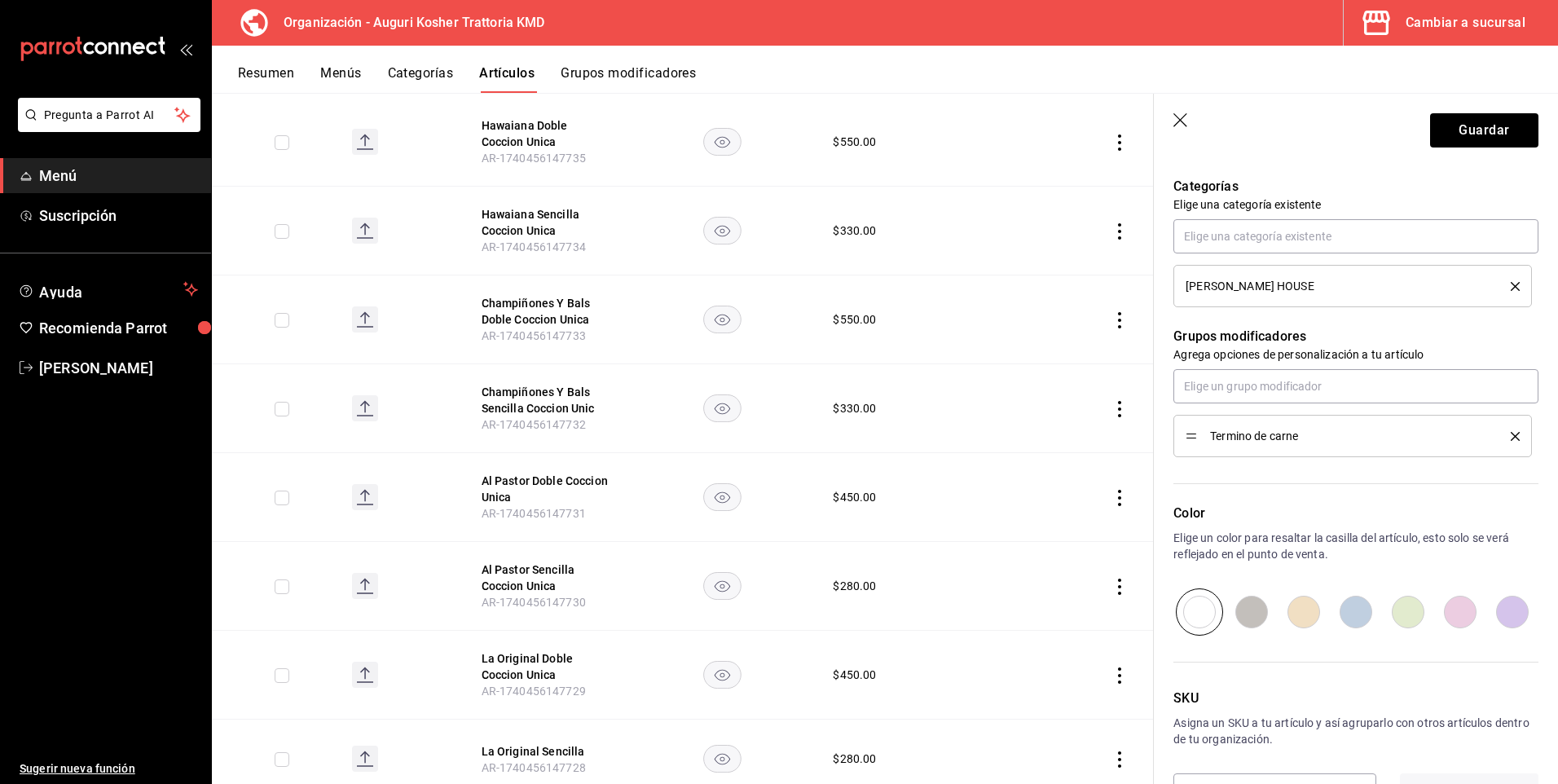
scroll to position [627, 0]
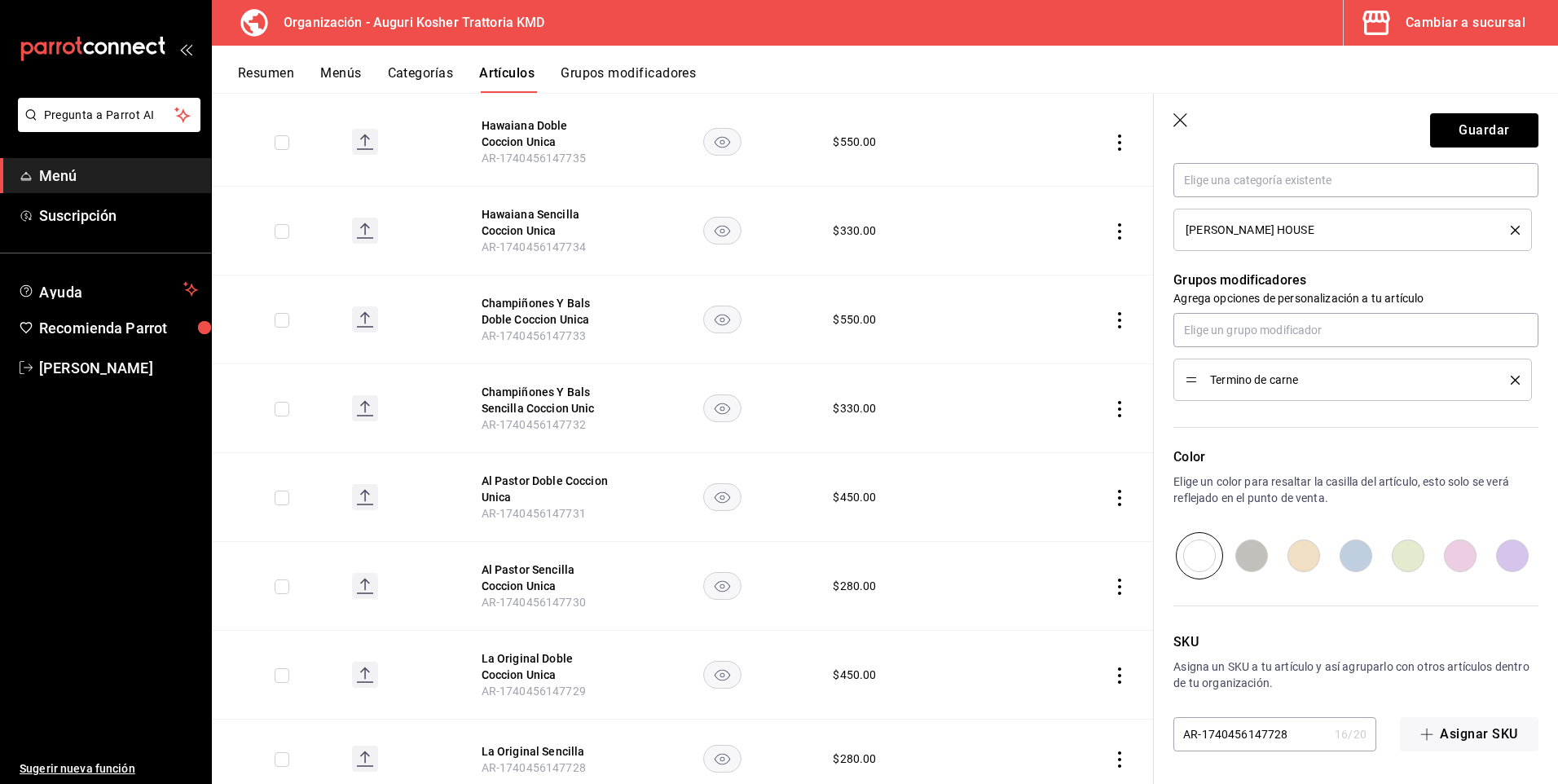
click at [1511, 382] on icon "delete" at bounding box center [1515, 380] width 9 height 9
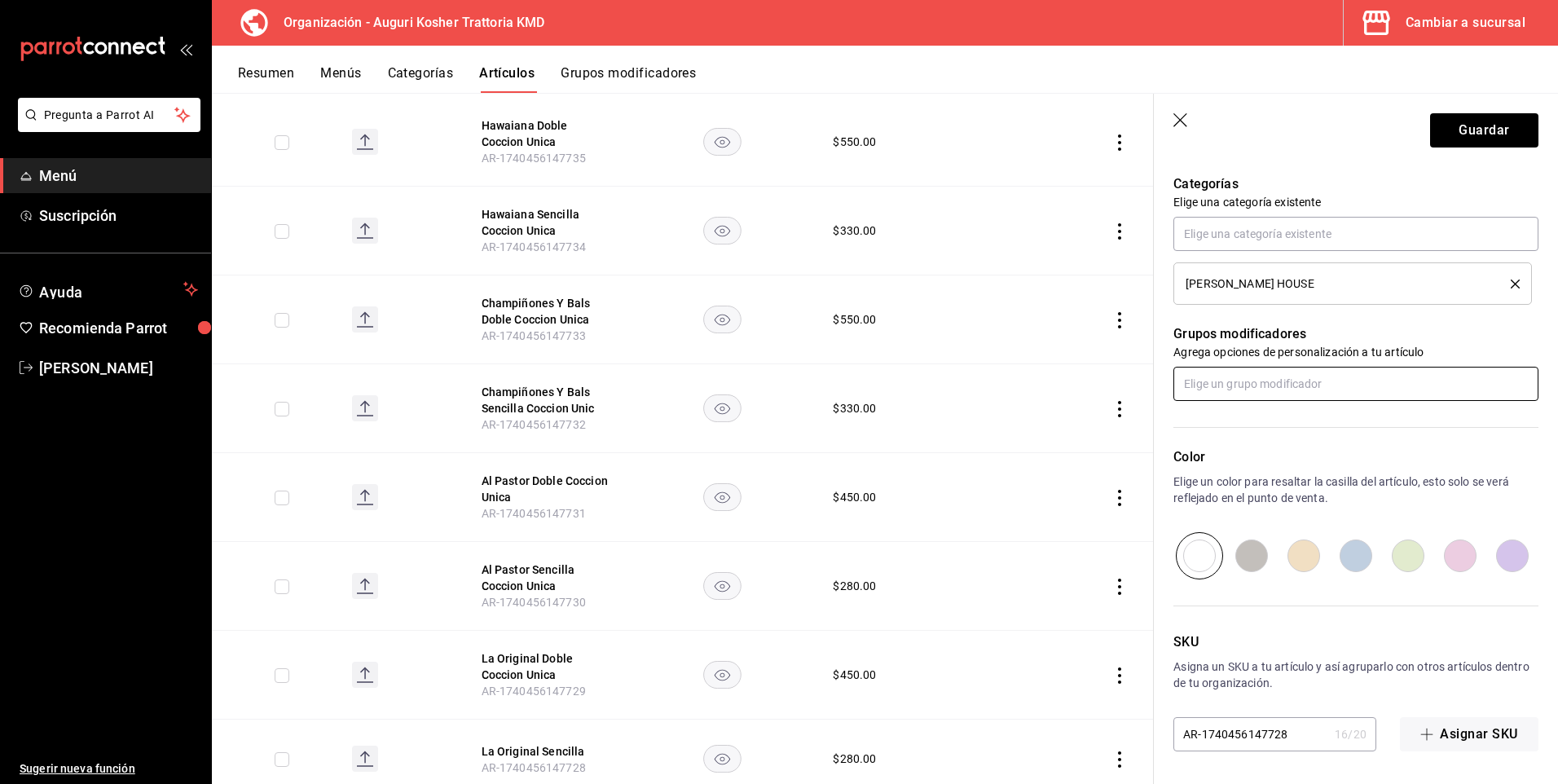
scroll to position [572, 0]
click at [1461, 129] on button "Guardar" at bounding box center [1484, 131] width 108 height 35
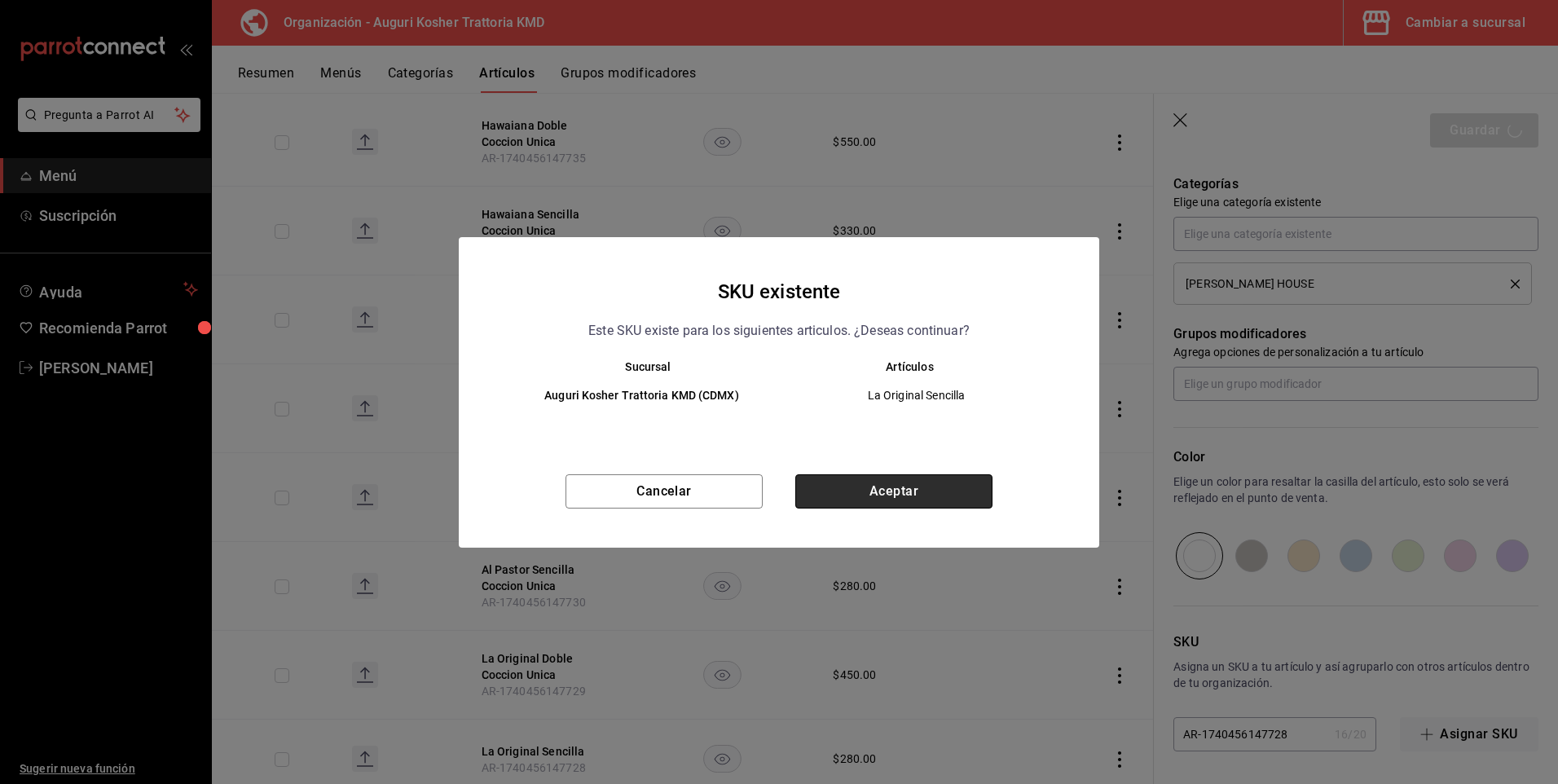
click at [885, 492] on button "Aceptar" at bounding box center [894, 491] width 197 height 35
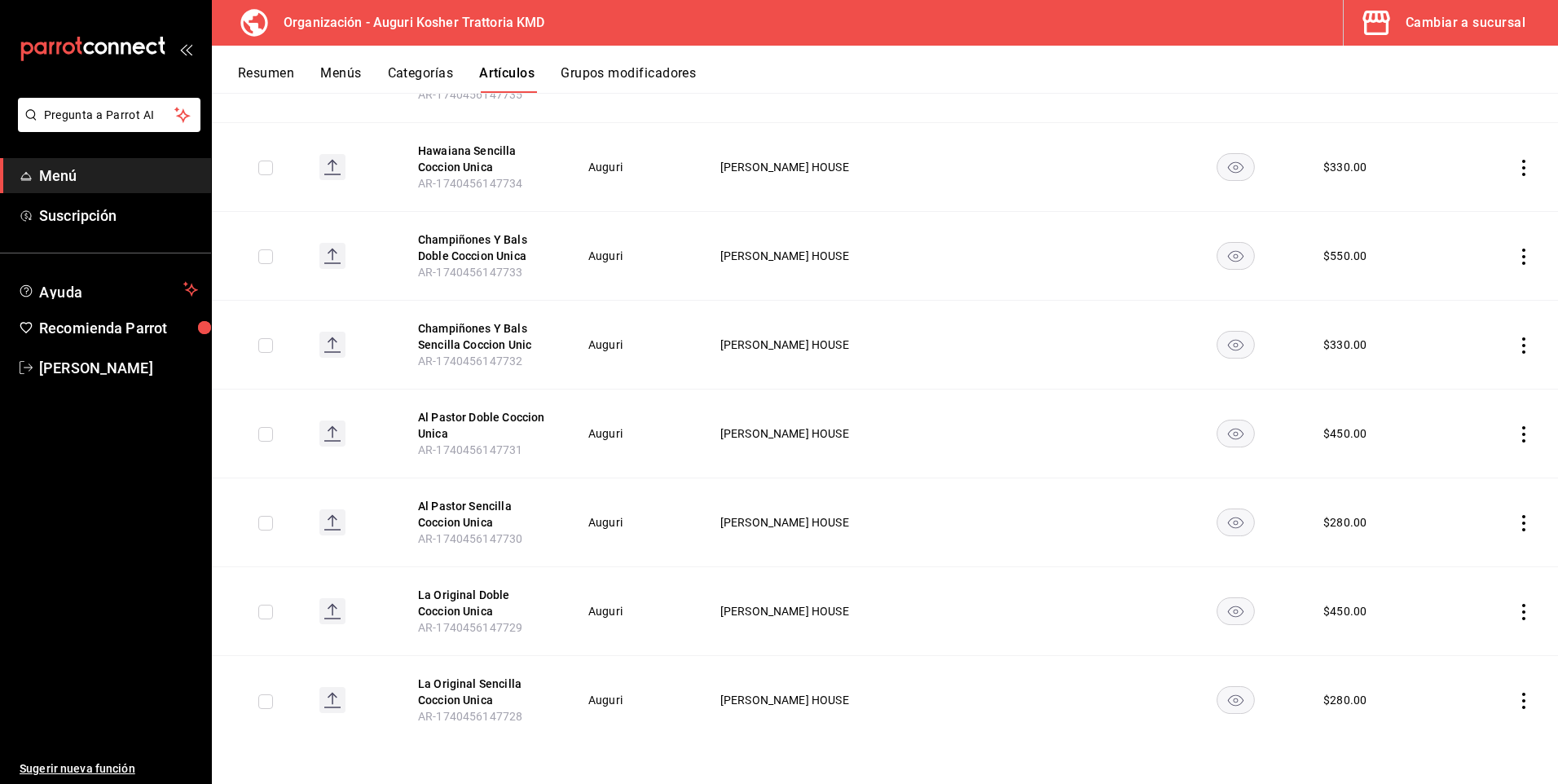
scroll to position [45, 0]
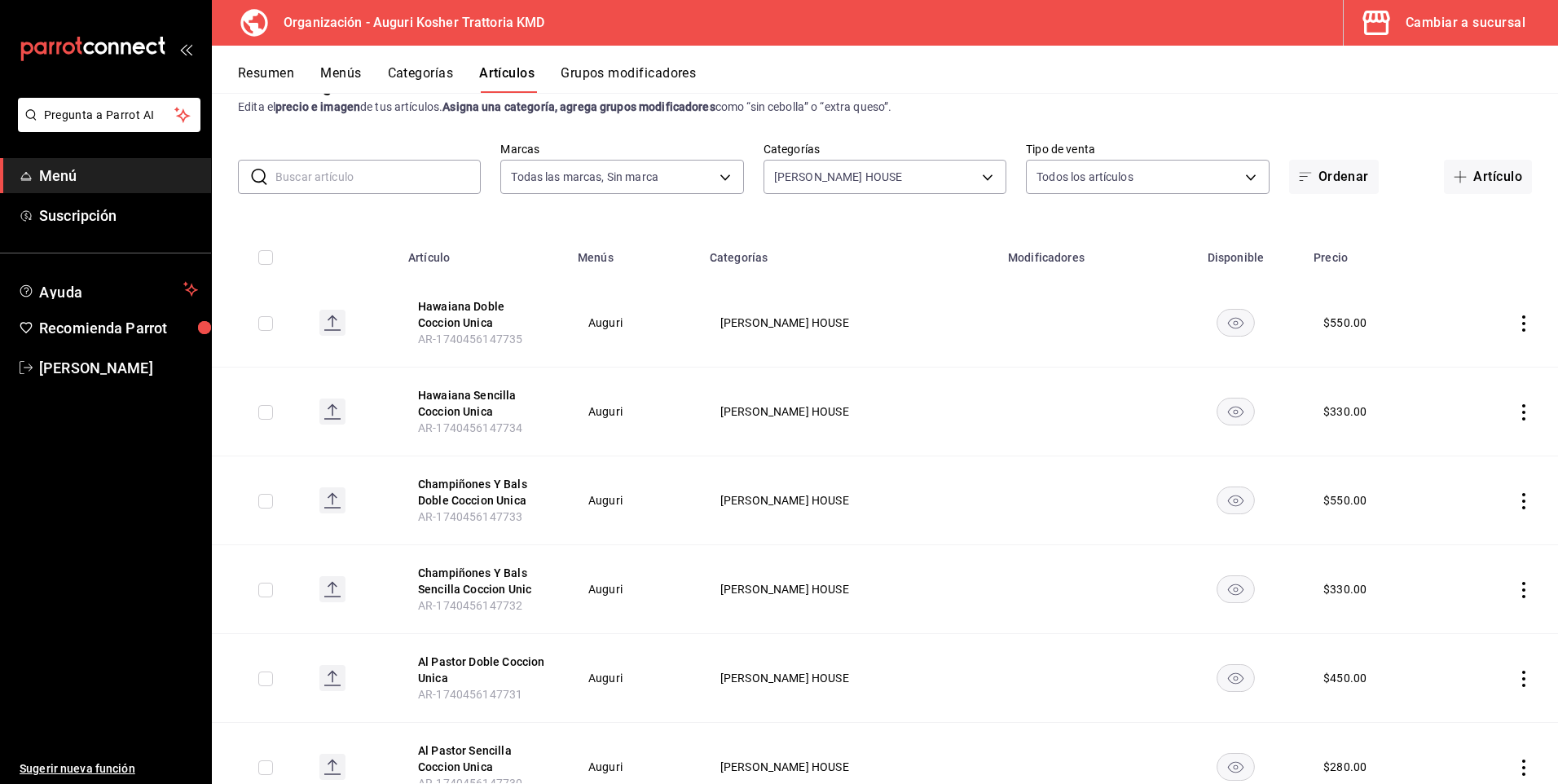
click at [340, 74] on button "Menús" at bounding box center [340, 79] width 41 height 27
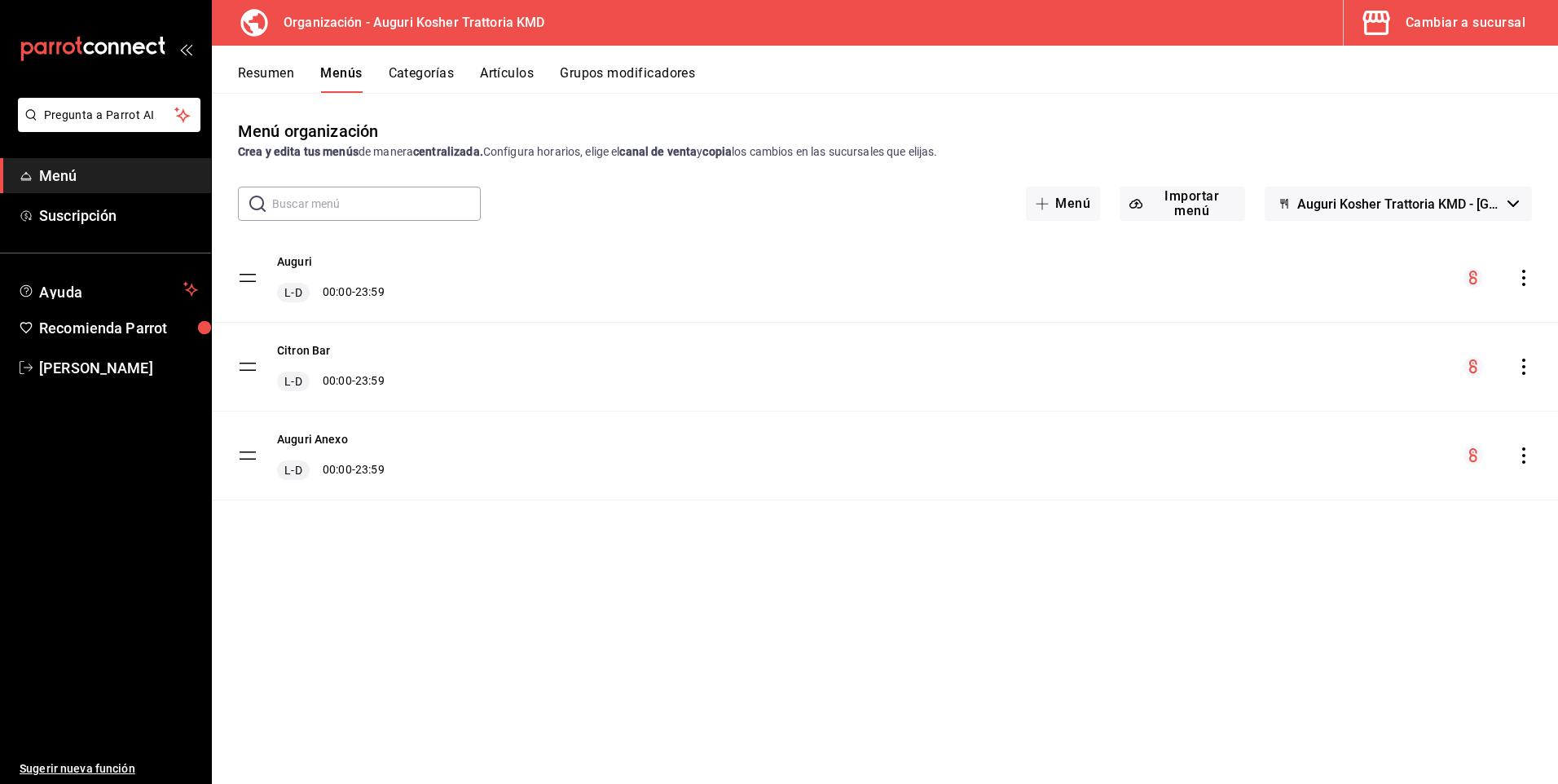
click at [1524, 278] on icon "actions" at bounding box center [1524, 278] width 4 height 16
click at [1357, 378] on span "Copiar en otra sucursal" at bounding box center [1395, 382] width 199 height 17
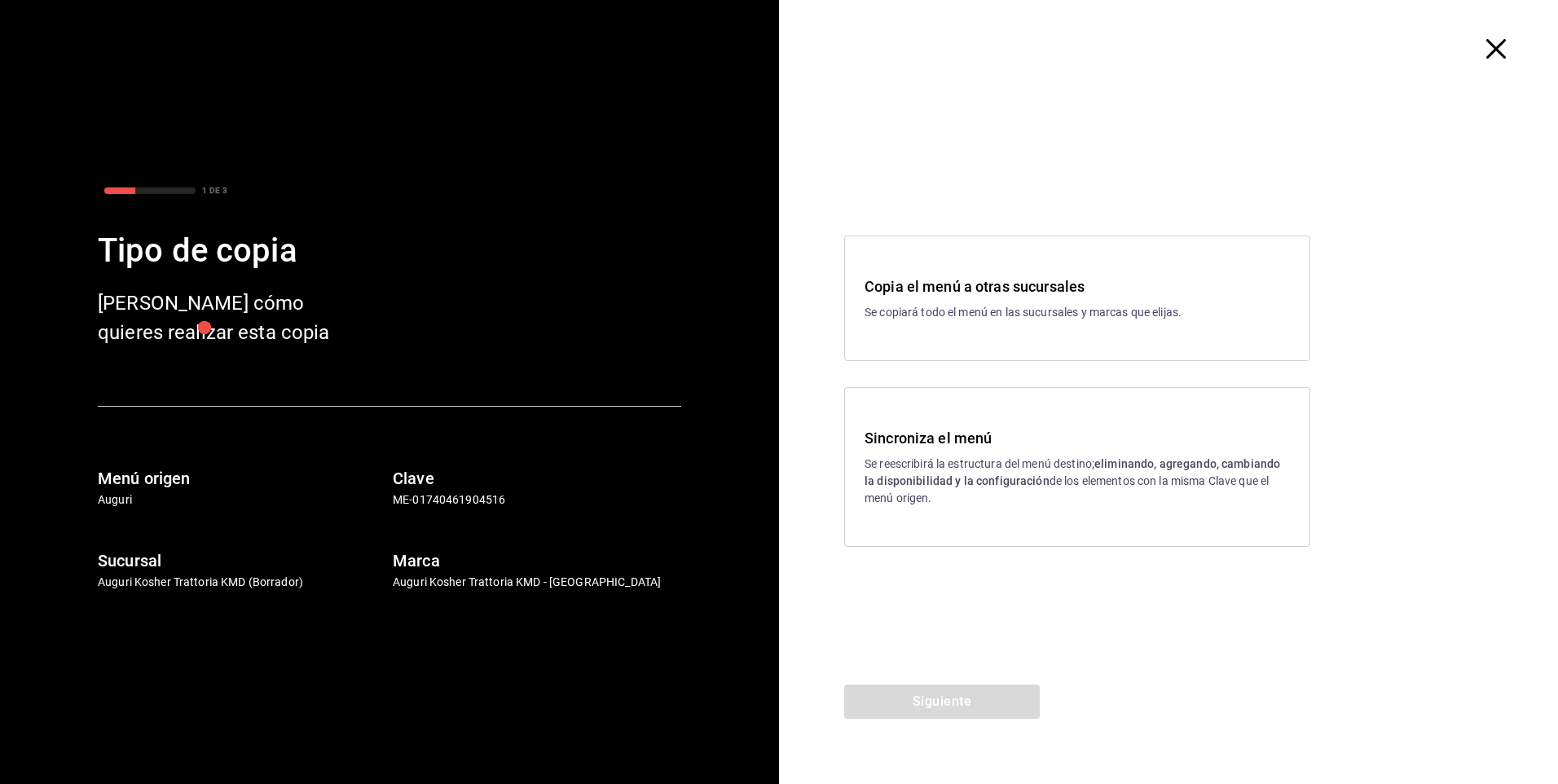
click at [976, 450] on div "Sincroniza el menú Se reescribirá la estructura del menú destino; eliminando, a…" at bounding box center [1077, 467] width 425 height 80
click at [1492, 49] on icon "button" at bounding box center [1496, 49] width 20 height 20
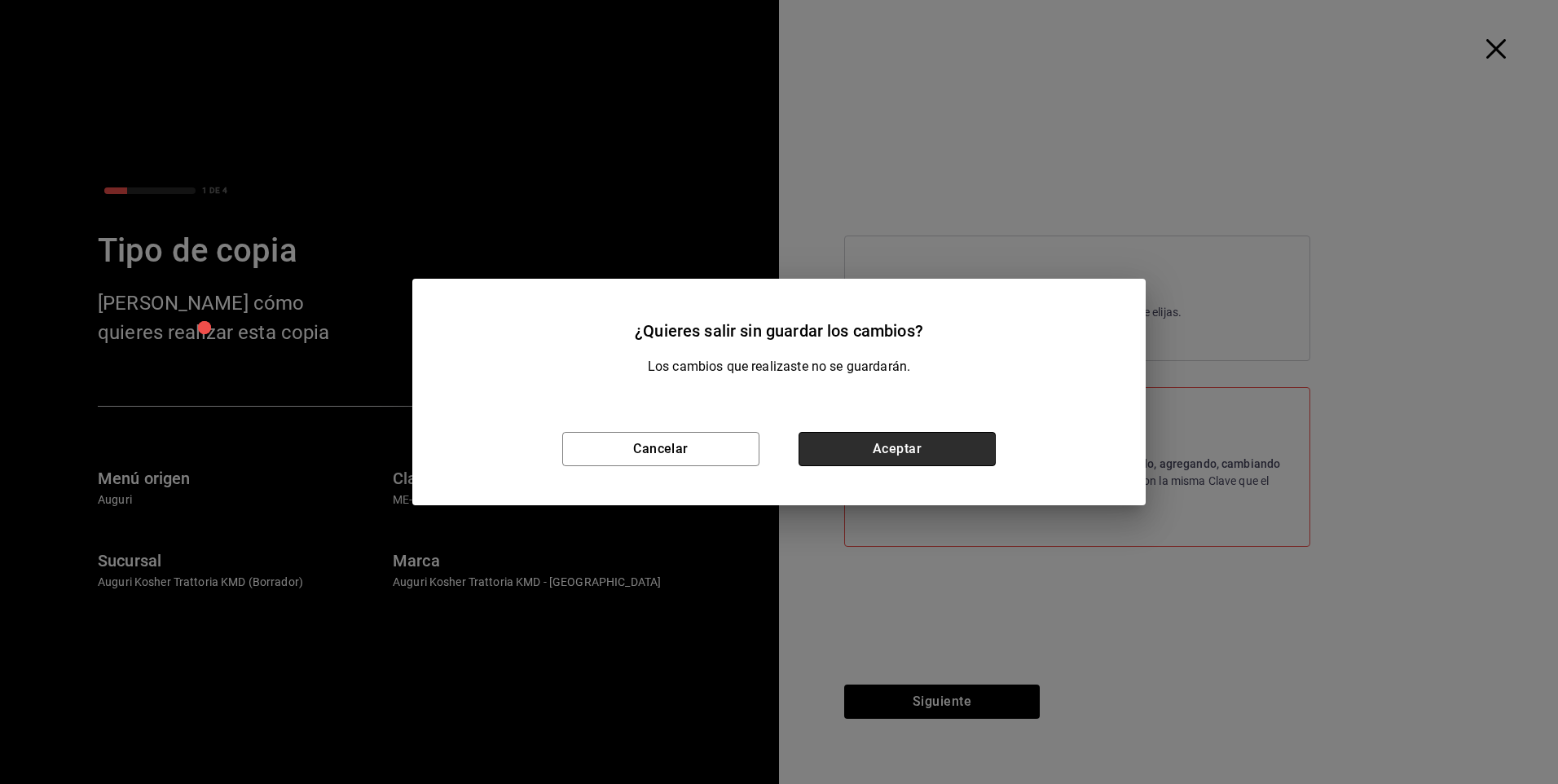
click at [840, 454] on button "Aceptar" at bounding box center [897, 449] width 197 height 35
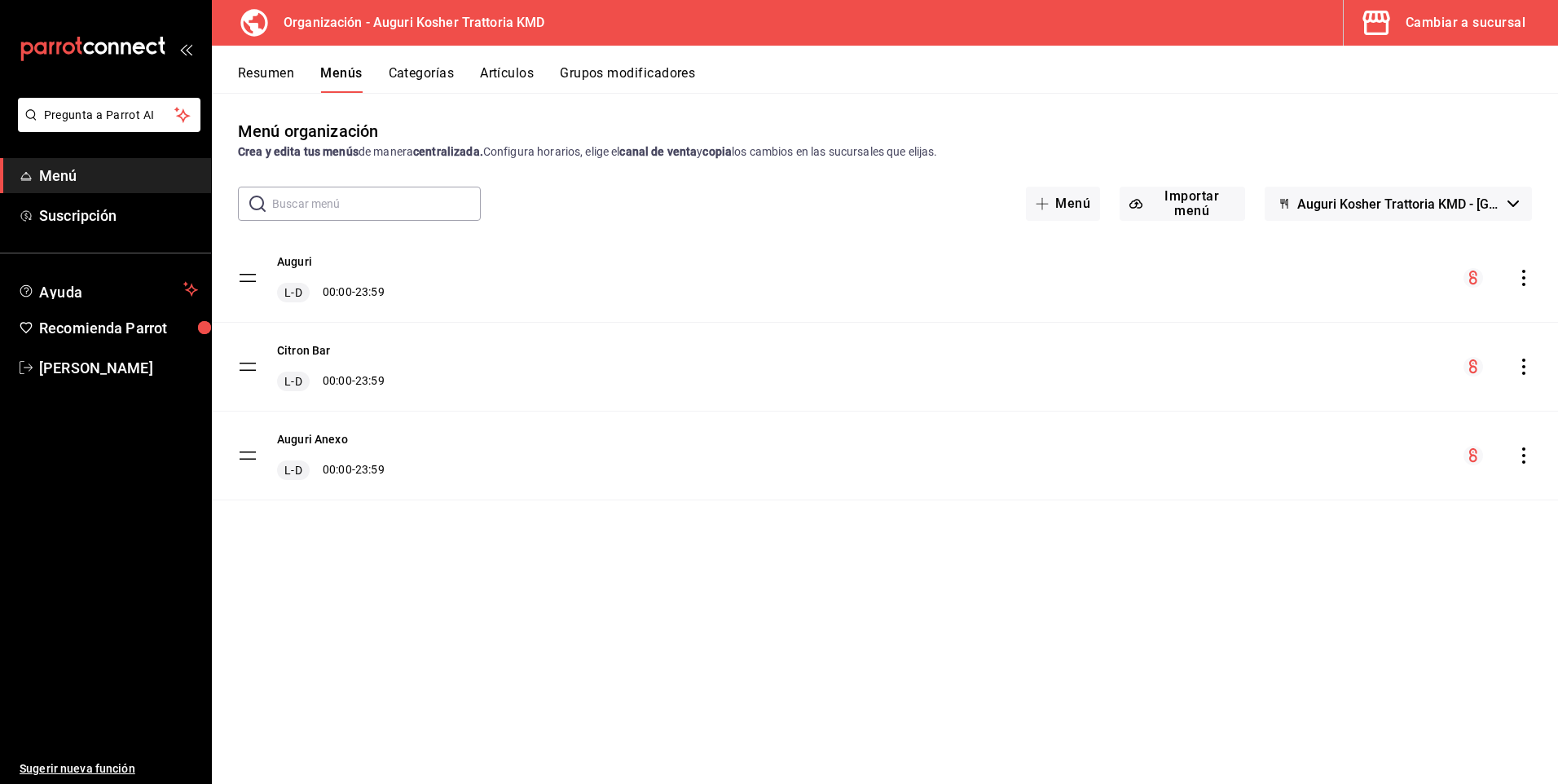
click at [1523, 276] on icon "actions" at bounding box center [1524, 278] width 16 height 16
click at [1409, 389] on span "Copiar en otra sucursal" at bounding box center [1395, 382] width 199 height 17
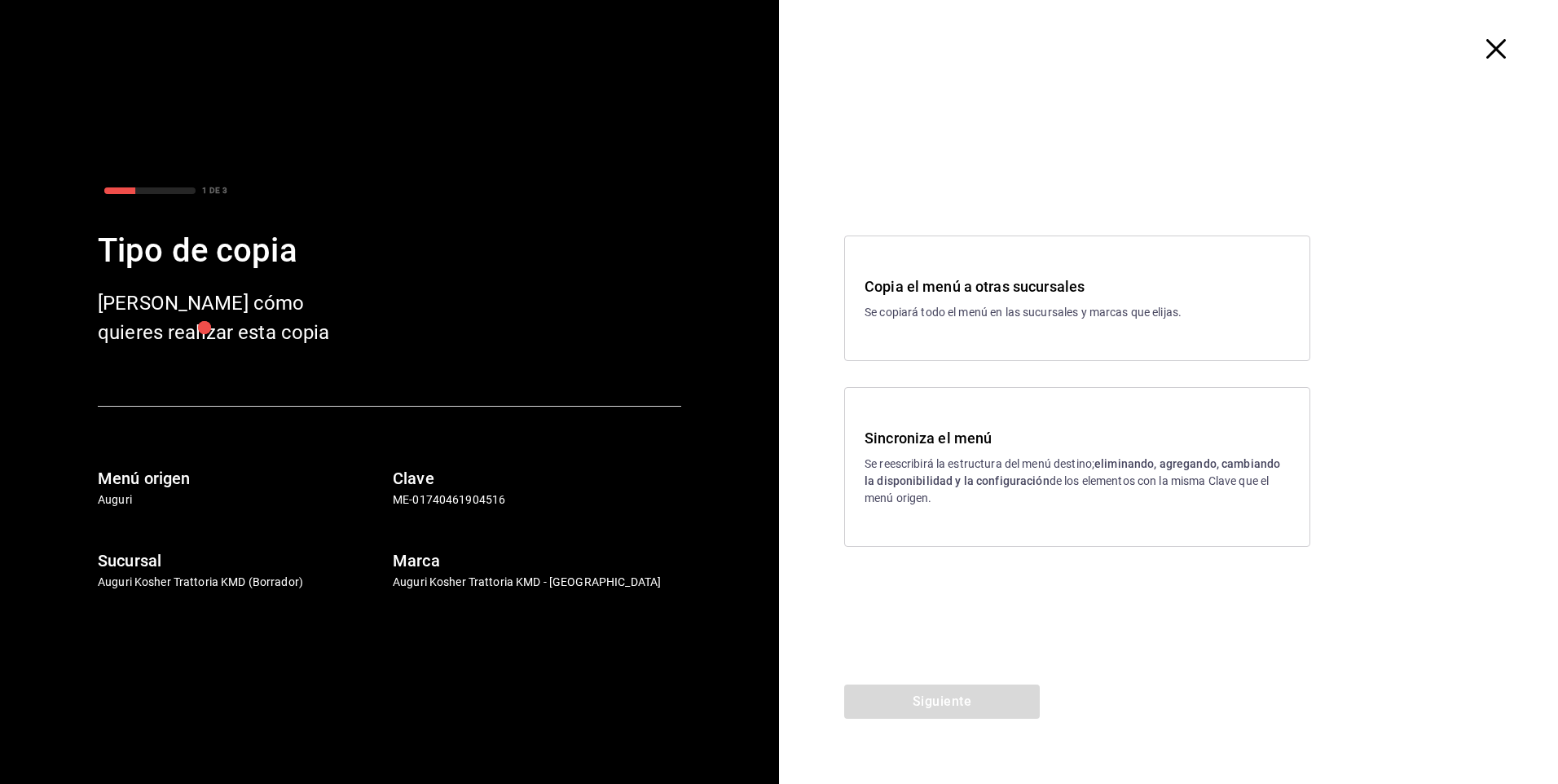
click at [934, 467] on p "Se reescribirá la estructura del menú destino; eliminando, agregando, cambiando…" at bounding box center [1077, 481] width 425 height 51
click at [919, 698] on button "Siguiente" at bounding box center [942, 701] width 195 height 35
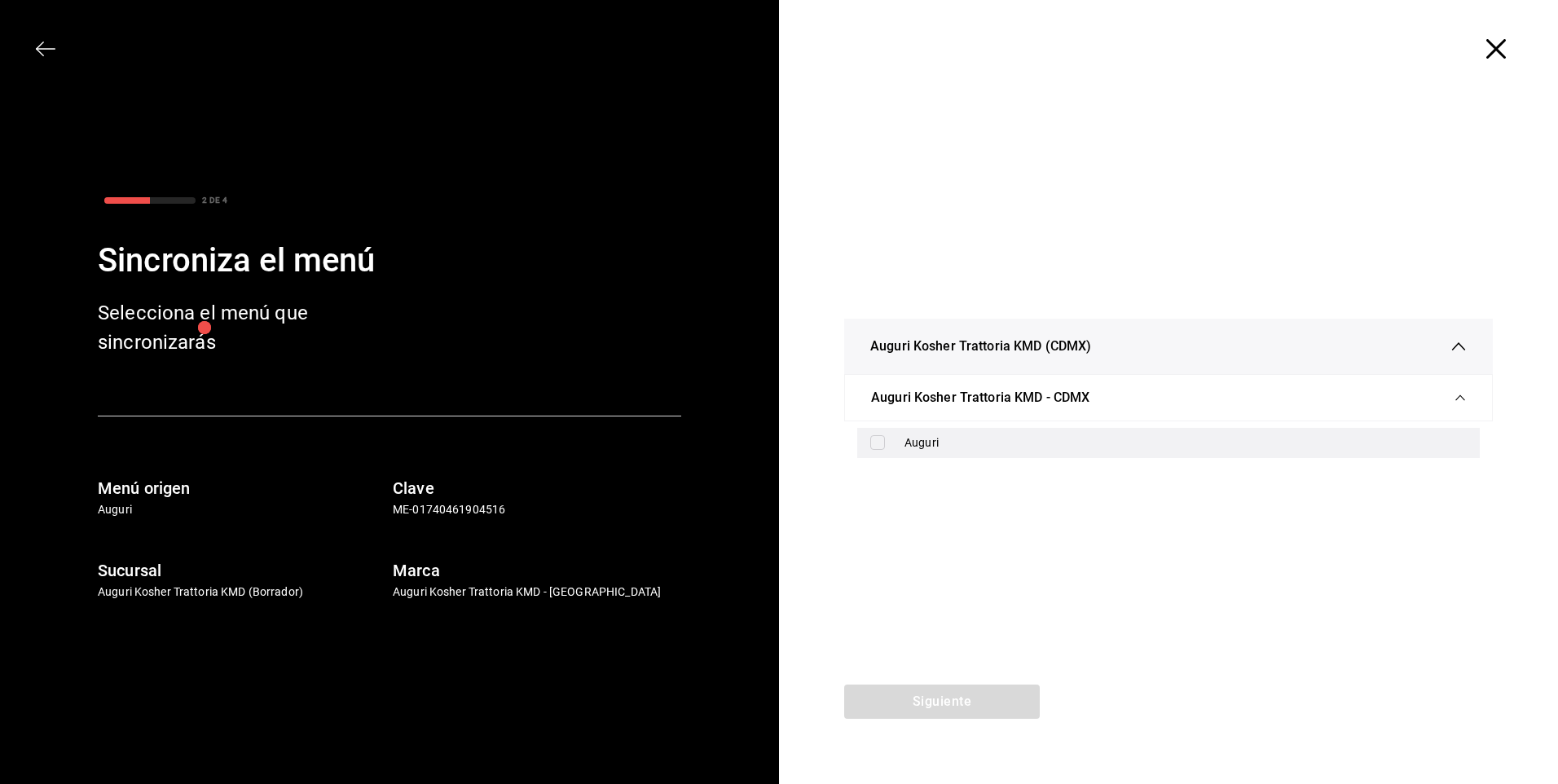
click at [878, 440] on input "checkbox" at bounding box center [878, 442] width 15 height 15
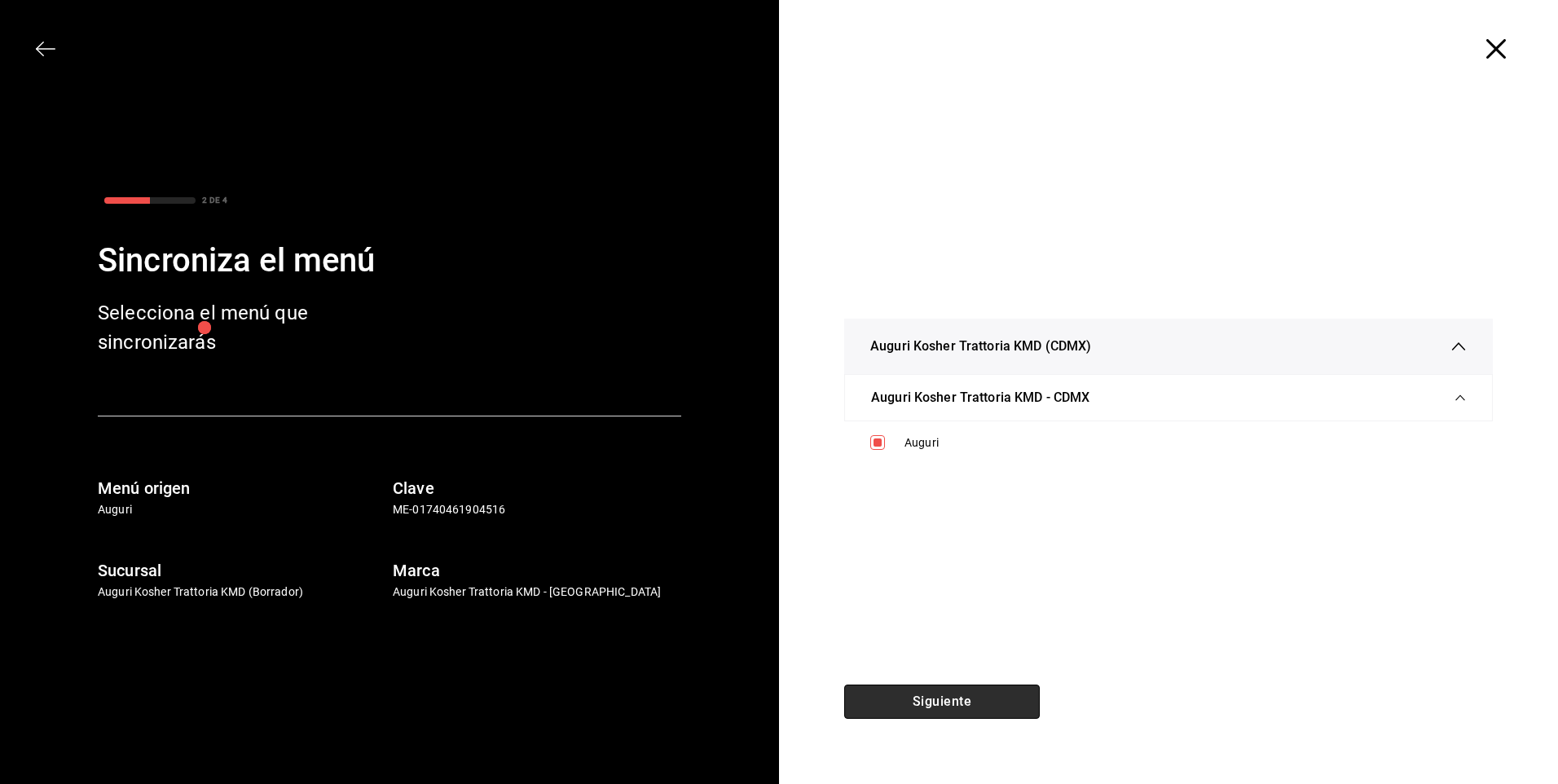
click at [943, 697] on button "Siguiente" at bounding box center [942, 701] width 195 height 35
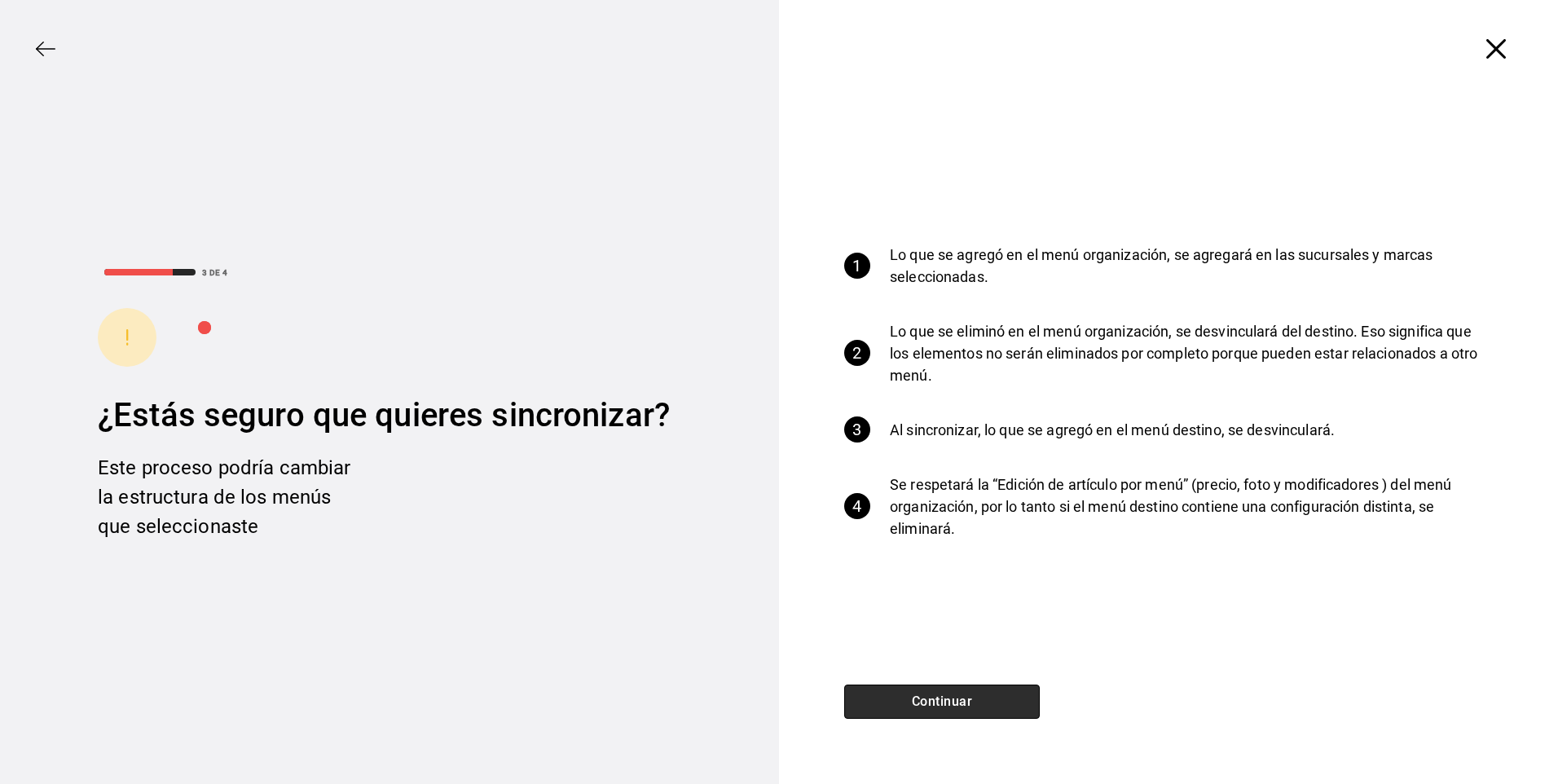
click at [941, 695] on button "Continuar" at bounding box center [942, 701] width 195 height 35
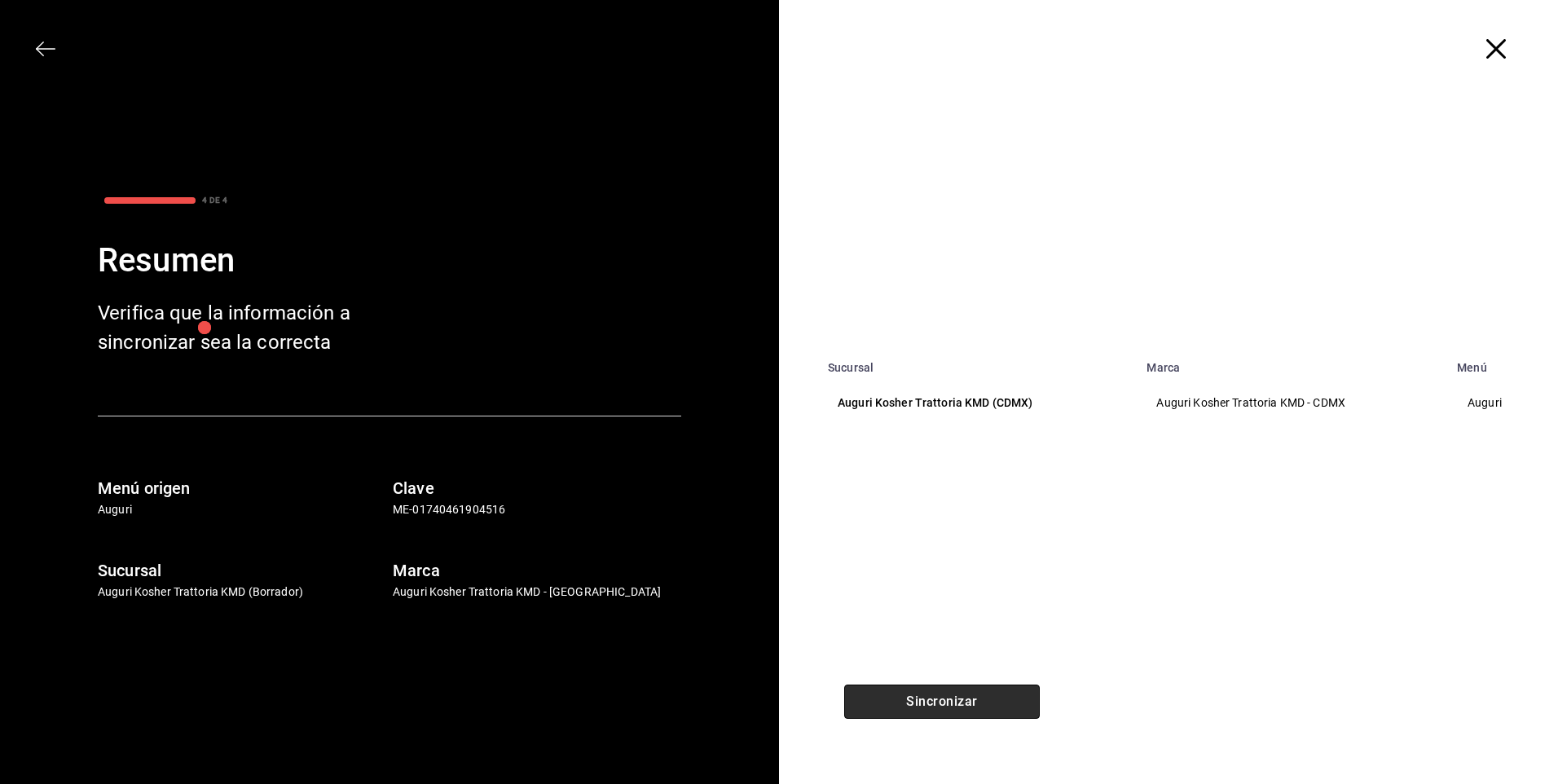
click at [934, 700] on button "Sincronizar" at bounding box center [942, 701] width 195 height 35
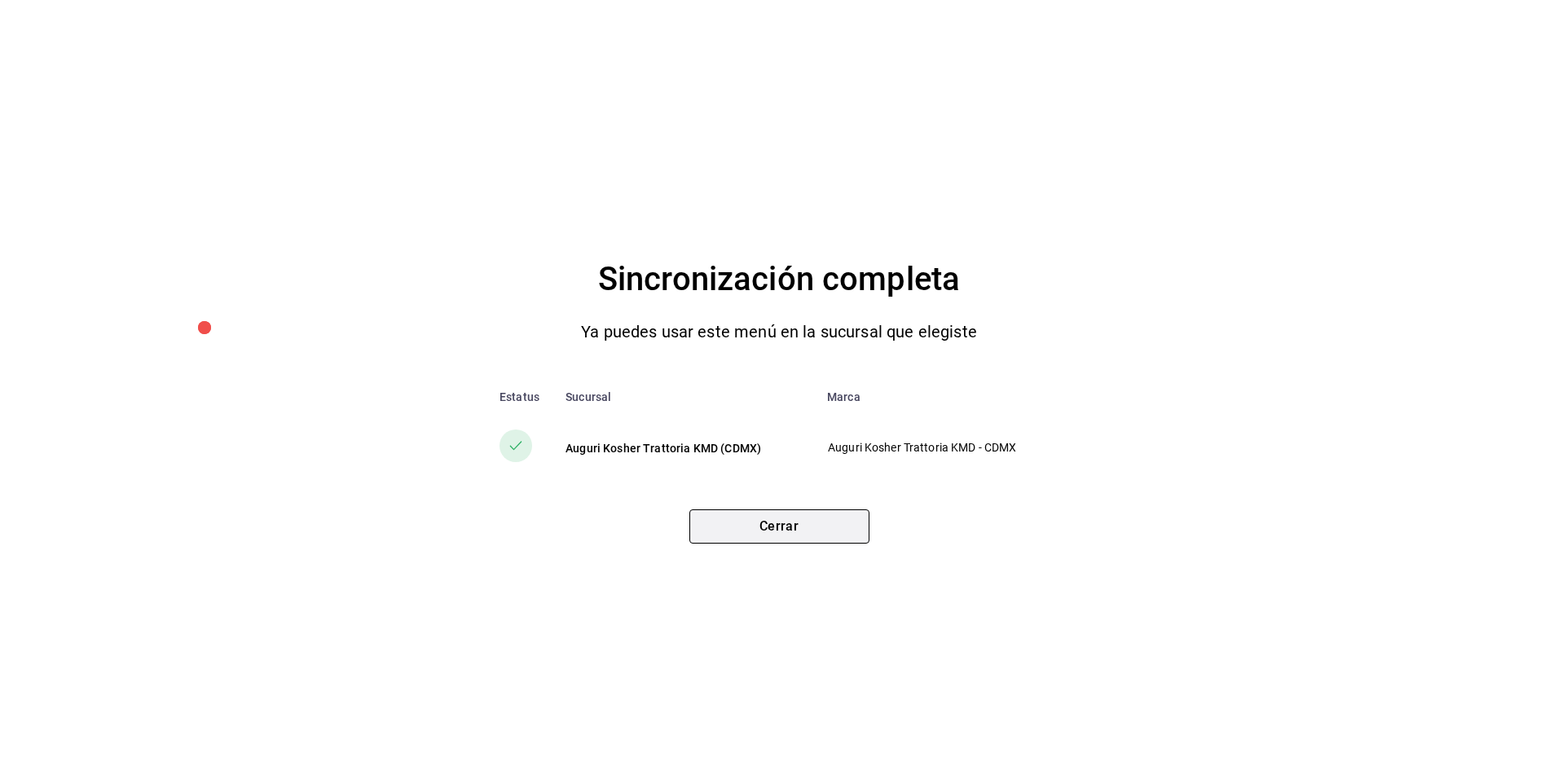
click at [783, 524] on button "Cerrar" at bounding box center [780, 526] width 180 height 35
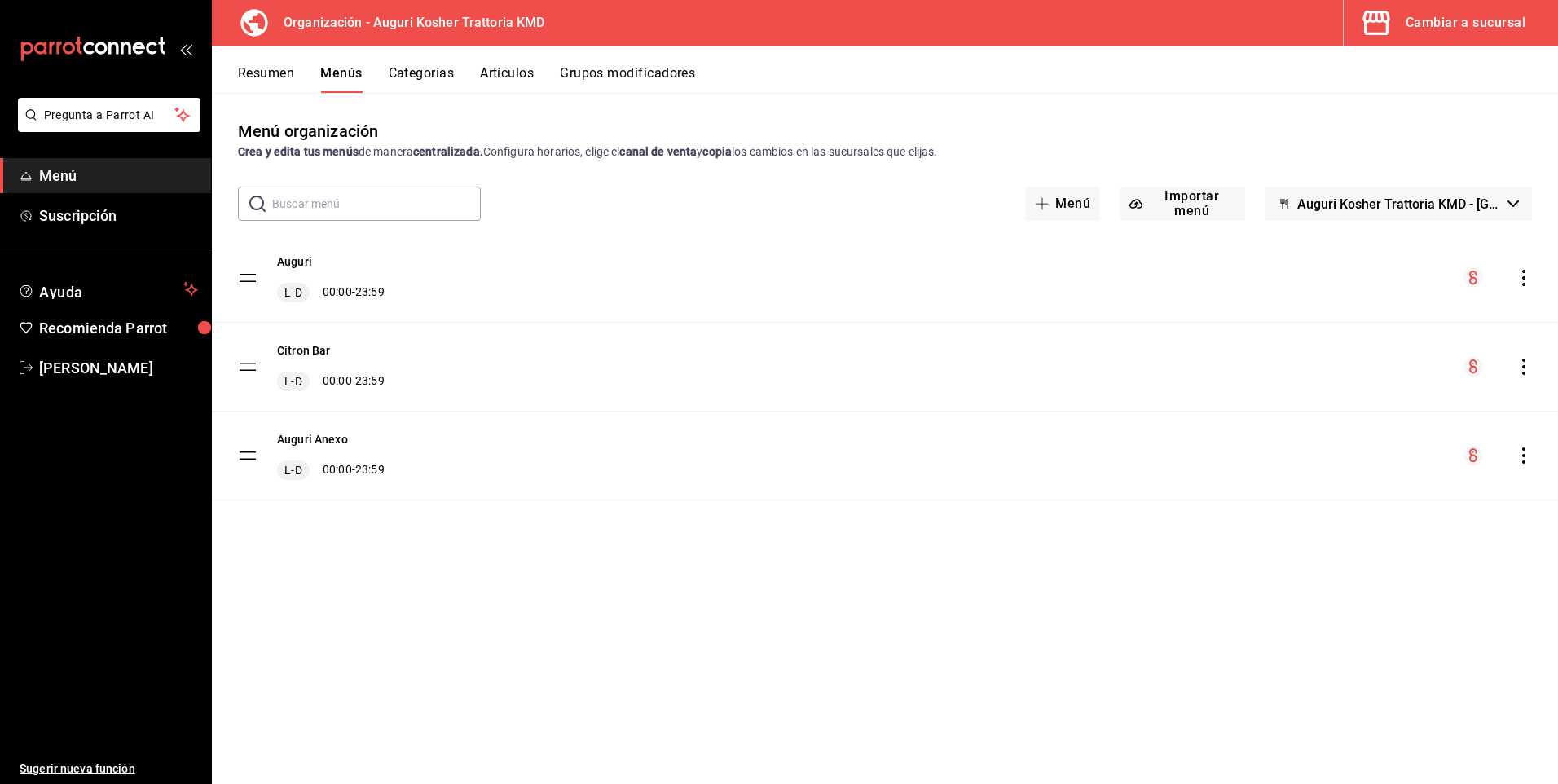
click at [503, 74] on button "Artículos" at bounding box center [506, 79] width 54 height 27
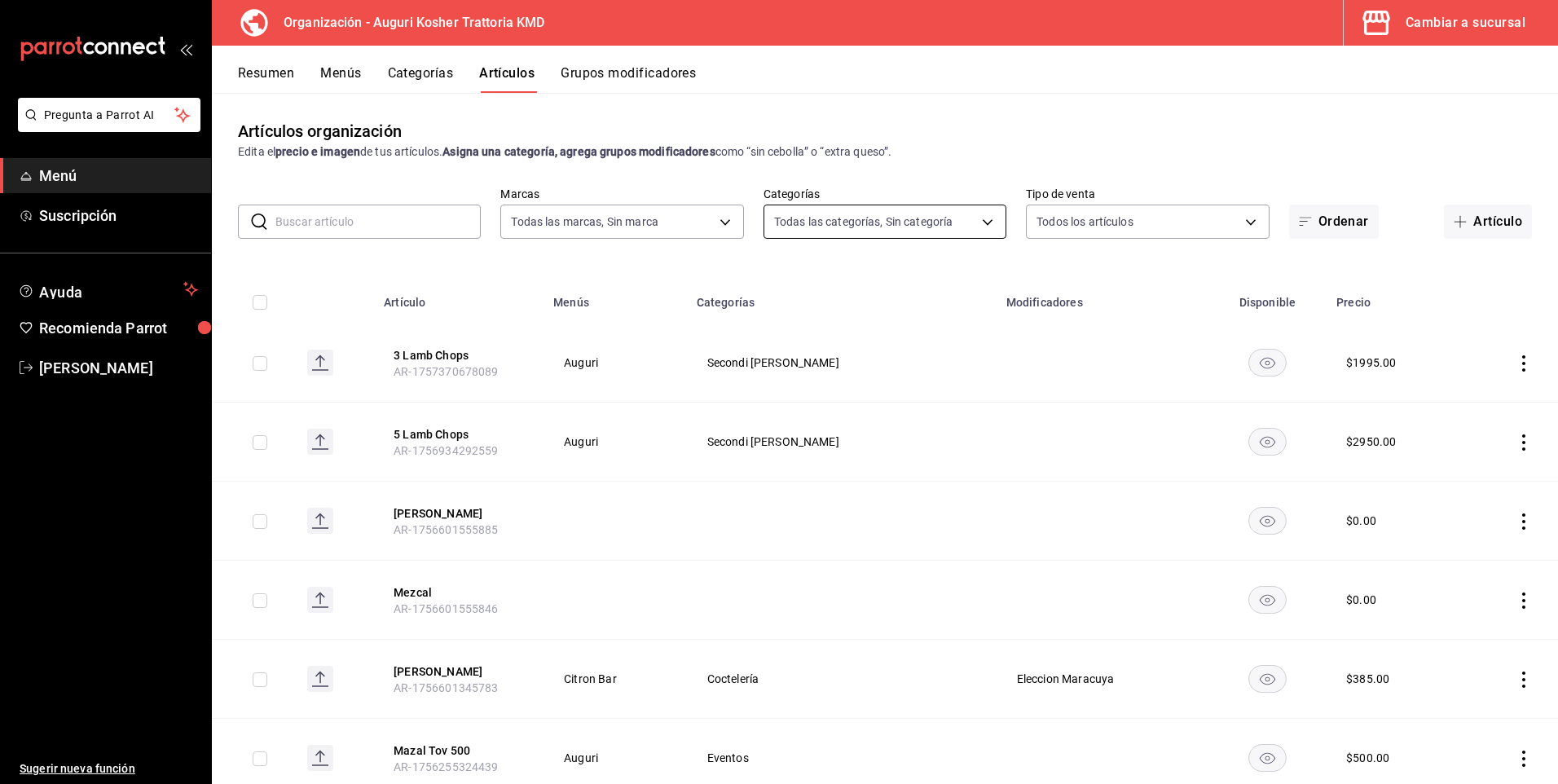
click at [984, 220] on body "Pregunta a Parrot AI Menú Suscripción Ayuda Recomienda Parrot Arnol Quintero Su…" at bounding box center [779, 392] width 1558 height 784
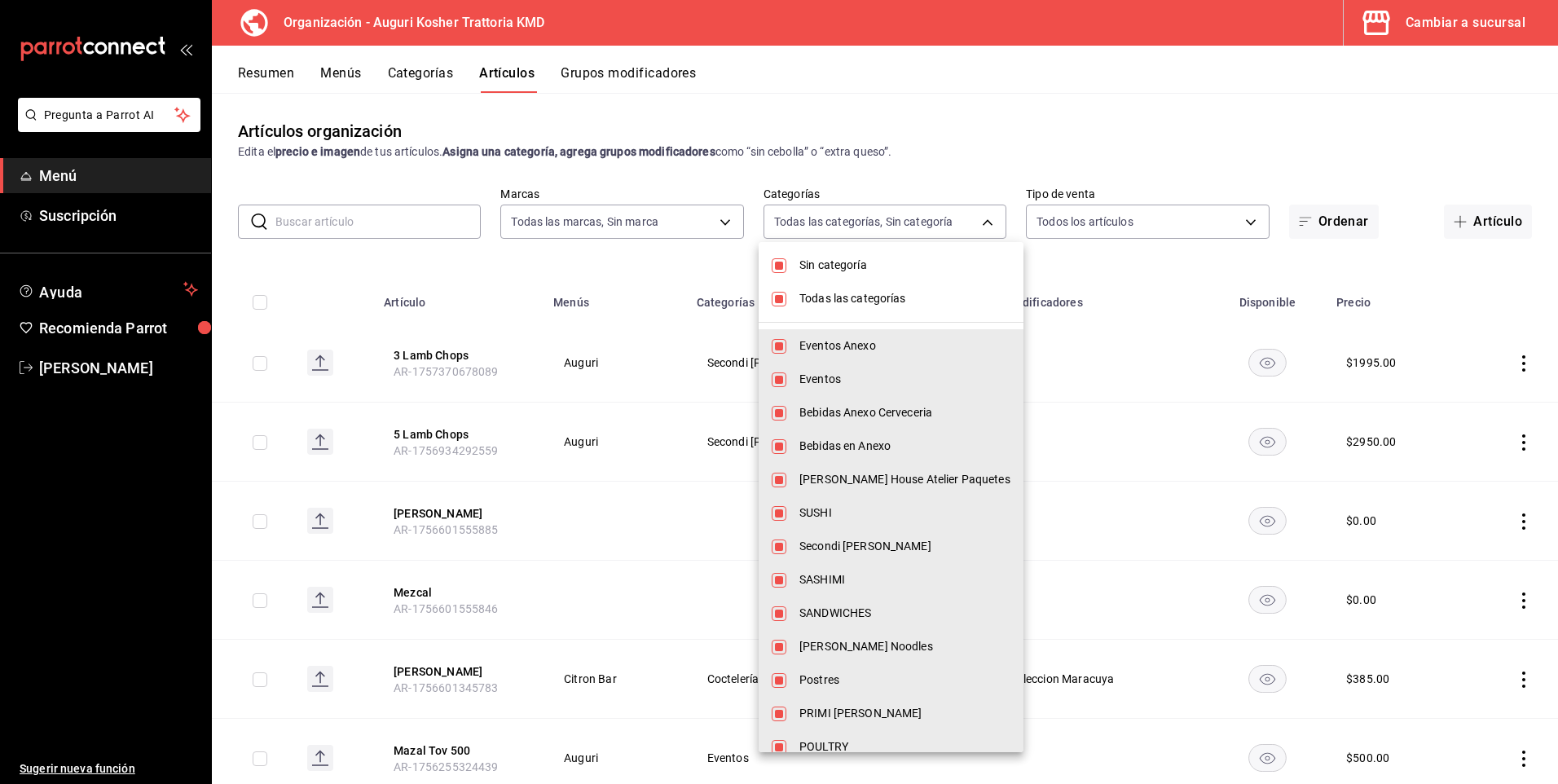
click at [785, 264] on input "checkbox" at bounding box center [779, 265] width 15 height 15
click at [784, 298] on input "checkbox" at bounding box center [779, 299] width 15 height 15
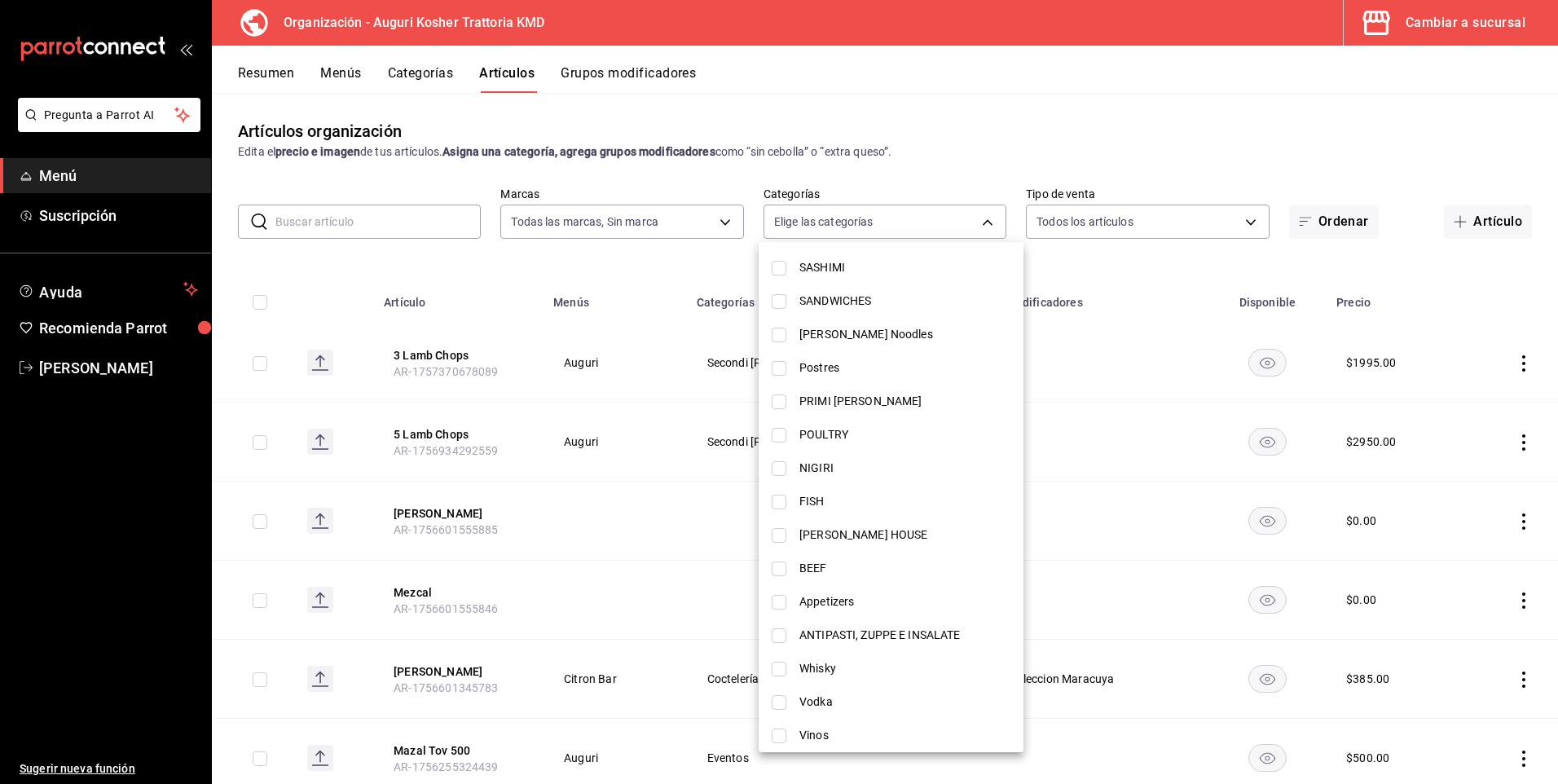
scroll to position [310, 0]
click at [779, 505] on input "checkbox" at bounding box center [779, 504] width 15 height 15
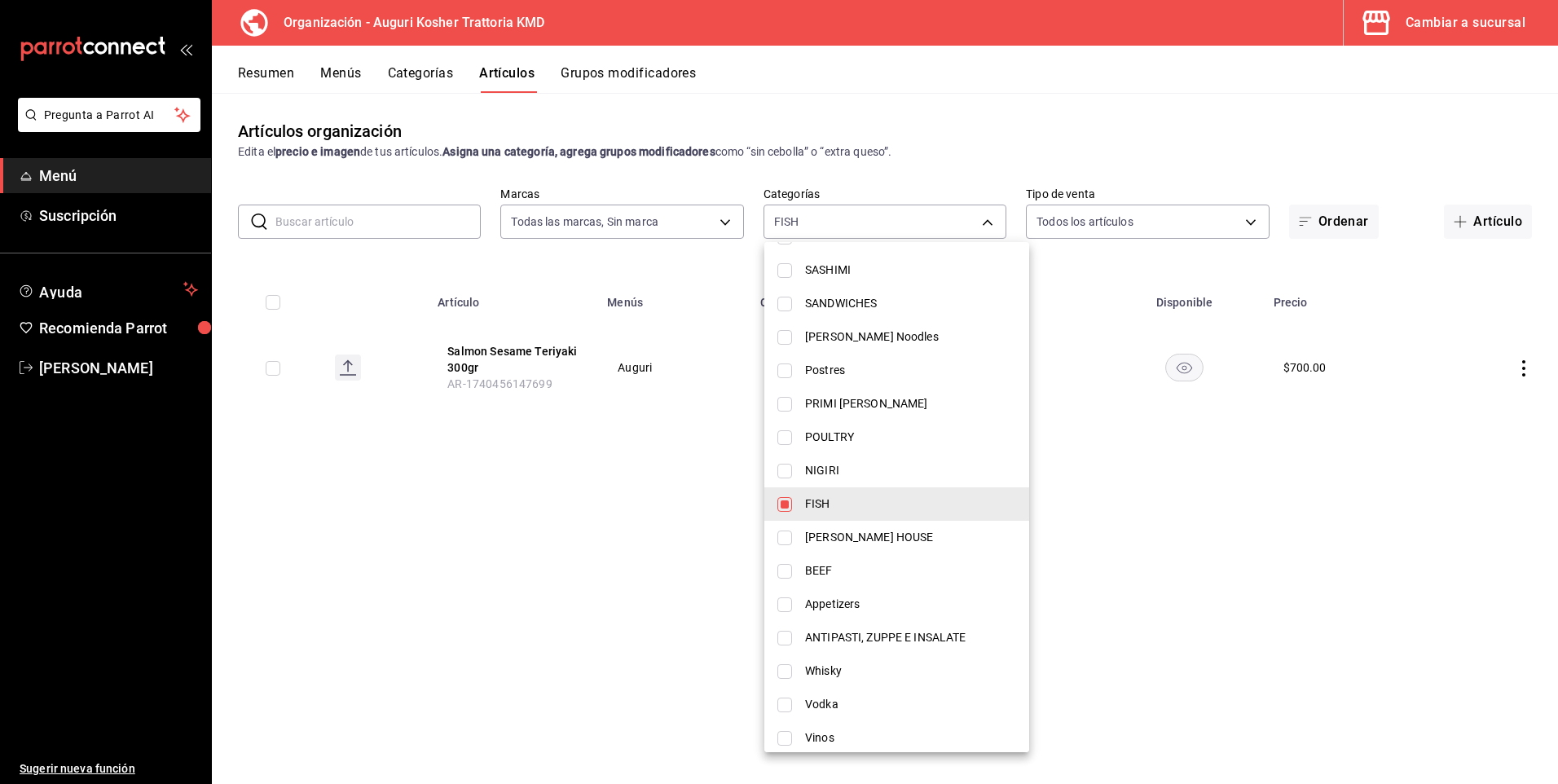
click at [1157, 489] on div at bounding box center [779, 392] width 1558 height 784
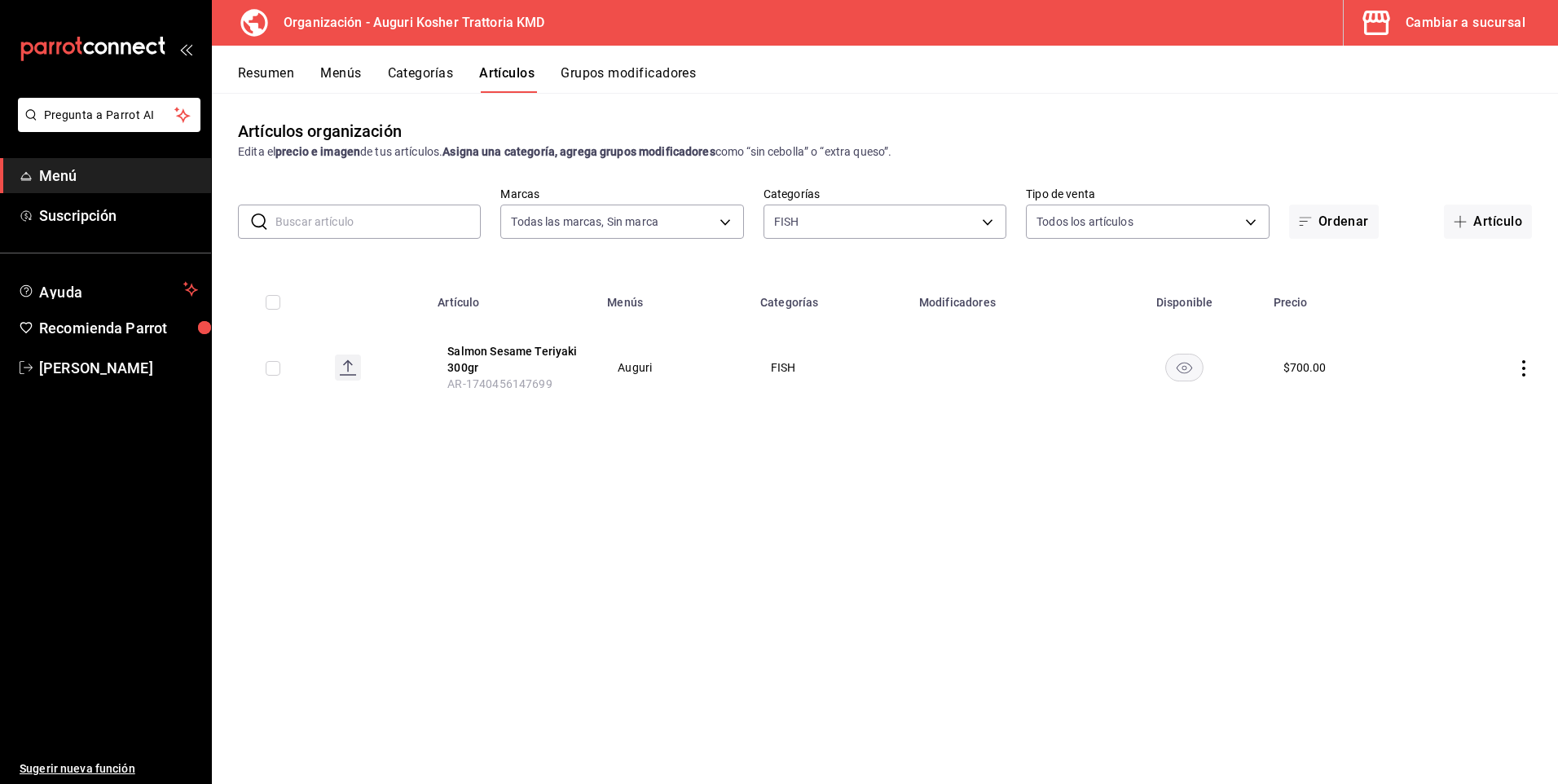
click at [625, 74] on button "Grupos modificadores" at bounding box center [628, 79] width 135 height 27
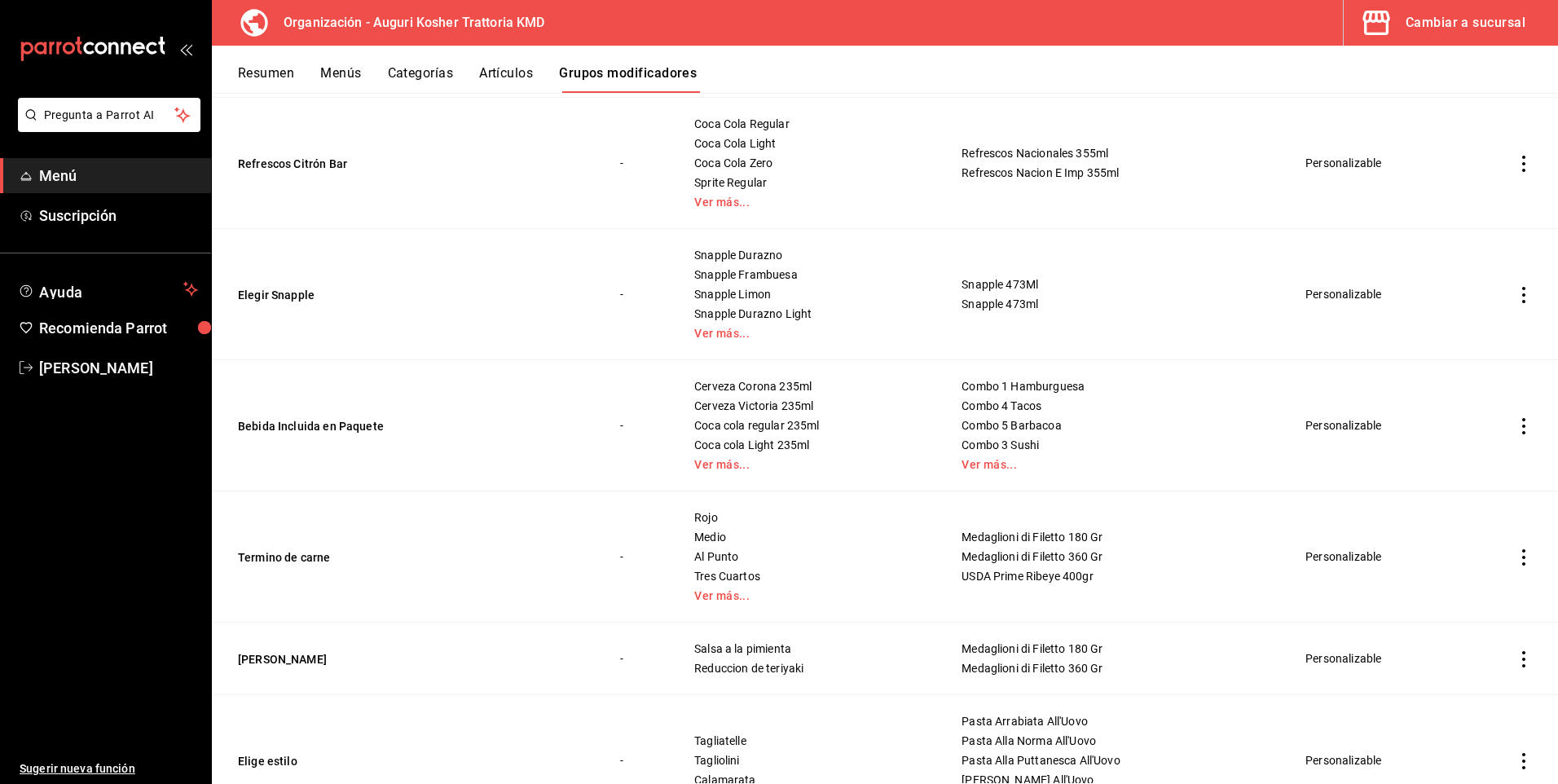
scroll to position [789, 0]
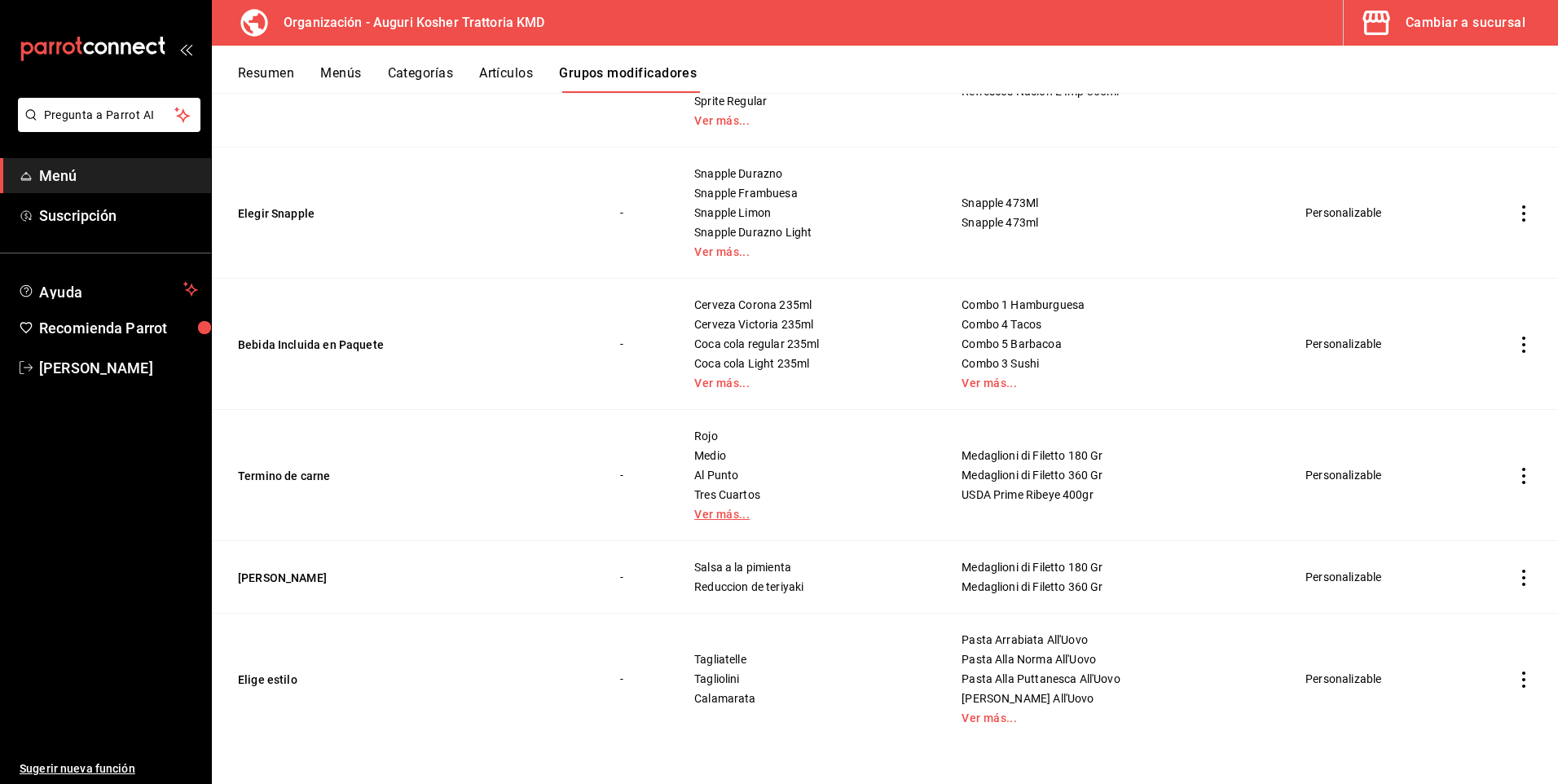
click at [722, 515] on link "Ver más..." at bounding box center [807, 513] width 226 height 12
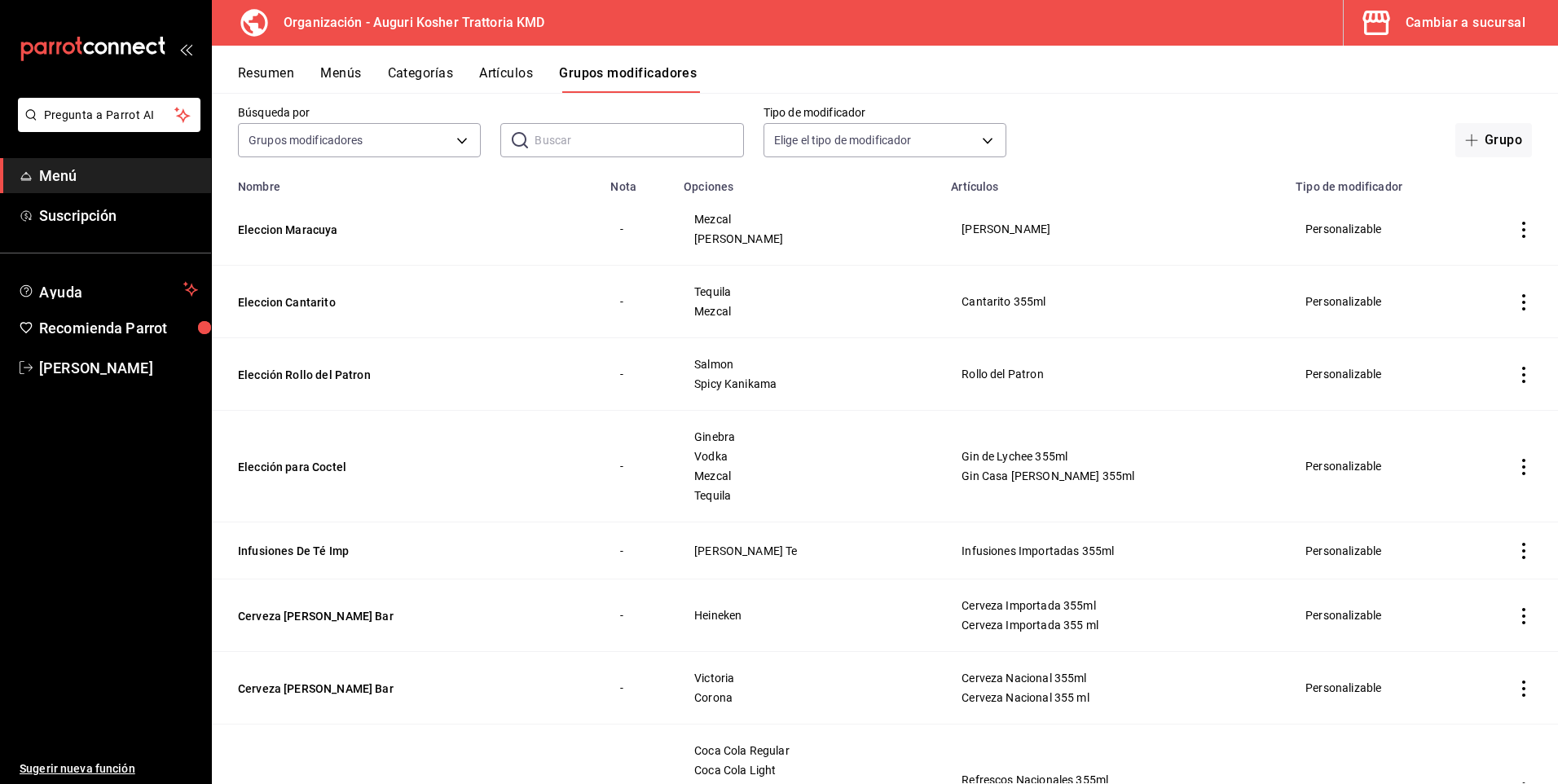
scroll to position [82, 0]
click at [509, 72] on button "Artículos" at bounding box center [505, 79] width 54 height 27
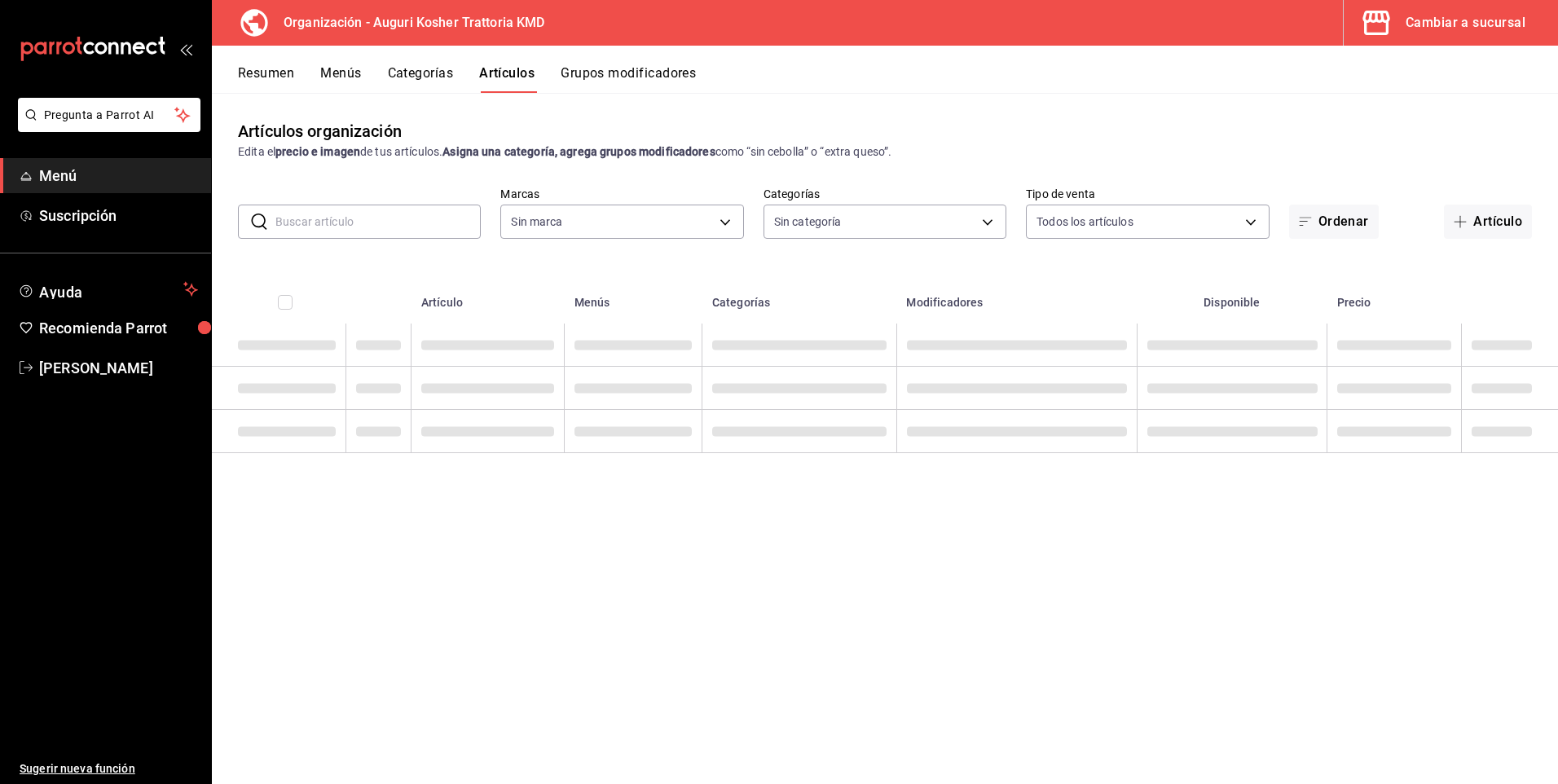
click at [300, 220] on input "text" at bounding box center [378, 222] width 205 height 33
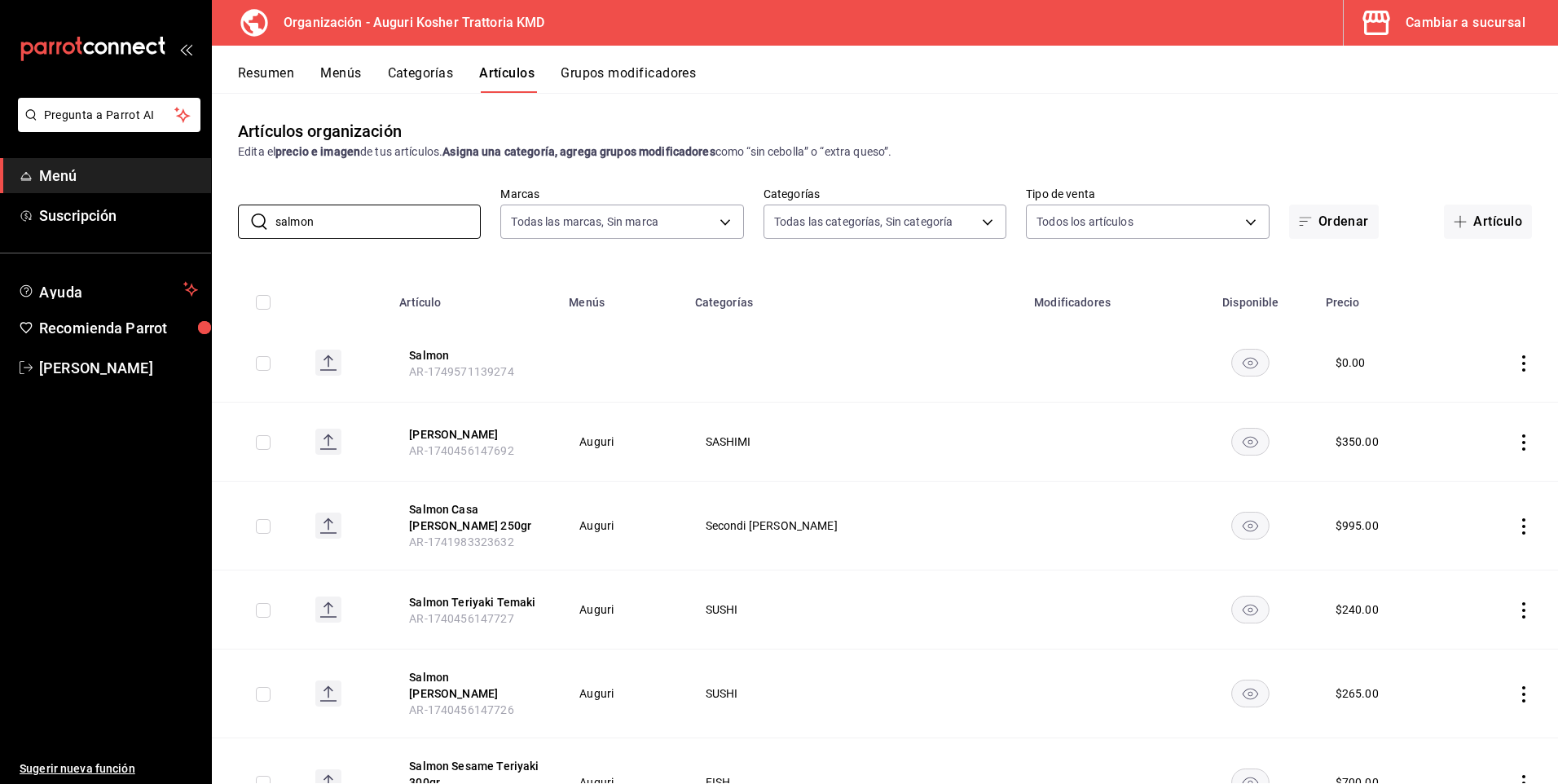
drag, startPoint x: 332, startPoint y: 224, endPoint x: 31, endPoint y: 196, distance: 302.3
click at [31, 196] on div "Pregunta a Parrot AI Menú Suscripción Ayuda Recomienda Parrot Arnol Quintero Su…" at bounding box center [779, 392] width 1558 height 784
